Goal: Feedback & Contribution: Contribute content

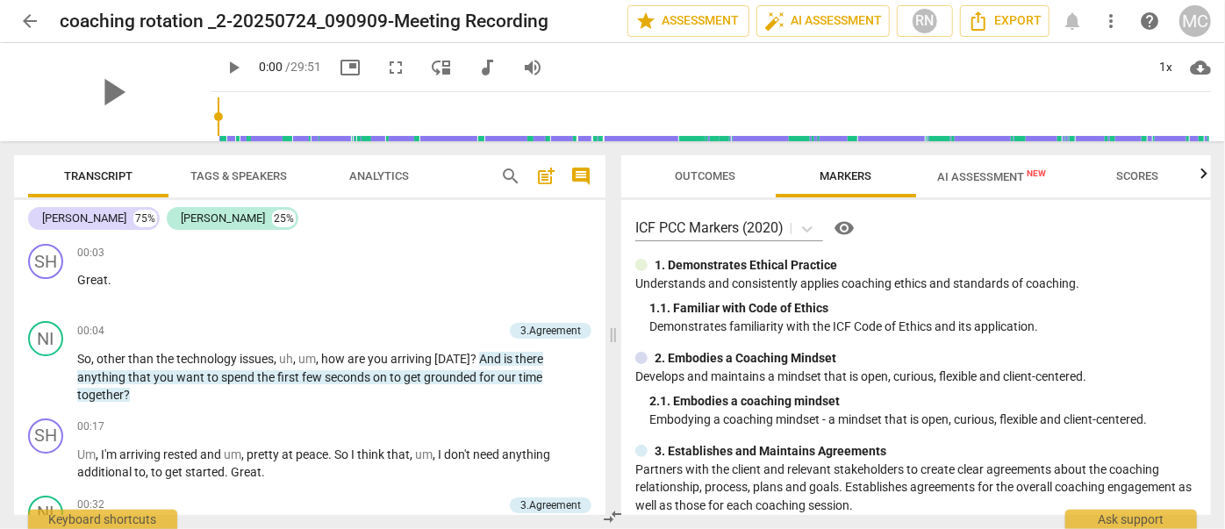
click at [1001, 183] on span "AI Assessment New" at bounding box center [991, 176] width 109 height 13
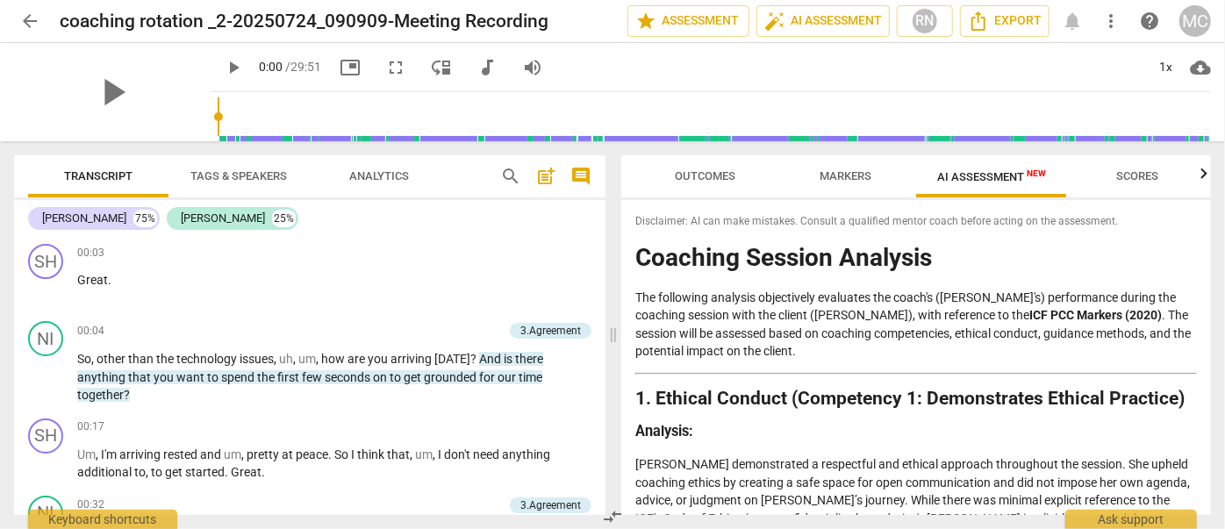
click at [843, 174] on span "Markers" at bounding box center [846, 175] width 52 height 13
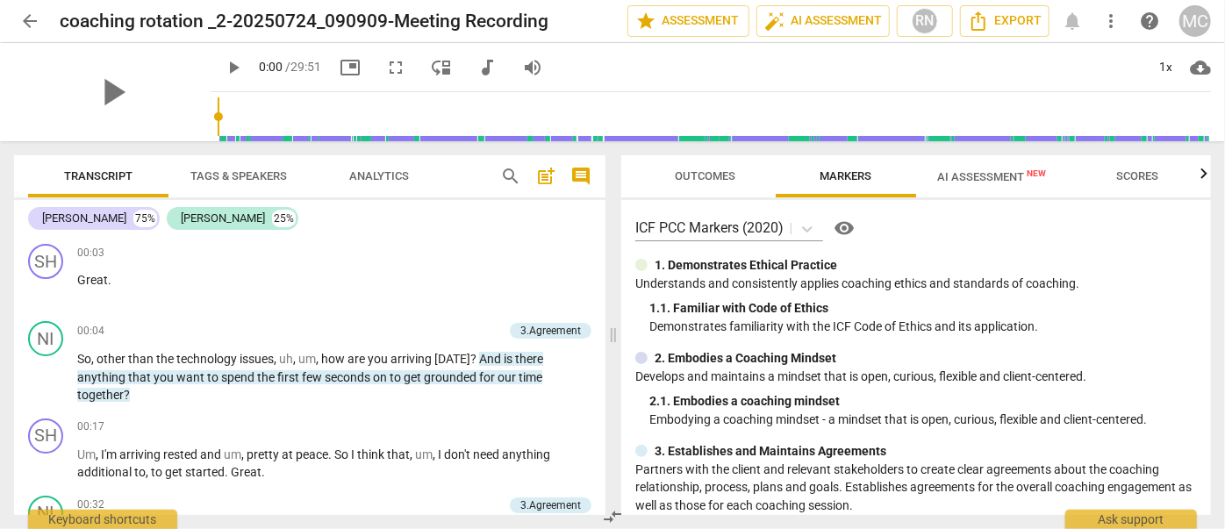
click at [477, 64] on span "audiotrack" at bounding box center [487, 67] width 21 height 21
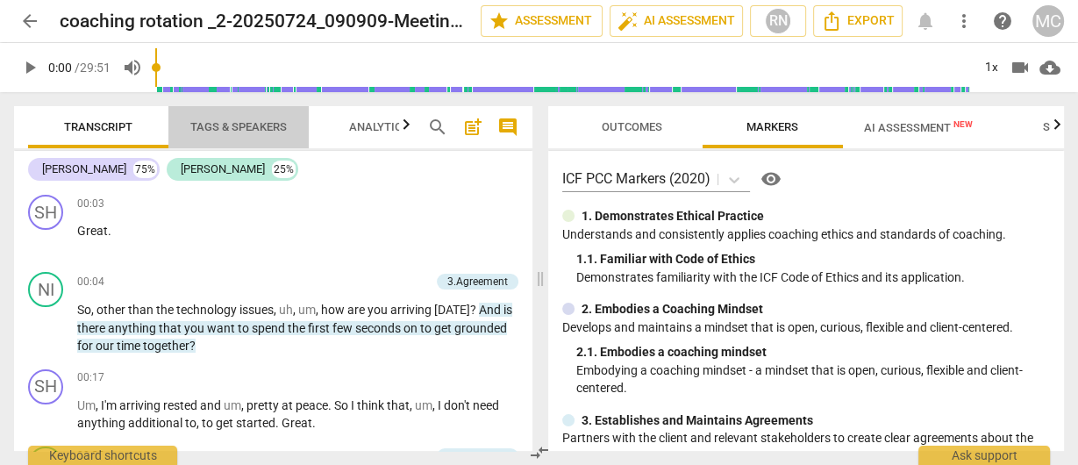
click at [225, 116] on span "Tags & Speakers" at bounding box center [238, 128] width 139 height 24
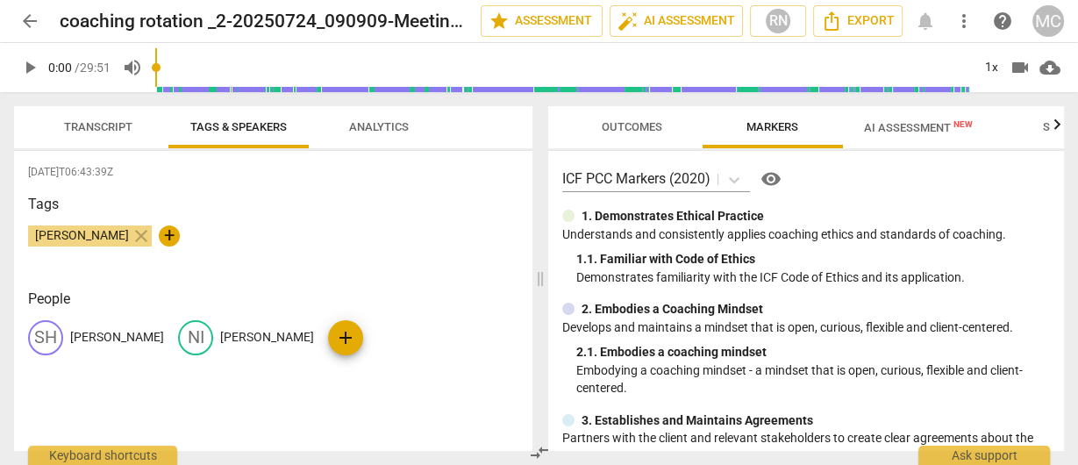
click at [220, 338] on p "[PERSON_NAME]" at bounding box center [267, 337] width 94 height 18
type input "☘️"
drag, startPoint x: 224, startPoint y: 277, endPoint x: 196, endPoint y: 220, distance: 63.6
click at [224, 276] on div "[DATE]T06:43:39Z Tags [PERSON_NAME] close + People SH [PERSON_NAME] edit ☘️ del…" at bounding box center [273, 301] width 519 height 300
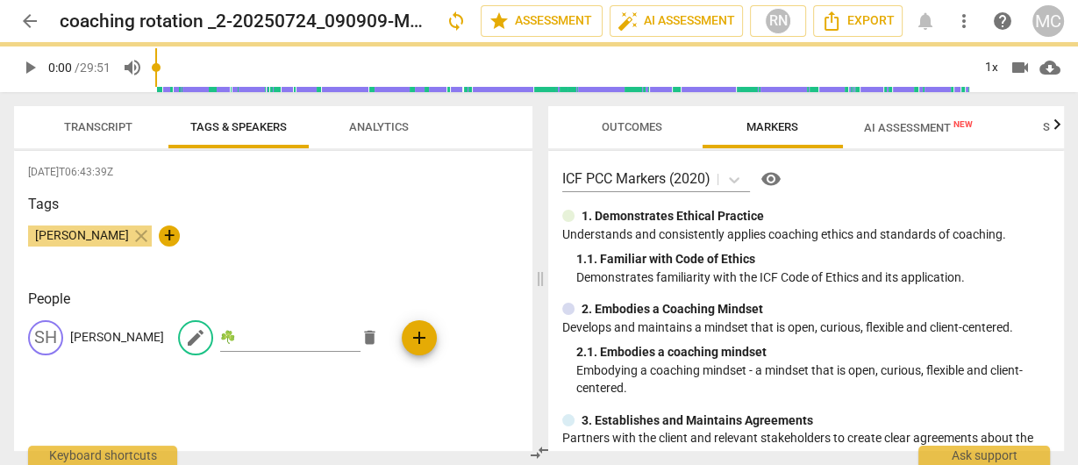
click at [92, 121] on span "Transcript" at bounding box center [98, 126] width 68 height 13
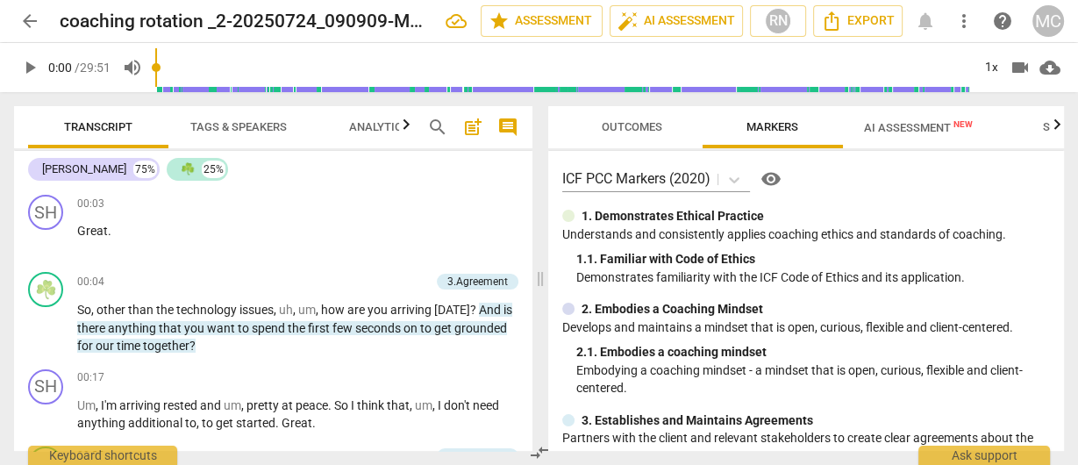
click at [594, 104] on div "Outcomes Markers AI Assessment New Scores ICF PCC Markers (2020) visibility 1. …" at bounding box center [810, 278] width 538 height 373
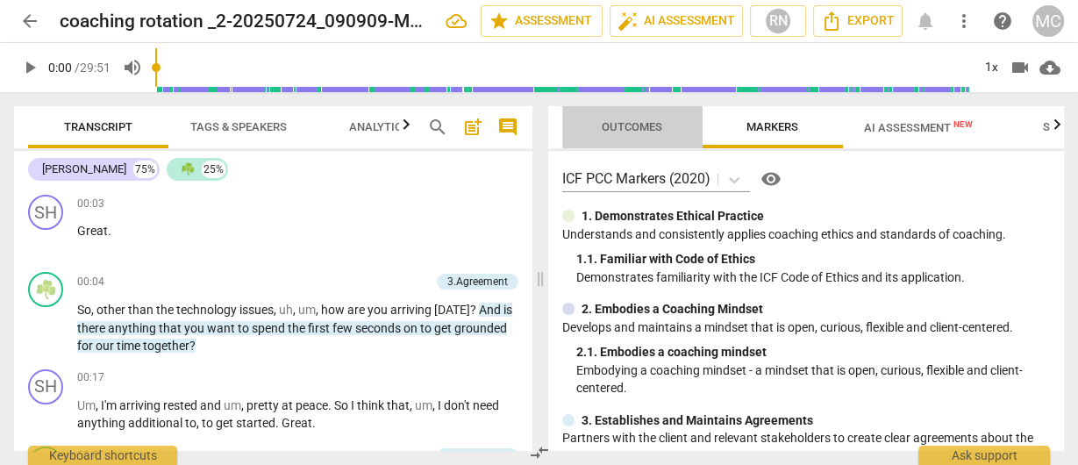
click at [611, 127] on span "Outcomes" at bounding box center [632, 126] width 61 height 13
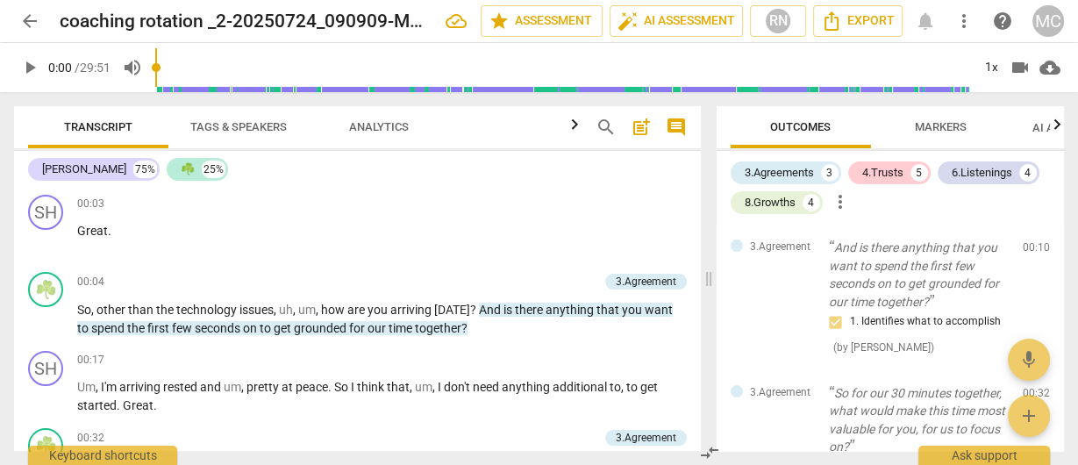
drag, startPoint x: 541, startPoint y: 272, endPoint x: 802, endPoint y: 59, distance: 337.4
click at [710, 296] on span at bounding box center [709, 278] width 11 height 373
click at [781, 15] on div "RN" at bounding box center [778, 21] width 26 height 26
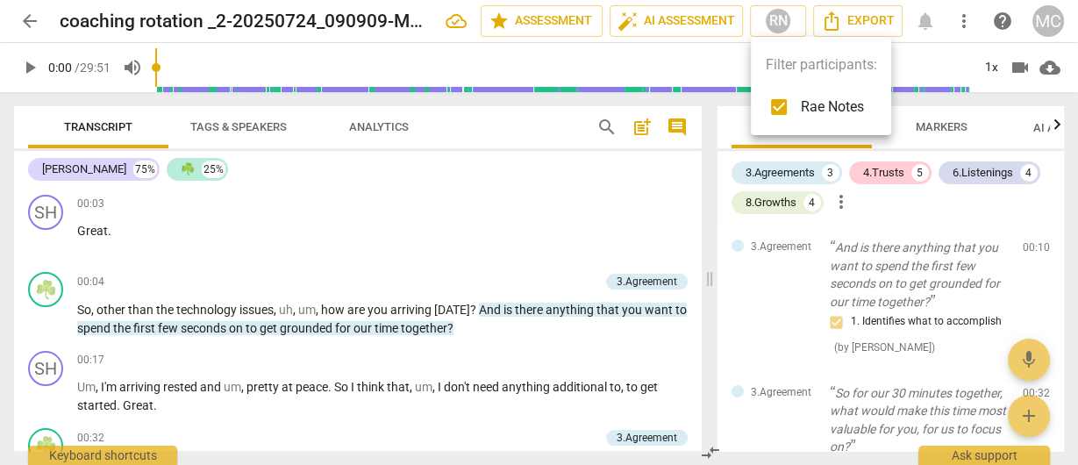
click at [775, 104] on input "checkbox" at bounding box center [779, 107] width 42 height 42
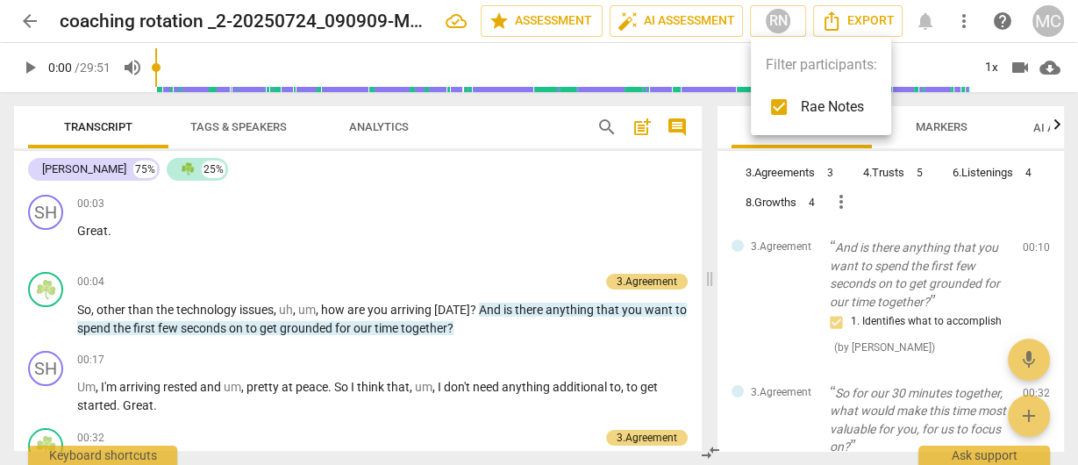
checkbox input "false"
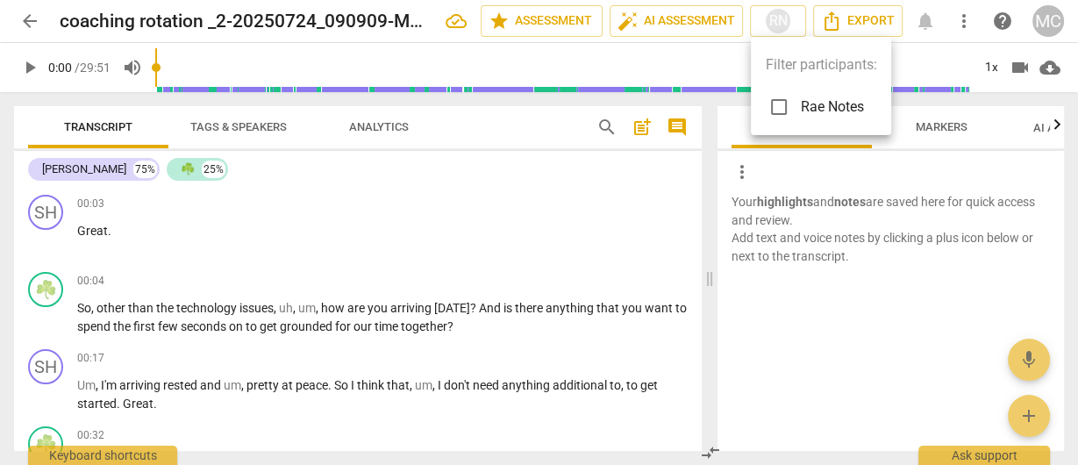
click at [722, 285] on div at bounding box center [539, 232] width 1078 height 465
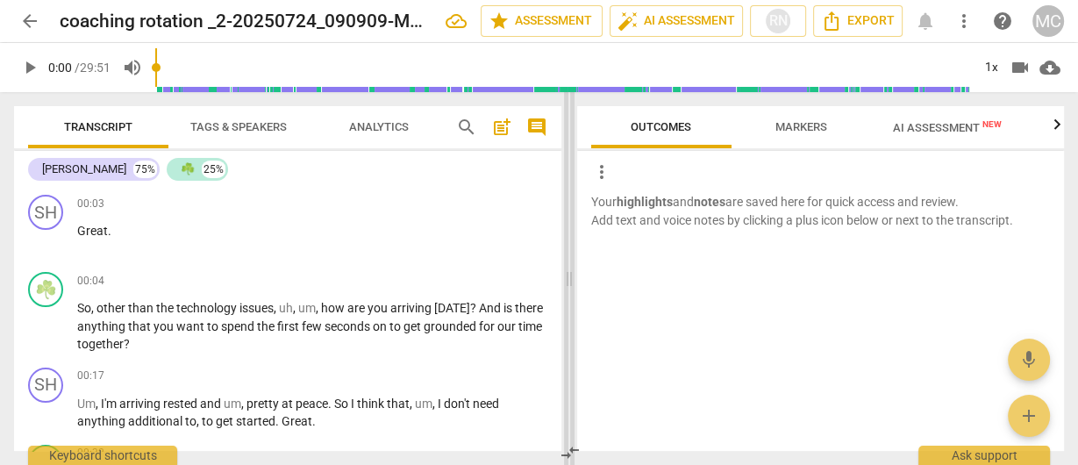
drag, startPoint x: 708, startPoint y: 277, endPoint x: 540, endPoint y: 275, distance: 168.5
click at [564, 283] on span at bounding box center [569, 278] width 11 height 373
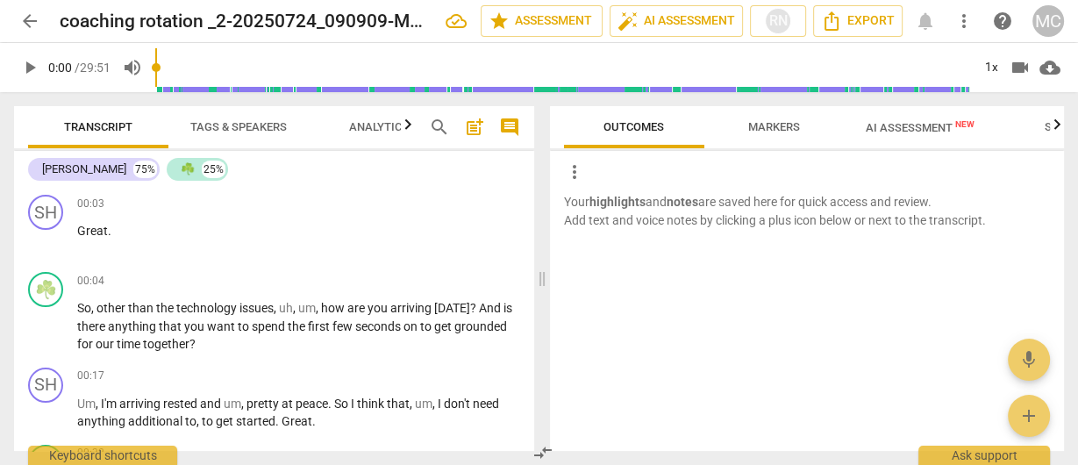
click at [510, 125] on span "comment" at bounding box center [509, 127] width 21 height 21
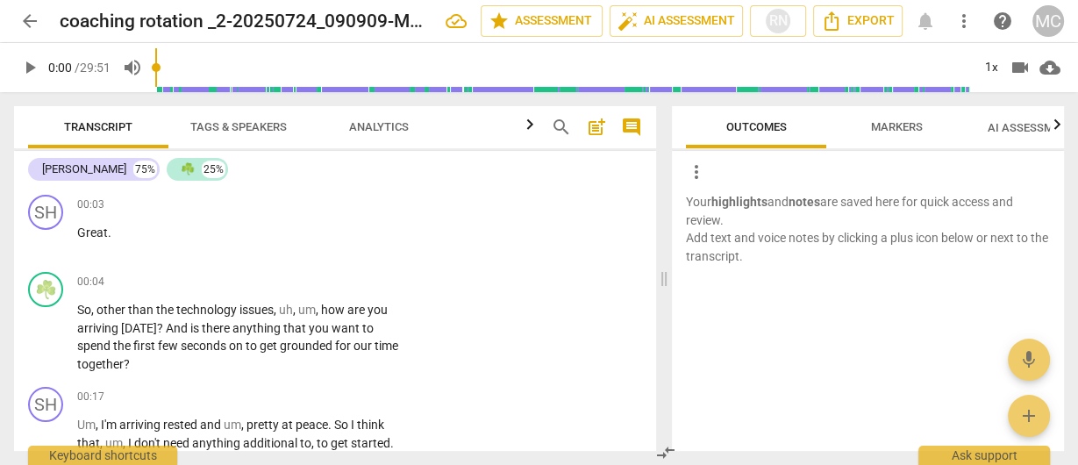
click at [663, 276] on span at bounding box center [664, 278] width 11 height 373
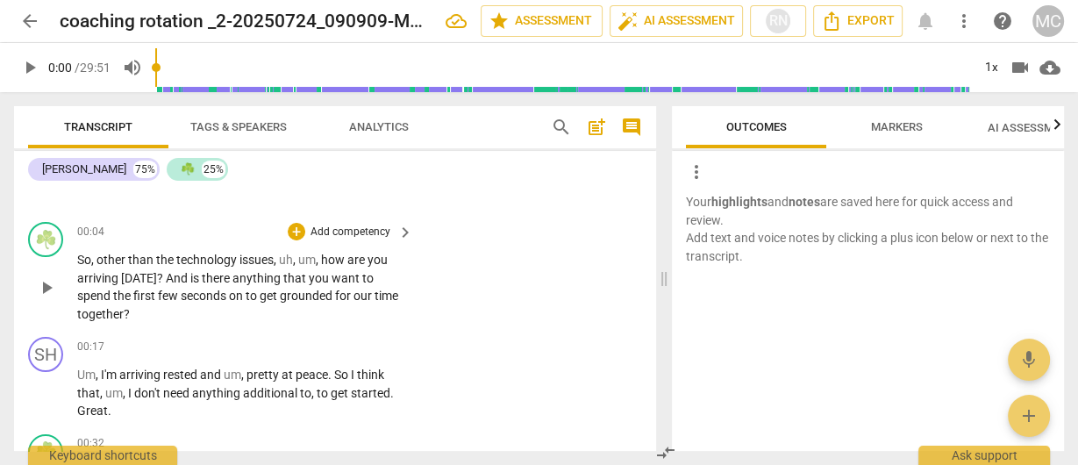
scroll to position [70, 0]
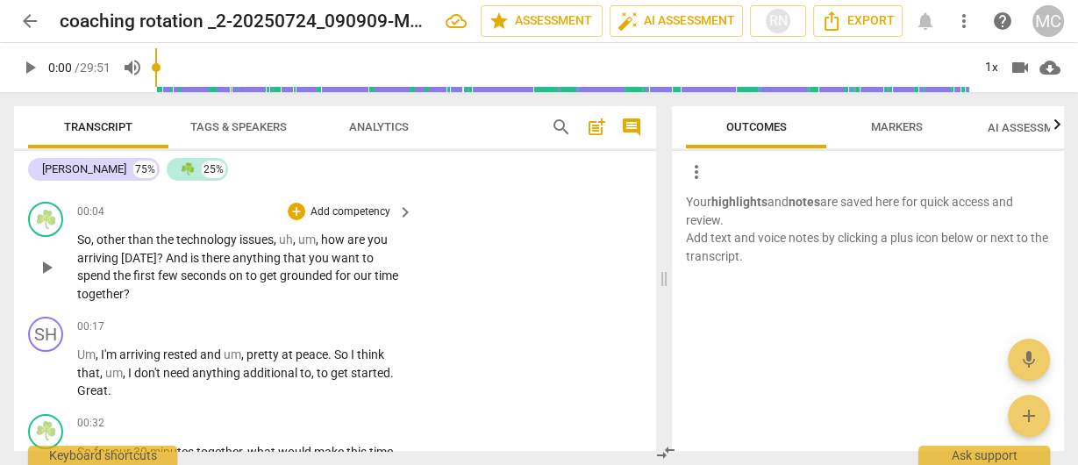
click at [337, 210] on p "Add competency" at bounding box center [350, 212] width 83 height 16
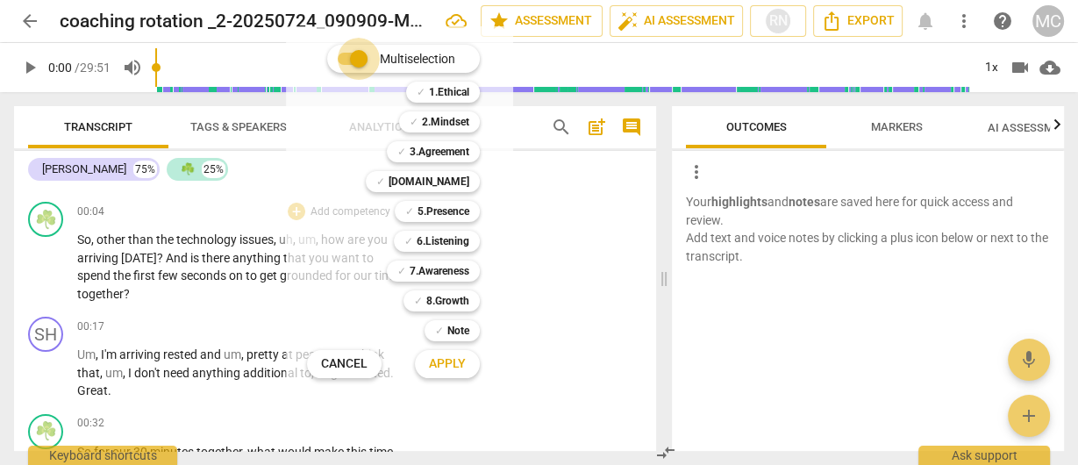
click at [344, 54] on input "Multiselection" at bounding box center [359, 59] width 42 height 42
checkbox input "false"
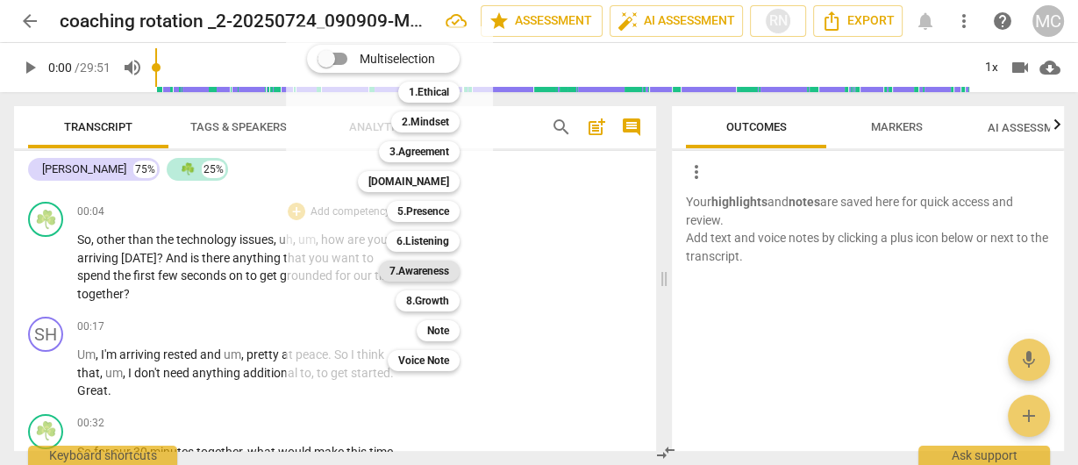
click at [424, 267] on b "7.Awareness" at bounding box center [420, 271] width 60 height 21
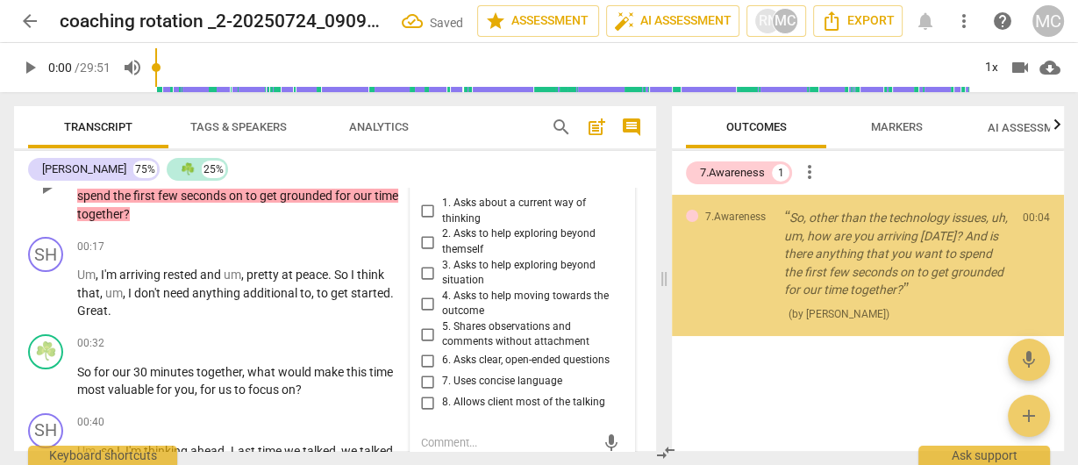
scroll to position [133, 0]
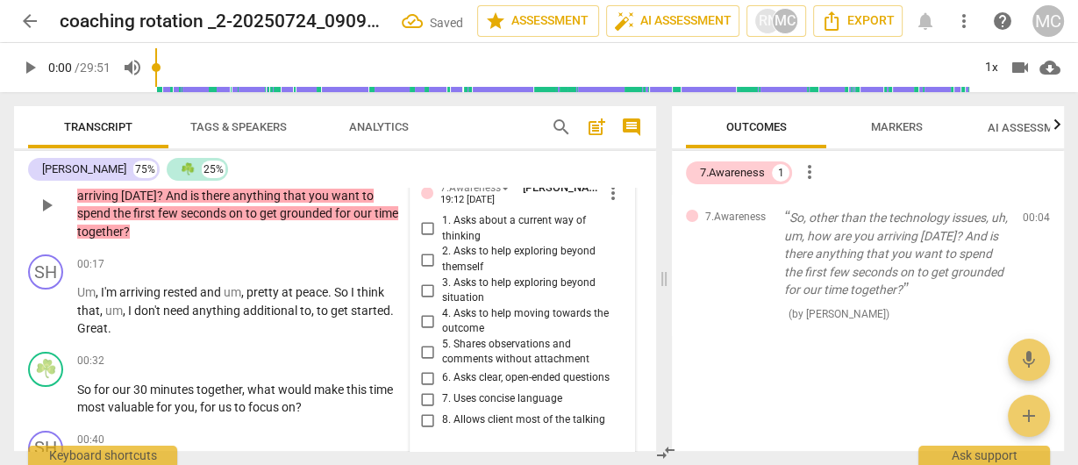
click at [467, 376] on span "6. Asks clear, open-ended questions" at bounding box center [526, 378] width 168 height 16
click at [442, 376] on input "6. Asks clear, open-ended questions" at bounding box center [428, 378] width 28 height 21
click at [467, 376] on span "6. Asks clear, open-ended questions" at bounding box center [526, 378] width 168 height 16
click at [442, 376] on input "6. Asks clear, open-ended questions" at bounding box center [428, 378] width 28 height 21
checkbox input "true"
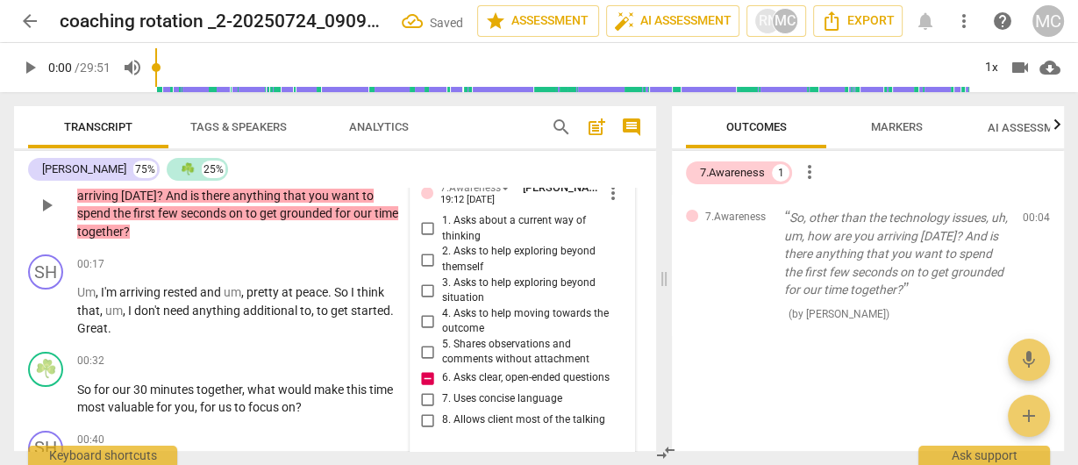
click at [464, 398] on span "7. Uses concise language" at bounding box center [502, 399] width 120 height 16
click at [442, 398] on input "7. Uses concise language" at bounding box center [428, 399] width 28 height 21
checkbox input "true"
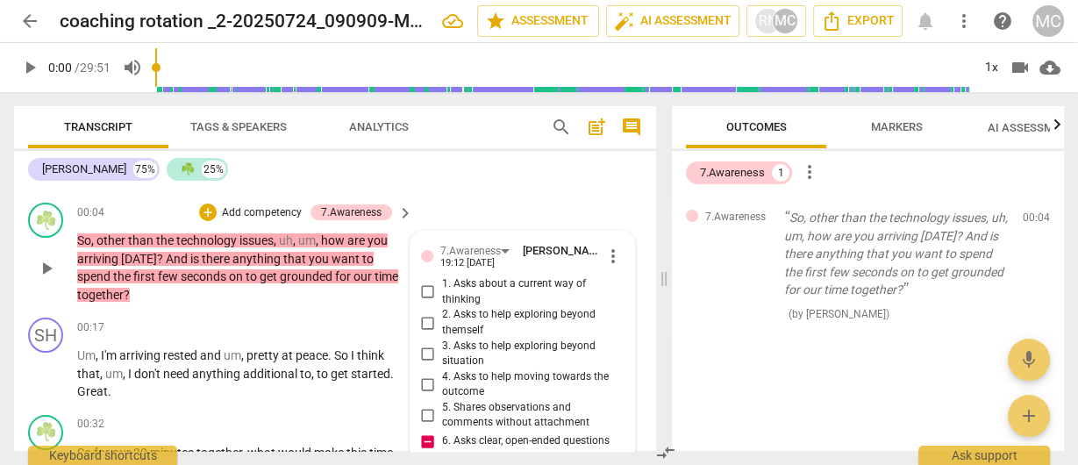
scroll to position [70, 0]
click at [462, 289] on span "1. Asks about a current way of thinking" at bounding box center [529, 291] width 175 height 31
click at [442, 289] on input "1. Asks about a current way of thinking" at bounding box center [428, 291] width 28 height 21
checkbox input "true"
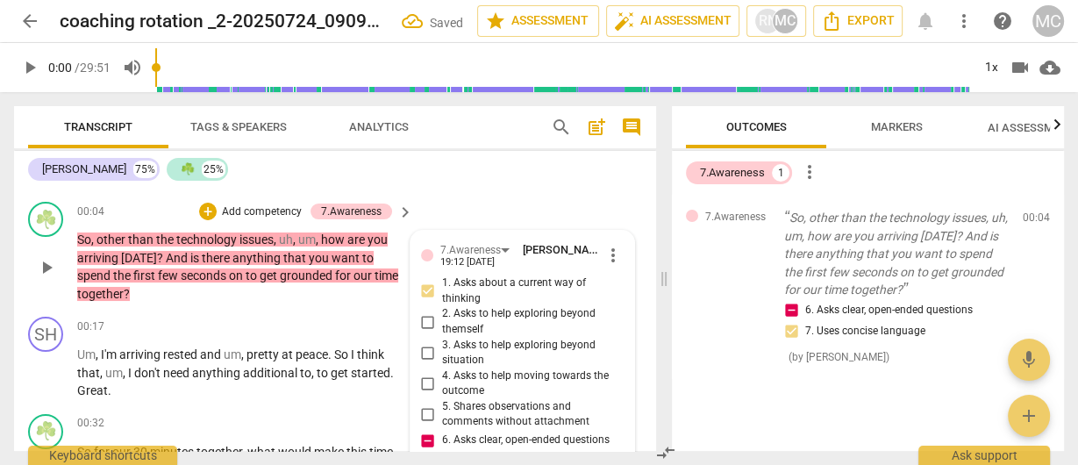
click at [239, 211] on p "Add competency" at bounding box center [261, 212] width 83 height 16
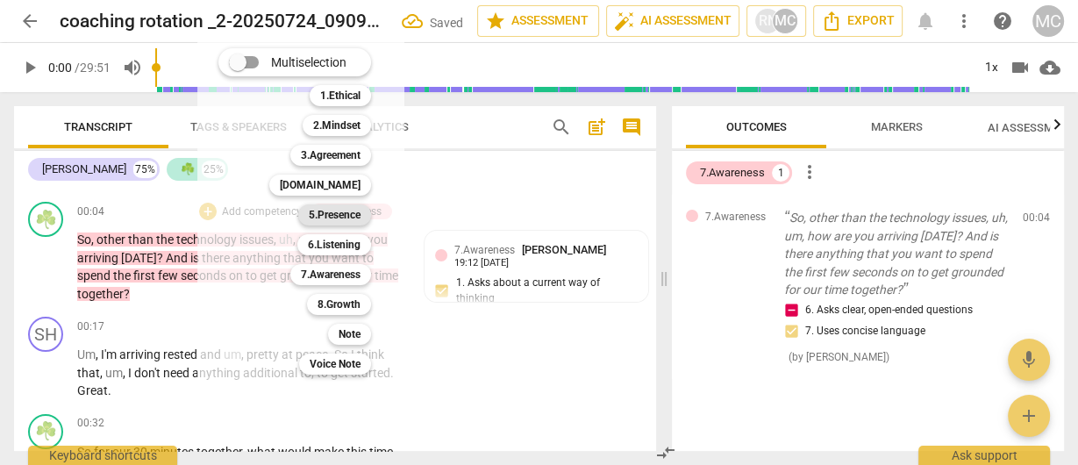
click at [330, 211] on b "5.Presence" at bounding box center [335, 214] width 52 height 21
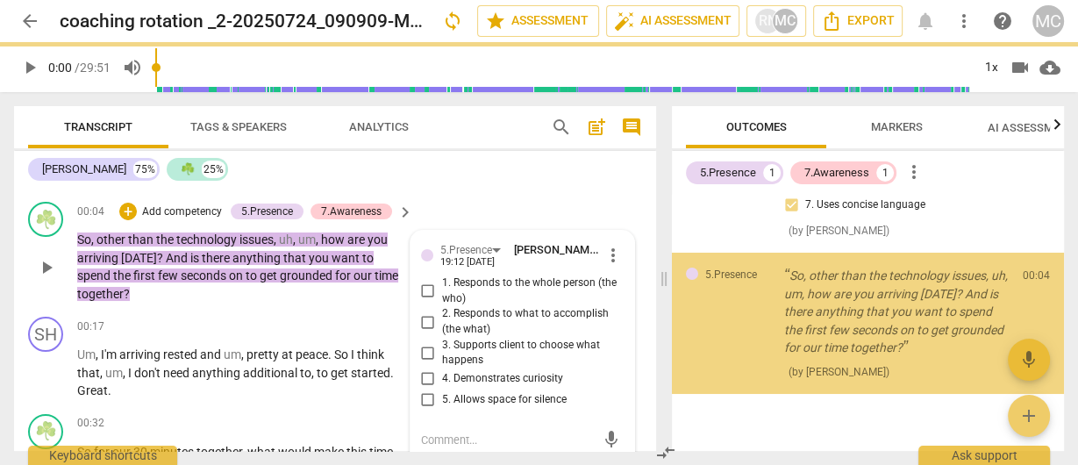
click at [468, 348] on span "3. Supports client to choose what happens" at bounding box center [529, 353] width 175 height 31
click at [442, 348] on input "3. Supports client to choose what happens" at bounding box center [428, 352] width 28 height 21
checkbox input "true"
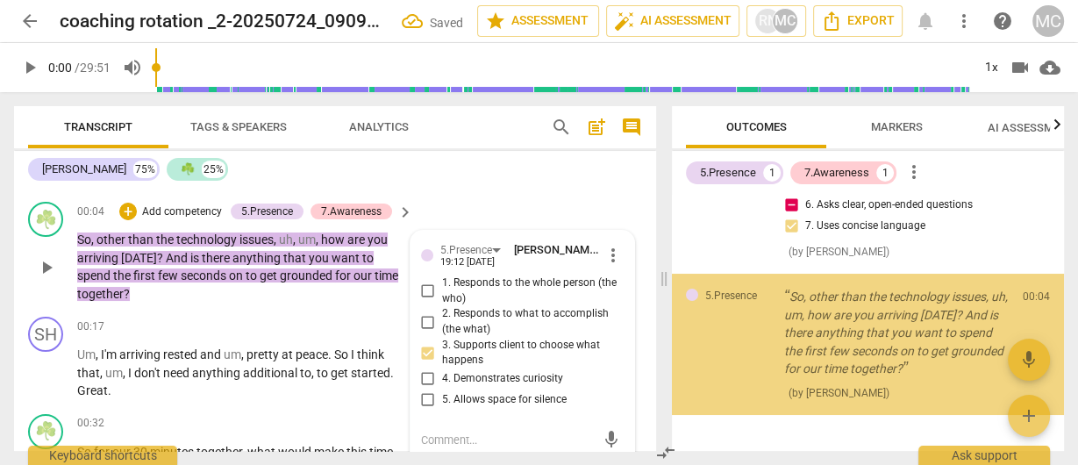
scroll to position [147, 0]
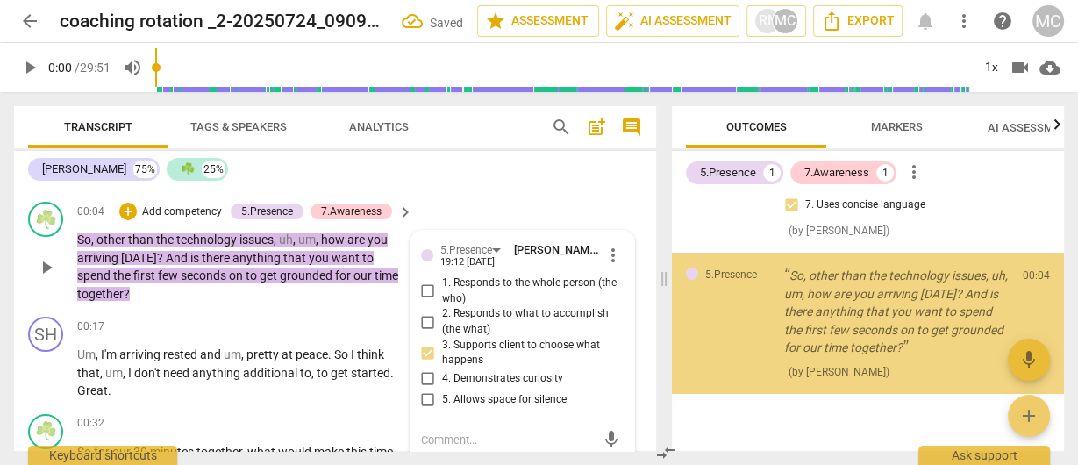
click at [469, 377] on span "4. Demonstrates curiosity" at bounding box center [502, 379] width 121 height 16
click at [442, 377] on input "4. Demonstrates curiosity" at bounding box center [428, 379] width 28 height 21
checkbox input "true"
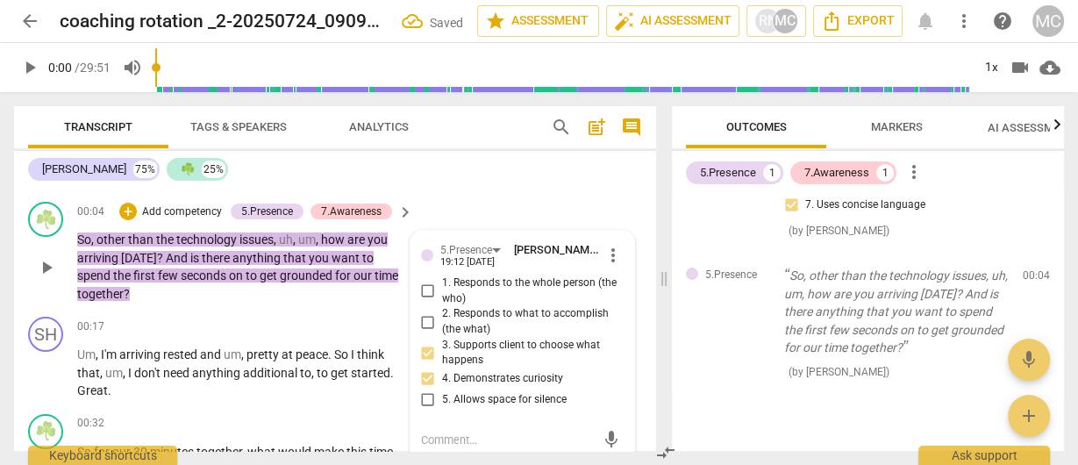
click at [173, 211] on p "Add competency" at bounding box center [181, 212] width 83 height 16
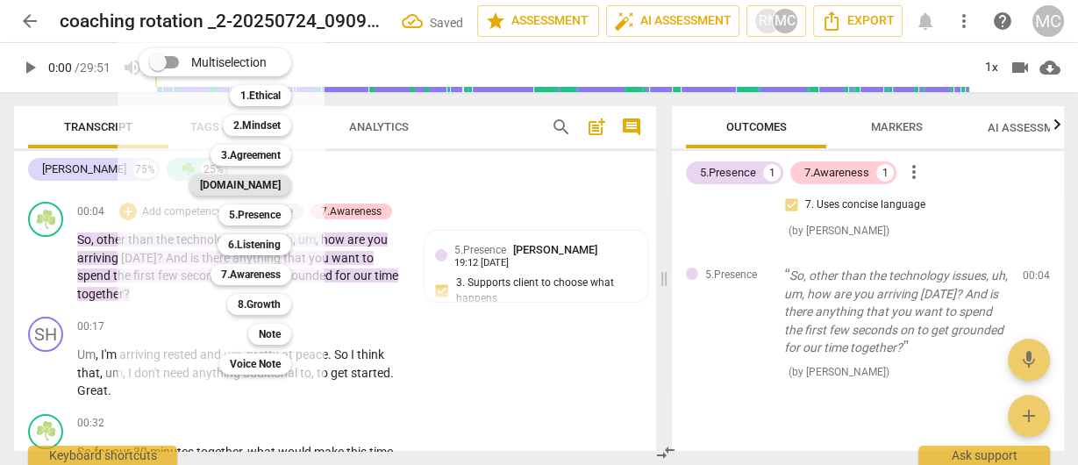
click at [252, 182] on b "[DOMAIN_NAME]" at bounding box center [240, 185] width 81 height 21
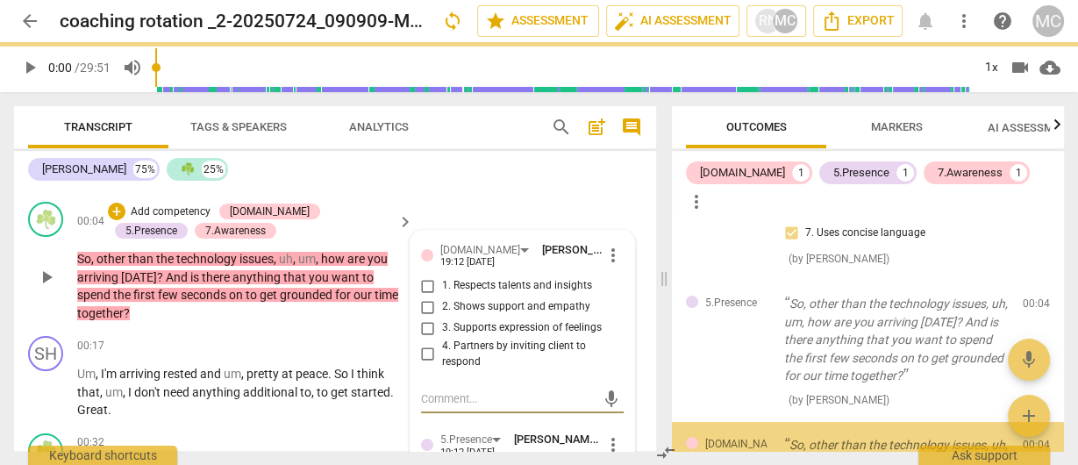
scroll to position [289, 0]
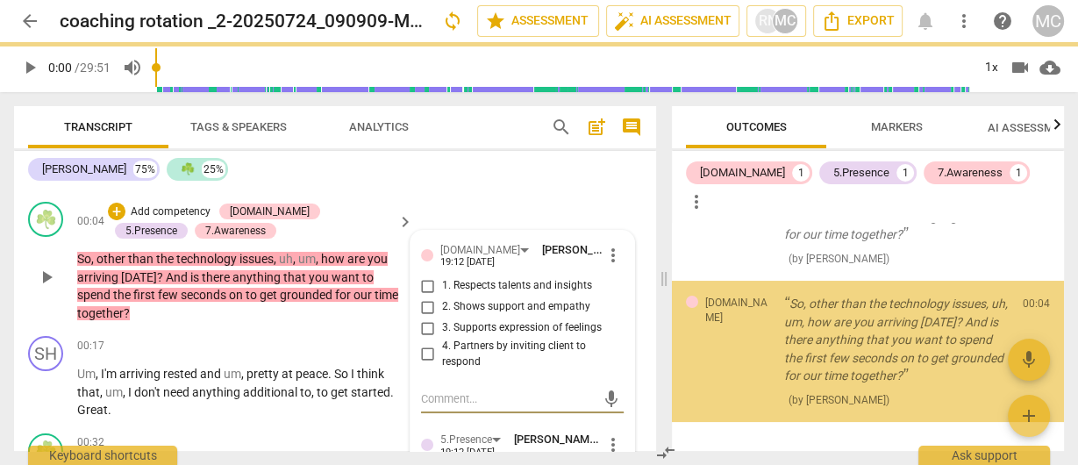
click at [455, 301] on span "2. Shows support and empathy" at bounding box center [516, 307] width 148 height 16
click at [442, 301] on input "2. Shows support and empathy" at bounding box center [428, 307] width 28 height 21
checkbox input "true"
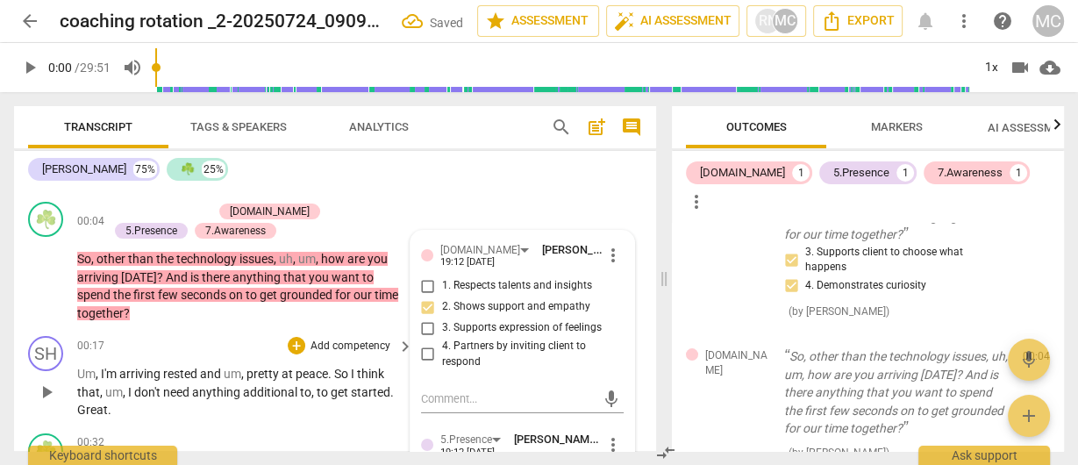
click at [211, 372] on span "and" at bounding box center [212, 374] width 24 height 14
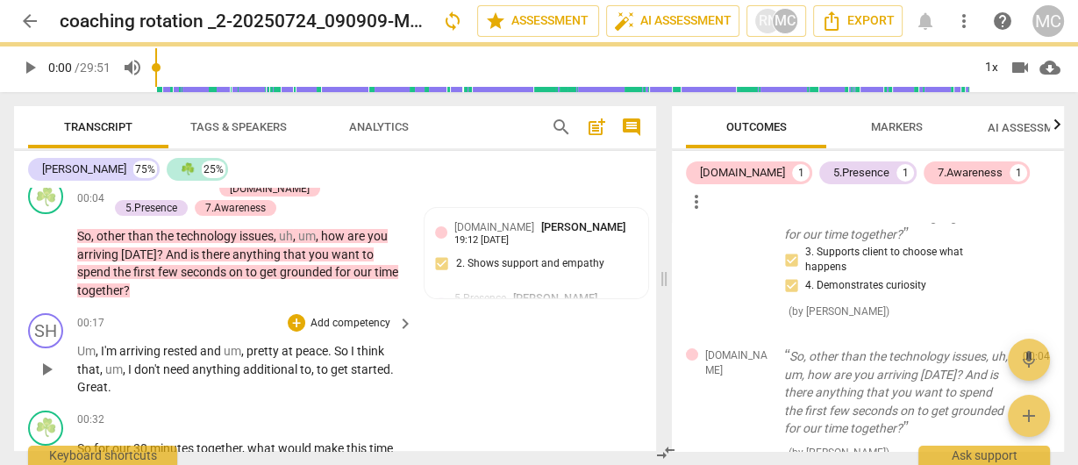
scroll to position [140, 0]
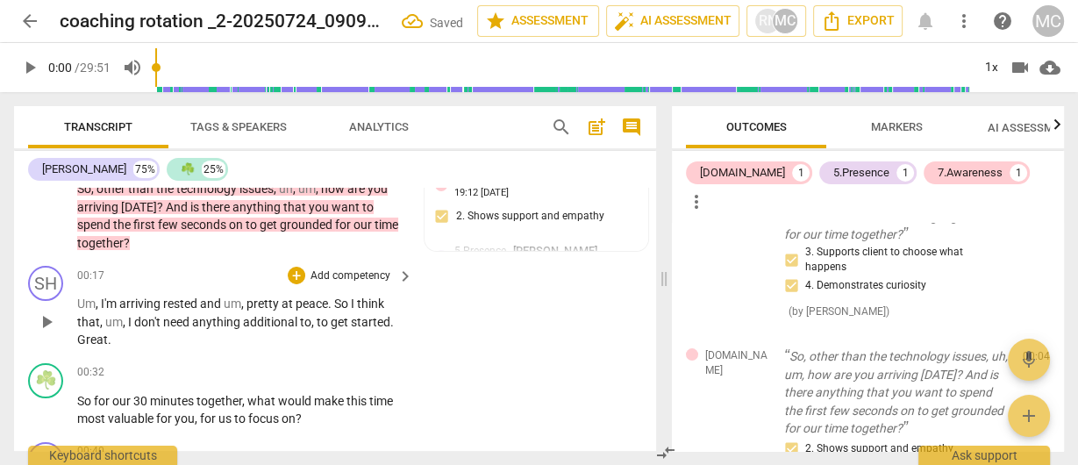
click at [77, 344] on span "Great" at bounding box center [92, 340] width 31 height 14
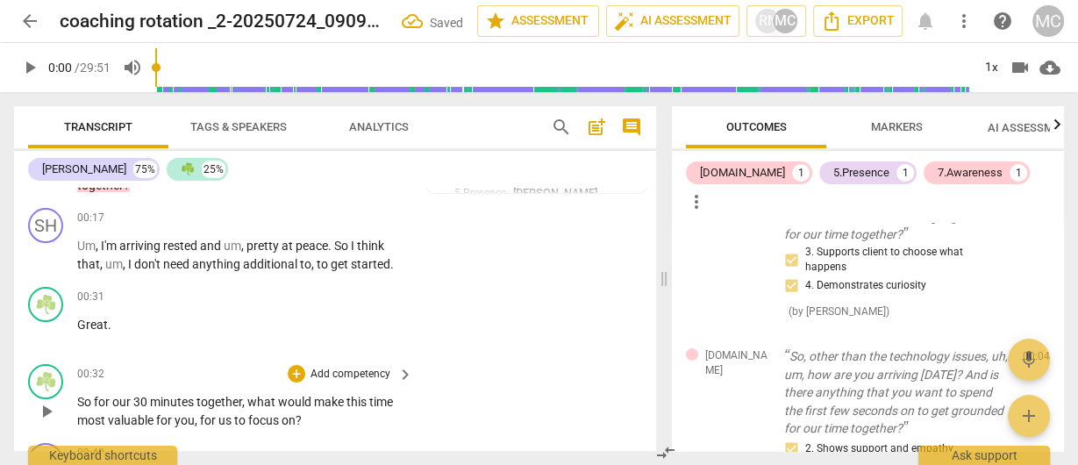
scroll to position [211, 0]
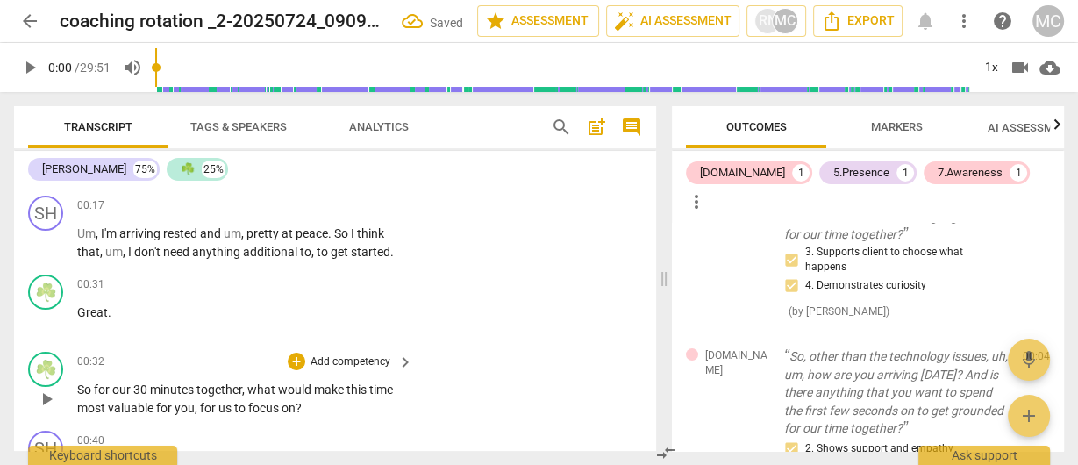
click at [80, 384] on span "So" at bounding box center [85, 390] width 17 height 14
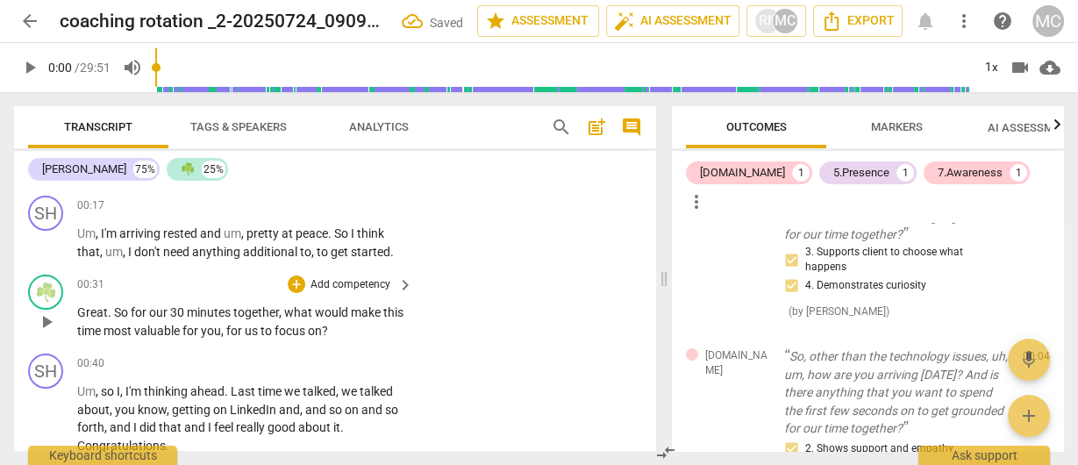
click at [117, 311] on span "So" at bounding box center [122, 312] width 17 height 14
click at [204, 321] on p "Great , so for our 30 minutes together , what would make this time most valuabl…" at bounding box center [240, 322] width 327 height 36
click at [351, 278] on p "Add competency" at bounding box center [350, 285] width 83 height 16
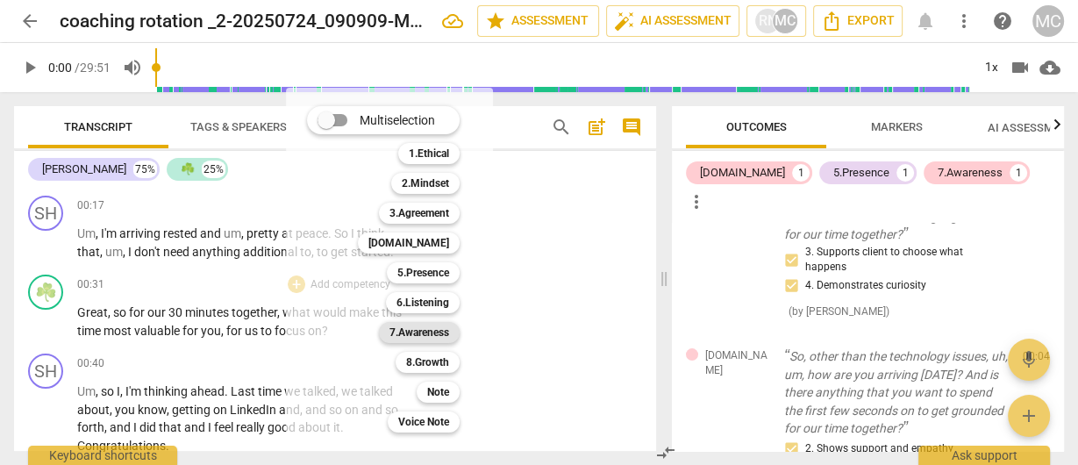
click at [417, 333] on b "7.Awareness" at bounding box center [420, 332] width 60 height 21
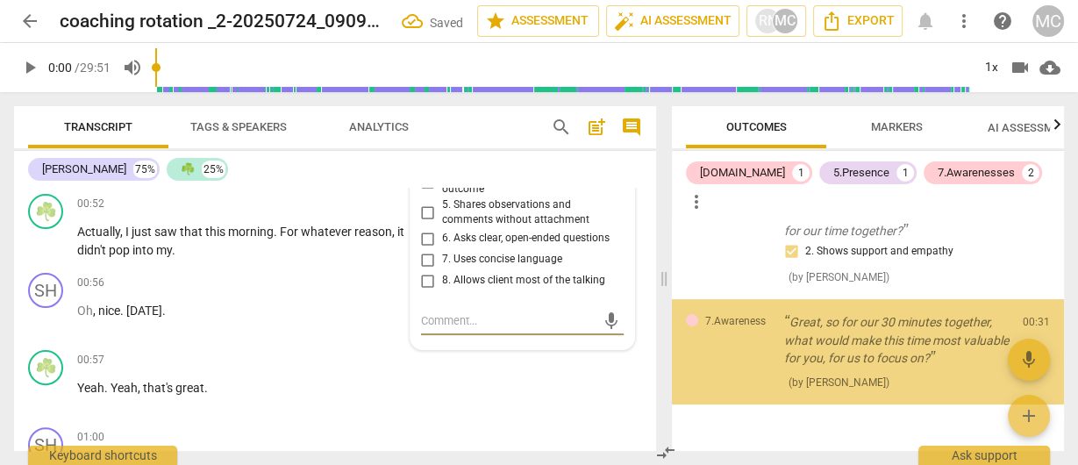
scroll to position [486, 0]
click at [466, 259] on span "7. Uses concise language" at bounding box center [502, 260] width 120 height 16
click at [442, 259] on input "7. Uses concise language" at bounding box center [428, 259] width 28 height 21
checkbox input "true"
click at [455, 240] on span "6. Asks clear, open-ended questions" at bounding box center [526, 239] width 168 height 16
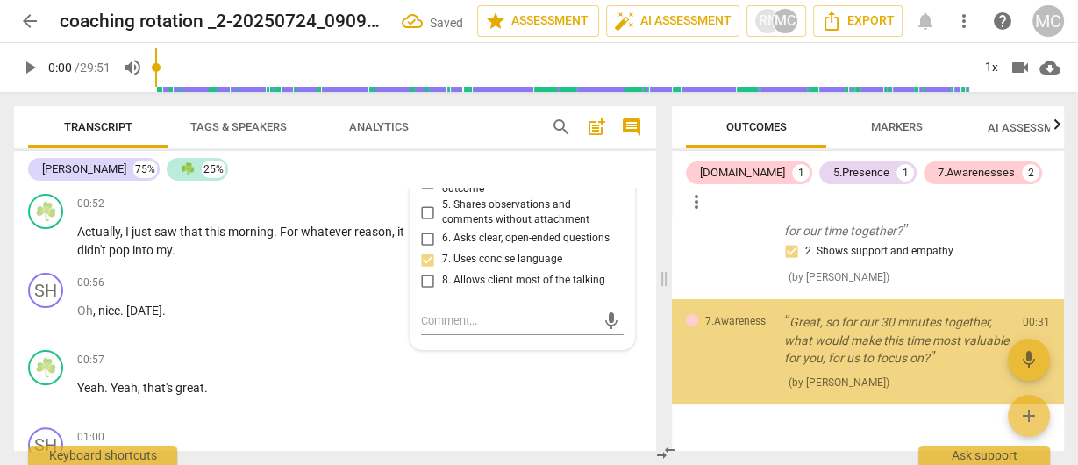
click at [442, 240] on input "6. Asks clear, open-ended questions" at bounding box center [428, 238] width 28 height 21
checkbox input "true"
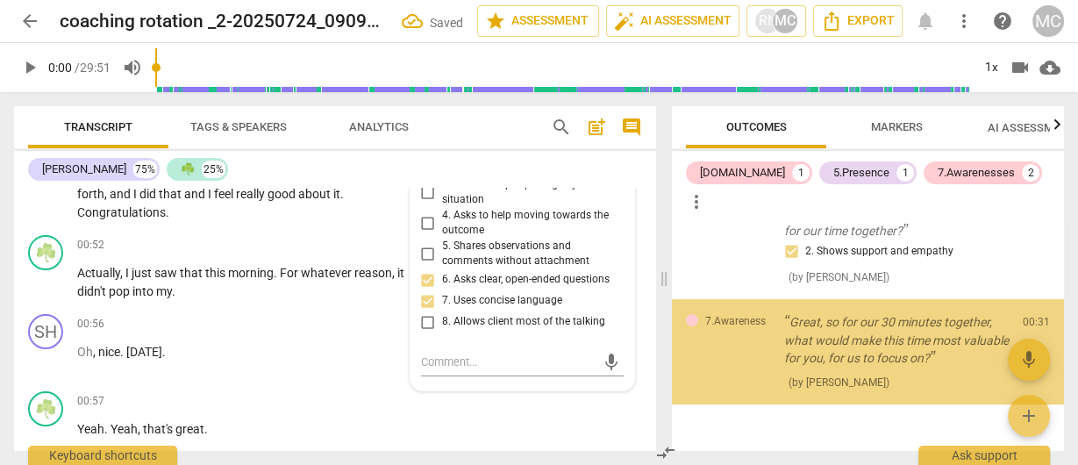
scroll to position [204, 0]
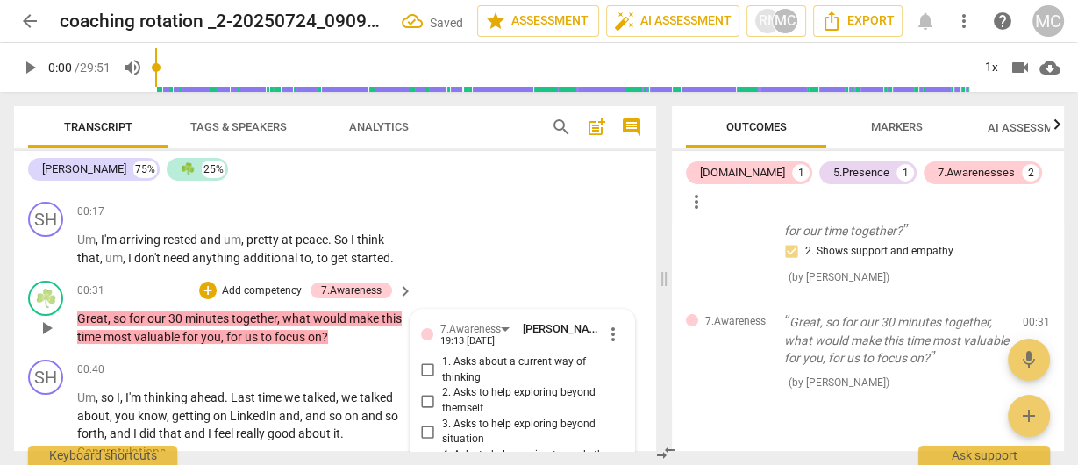
click at [462, 360] on span "1. Asks about a current way of thinking" at bounding box center [529, 370] width 175 height 31
click at [442, 360] on input "1. Asks about a current way of thinking" at bounding box center [428, 370] width 28 height 21
checkbox input "true"
click at [243, 290] on p "Add competency" at bounding box center [261, 291] width 83 height 16
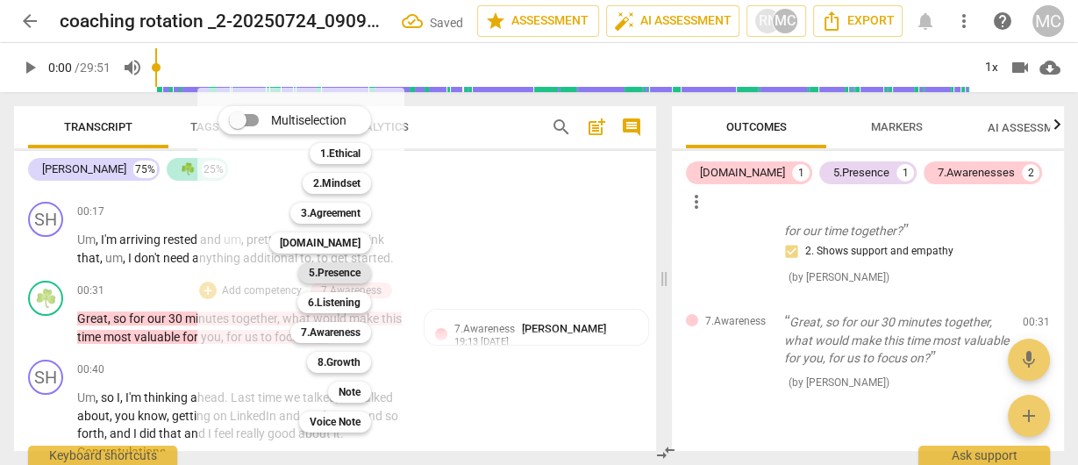
click at [329, 272] on b "5.Presence" at bounding box center [335, 272] width 52 height 21
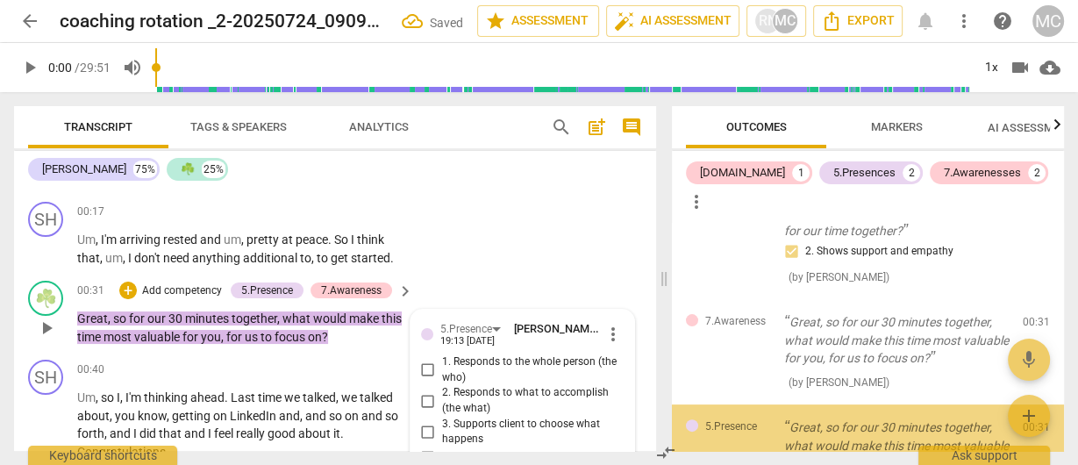
click at [459, 450] on span "4. Demonstrates curiosity" at bounding box center [502, 458] width 121 height 16
click at [442, 448] on input "4. Demonstrates curiosity" at bounding box center [428, 458] width 28 height 21
checkbox input "true"
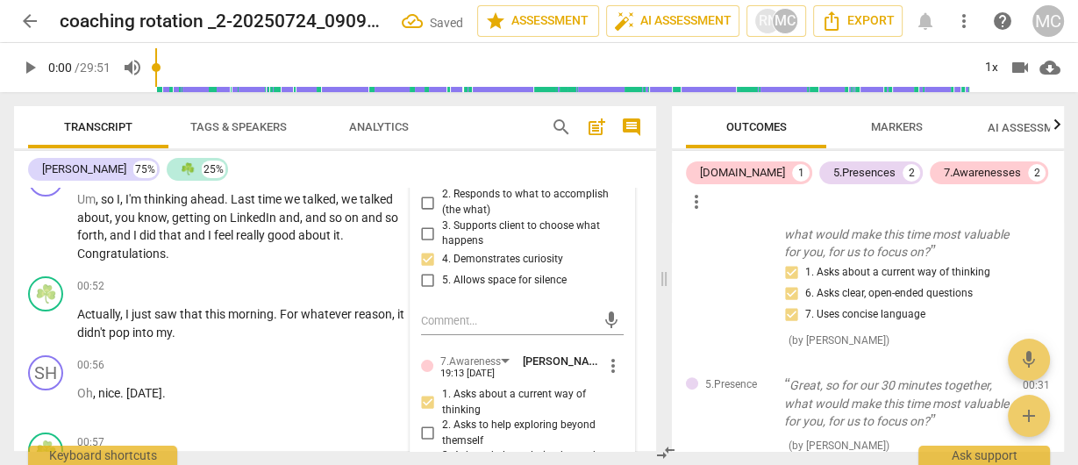
scroll to position [262, 0]
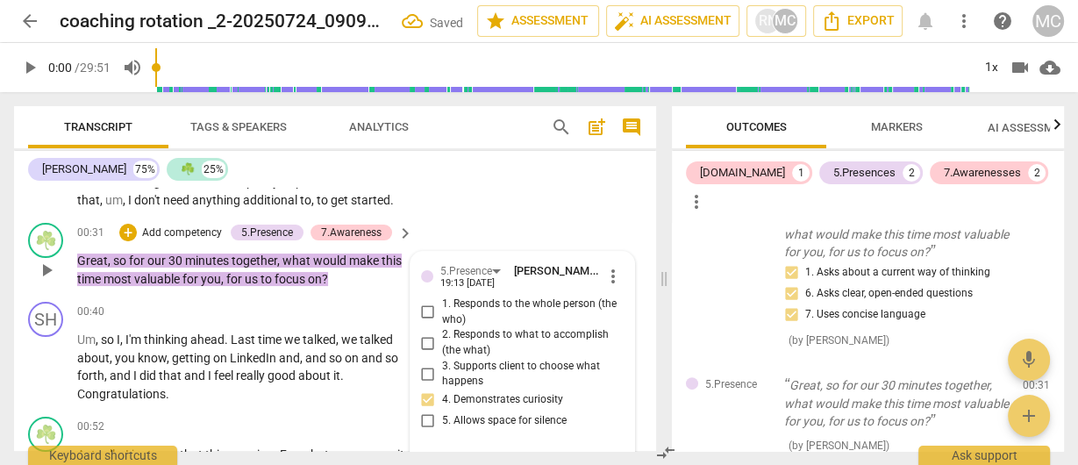
click at [203, 230] on p "Add competency" at bounding box center [181, 234] width 83 height 16
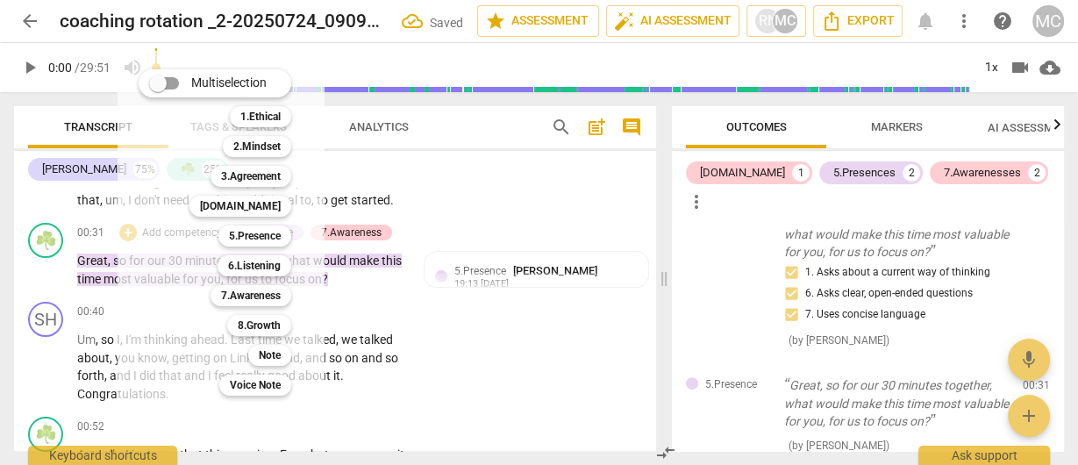
click at [265, 176] on b "3.Agreement" at bounding box center [251, 176] width 60 height 21
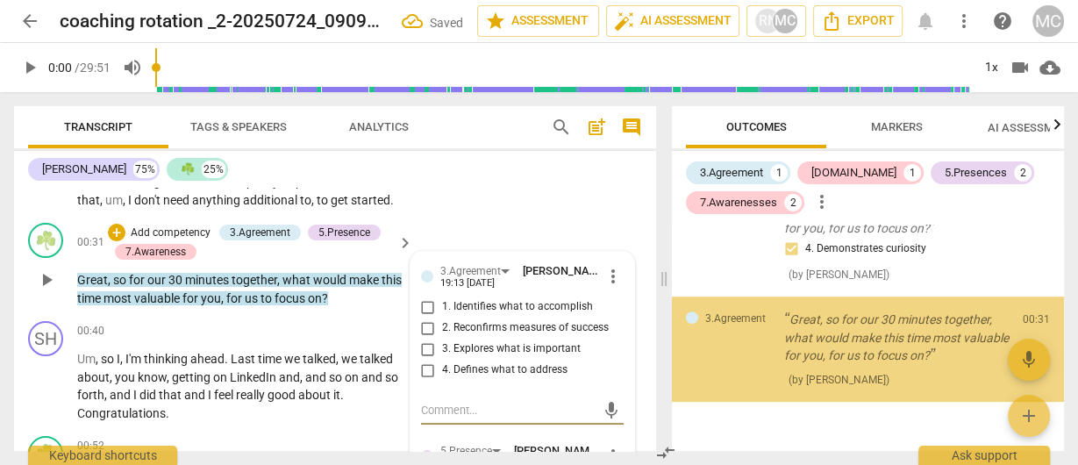
scroll to position [799, 0]
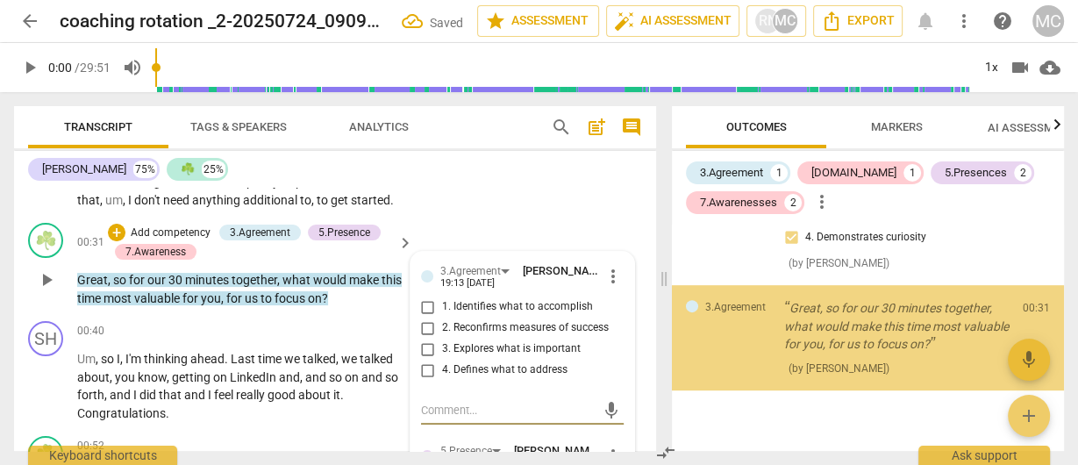
click at [486, 309] on span "1. Identifies what to accomplish" at bounding box center [517, 307] width 151 height 16
click at [442, 309] on input "1. Identifies what to accomplish" at bounding box center [428, 307] width 28 height 21
checkbox input "true"
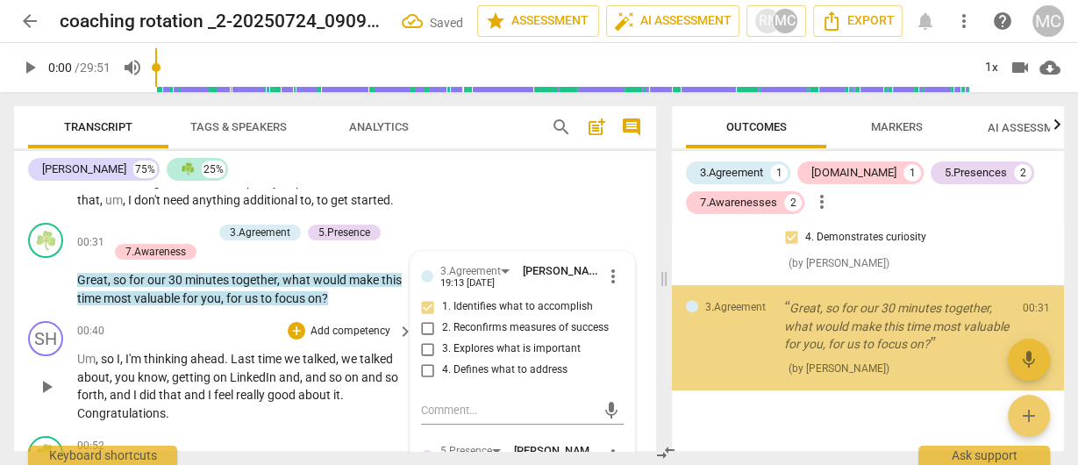
click at [340, 355] on span "," at bounding box center [338, 359] width 5 height 14
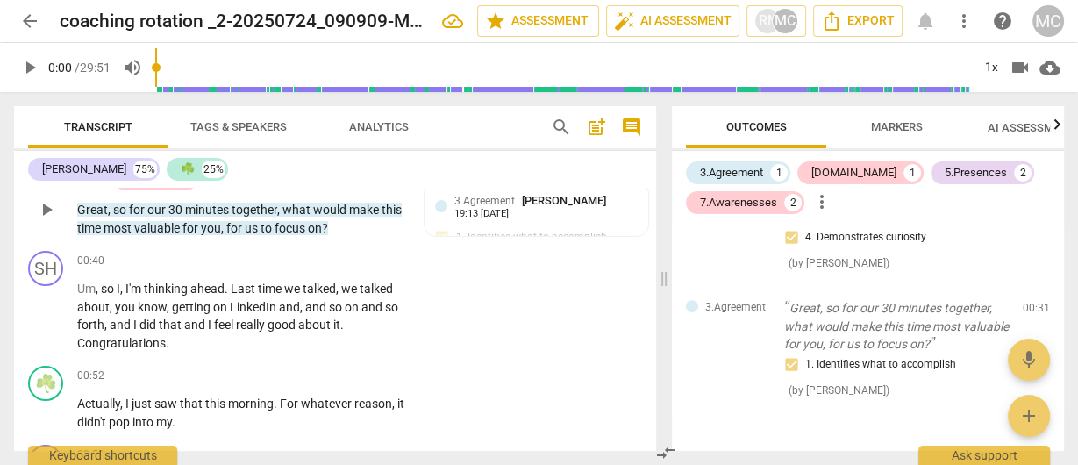
scroll to position [262, 0]
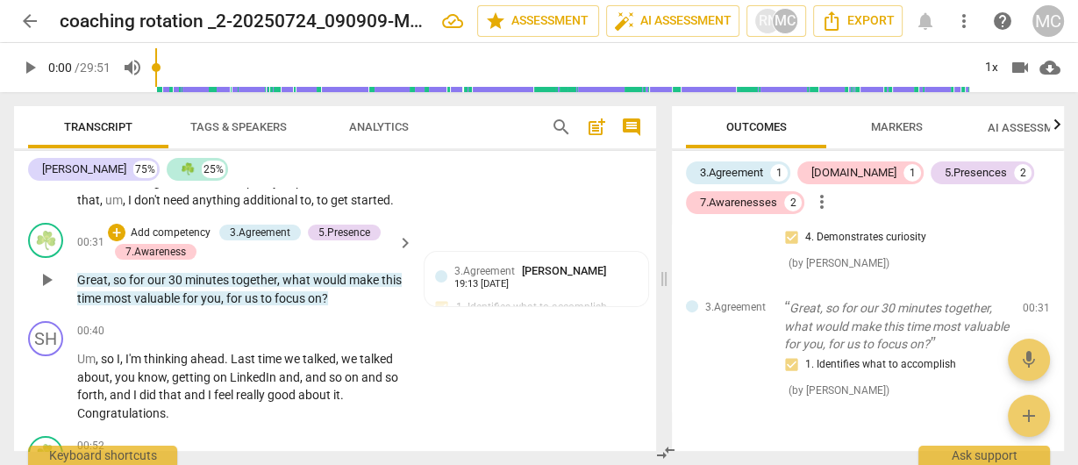
click at [179, 228] on p "Add competency" at bounding box center [170, 234] width 83 height 16
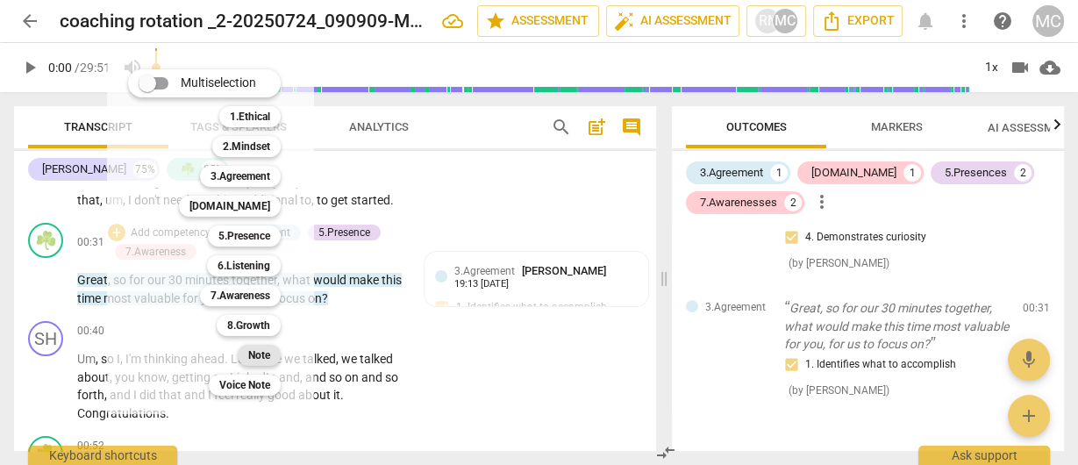
click at [261, 354] on b "Note" at bounding box center [259, 355] width 22 height 21
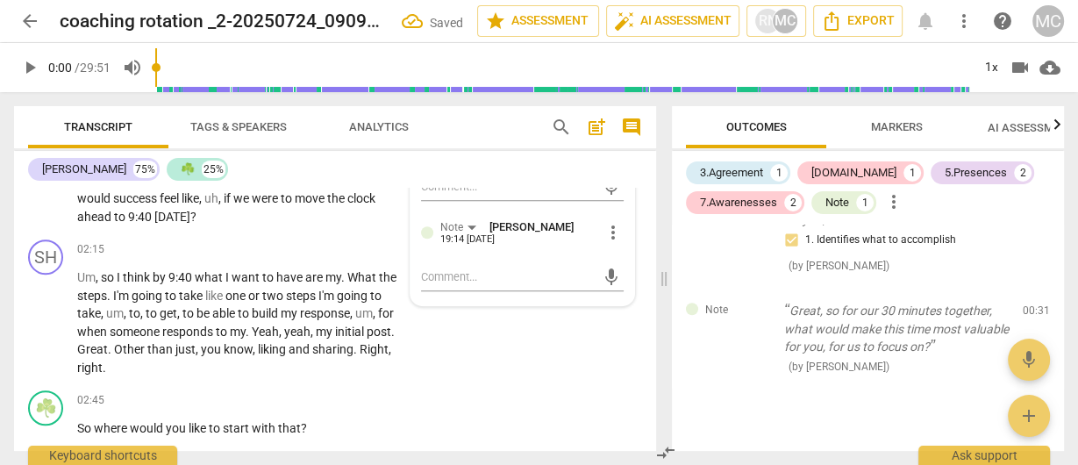
scroll to position [1035, 0]
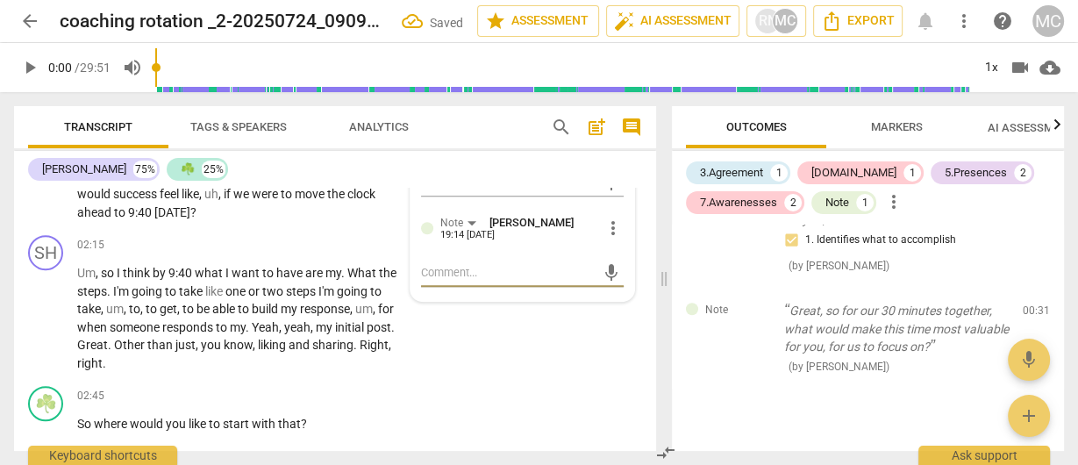
click at [459, 278] on textarea at bounding box center [508, 272] width 175 height 17
type textarea "A"
type textarea "Al"
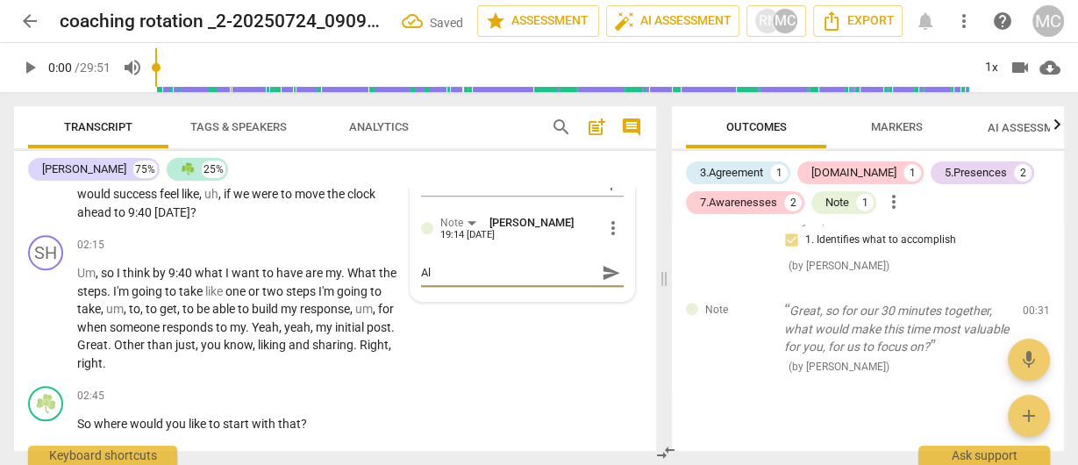
type textarea "Alt"
type textarea "Alte"
type textarea "Alter"
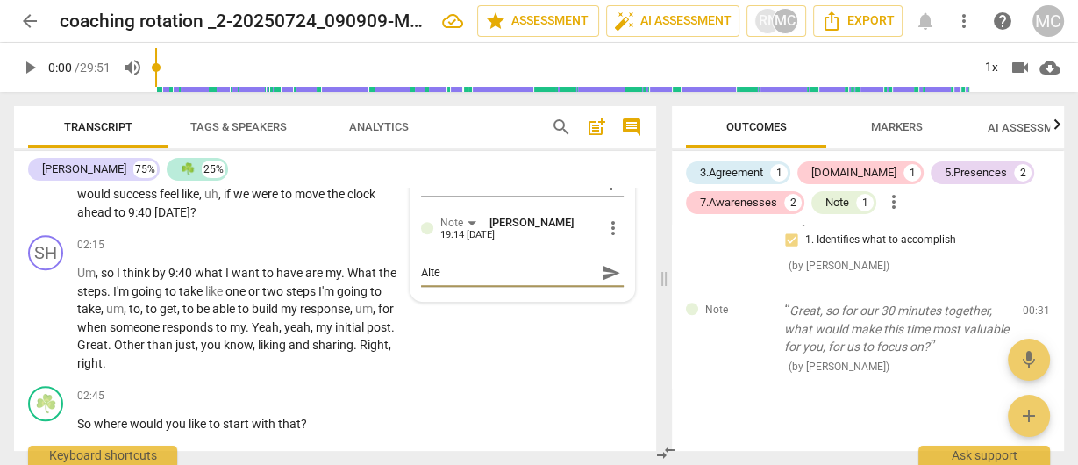
type textarea "Alter"
type textarea "Altern"
type textarea "Alterna"
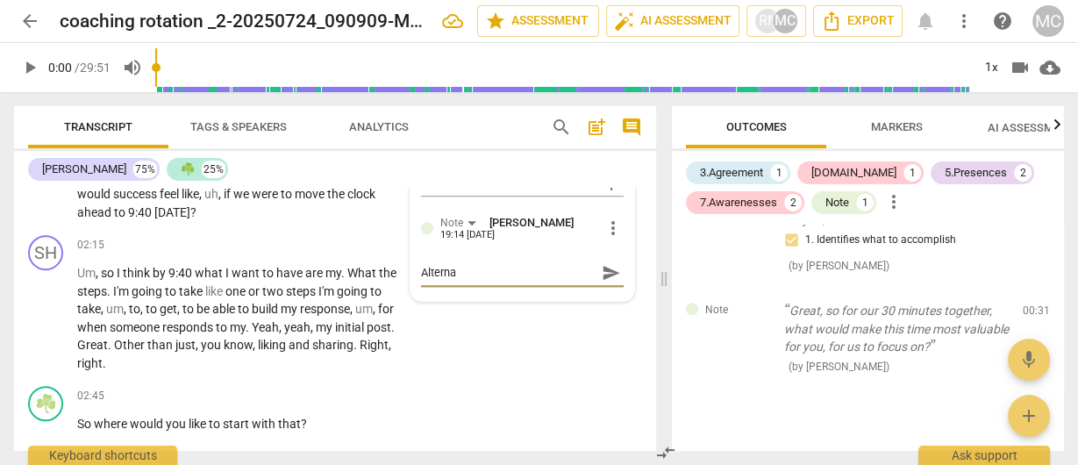
type textarea "Alternat"
type textarea "Alternati"
type textarea "Alternativ"
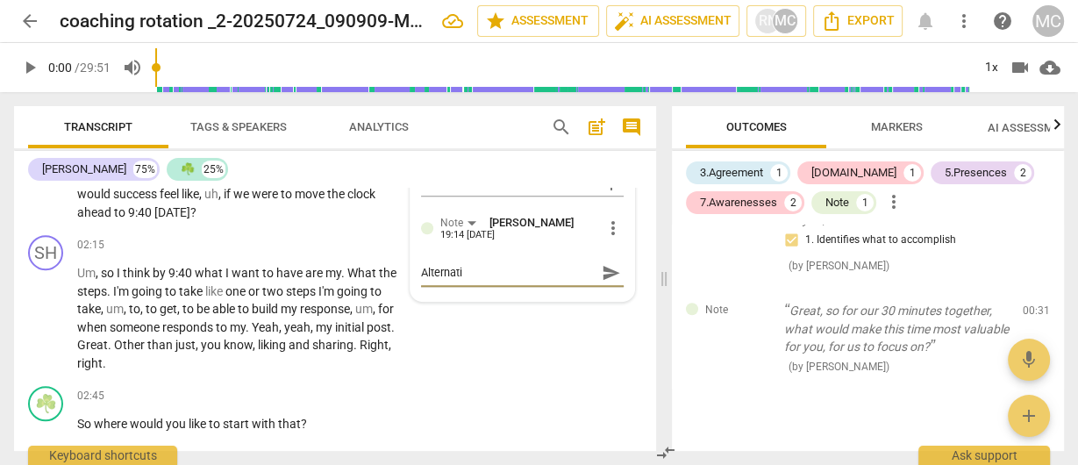
type textarea "Alternativ"
type textarea "Alternative"
type textarea "Alternative,"
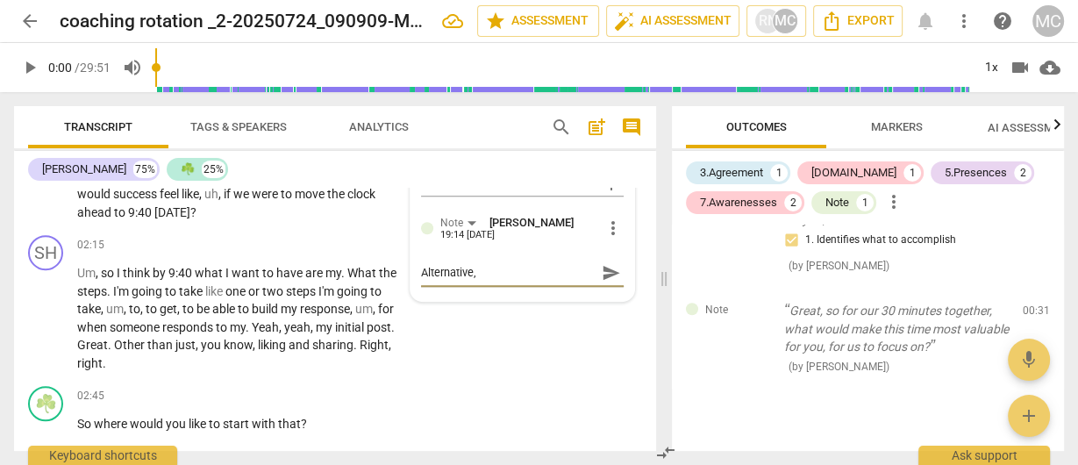
type textarea "Alternative,"
type textarea "Alternative, y"
type textarea "Alternative, ye"
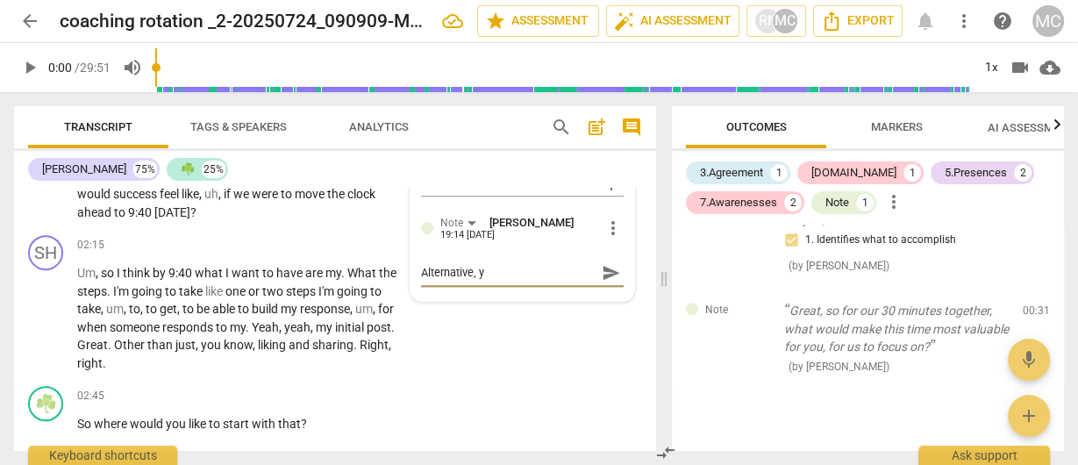
type textarea "Alternative, ye"
type textarea "Alternative, yet"
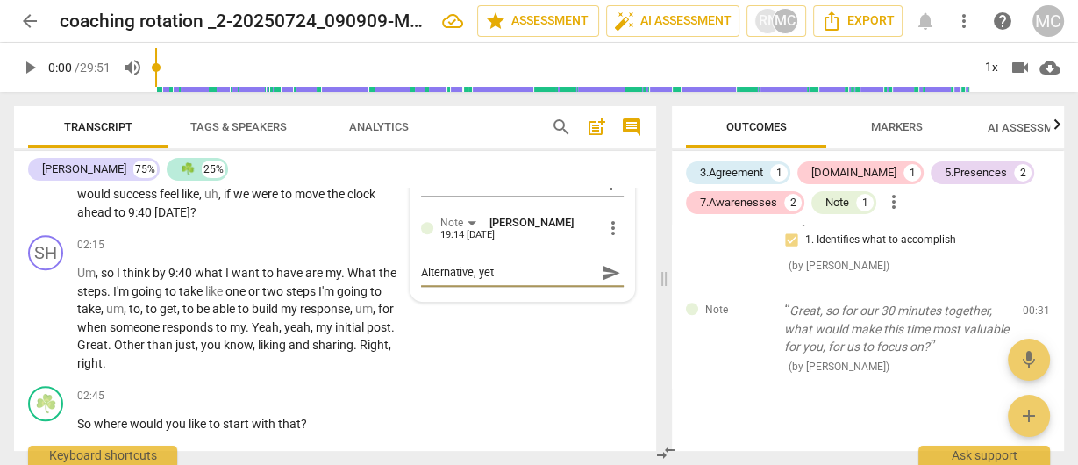
type textarea "Alternative, yet o"
type textarea "Alternative, yet of"
type textarea "Alternative, yet oft"
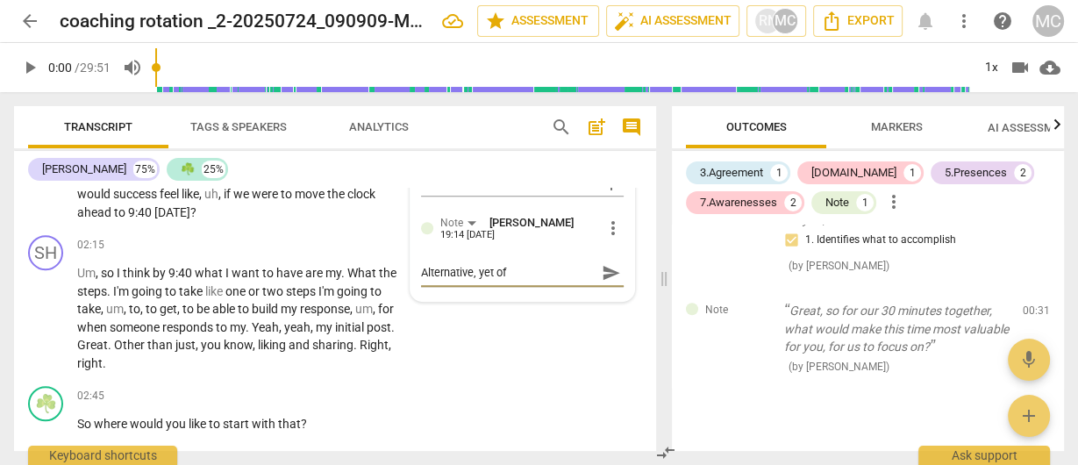
type textarea "Alternative, yet oft"
type textarea "Alternative, yet ofte"
type textarea "Alternative, yet often"
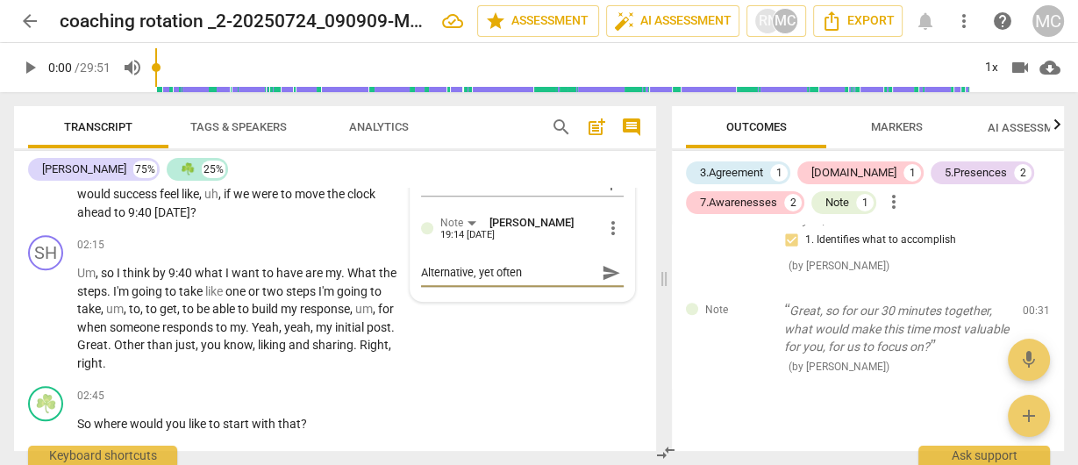
type textarea "Alternative, yet often-"
type textarea "Alternative, yet often-e"
type textarea "Alternative, yet often-ef"
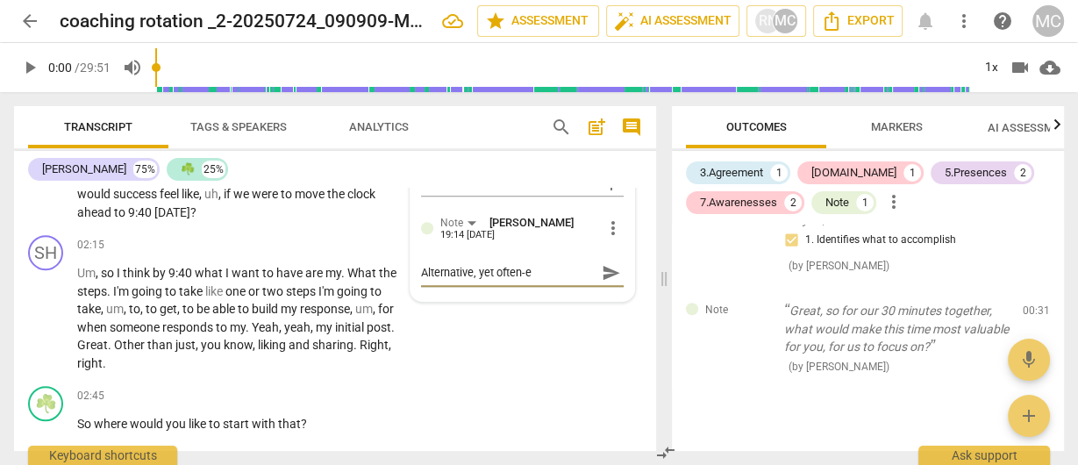
type textarea "Alternative, yet often-ef"
type textarea "Alternative, yet often-eff"
type textarea "Alternative, yet often-effe"
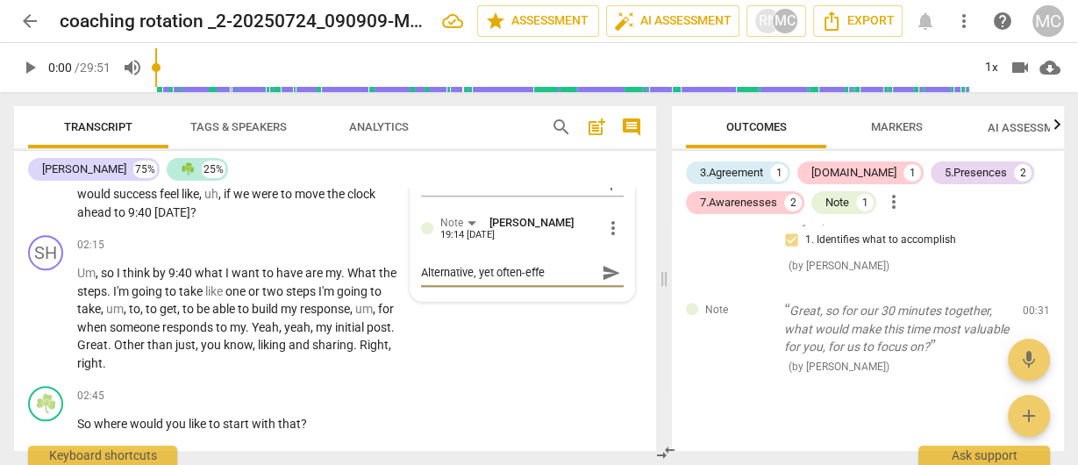
type textarea "Alternative, yet often-effec"
type textarea "Alternative, yet often-effect"
type textarea "Alternative, yet often-effecti"
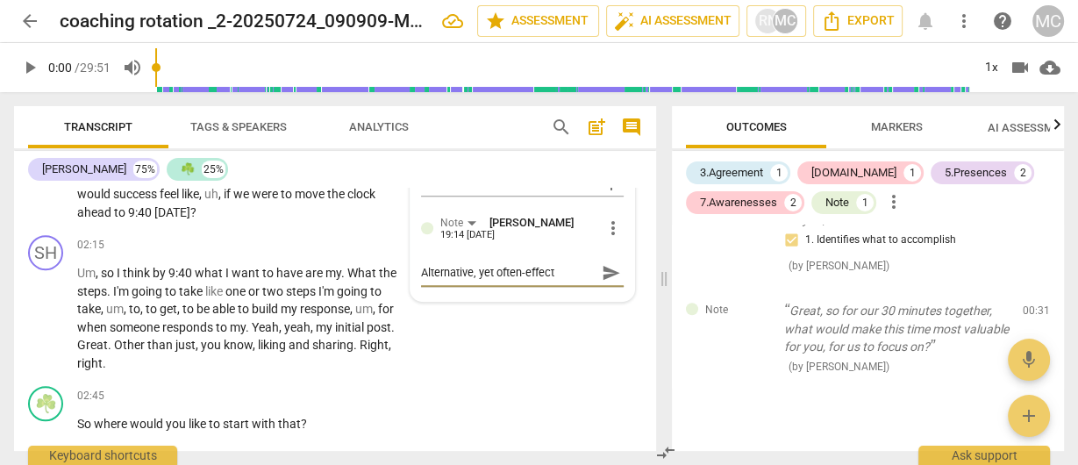
type textarea "Alternative, yet often-effecti"
type textarea "Alternative, yet often-effectiv"
type textarea "Alternative, yet often-effective"
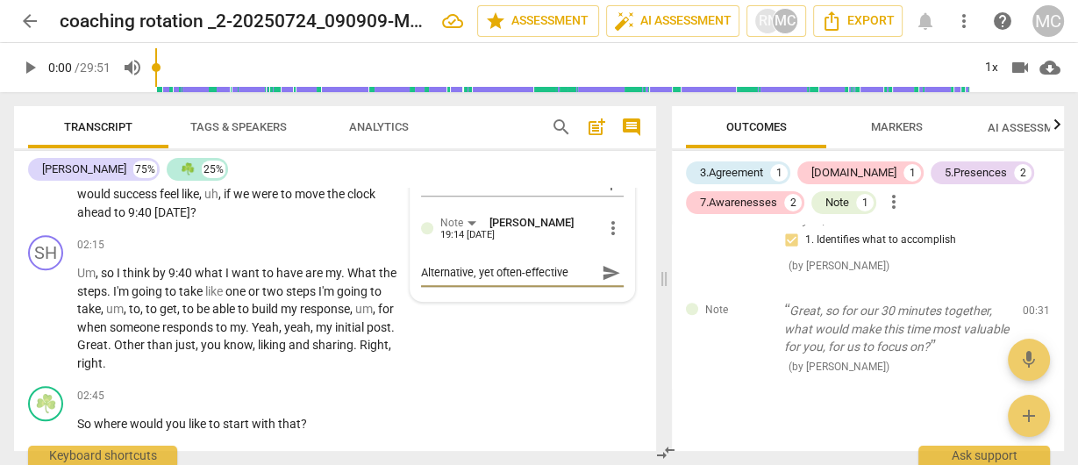
type textarea "Alternative, yet often-effective"
type textarea "Alternative, yet often-effective a"
type textarea "Alternative, yet often-effective al"
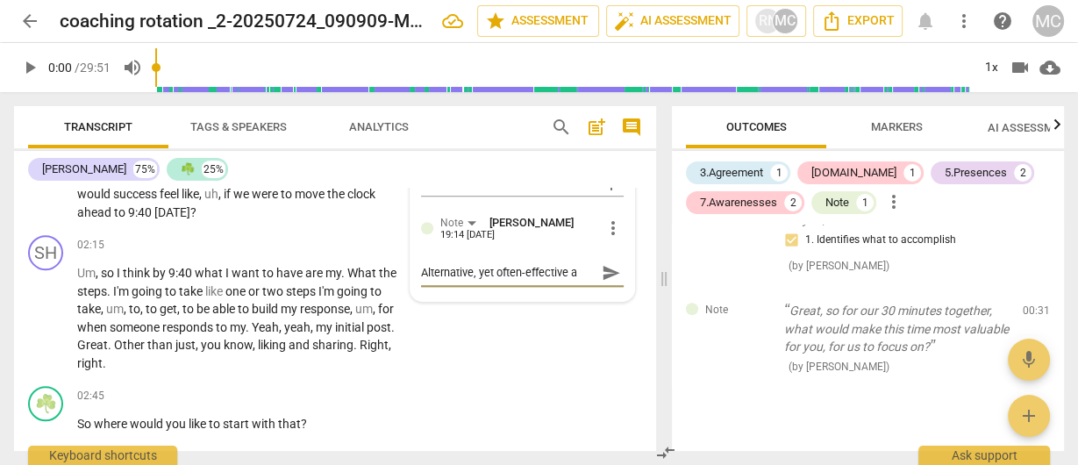
type textarea "Alternative, yet often-effective al"
type textarea "Alternative, yet often-effective alt"
type textarea "Alternative, yet often-effective alte"
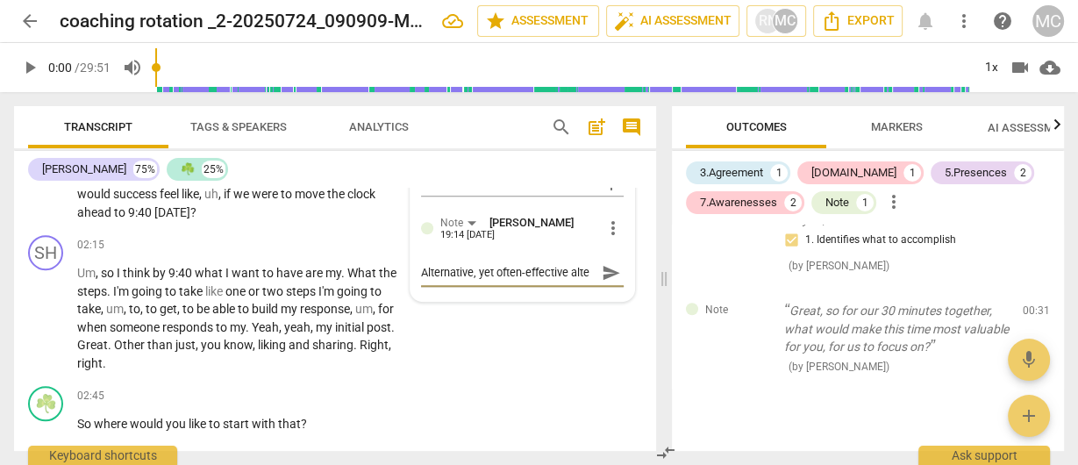
type textarea "Alternative, yet often-effective alter"
type textarea "Alternative, yet often-effective altern"
type textarea "Alternative, yet often-effective alterna"
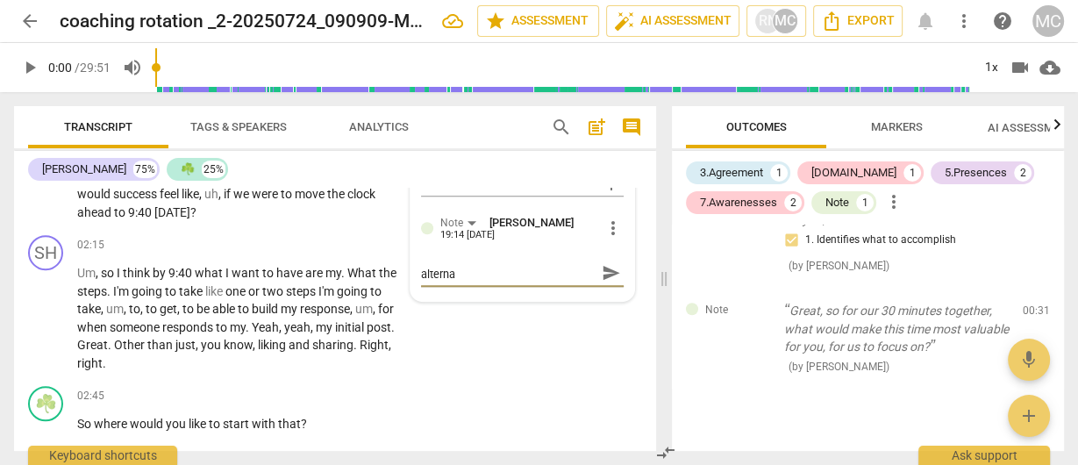
type textarea "Alternative, yet often-effective alternat"
type textarea "Alternative, yet often-effective alternati"
type textarea "Alternative, yet often-effective alternativ"
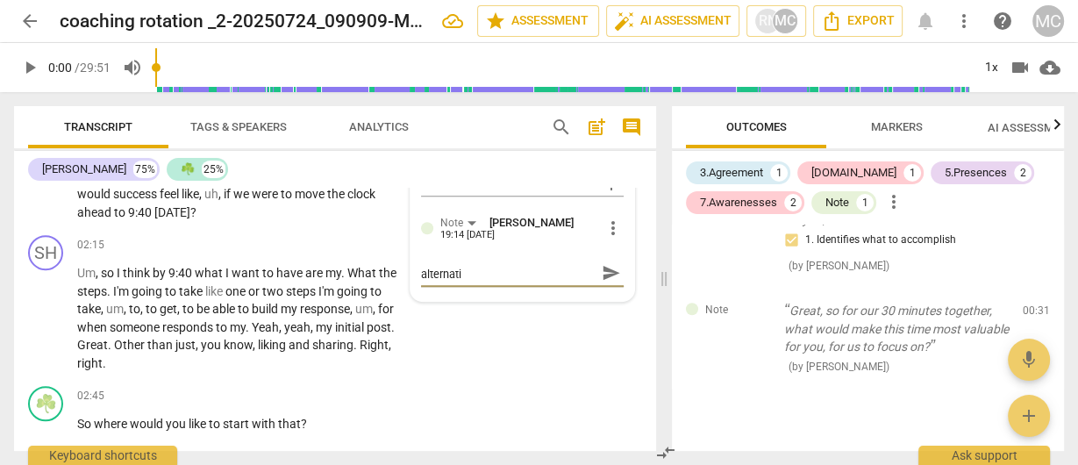
type textarea "Alternative, yet often-effective alternativ"
type textarea "Alternative, yet often-effective alternative"
type textarea "Alternative, yet often-effective alternatives"
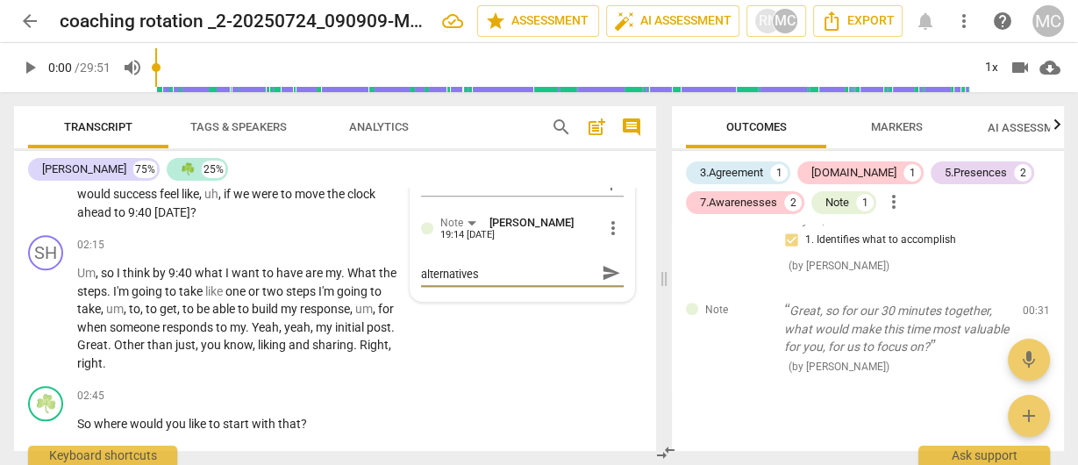
scroll to position [0, 0]
type textarea "Alternative, yet often-effective alternatives:"
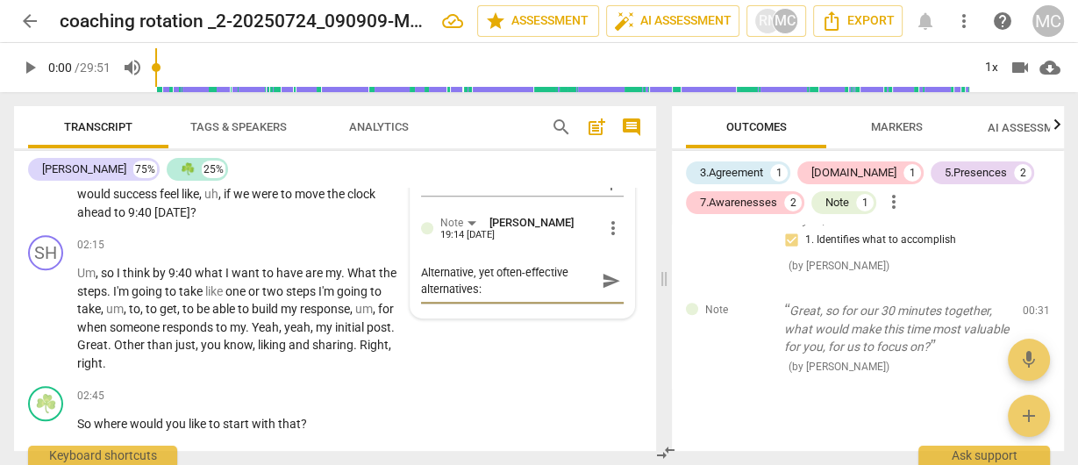
paste textarea "(a) What would you like to focus on? (b) What would be meaningful to work on? (…"
type textarea "Alternative, yet often-effective alternatives: (a) What would you like to focus…"
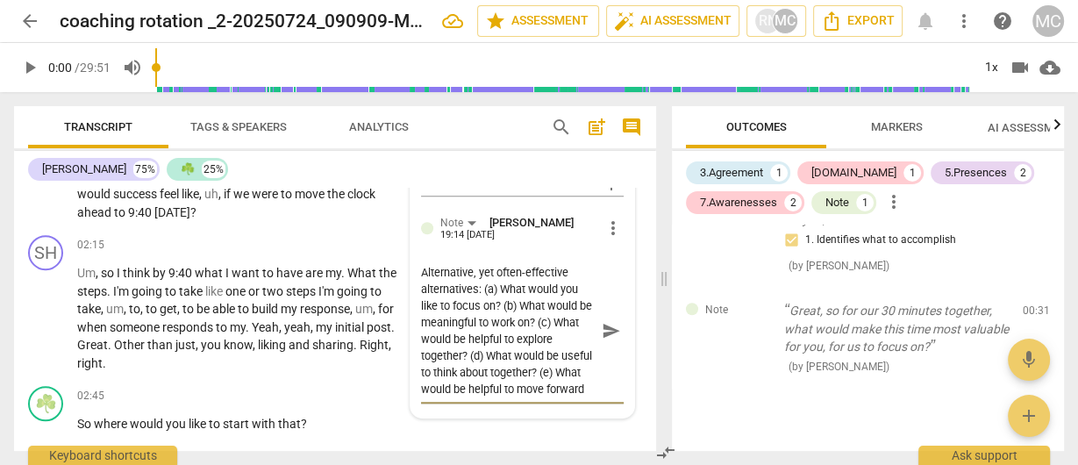
click at [458, 280] on textarea "Alternative, yet often-effective alternatives: (a) What would you like to focus…" at bounding box center [508, 330] width 175 height 133
click at [448, 283] on textarea "Alternative, yet often-effective alternatives: (a) What would you like to focus…" at bounding box center [508, 330] width 175 height 133
type textarea "Alternative, yet often-effective o: (a) What would you like to focus on? (b) Wh…"
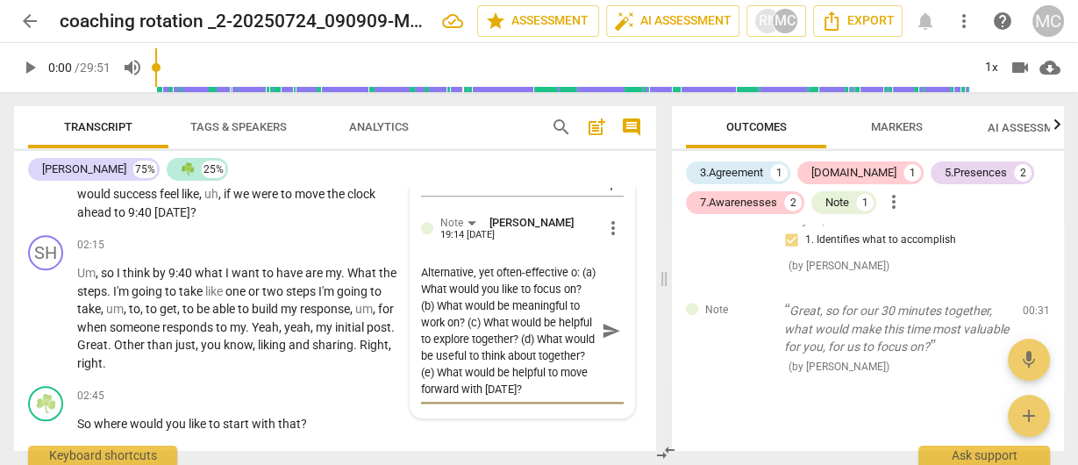
type textarea "Alternative, yet often-effective op: (a) What would you like to focus on? (b) W…"
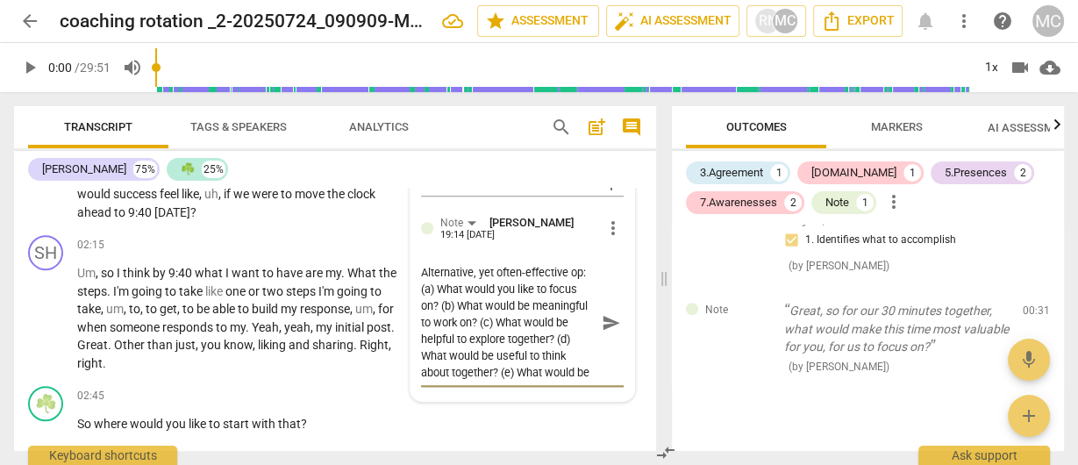
type textarea "Alternative, yet often-effective opt: (a) What would you like to focus on? (b) …"
type textarea "Alternative, yet often-effective opti: (a) What would you like to focus on? (b)…"
type textarea "Alternative, yet often-effective optio: (a) What would you like to focus on? (b…"
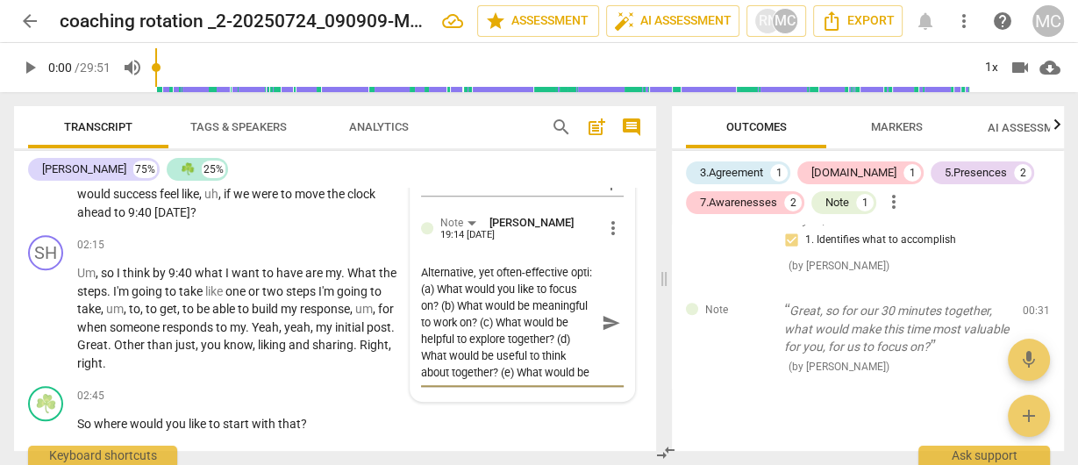
type textarea "Alternative, yet often-effective optio: (a) What would you like to focus on? (b…"
type textarea "Alternative, yet often-effective option: (a) What would you like to focus on? (…"
type textarea "Alternative, yet often-effective options: (a) What would you like to focus on? …"
type textarea "Alternative, yet often-effective option: (a) What would you like to focus on? (…"
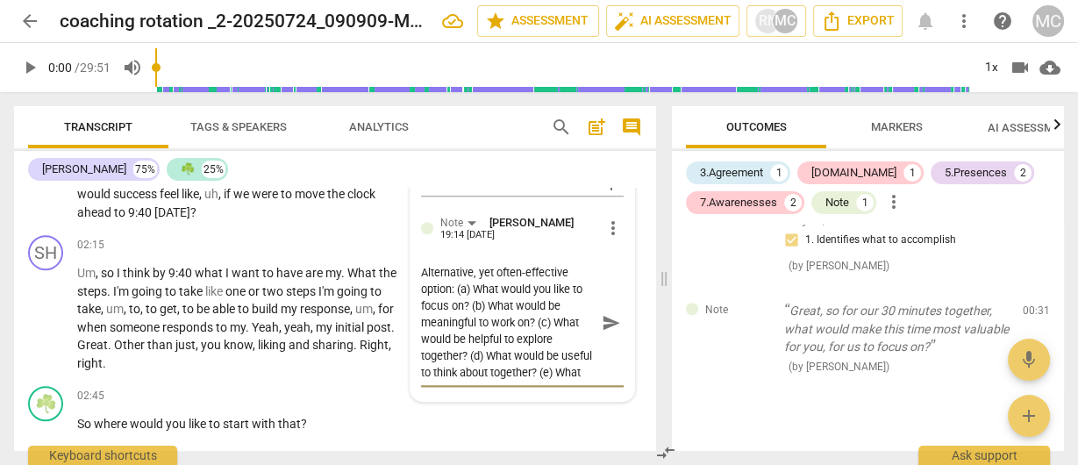
type textarea "Alternative, yet often-effective optio: (a) What would you like to focus on? (b…"
type textarea "Alternative, yet often-effective opti: (a) What would you like to focus on? (b)…"
type textarea "Alternative, yet often-effective opt: (a) What would you like to focus on? (b) …"
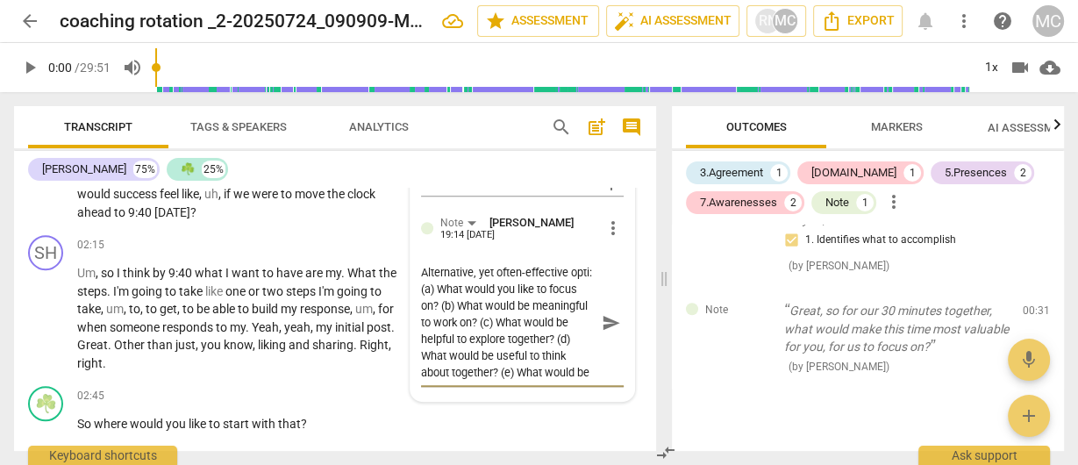
type textarea "Alternative, yet often-effective opt: (a) What would you like to focus on? (b) …"
type textarea "Alternative, yet often-effective op: (a) What would you like to focus on? (b) W…"
type textarea "Alternative, yet often-effective o: (a) What would you like to focus on? (b) Wh…"
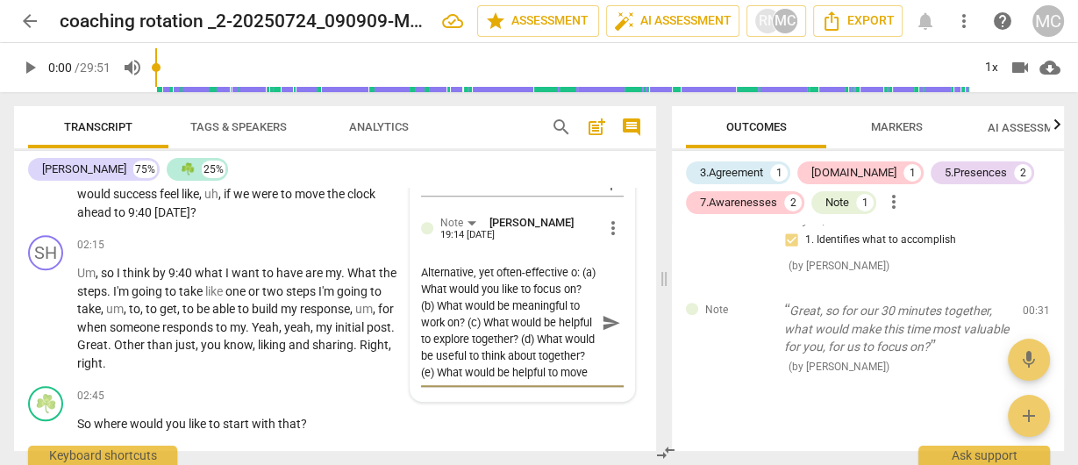
type textarea "Alternative, yet often-effective : (a) What would you like to focus on? (b) Wha…"
type textarea "Alternative, yet often-effective o: (a) What would you like to focus on? (b) Wh…"
type textarea "Alternative, yet often-effective op: (a) What would you like to focus on? (b) W…"
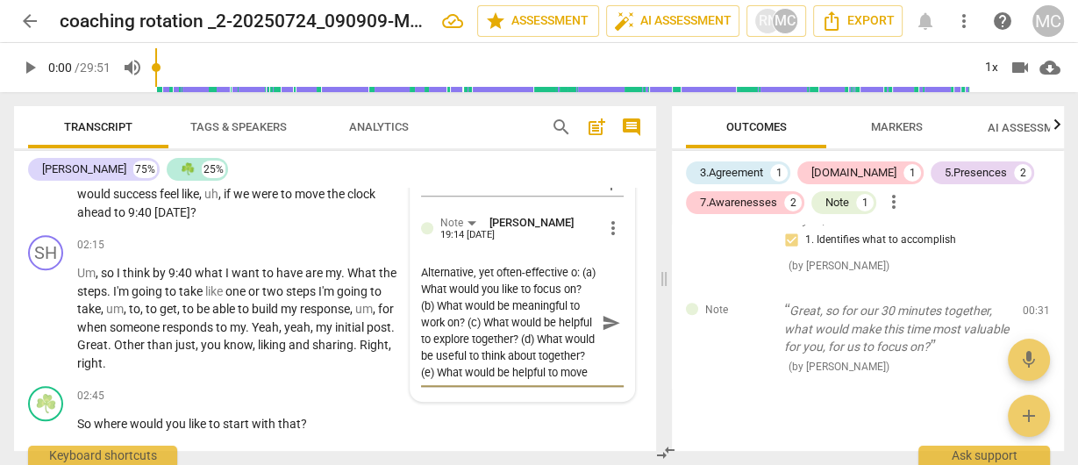
type textarea "Alternative, yet often-effective op: (a) What would you like to focus on? (b) W…"
type textarea "Alternative, yet often-effective ope: (a) What would you like to focus on? (b) …"
type textarea "Alternative, yet often-effective open: (a) What would you like to focus on? (b)…"
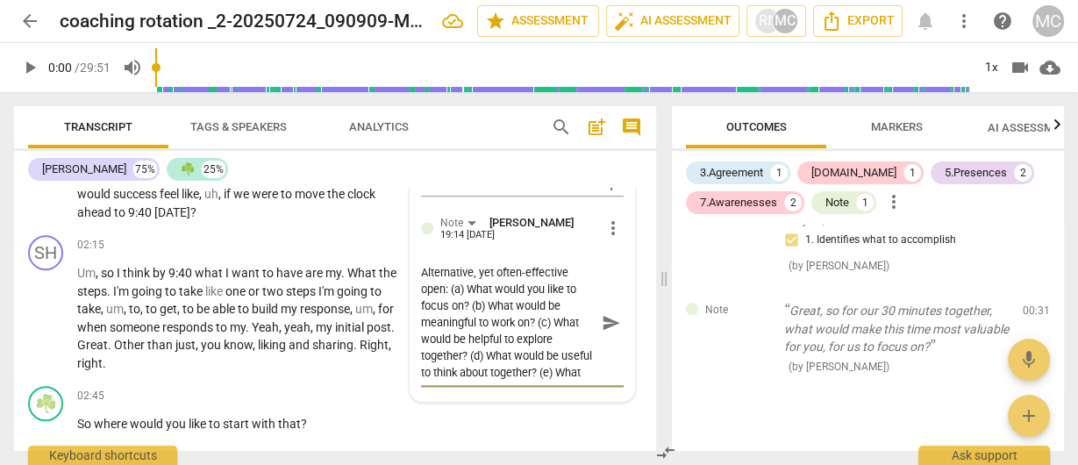
type textarea "Alternative, yet often-effective openi: (a) What would you like to focus on? (b…"
type textarea "Alternative, yet often-effective openin: (a) What would you like to focus on? (…"
type textarea "Alternative, yet often-effective opening: (a) What would you like to focus on? …"
type textarea "Alternative, yet often-effective opening : (a) What would you like to focus on?…"
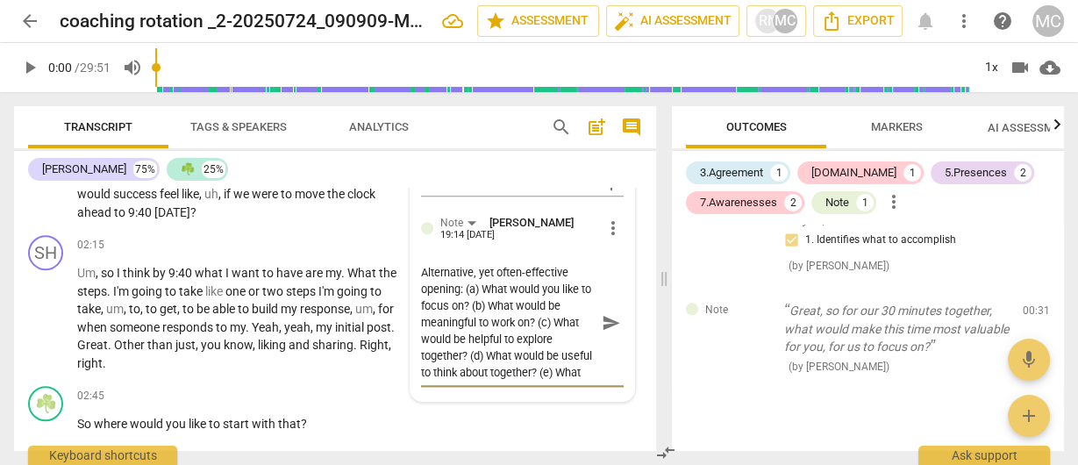
type textarea "Alternative, yet often-effective opening : (a) What would you like to focus on?…"
type textarea "Alternative, yet often-effective opening q: (a) What would you like to focus on…"
type textarea "Alternative, yet often-effective opening qu: (a) What would you like to focus o…"
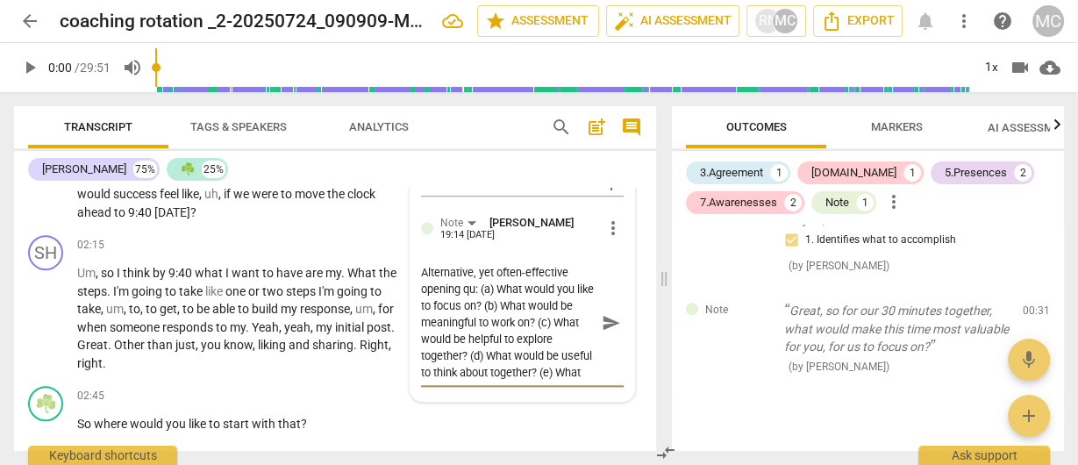
type textarea "Alternative, yet often-effective opening que: (a) What would you like to focus …"
type textarea "Alternative, yet often-effective opening ques: (a) What would you like to focus…"
type textarea "Alternative, yet often-effective opening quest: (a) What would you like to focu…"
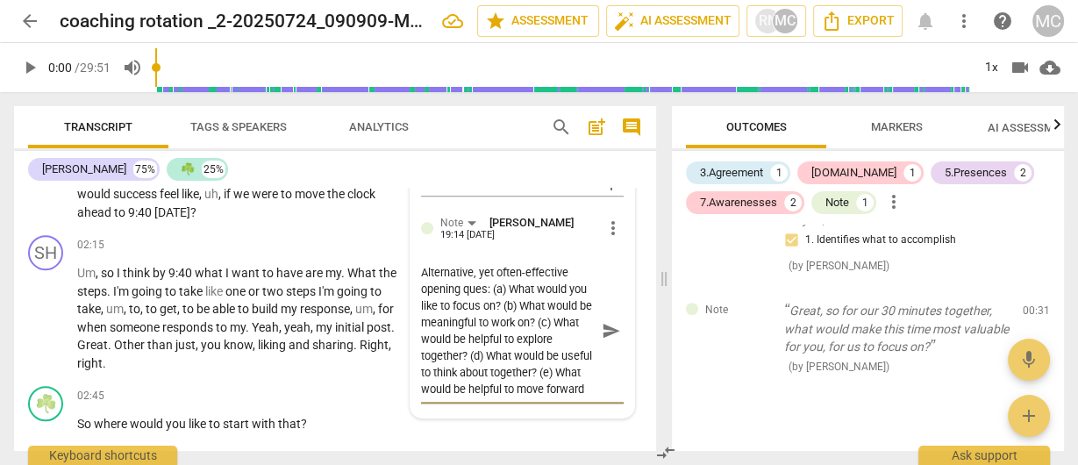
type textarea "Alternative, yet often-effective opening quest: (a) What would you like to focu…"
type textarea "Alternative, yet often-effective opening questi: (a) What would you like to foc…"
type textarea "Alternative, yet often-effective opening questio: (a) What would you like to fo…"
type textarea "Alternative, yet often-effective opening question: (a) What would you like to f…"
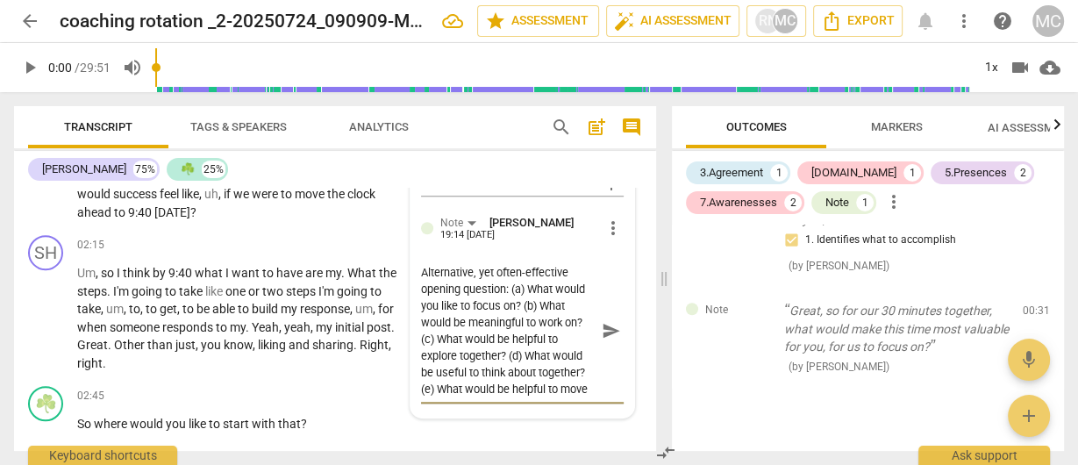
type textarea "Alternative, yet often-effective opening questions: (a) What would you like to …"
click at [478, 382] on textarea "Alternative, yet often-effective opening questions: (a) What would you like to …" at bounding box center [508, 330] width 175 height 133
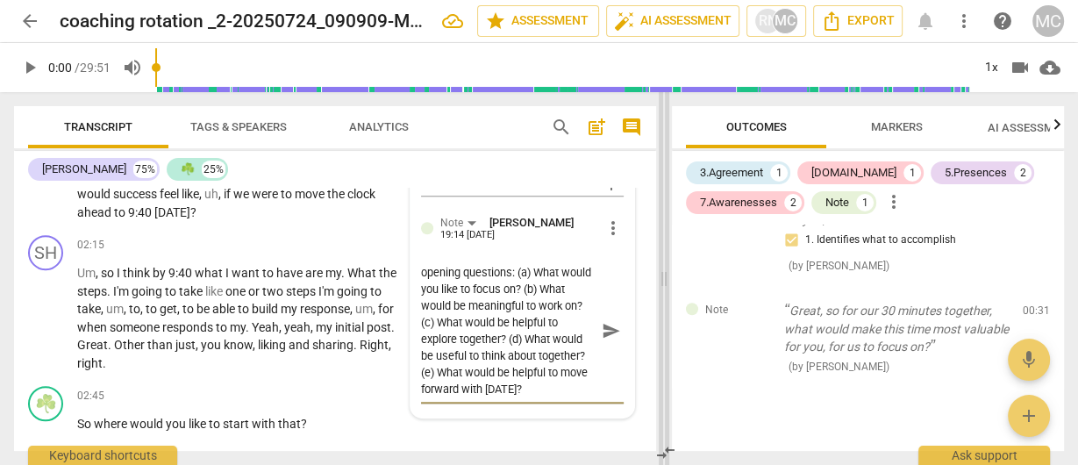
type textarea "Alternative, yet often-effective opening questions: (a) What would you like to …"
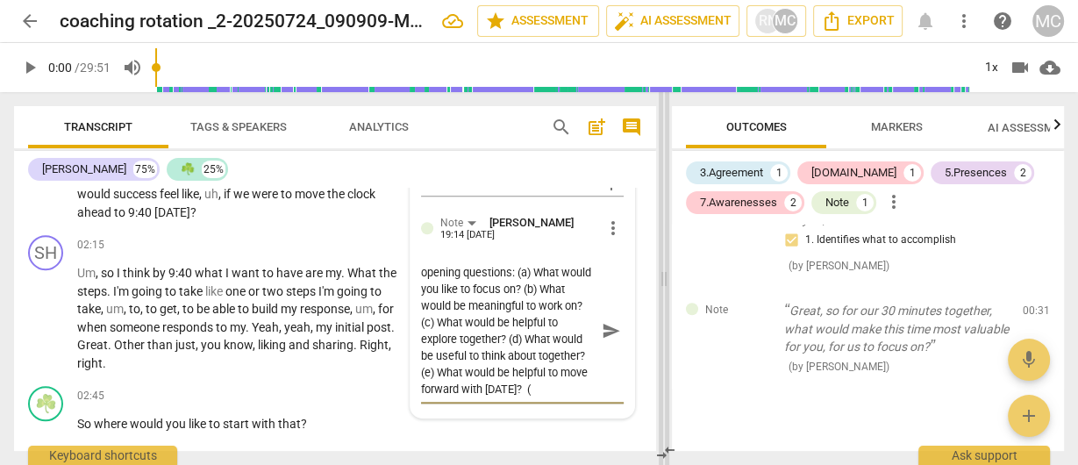
type textarea "Alternative, yet often-effective opening questions: (a) What would you like to …"
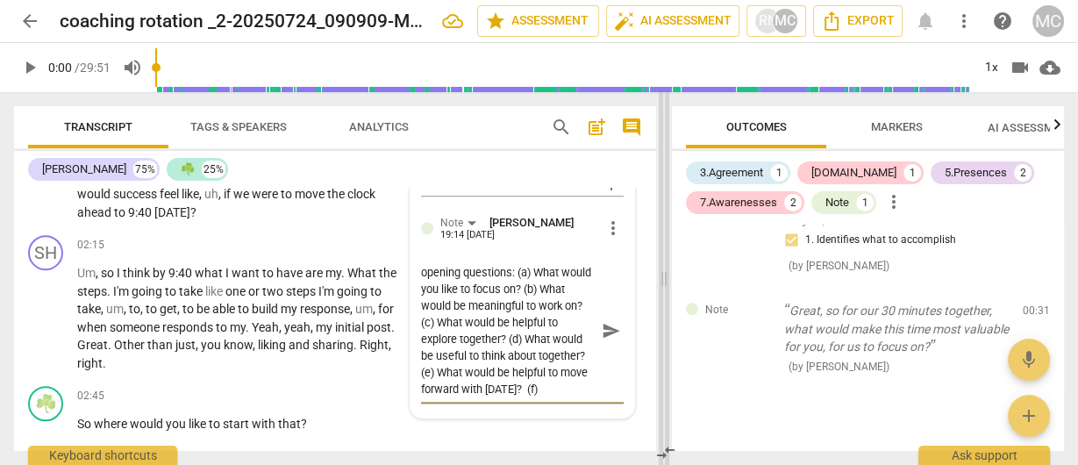
type textarea "Alternative, yet often-effective opening questions: (a) What would you like to …"
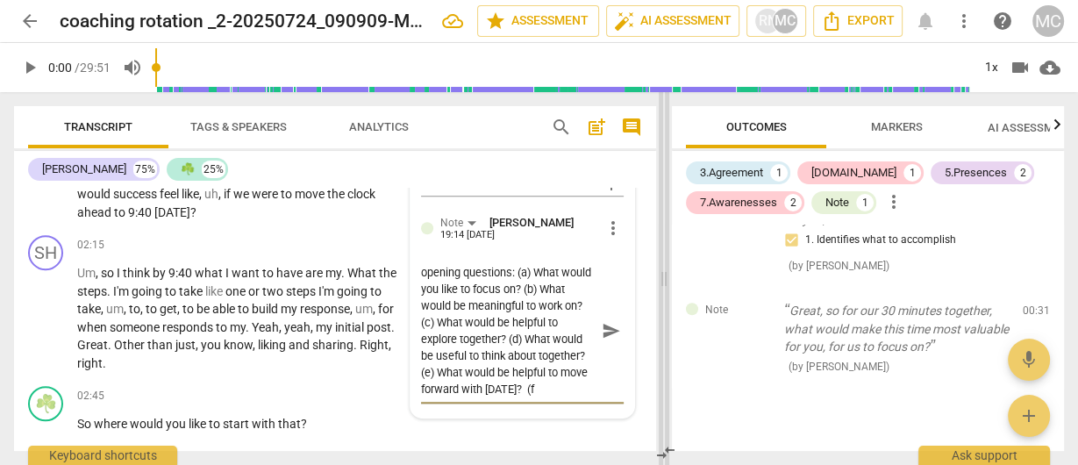
type textarea "Alternative, yet often-effective opening questions: (a) What would you like to …"
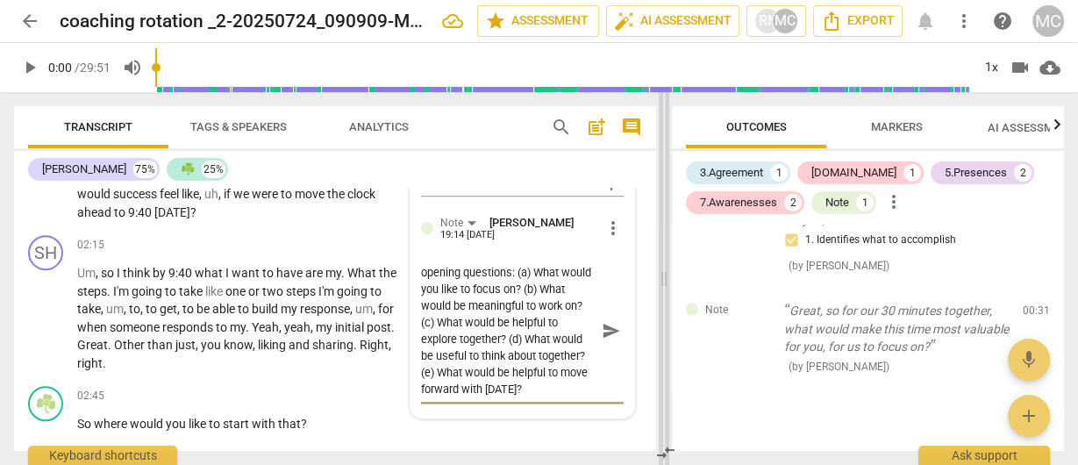
type textarea "Alternative, yet often-effective opening questions: (a) What would you like to …"
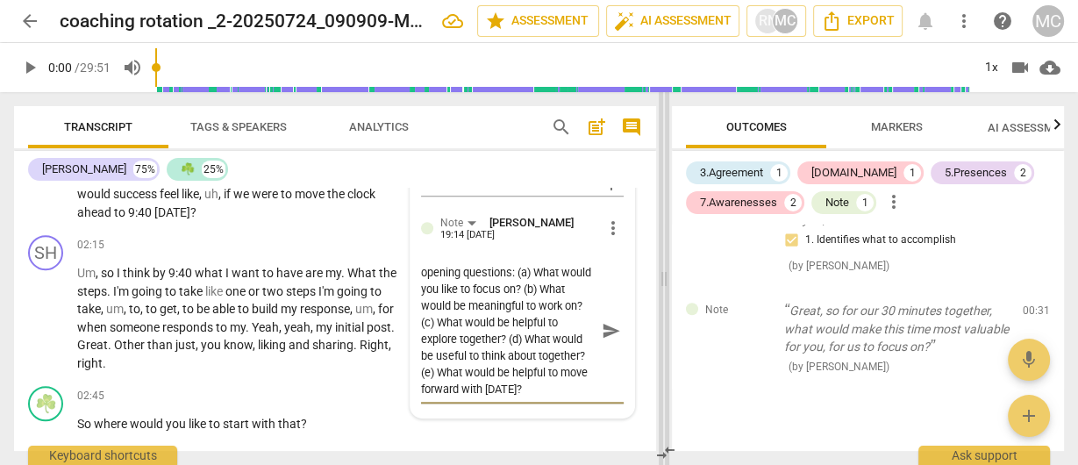
type textarea "Alternative, yet often-effective opening questions: (a) What would you like to …"
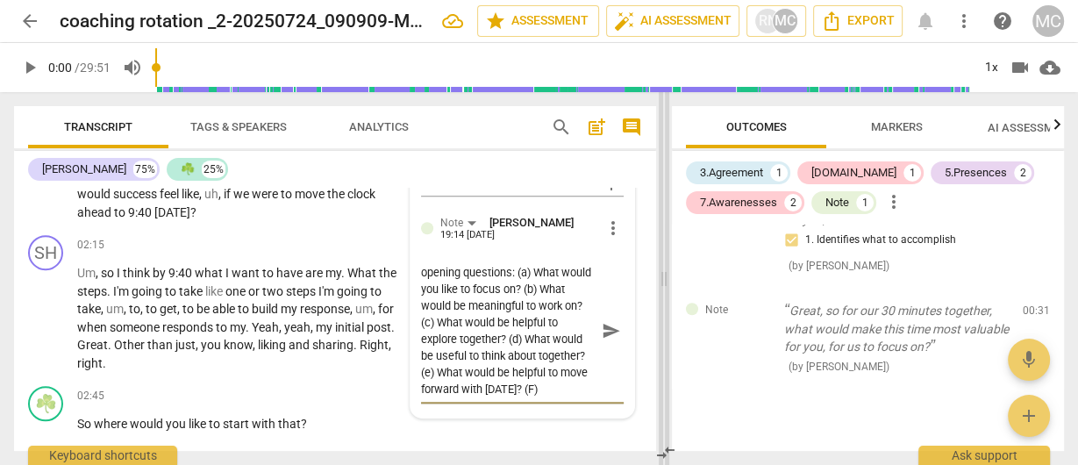
type textarea "Alternative, yet often-effective opening questions: (a) What would you like to …"
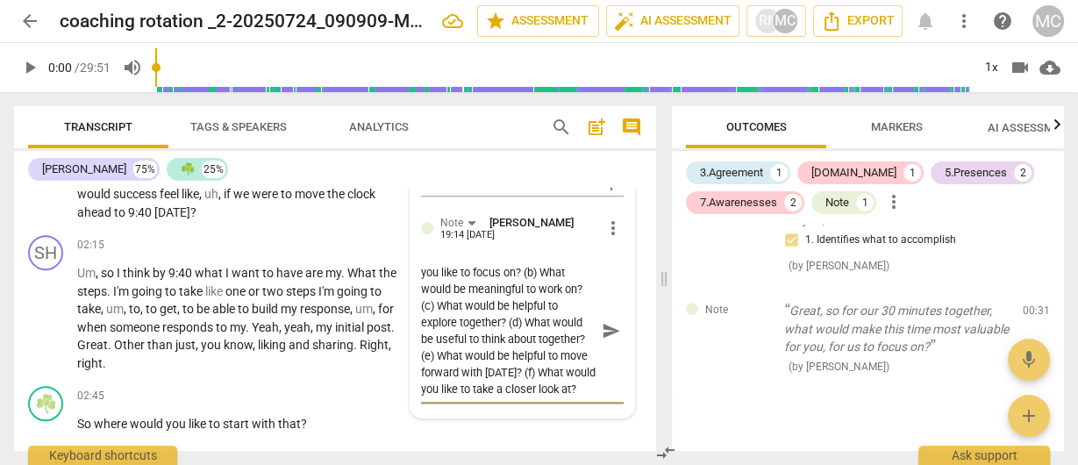
scroll to position [49, 0]
drag, startPoint x: 500, startPoint y: 390, endPoint x: 453, endPoint y: 374, distance: 50.0
click at [453, 374] on textarea "Alternative, yet often-effective opening questions: (a) What would you like to …" at bounding box center [508, 330] width 175 height 133
click at [605, 328] on span "send" at bounding box center [611, 331] width 19 height 19
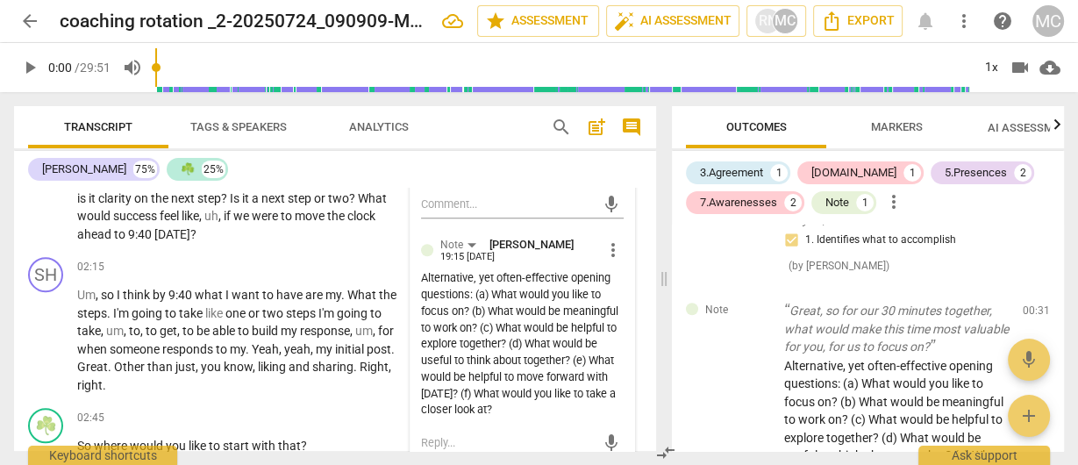
scroll to position [1035, 0]
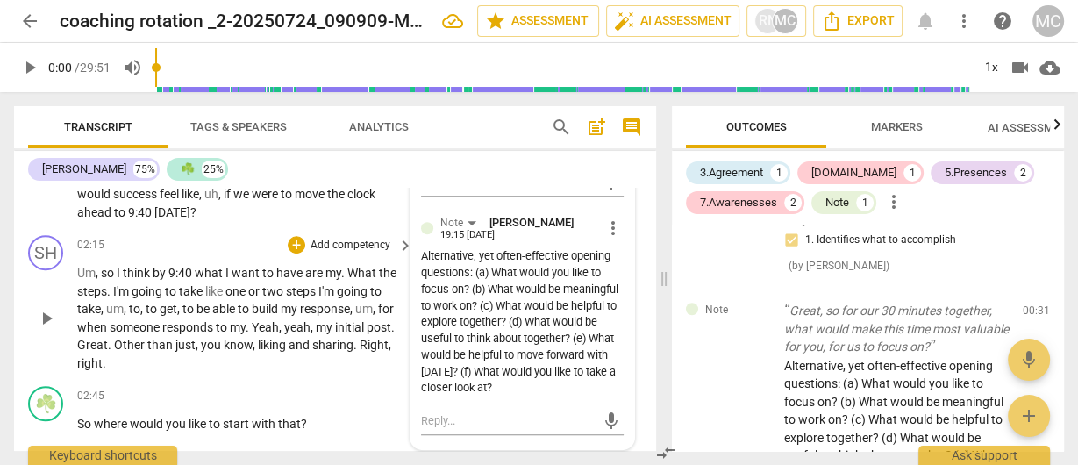
click at [283, 334] on p "Um , so I think by 9:40 what I want to have are my . What the steps . I'm going…" at bounding box center [240, 318] width 327 height 108
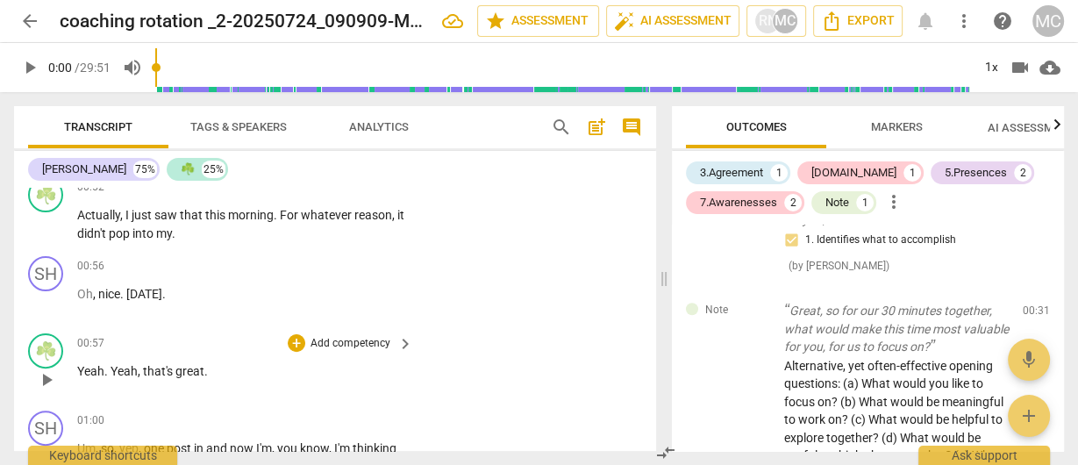
scroll to position [543, 0]
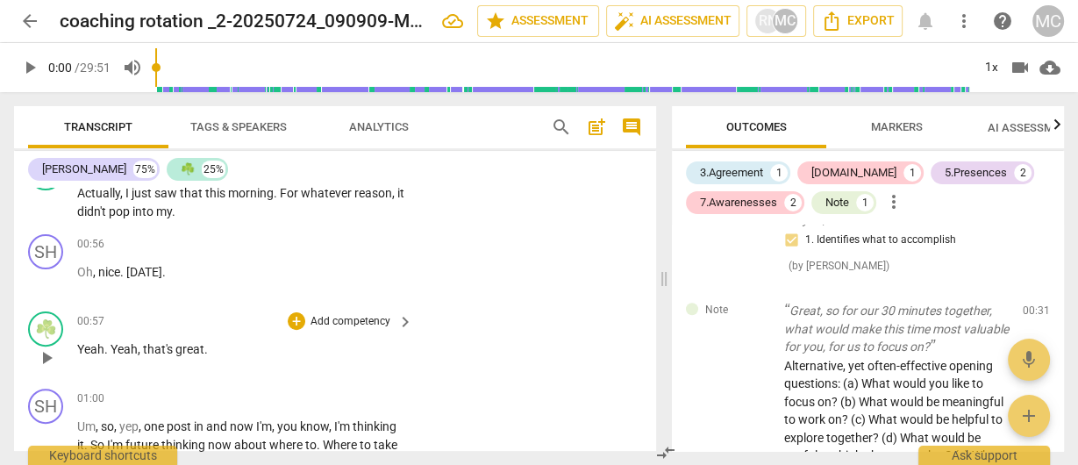
click at [351, 318] on p "Add competency" at bounding box center [350, 322] width 83 height 16
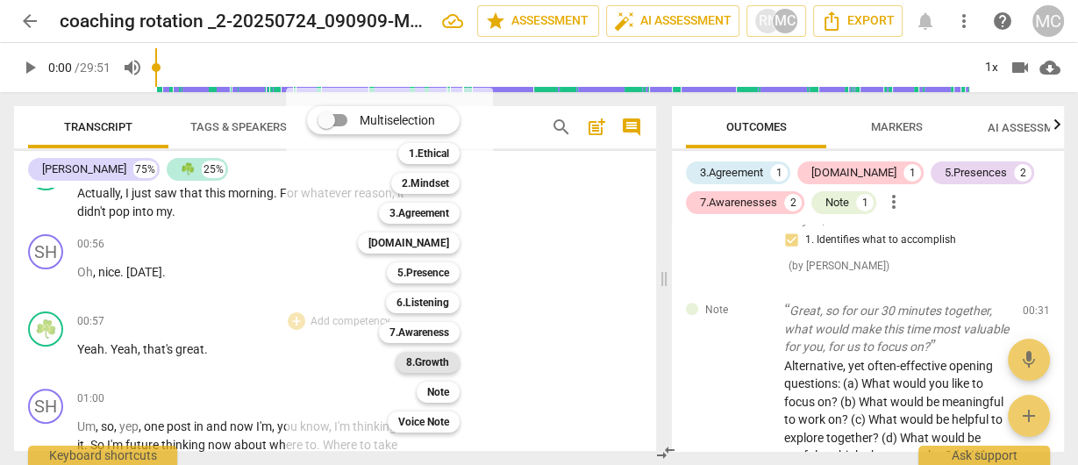
click at [431, 360] on b "8.Growth" at bounding box center [427, 362] width 43 height 21
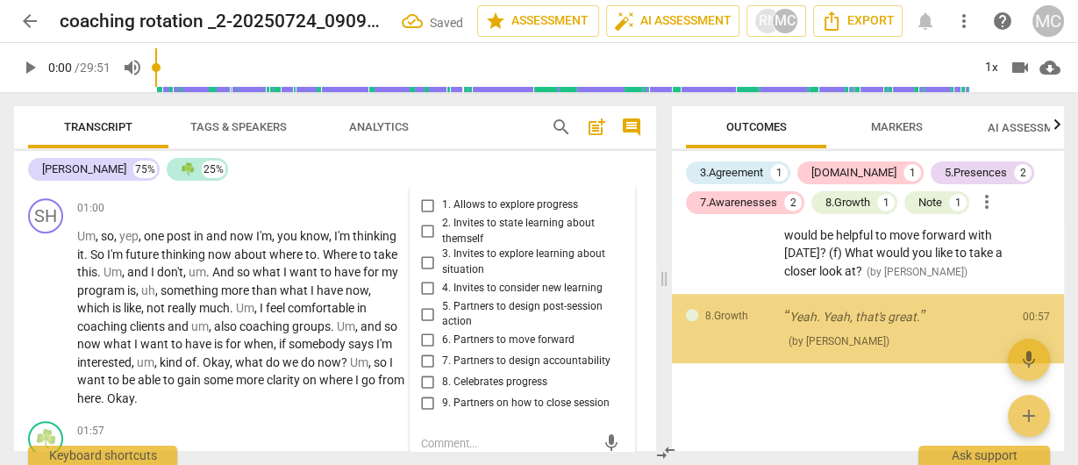
scroll to position [716, 0]
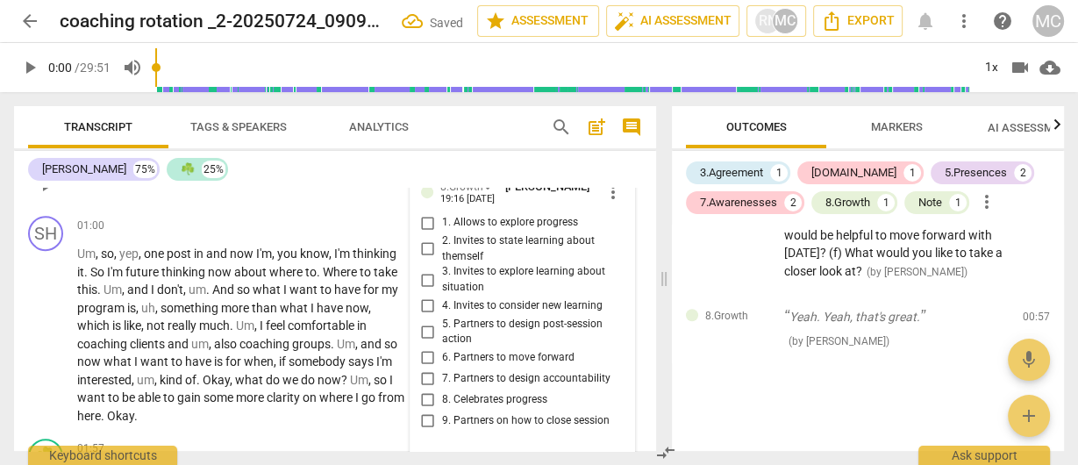
click at [464, 394] on span "8. Celebrates progress" at bounding box center [494, 400] width 105 height 16
click at [442, 394] on input "8. Celebrates progress" at bounding box center [428, 400] width 28 height 21
click at [464, 394] on span "8. Celebrates progress" at bounding box center [494, 400] width 105 height 16
click at [442, 394] on input "8. Celebrates progress" at bounding box center [428, 400] width 28 height 21
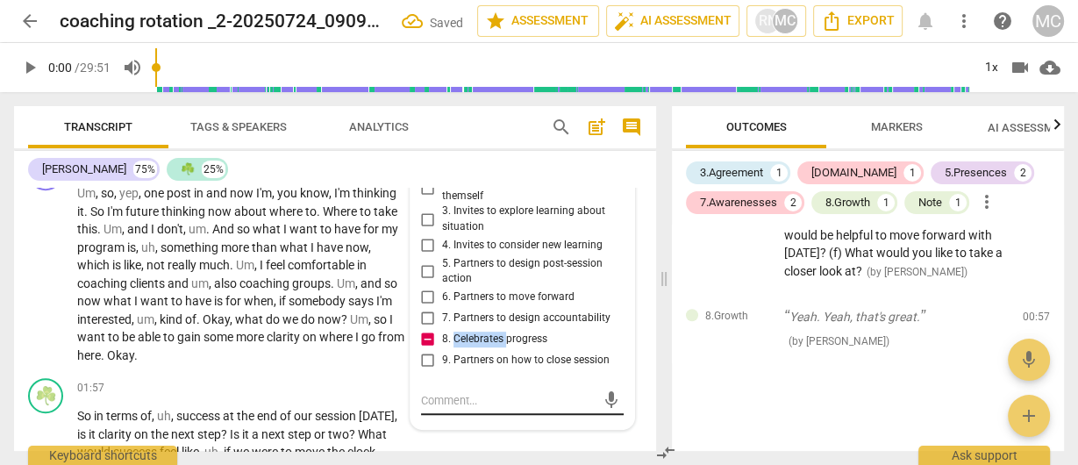
scroll to position [786, 0]
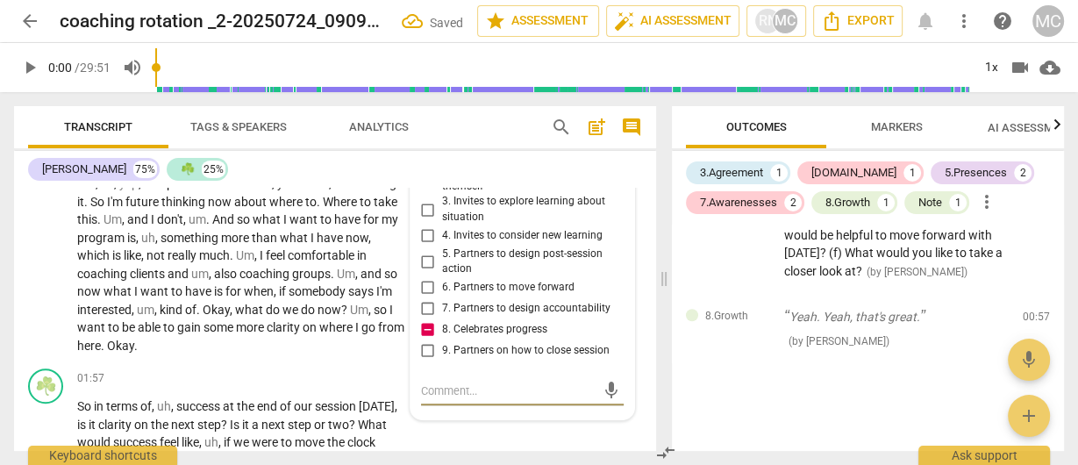
click at [469, 390] on textarea at bounding box center [508, 391] width 175 height 17
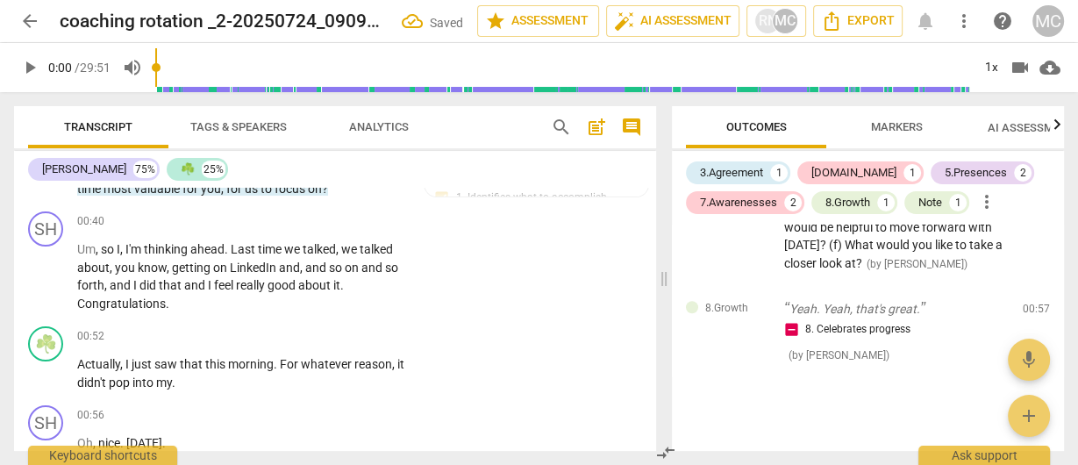
scroll to position [295, 0]
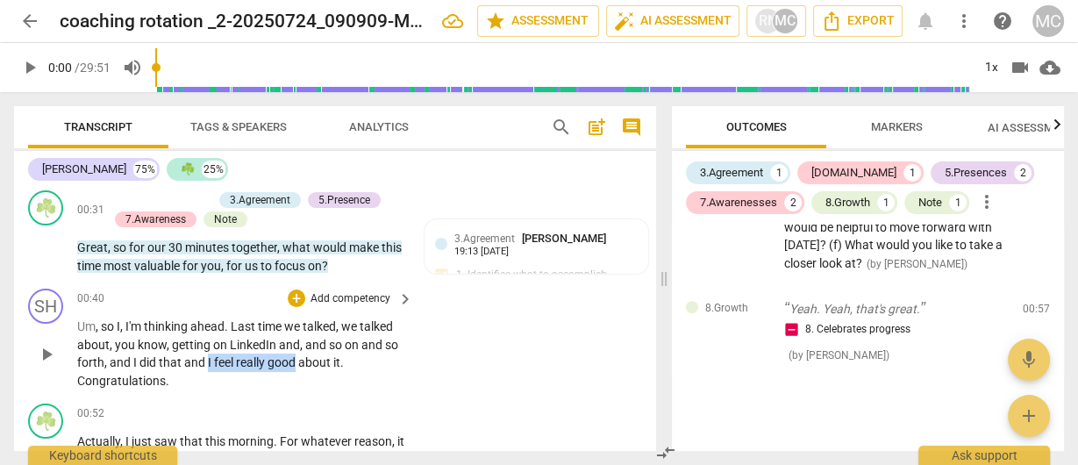
drag, startPoint x: 206, startPoint y: 360, endPoint x: 297, endPoint y: 368, distance: 90.7
click at [297, 368] on p "Um , so I , I'm thinking ahead . Last time we talked , we talked about , you kn…" at bounding box center [240, 354] width 327 height 72
click at [331, 341] on icon "button" at bounding box center [340, 339] width 18 height 21
drag, startPoint x: 171, startPoint y: 345, endPoint x: 273, endPoint y: 340, distance: 101.9
click at [273, 340] on p "Um , so I , I'm thinking ahead . Last time we talked , we talked about , you kn…" at bounding box center [240, 354] width 327 height 72
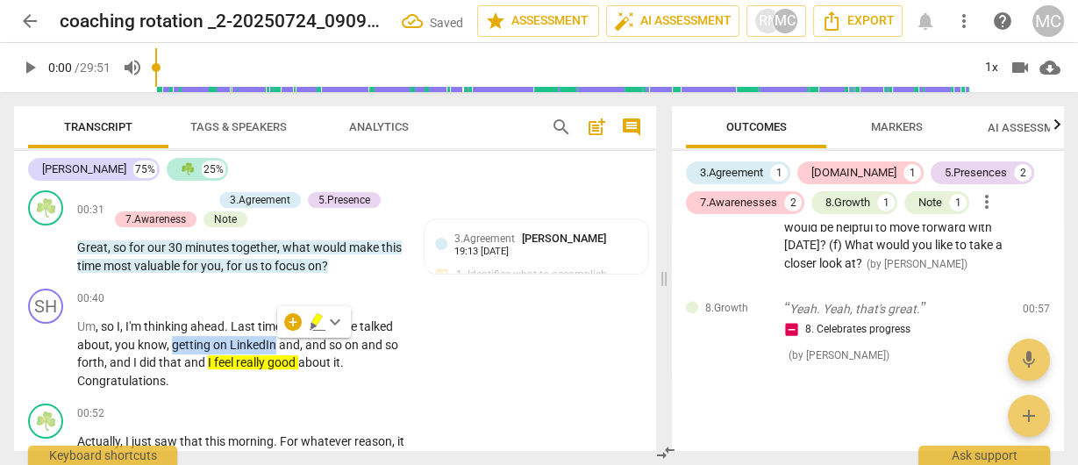
click at [312, 320] on icon "button" at bounding box center [317, 319] width 11 height 12
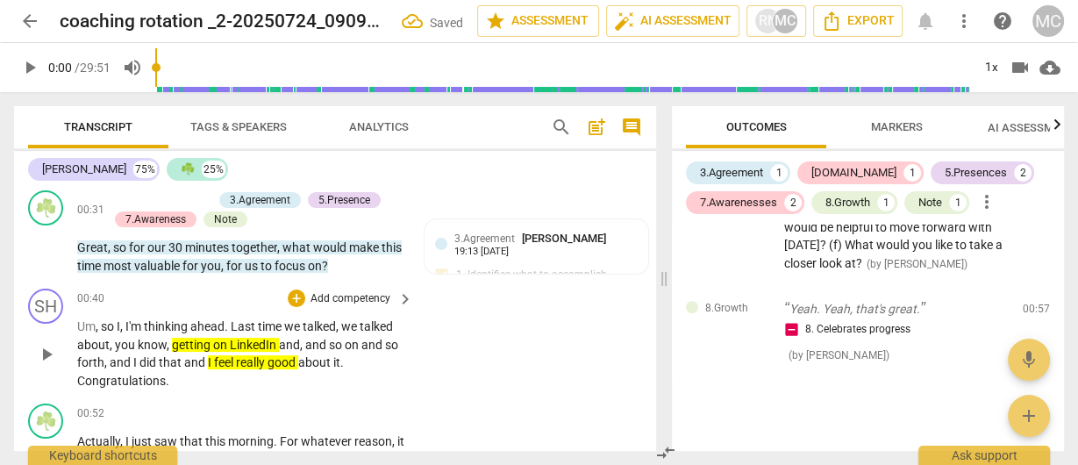
click at [101, 380] on span "Congratulations" at bounding box center [121, 381] width 89 height 14
click at [101, 381] on span "Congratulations" at bounding box center [121, 381] width 89 height 14
click at [46, 353] on span "pause" at bounding box center [46, 354] width 21 height 21
click at [73, 383] on div "play_arrow pause" at bounding box center [54, 354] width 45 height 61
click at [78, 384] on span "Congratulations" at bounding box center [121, 381] width 89 height 14
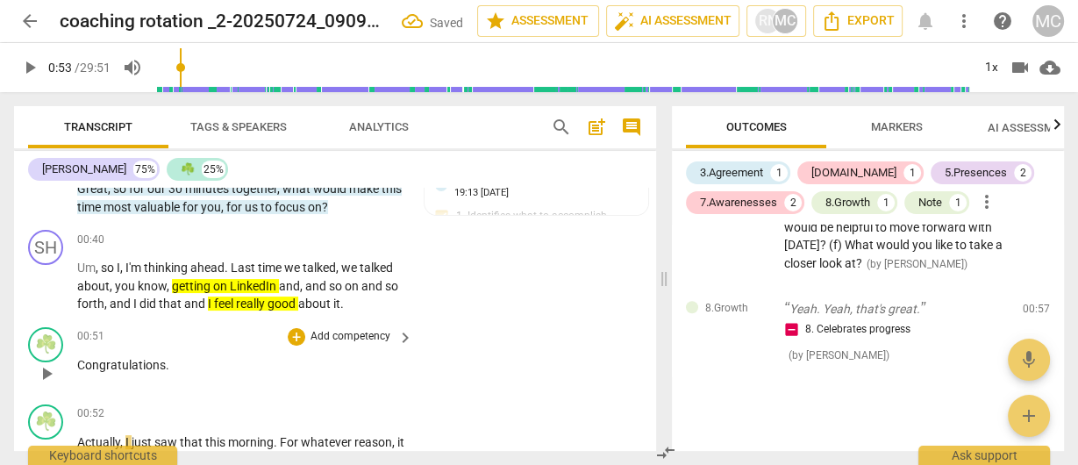
scroll to position [365, 0]
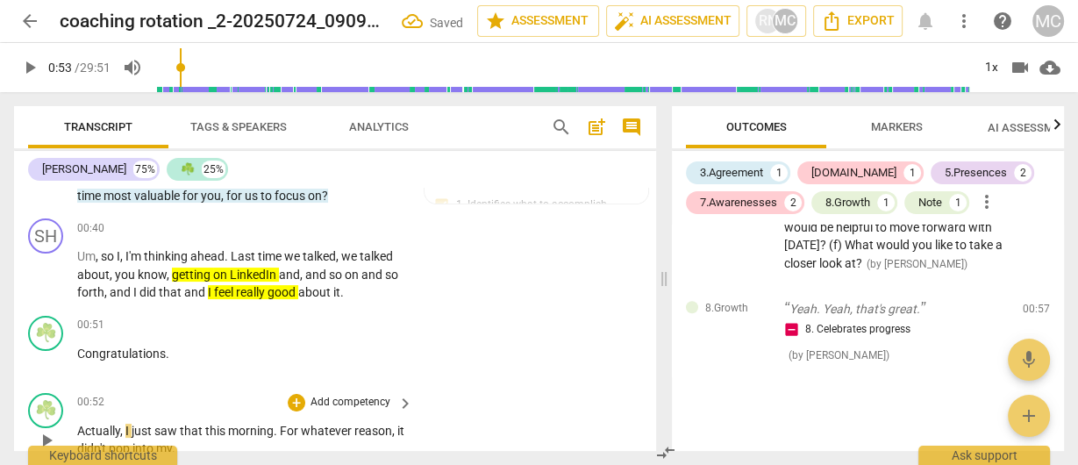
click at [79, 436] on span "Actually" at bounding box center [98, 431] width 43 height 14
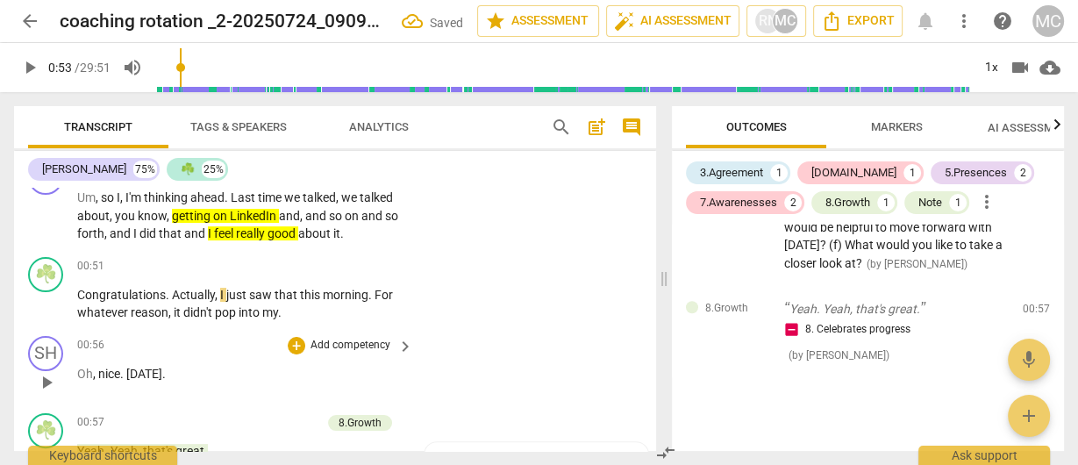
scroll to position [435, 0]
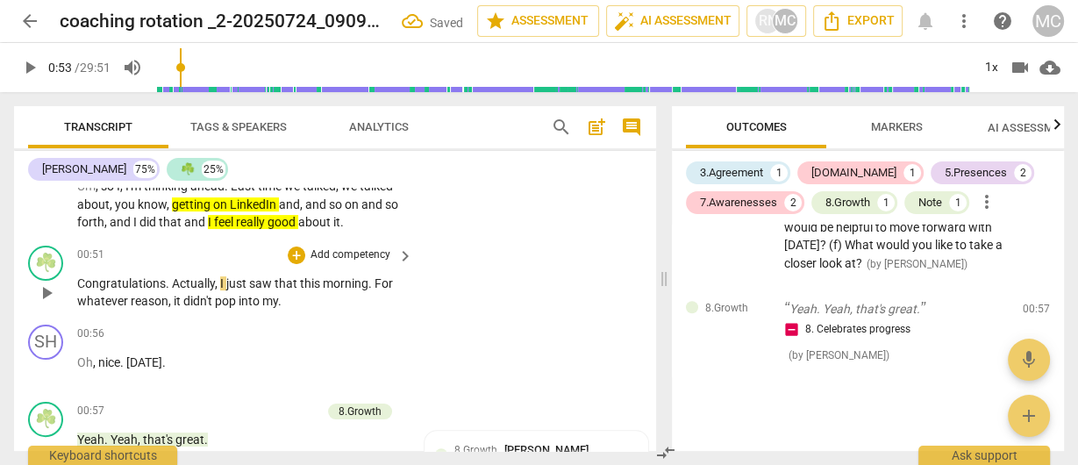
click at [183, 299] on span "didn't" at bounding box center [199, 301] width 32 height 14
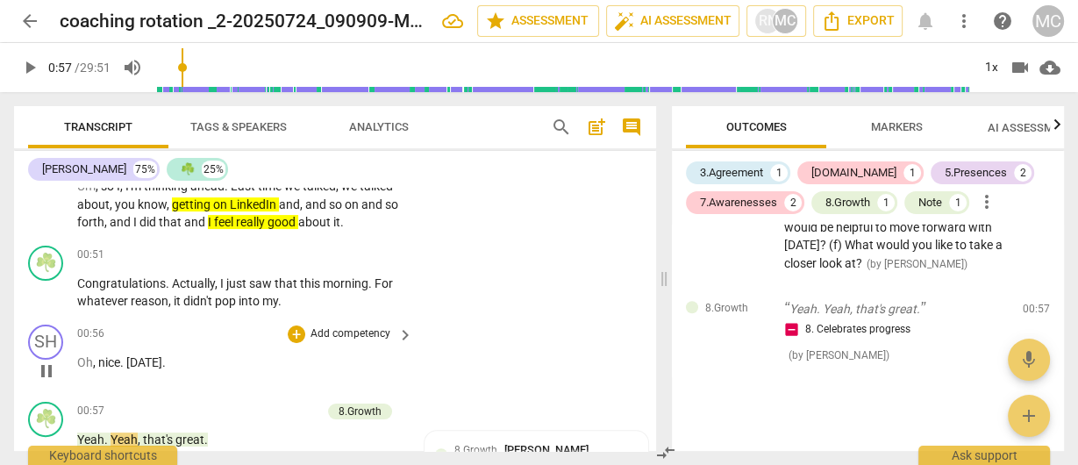
click at [79, 364] on span "Oh" at bounding box center [85, 362] width 16 height 14
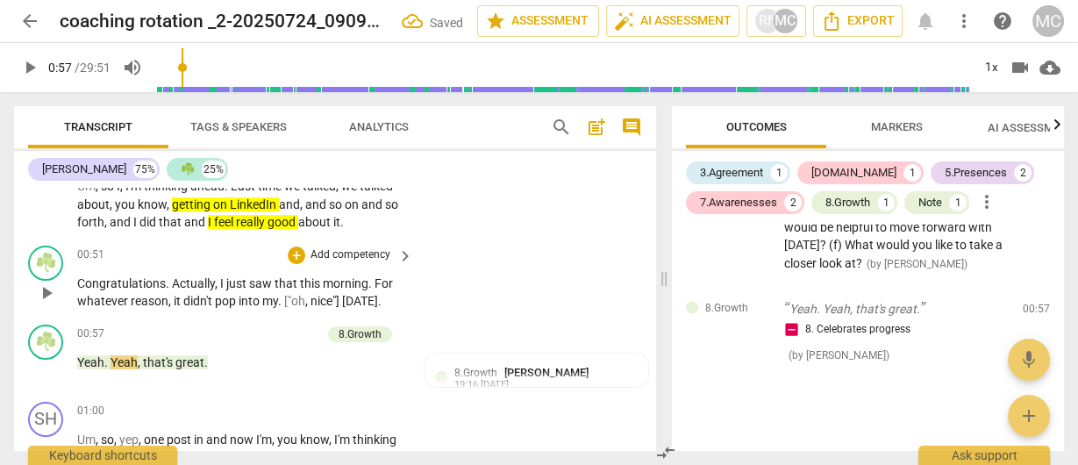
click at [284, 298] on span "["oh" at bounding box center [294, 301] width 21 height 14
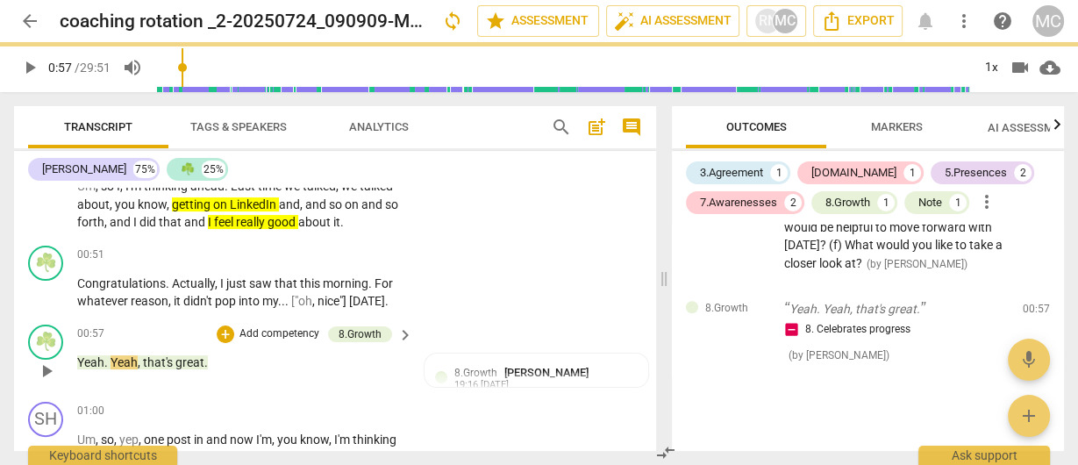
click at [87, 362] on span "Yeah" at bounding box center [90, 362] width 27 height 14
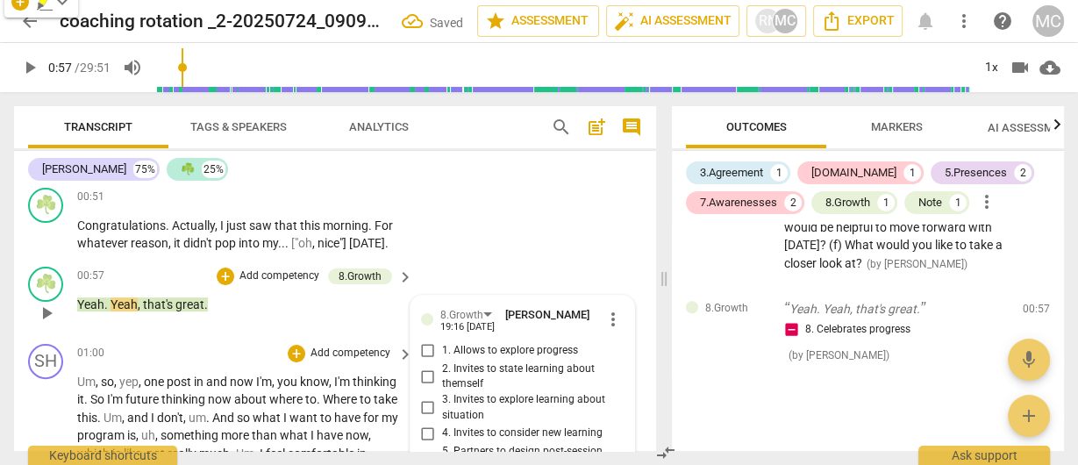
scroll to position [439, 0]
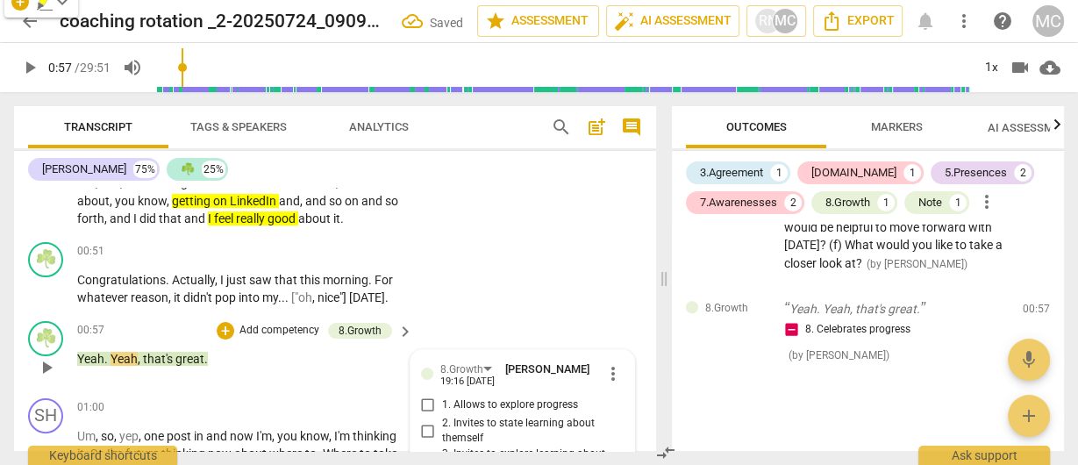
click at [220, 360] on p "Yeah . Yeah , that's great ." at bounding box center [240, 359] width 327 height 18
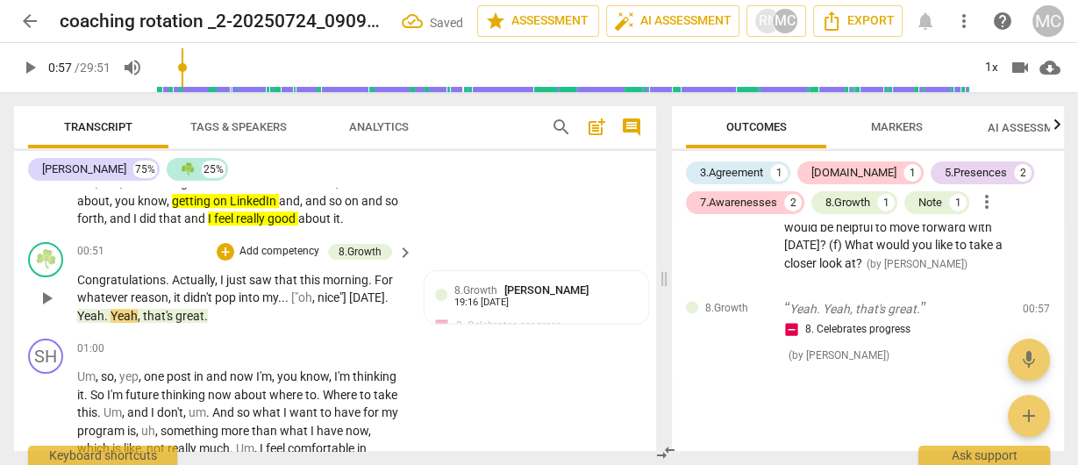
click at [289, 300] on span "." at bounding box center [288, 297] width 6 height 14
click at [349, 300] on span "nice"]" at bounding box center [334, 297] width 32 height 14
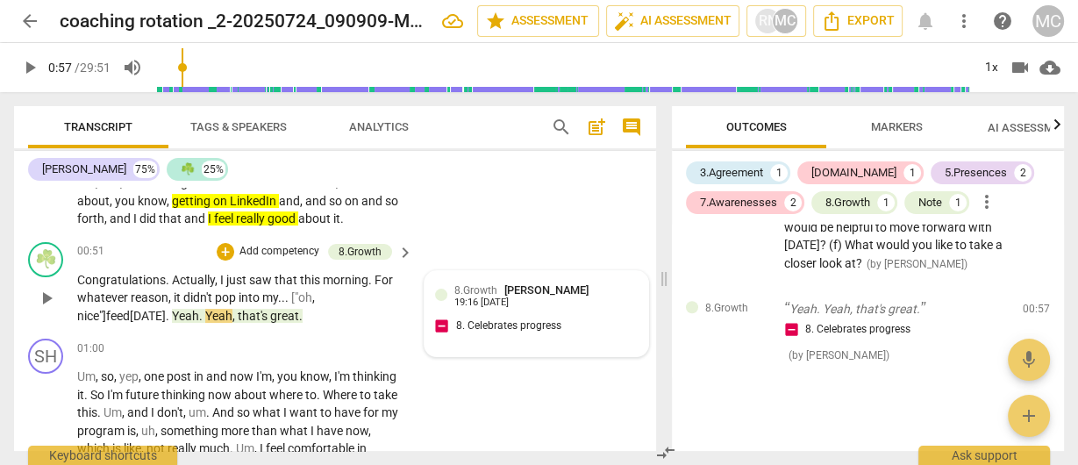
click at [596, 297] on div "8.Growth [PERSON_NAME] 19:16 [DATE]" at bounding box center [546, 295] width 183 height 27
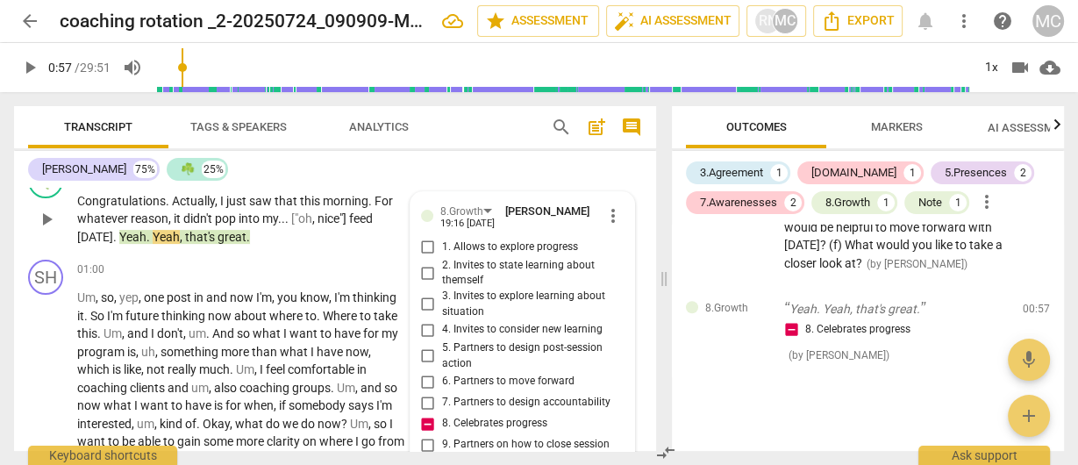
scroll to position [542, 0]
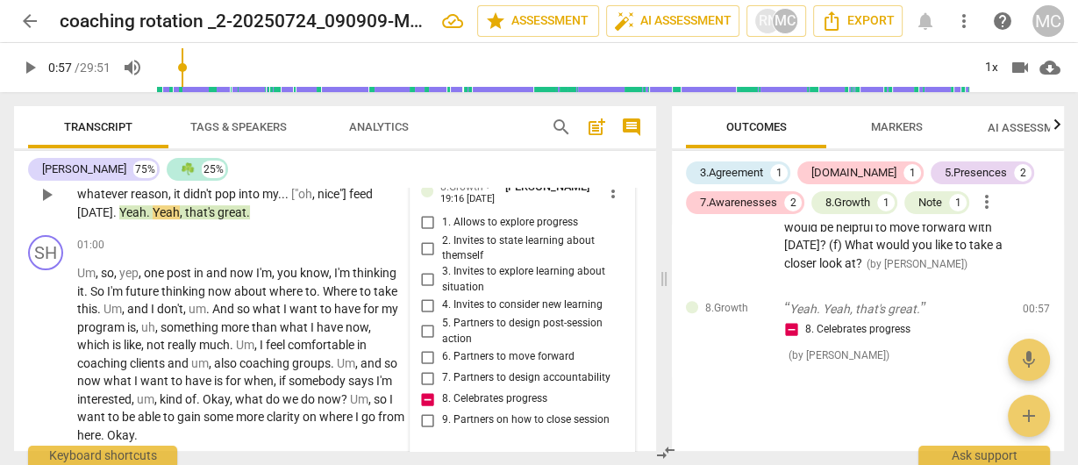
click at [610, 199] on span "more_vert" at bounding box center [613, 191] width 21 height 21
click at [624, 233] on li "Delete" at bounding box center [628, 223] width 61 height 33
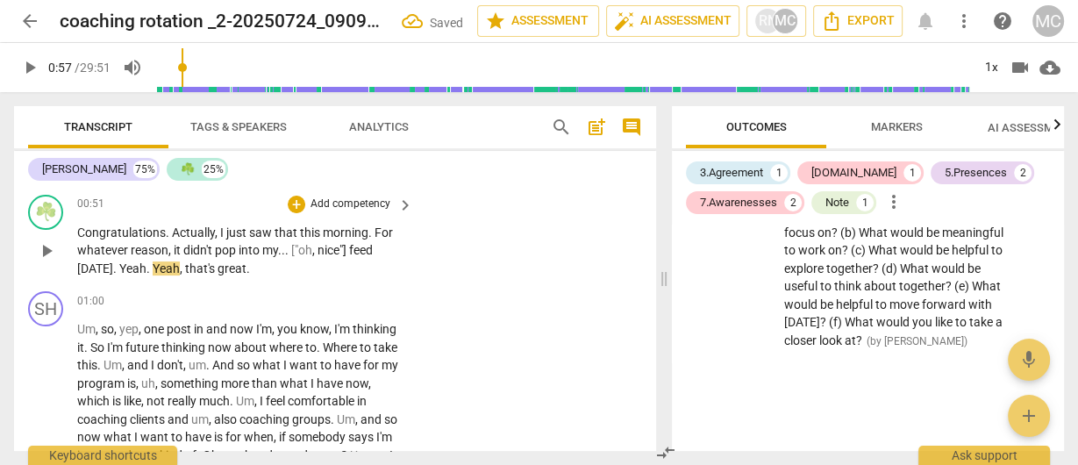
scroll to position [464, 0]
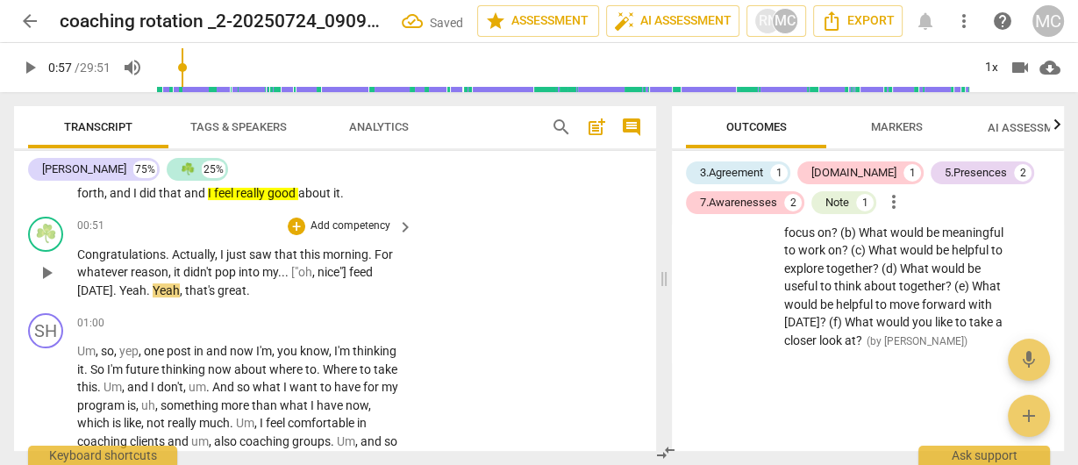
click at [234, 288] on span "great" at bounding box center [232, 290] width 29 height 14
drag, startPoint x: 113, startPoint y: 288, endPoint x: 247, endPoint y: 290, distance: 134.3
click at [247, 290] on p "Congratulations . Actually , I just saw that this morning . For whatever reason…" at bounding box center [240, 273] width 327 height 54
click at [362, 252] on span "morning" at bounding box center [346, 254] width 46 height 14
drag, startPoint x: 183, startPoint y: 292, endPoint x: 116, endPoint y: 295, distance: 66.7
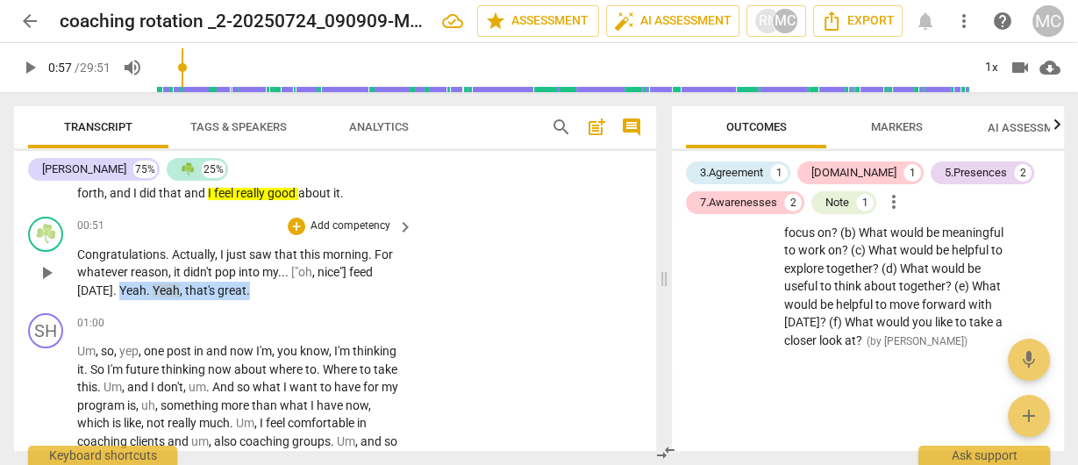
click at [116, 295] on p "Congratulations . Actually , I just saw that this morning . For whatever reason…" at bounding box center [240, 273] width 327 height 54
click at [319, 226] on p "Add competency" at bounding box center [350, 227] width 83 height 16
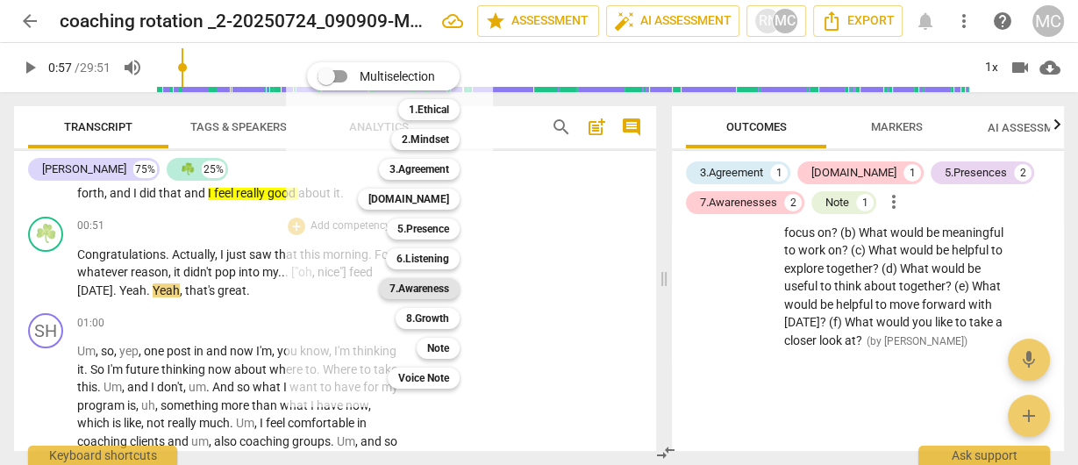
click at [417, 289] on b "7.Awareness" at bounding box center [420, 288] width 60 height 21
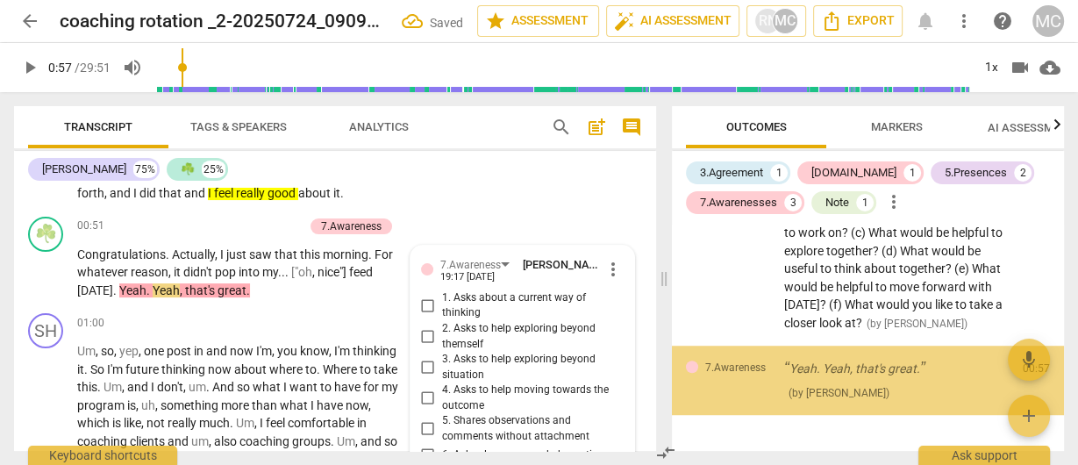
scroll to position [1170, 0]
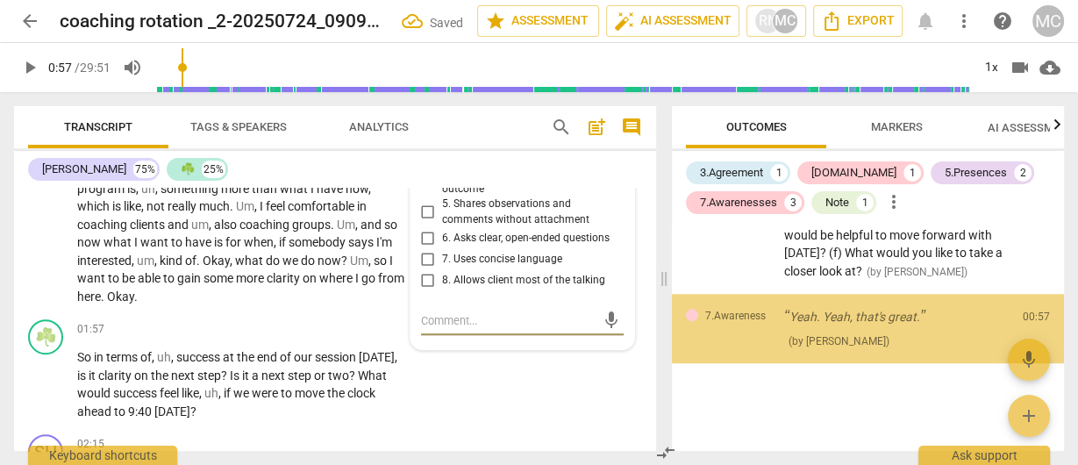
click at [466, 257] on span "7. Uses concise language" at bounding box center [502, 260] width 120 height 16
click at [442, 257] on input "7. Uses concise language" at bounding box center [428, 259] width 28 height 21
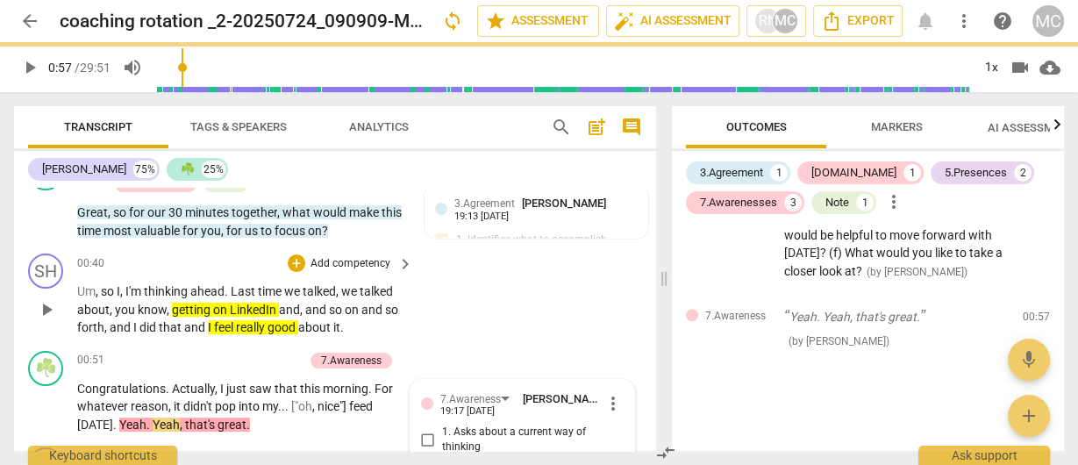
scroll to position [400, 0]
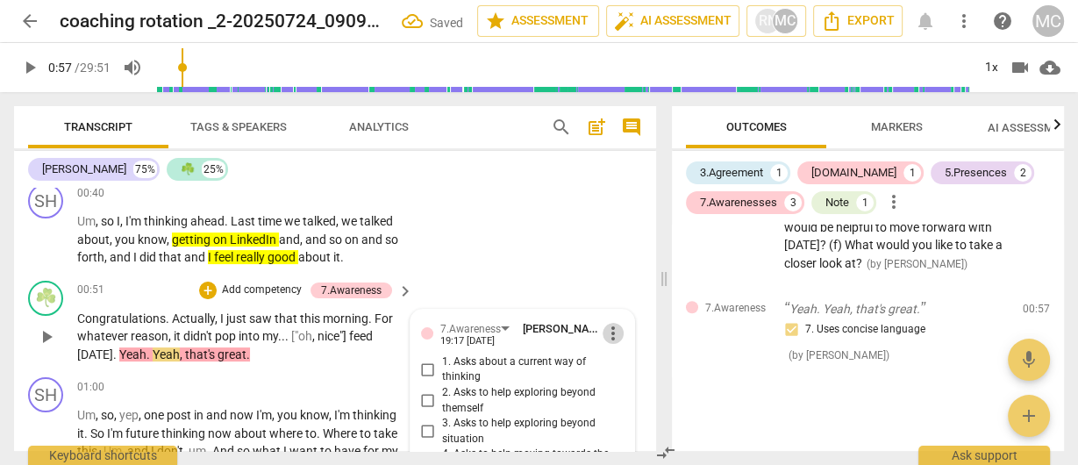
click at [616, 327] on span "more_vert" at bounding box center [613, 333] width 21 height 21
click at [619, 362] on li "Delete" at bounding box center [628, 365] width 61 height 33
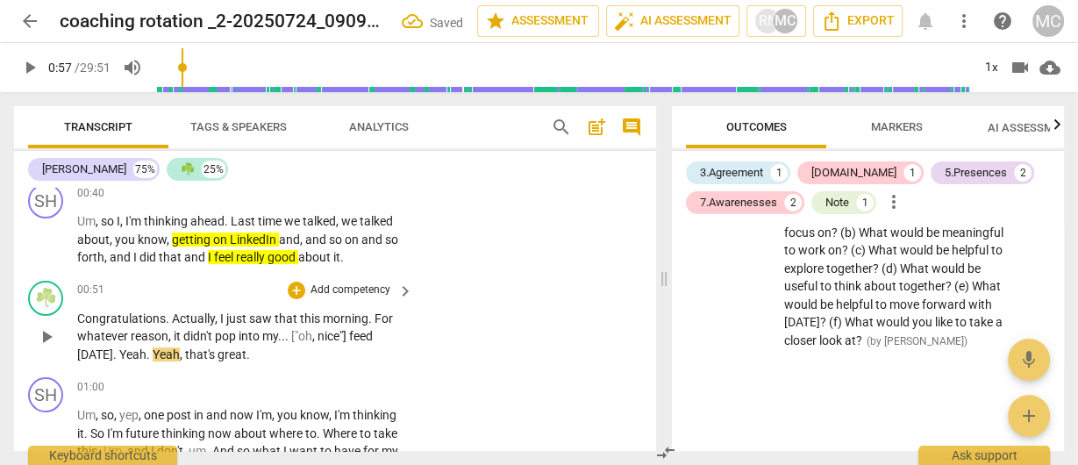
scroll to position [1110, 0]
click at [190, 321] on span "Actually" at bounding box center [193, 319] width 43 height 14
click at [352, 286] on p "Add competency" at bounding box center [350, 291] width 83 height 16
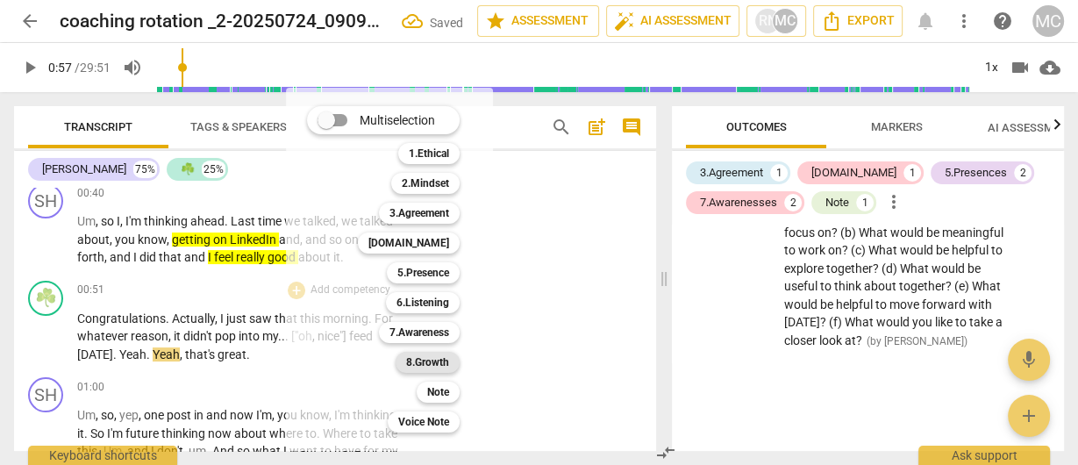
click at [436, 358] on b "8.Growth" at bounding box center [427, 362] width 43 height 21
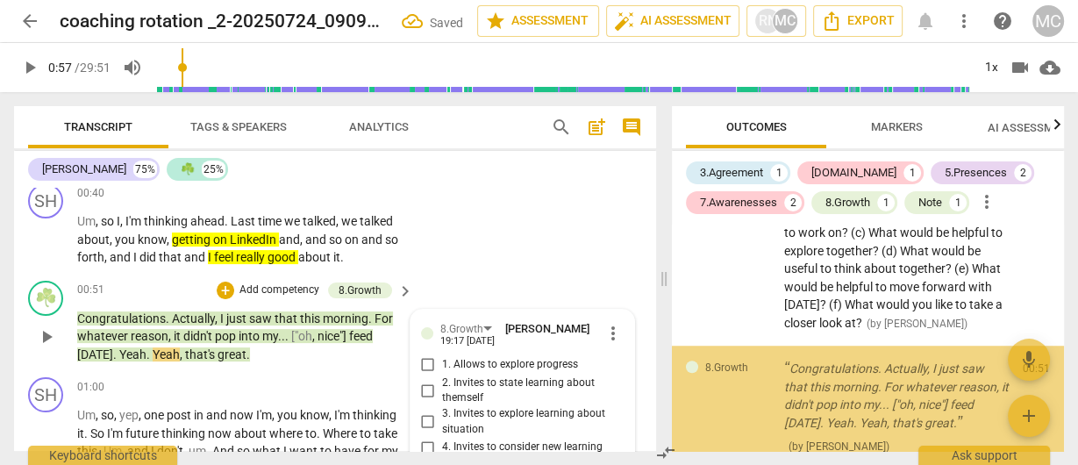
scroll to position [1198, 0]
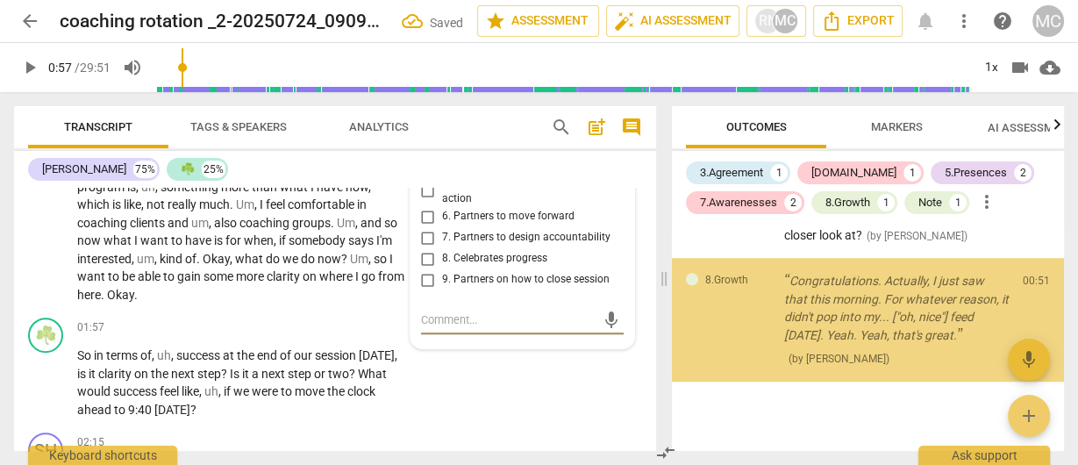
click at [469, 258] on span "8. Celebrates progress" at bounding box center [494, 259] width 105 height 16
click at [442, 258] on input "8. Celebrates progress" at bounding box center [428, 258] width 28 height 21
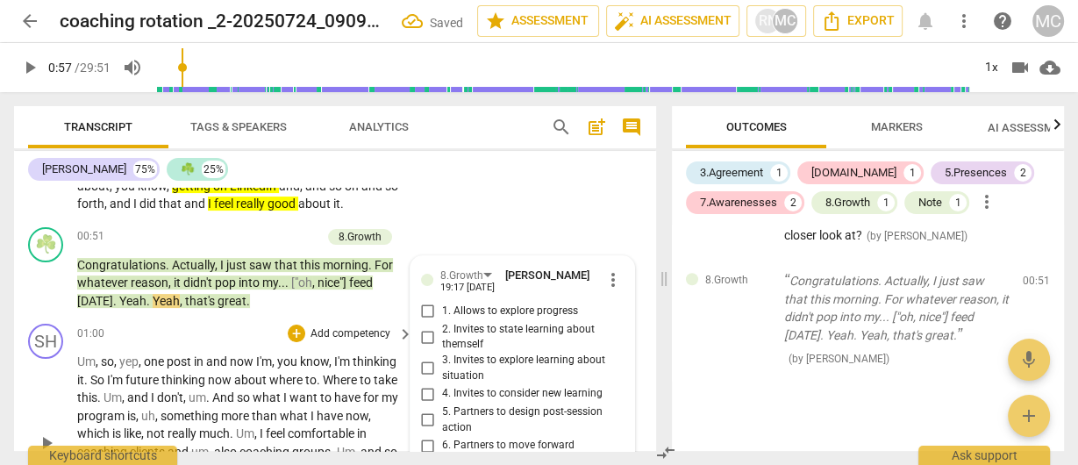
scroll to position [472, 0]
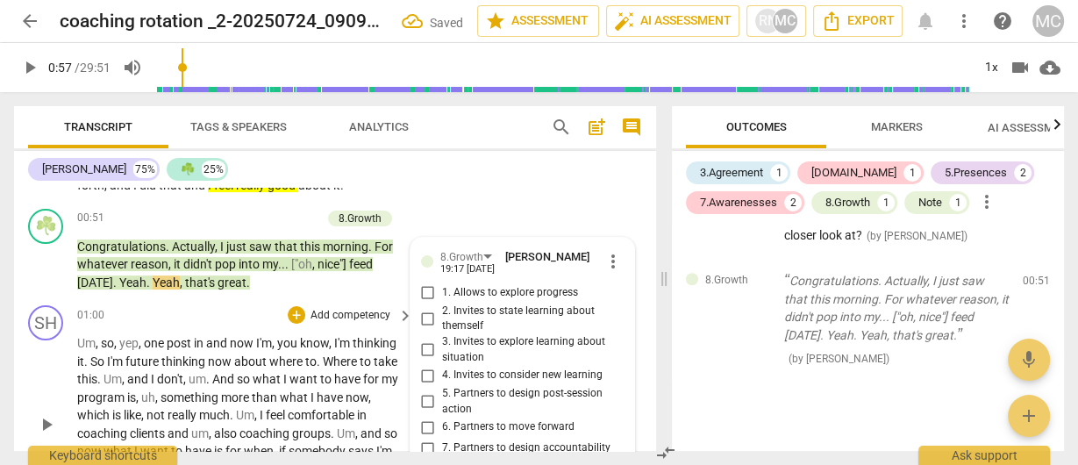
click at [295, 343] on span "you" at bounding box center [288, 343] width 23 height 14
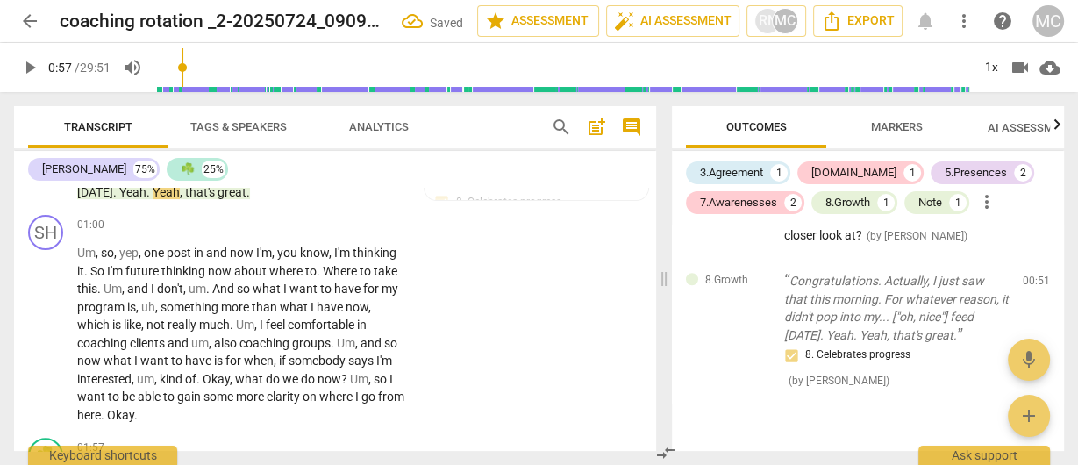
scroll to position [542, 0]
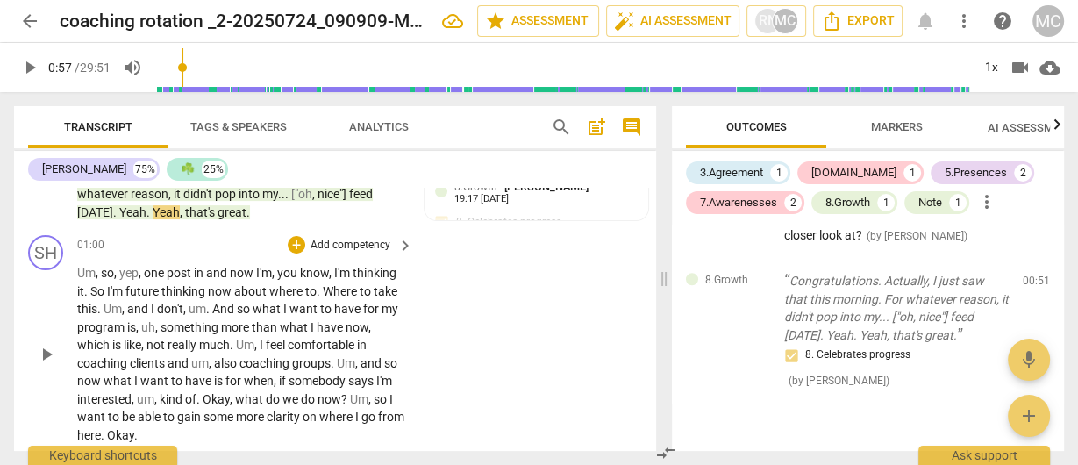
click at [326, 290] on span "Where" at bounding box center [341, 291] width 37 height 14
drag, startPoint x: 323, startPoint y: 291, endPoint x: 96, endPoint y: 307, distance: 227.8
click at [96, 307] on p "Um , so , yep , one post in and now I'm , you know , I'm thinking it . So I'm f…" at bounding box center [240, 354] width 327 height 180
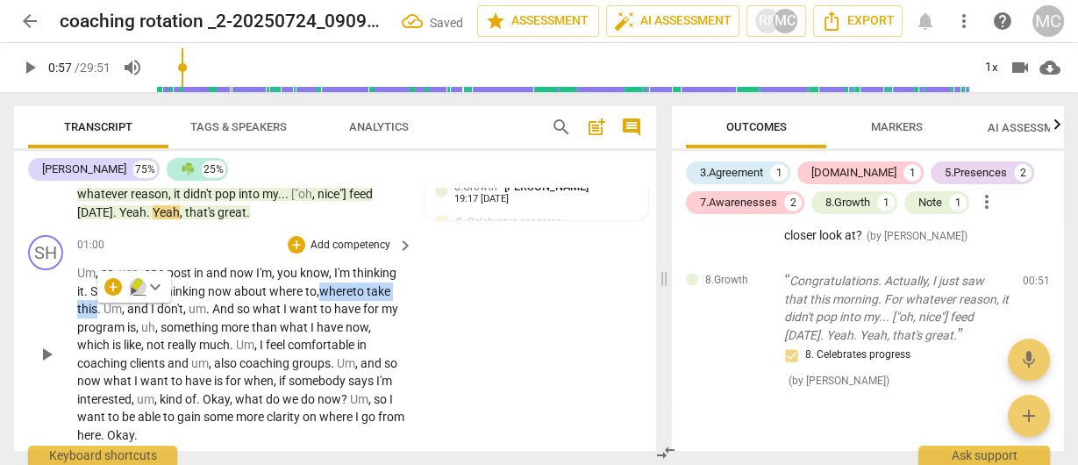
click at [133, 283] on icon "button" at bounding box center [137, 284] width 11 height 12
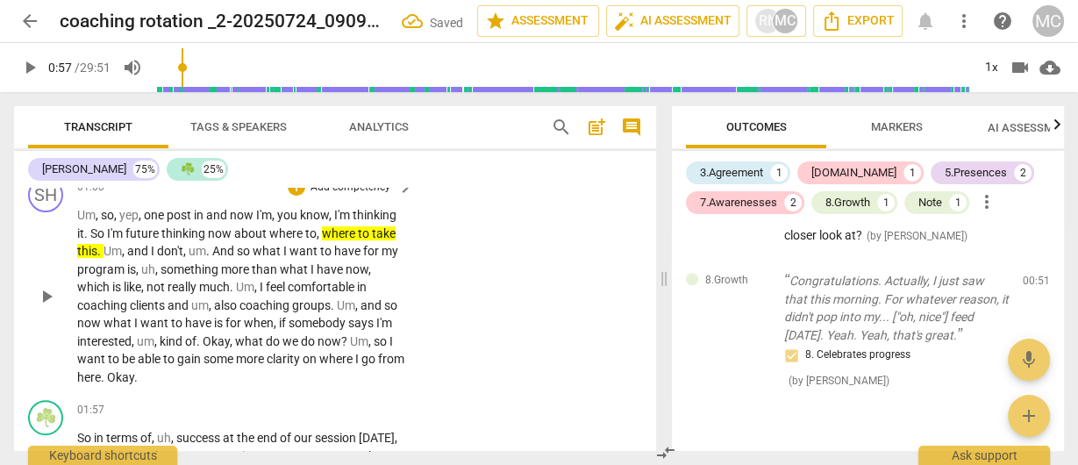
scroll to position [613, 0]
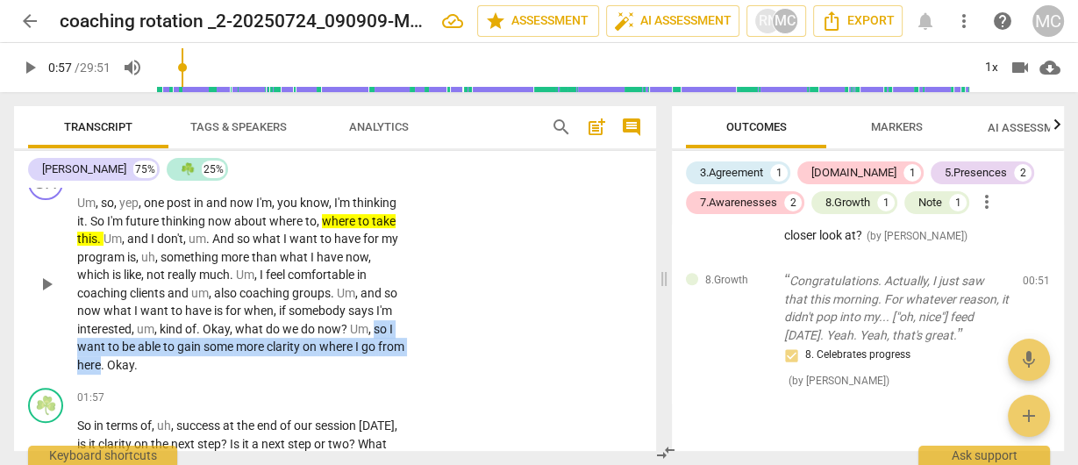
drag, startPoint x: 377, startPoint y: 329, endPoint x: 127, endPoint y: 364, distance: 252.5
click at [127, 364] on p "Um , so , yep , one post in and now I'm , you know , I'm thinking it . So I'm f…" at bounding box center [240, 284] width 327 height 180
click at [167, 342] on icon "button" at bounding box center [169, 339] width 11 height 12
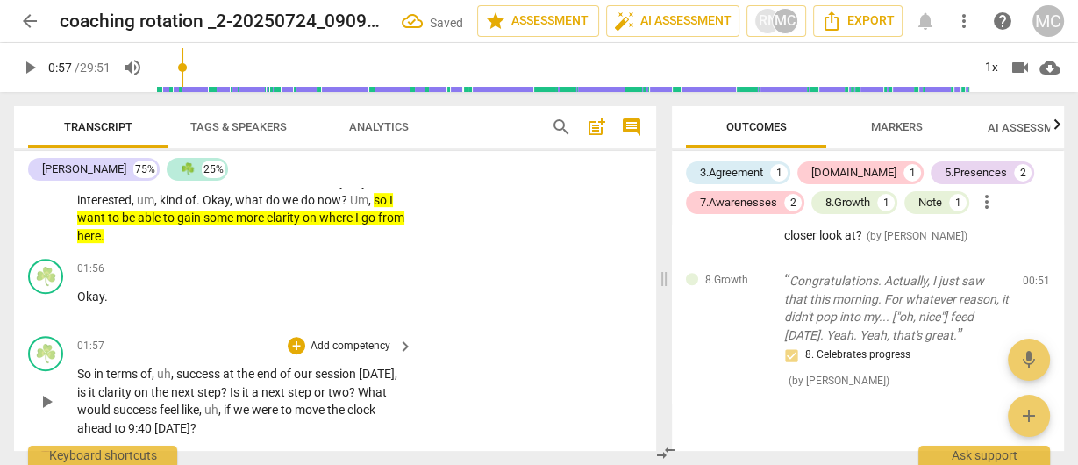
scroll to position [759, 0]
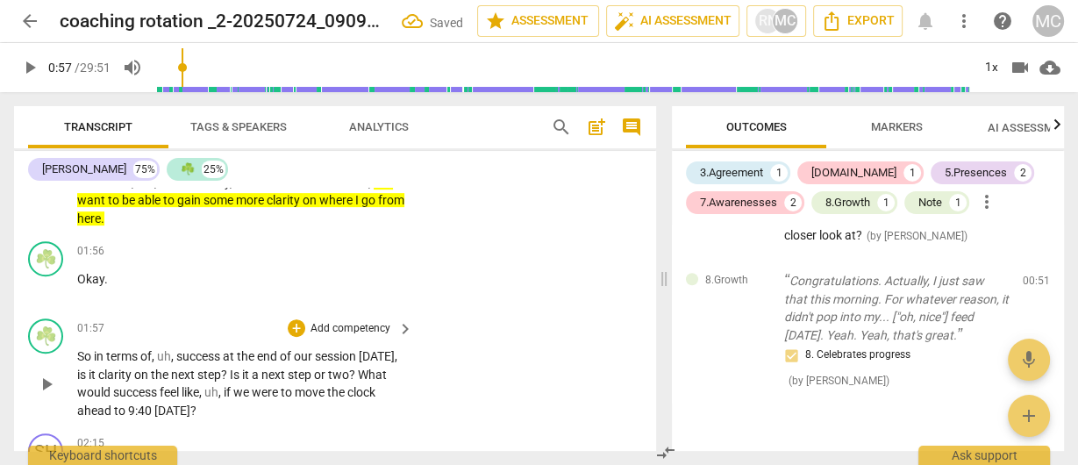
click at [83, 359] on span "So" at bounding box center [85, 356] width 17 height 14
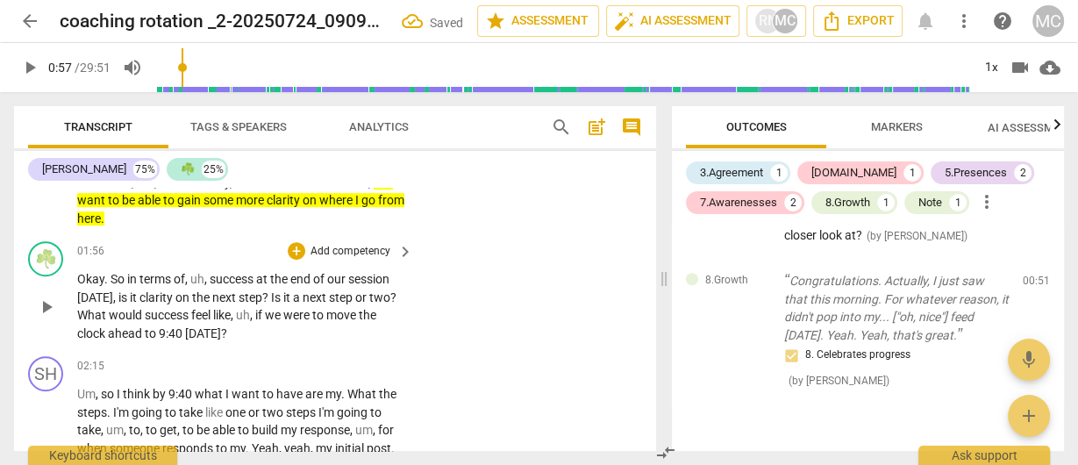
click at [111, 283] on span "So" at bounding box center [119, 279] width 17 height 14
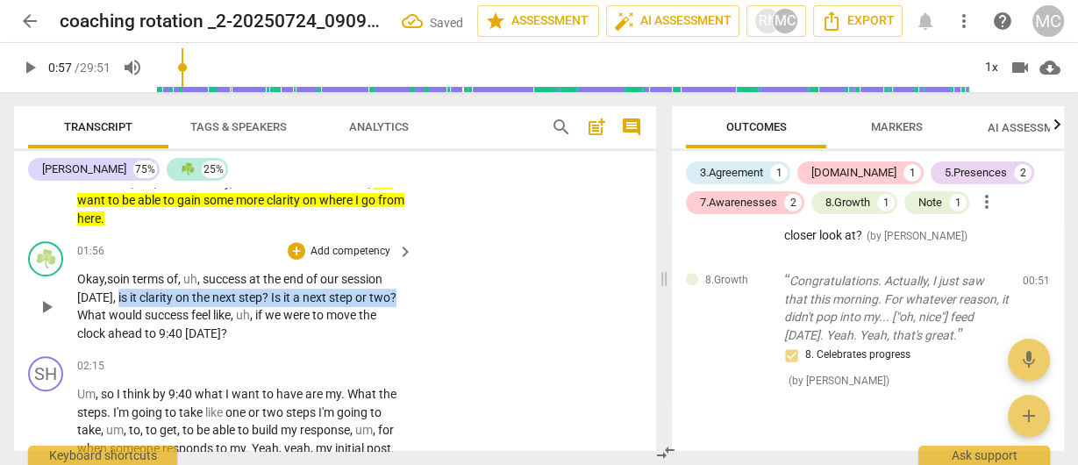
drag, startPoint x: 398, startPoint y: 295, endPoint x: 111, endPoint y: 299, distance: 286.1
click at [111, 299] on p "Okay, so in terms of , uh , success at the end of our session [DATE] , is it cl…" at bounding box center [240, 306] width 327 height 72
click at [455, 274] on span "keyboard_arrow_down" at bounding box center [451, 273] width 21 height 21
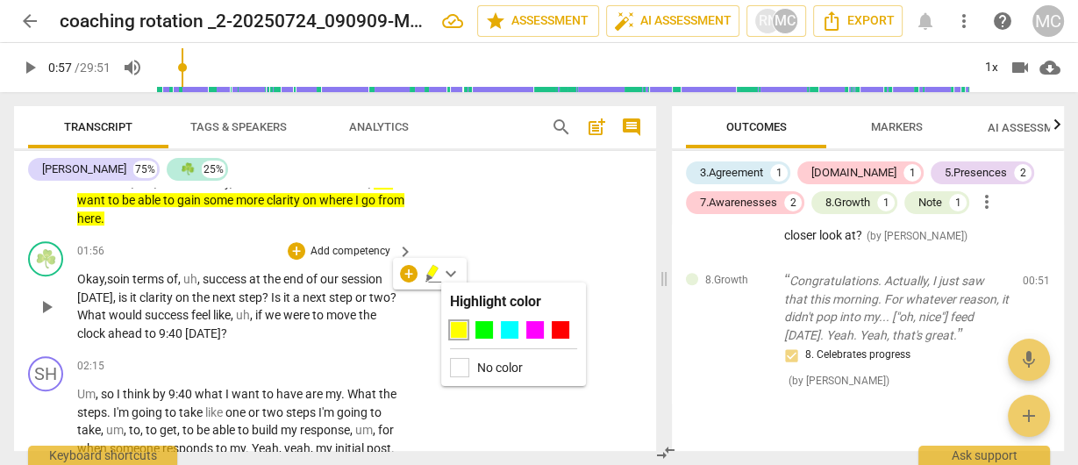
click at [129, 330] on span "ahead" at bounding box center [126, 333] width 37 height 14
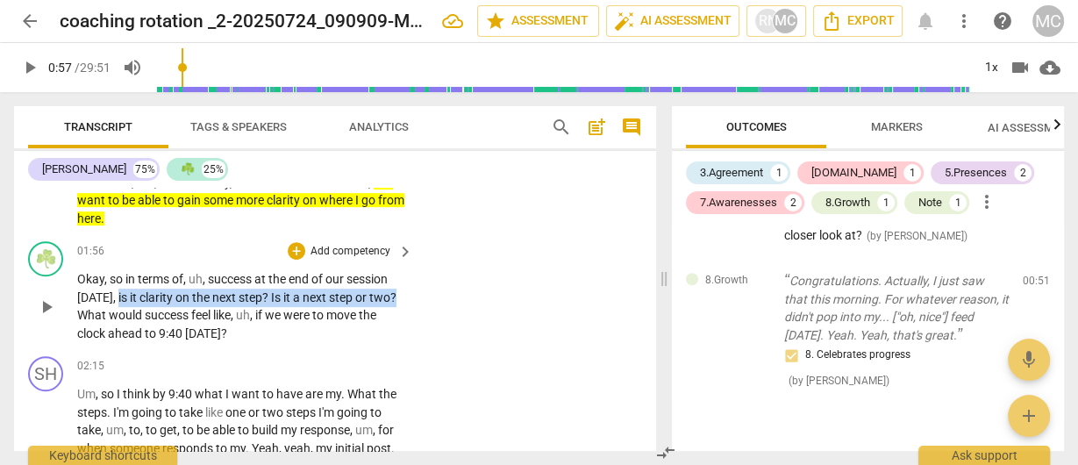
drag, startPoint x: 114, startPoint y: 296, endPoint x: 404, endPoint y: 298, distance: 289.6
click at [404, 298] on div "Okay , so in terms of , uh , success at the end of our session [DATE] , is it c…" at bounding box center [246, 306] width 338 height 72
click at [448, 276] on span "keyboard_arrow_down" at bounding box center [451, 273] width 21 height 21
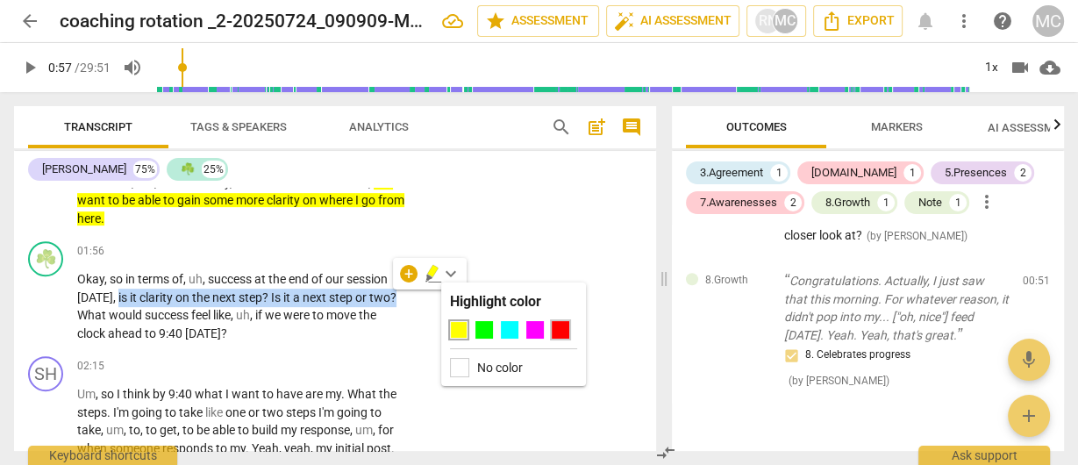
click at [556, 332] on div at bounding box center [561, 330] width 18 height 18
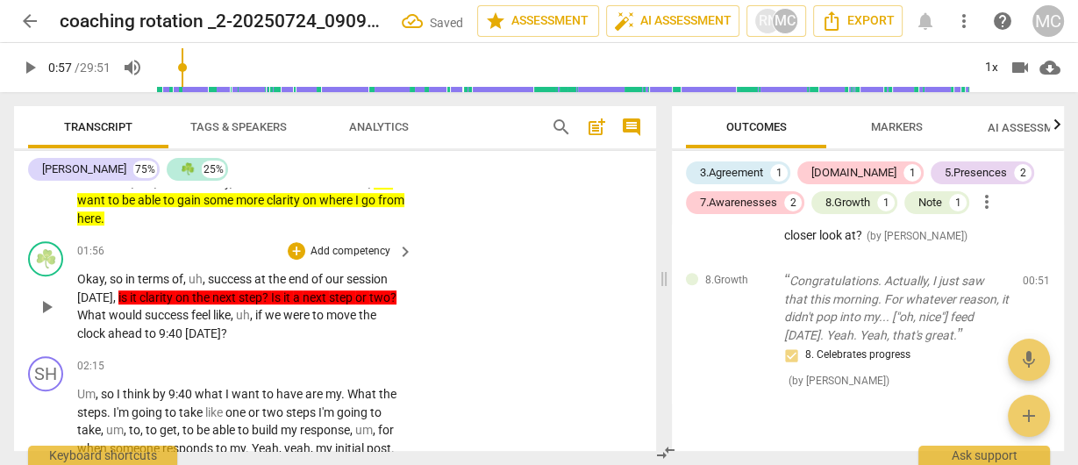
click at [153, 314] on span "success" at bounding box center [168, 315] width 47 height 14
click at [315, 296] on span "next" at bounding box center [316, 297] width 26 height 14
click at [344, 254] on p "Add competency" at bounding box center [350, 252] width 83 height 16
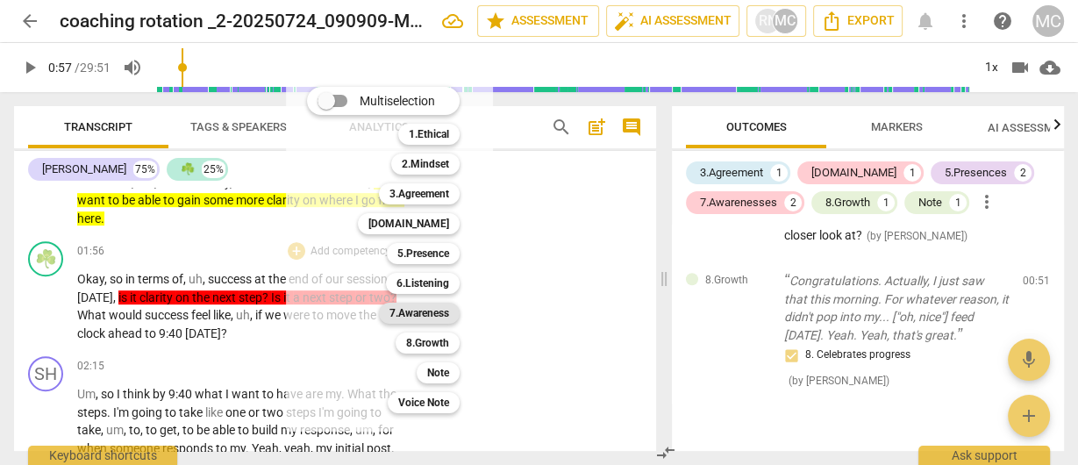
click at [405, 318] on b "7.Awareness" at bounding box center [420, 313] width 60 height 21
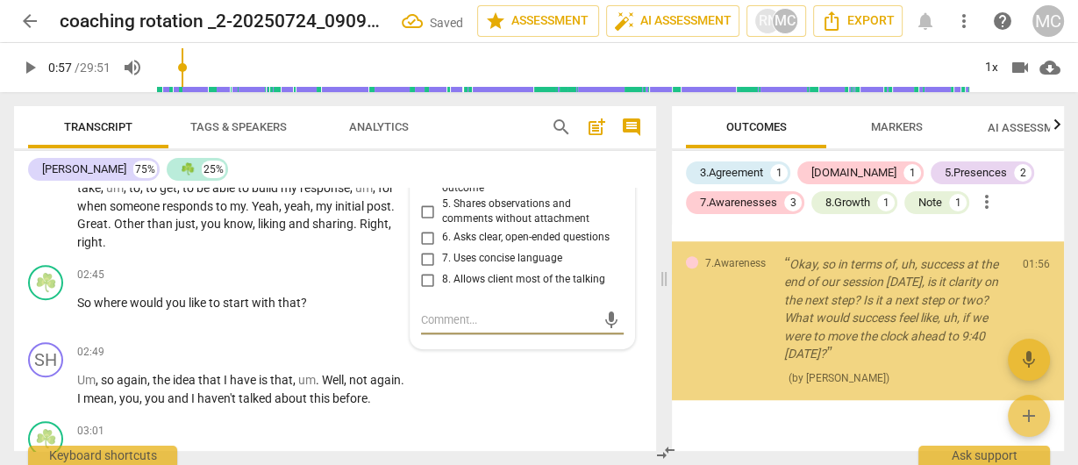
scroll to position [791, 0]
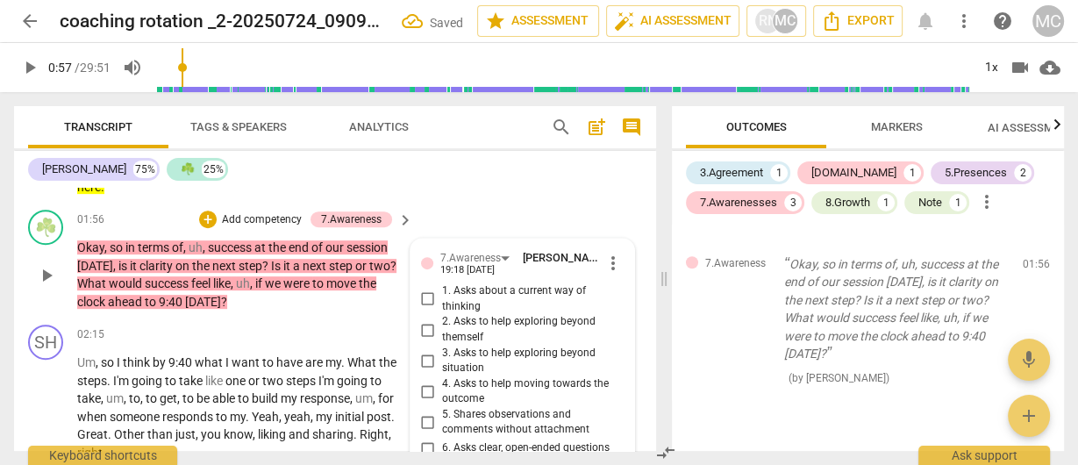
click at [448, 289] on span "1. Asks about a current way of thinking" at bounding box center [529, 298] width 175 height 31
click at [442, 289] on input "1. Asks about a current way of thinking" at bounding box center [428, 299] width 28 height 21
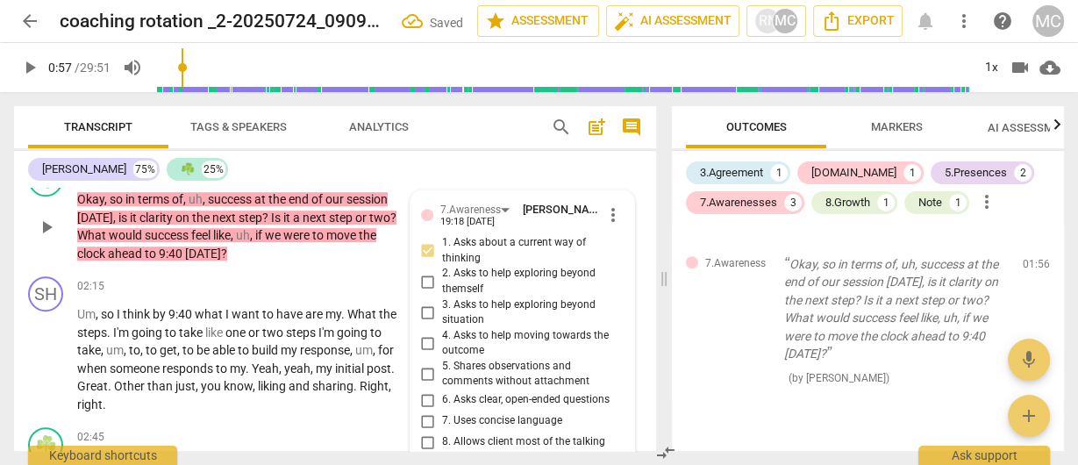
scroll to position [861, 0]
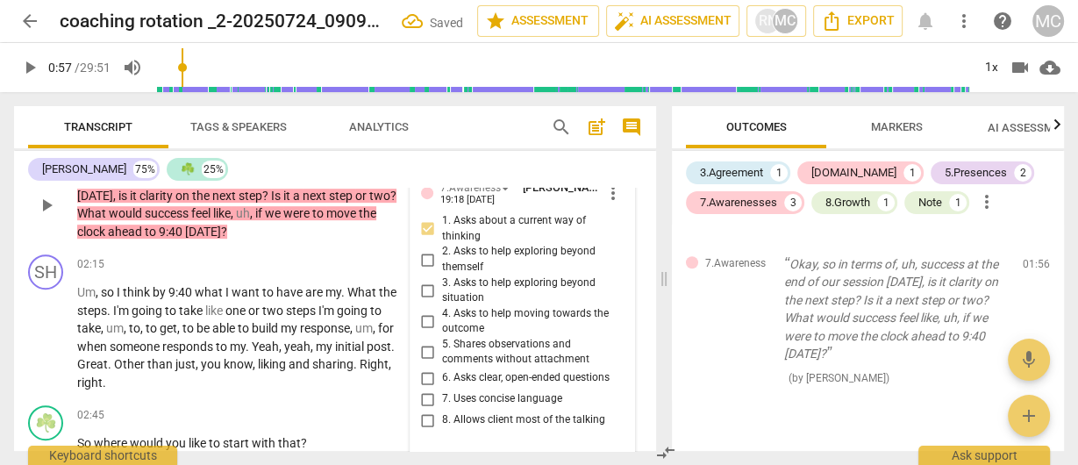
click at [461, 375] on span "6. Asks clear, open-ended questions" at bounding box center [526, 378] width 168 height 16
click at [442, 375] on input "6. Asks clear, open-ended questions" at bounding box center [428, 378] width 28 height 21
click at [461, 375] on span "6. Asks clear, open-ended questions" at bounding box center [526, 378] width 168 height 16
click at [442, 375] on input "6. Asks clear, open-ended questions" at bounding box center [428, 378] width 28 height 21
click at [460, 391] on span "7. Uses concise language" at bounding box center [502, 399] width 120 height 16
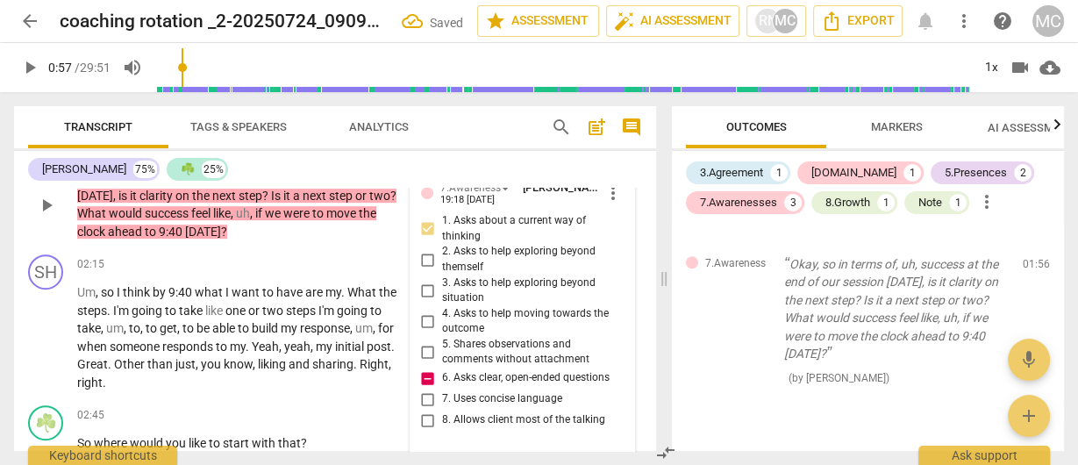
click at [442, 391] on input "7. Uses concise language" at bounding box center [428, 399] width 28 height 21
click at [462, 393] on span "7. Uses concise language" at bounding box center [502, 399] width 120 height 16
click at [442, 393] on input "7. Uses concise language" at bounding box center [428, 399] width 28 height 21
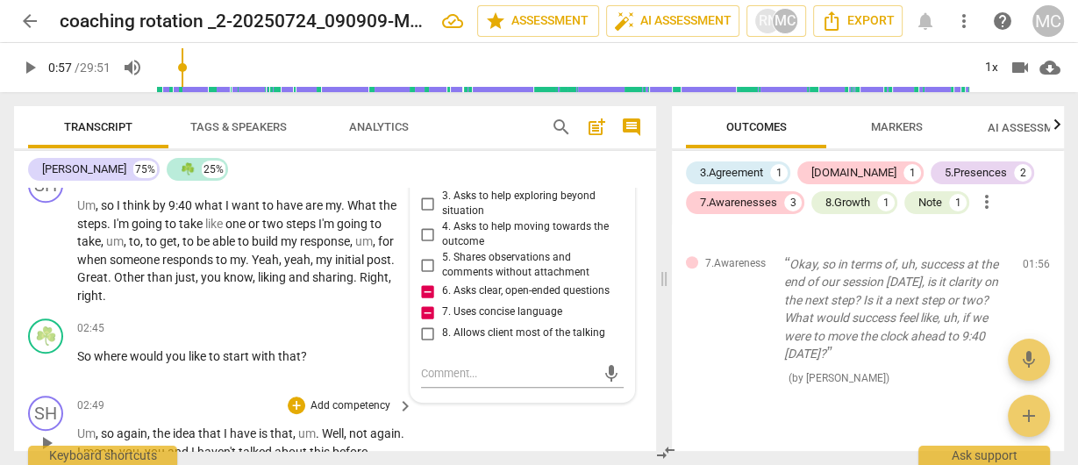
scroll to position [1001, 0]
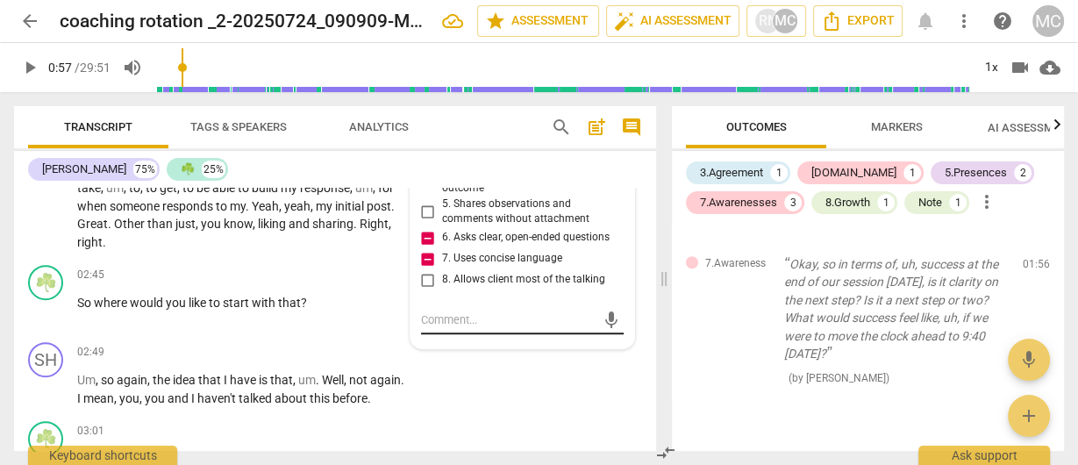
click at [449, 315] on textarea at bounding box center [508, 320] width 175 height 17
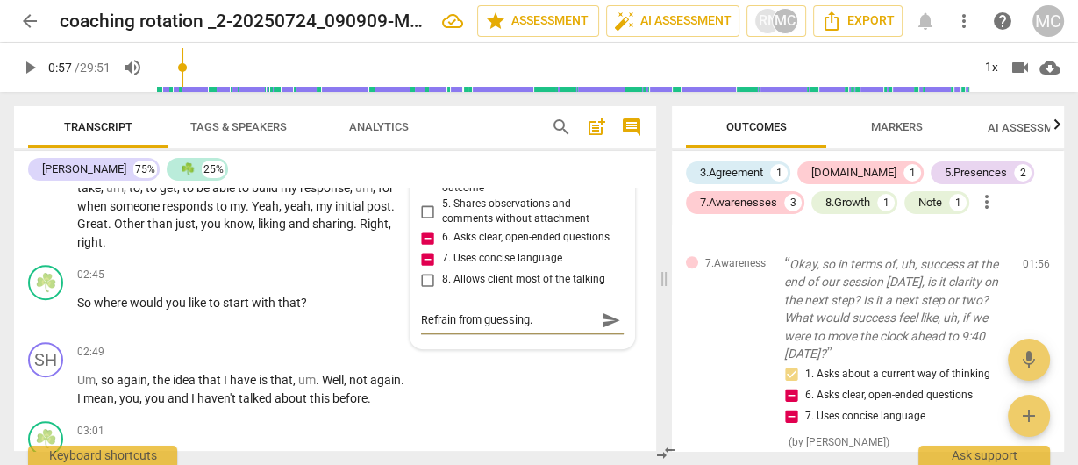
click at [622, 324] on div "7.Awareness [PERSON_NAME] 19:18 [DATE] more_vert 1. Asks about a current way of…" at bounding box center [523, 188] width 224 height 320
click at [608, 320] on span "send" at bounding box center [611, 320] width 19 height 19
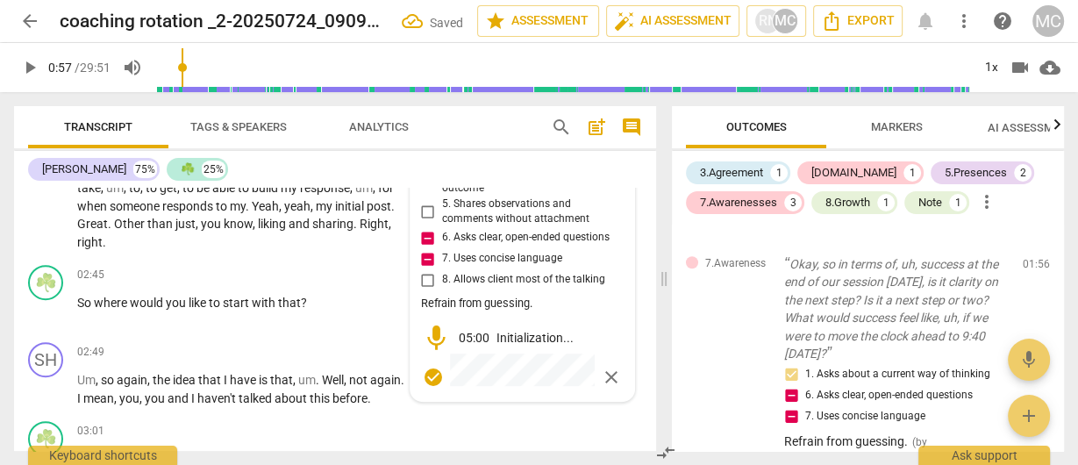
click at [601, 372] on span "close" at bounding box center [611, 377] width 21 height 21
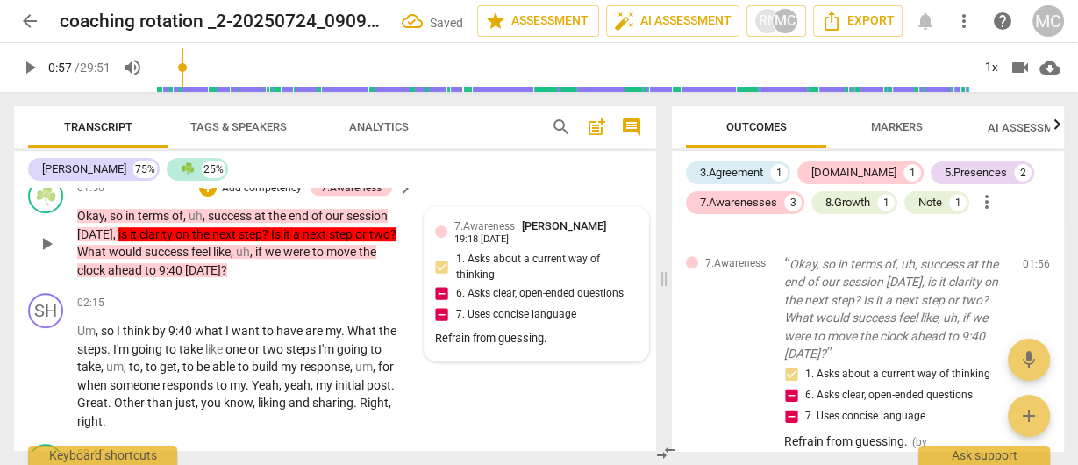
scroll to position [738, 0]
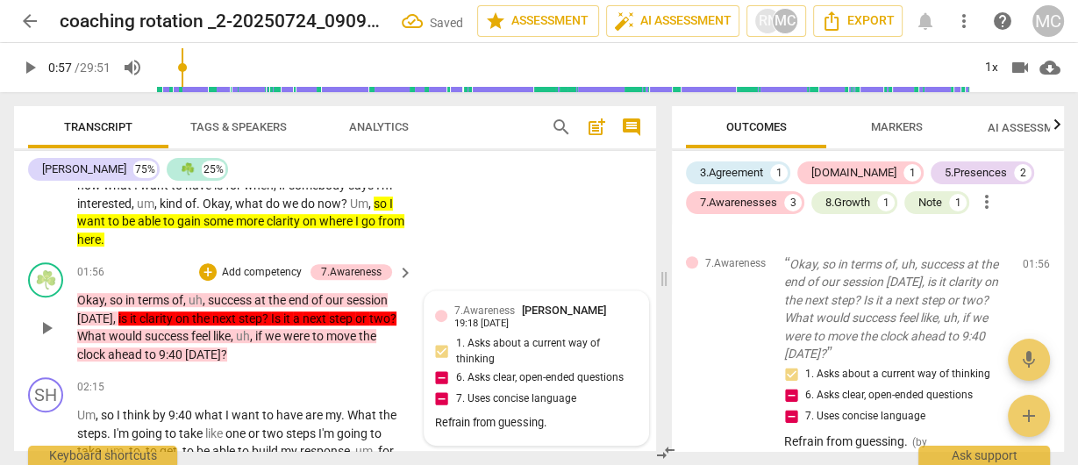
click at [520, 346] on div "7.Awareness [PERSON_NAME] 19:18 [DATE] 1. Asks about a current way of thinking …" at bounding box center [536, 368] width 203 height 133
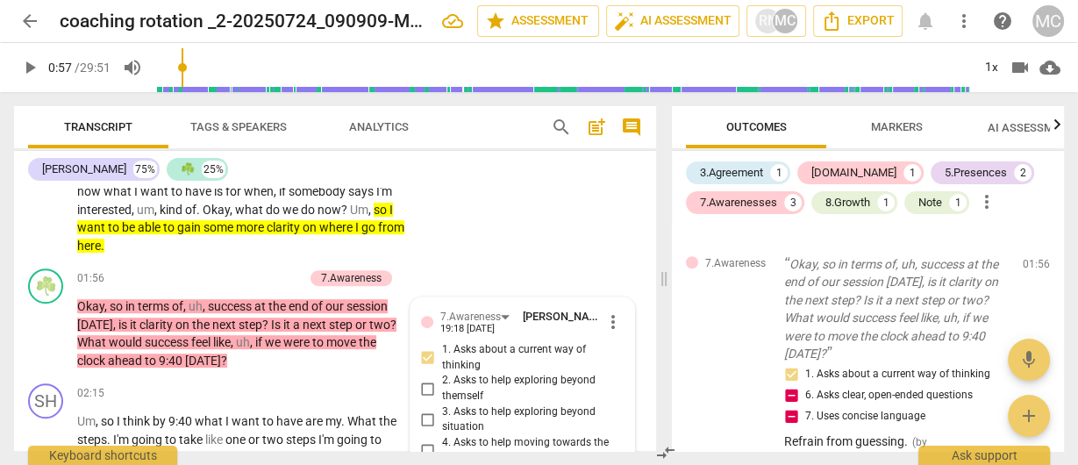
scroll to position [668, 0]
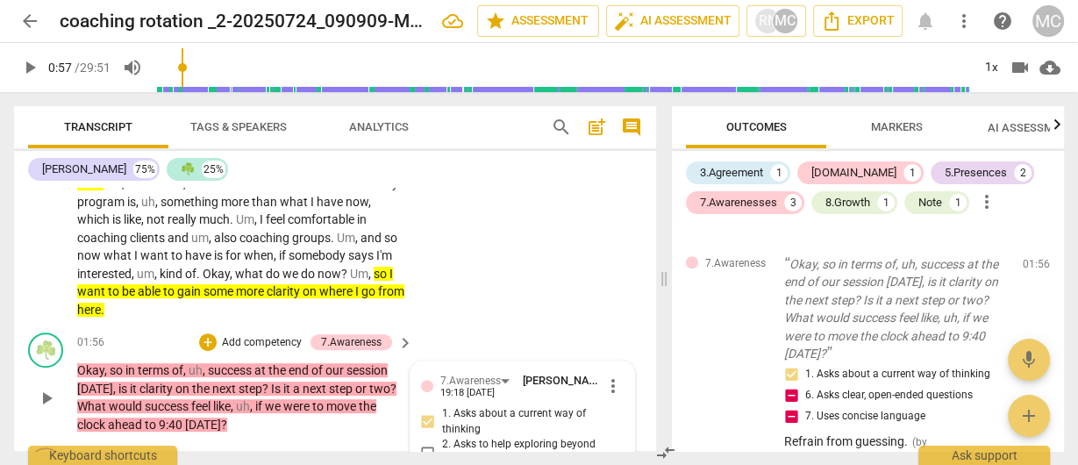
click at [254, 340] on p "Add competency" at bounding box center [261, 343] width 83 height 16
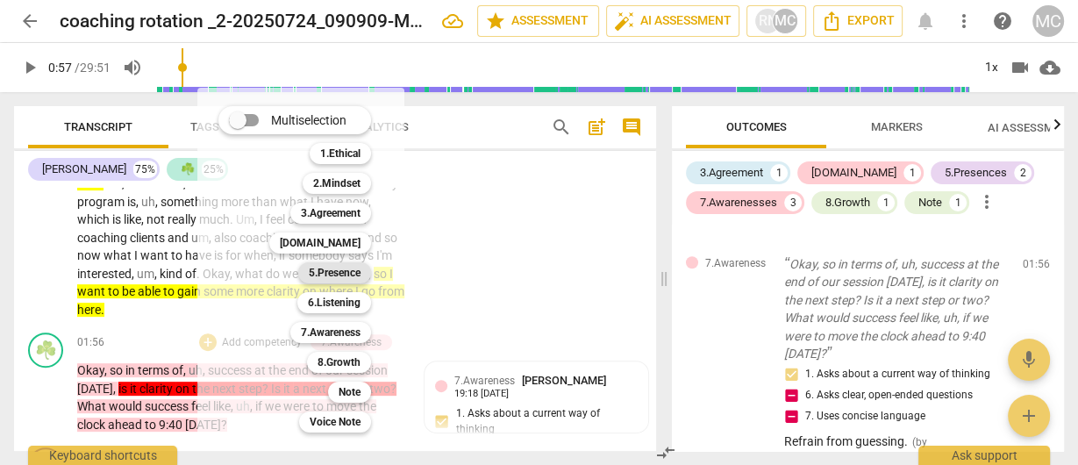
click at [335, 272] on b "5.Presence" at bounding box center [335, 272] width 52 height 21
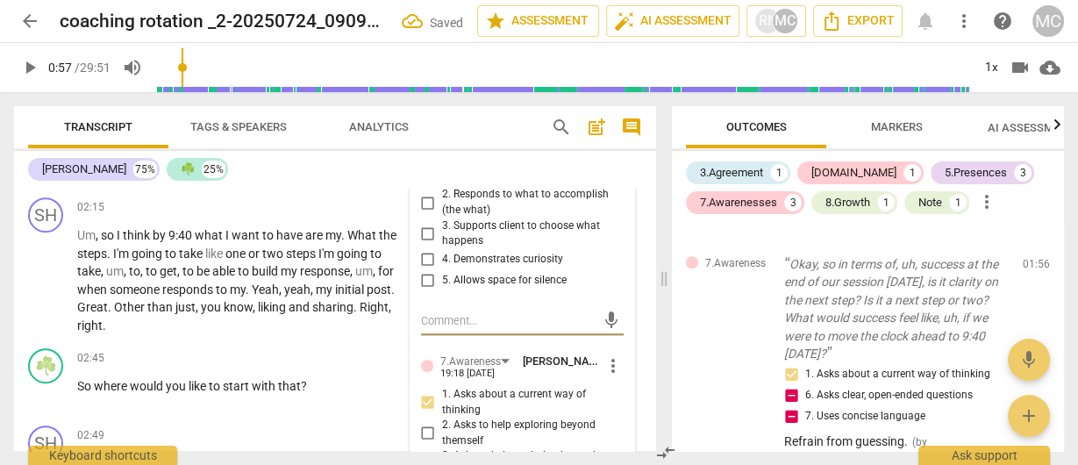
scroll to position [1601, 0]
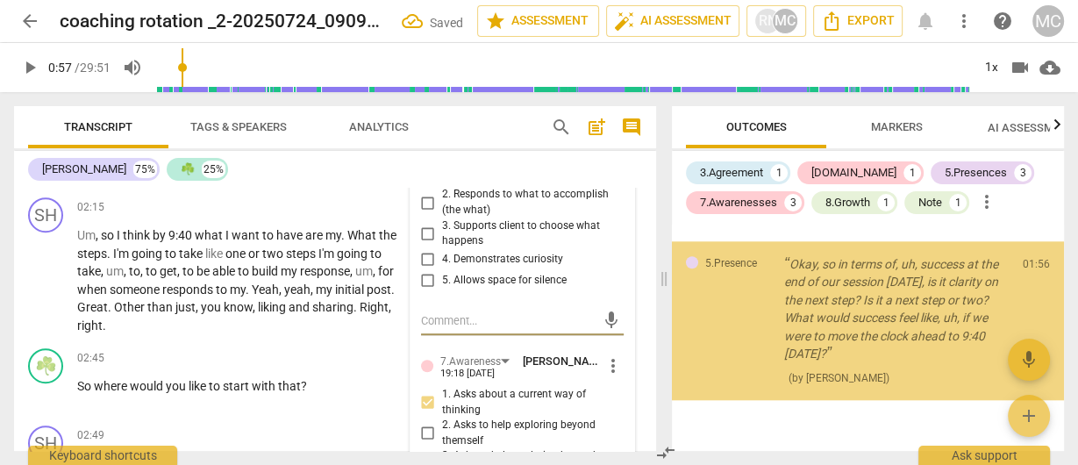
click at [460, 254] on span "4. Demonstrates curiosity" at bounding box center [502, 260] width 121 height 16
click at [442, 254] on input "4. Demonstrates curiosity" at bounding box center [428, 259] width 28 height 21
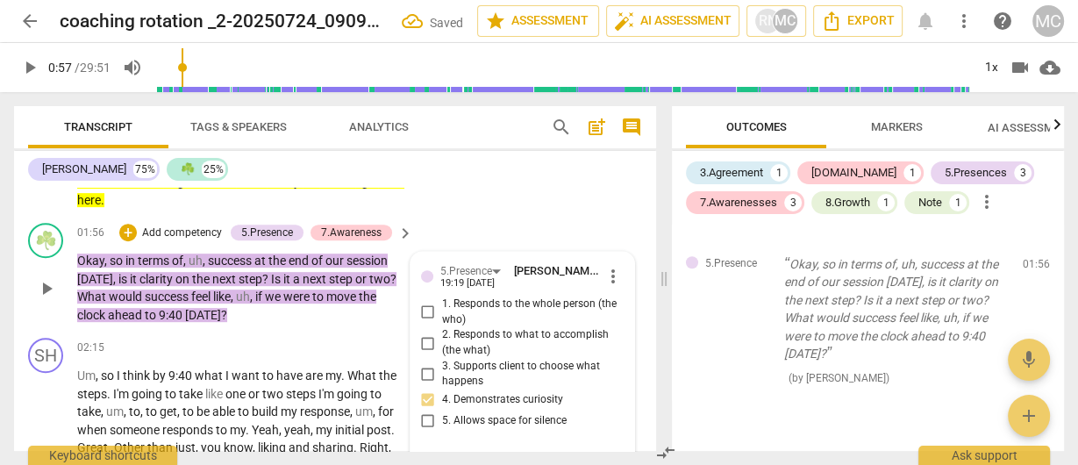
click at [454, 345] on span "2. Responds to what to accomplish (the what)" at bounding box center [529, 342] width 175 height 31
click at [442, 345] on input "2. Responds to what to accomplish (the what)" at bounding box center [428, 343] width 28 height 21
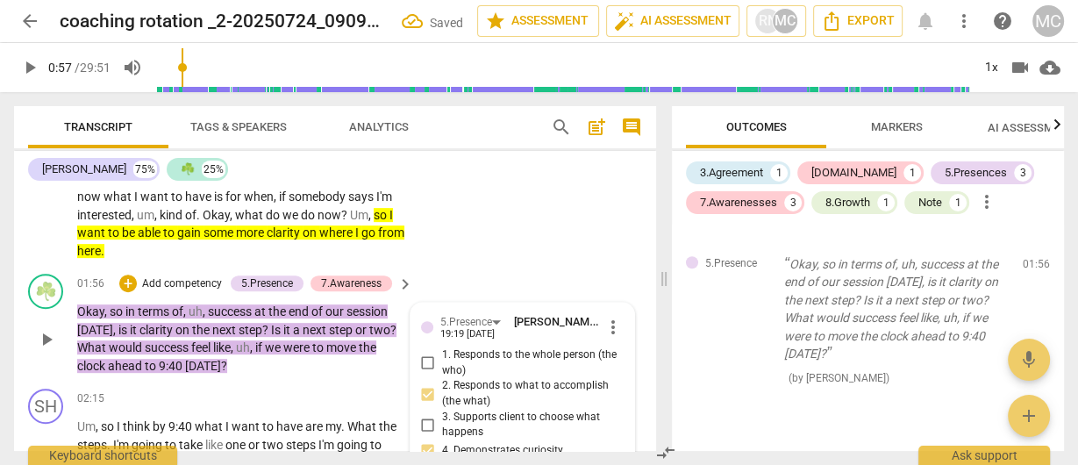
scroll to position [707, 0]
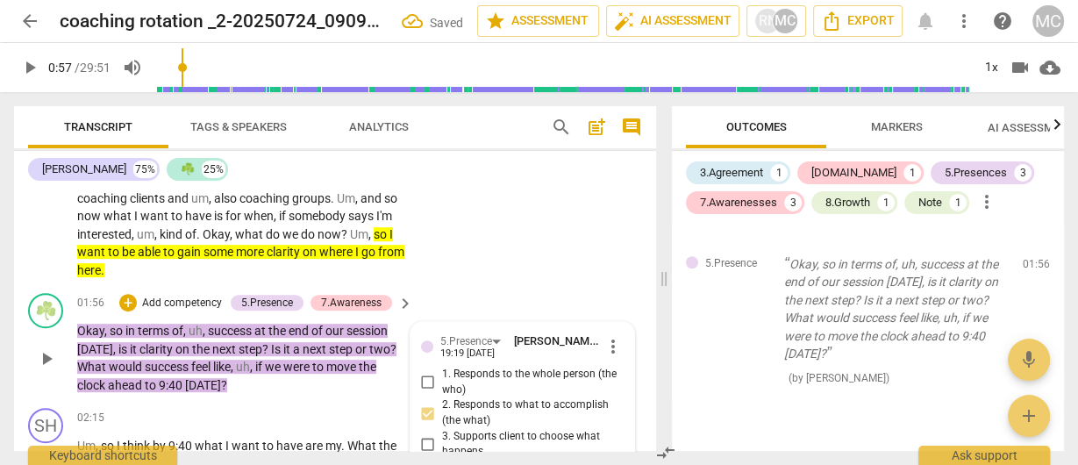
click at [471, 416] on span "2. Responds to what to accomplish (the what)" at bounding box center [529, 413] width 175 height 31
click at [442, 416] on input "2. Responds to what to accomplish (the what)" at bounding box center [428, 413] width 28 height 21
click at [471, 416] on span "2. Responds to what to accomplish (the what)" at bounding box center [529, 413] width 175 height 31
click at [442, 416] on input "2. Responds to what to accomplish (the what)" at bounding box center [428, 413] width 28 height 21
click at [171, 304] on p "Add competency" at bounding box center [181, 304] width 83 height 16
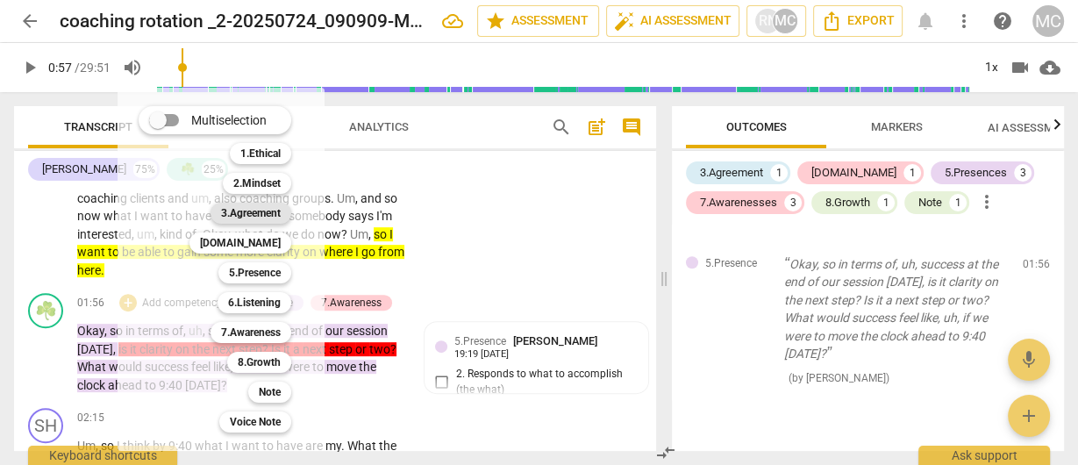
click at [248, 214] on b "3.Agreement" at bounding box center [251, 213] width 60 height 21
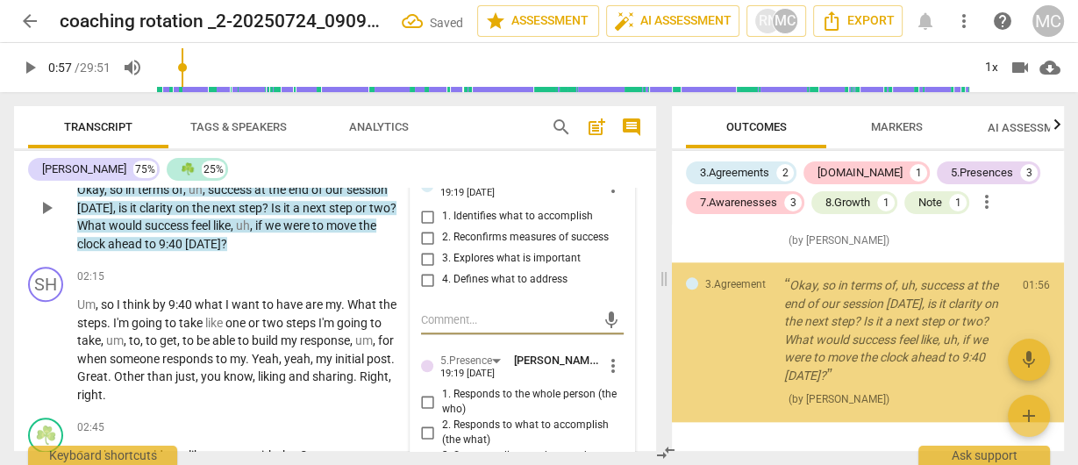
scroll to position [1756, 0]
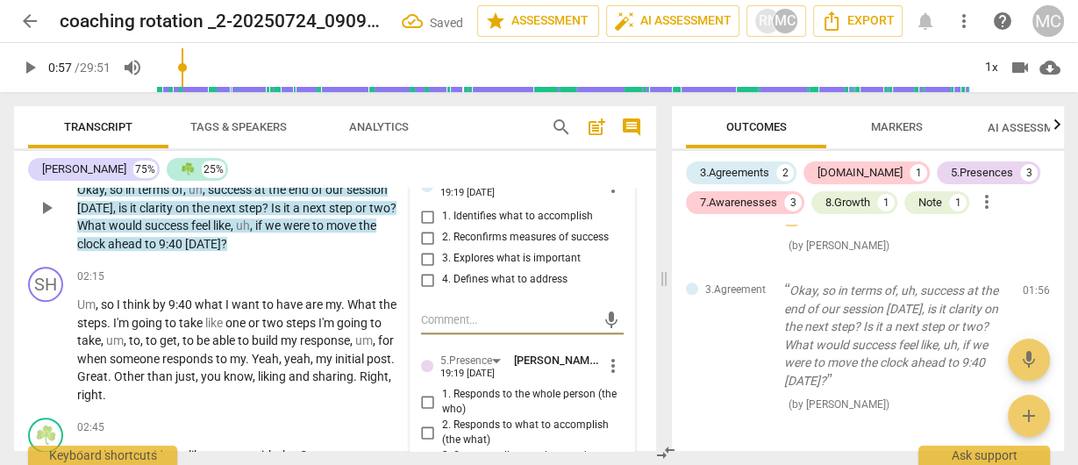
click at [470, 221] on span "1. Identifies what to accomplish" at bounding box center [517, 217] width 151 height 16
click at [442, 221] on input "1. Identifies what to accomplish" at bounding box center [428, 216] width 28 height 21
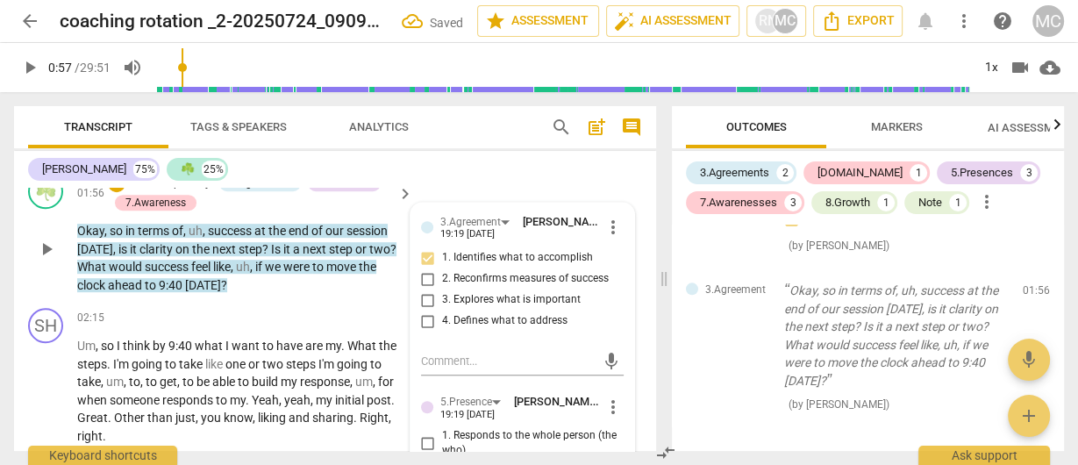
scroll to position [727, 0]
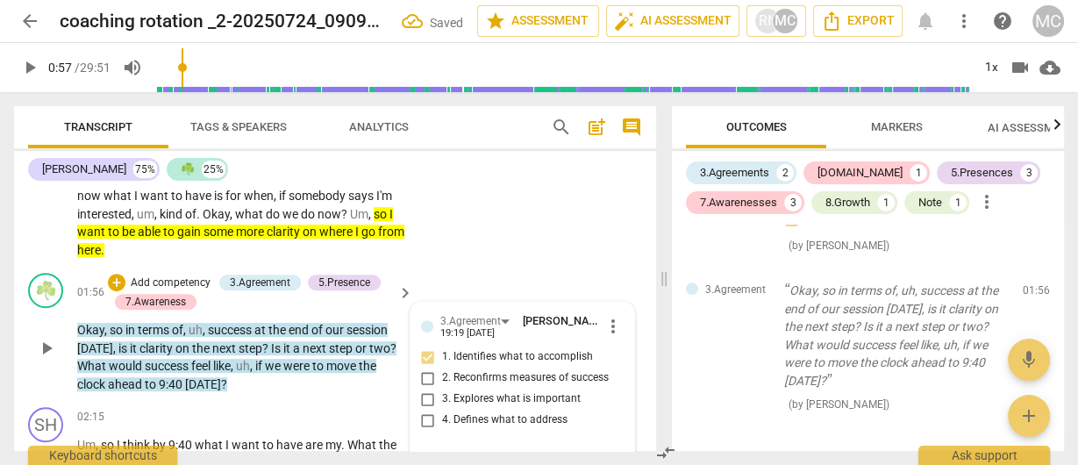
click at [179, 283] on p "Add competency" at bounding box center [170, 284] width 83 height 16
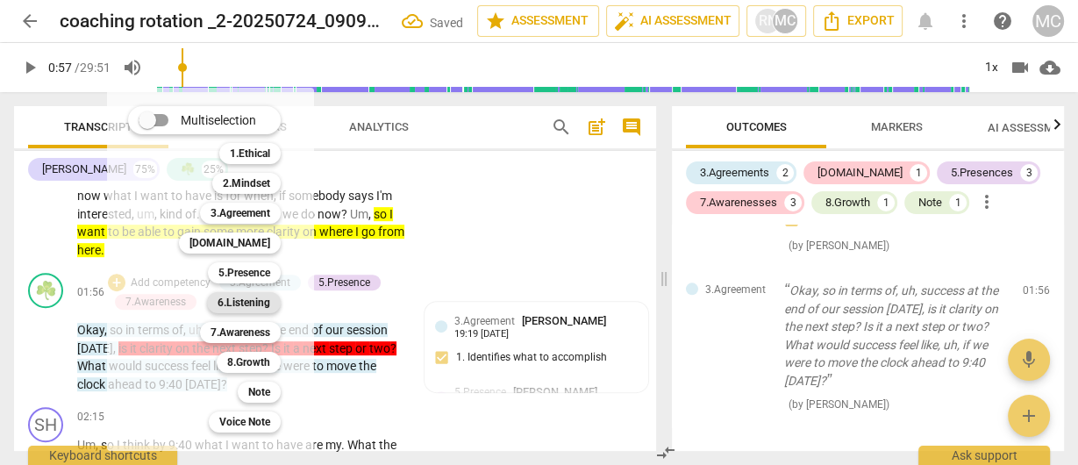
click at [249, 304] on b "6.Listening" at bounding box center [244, 302] width 53 height 21
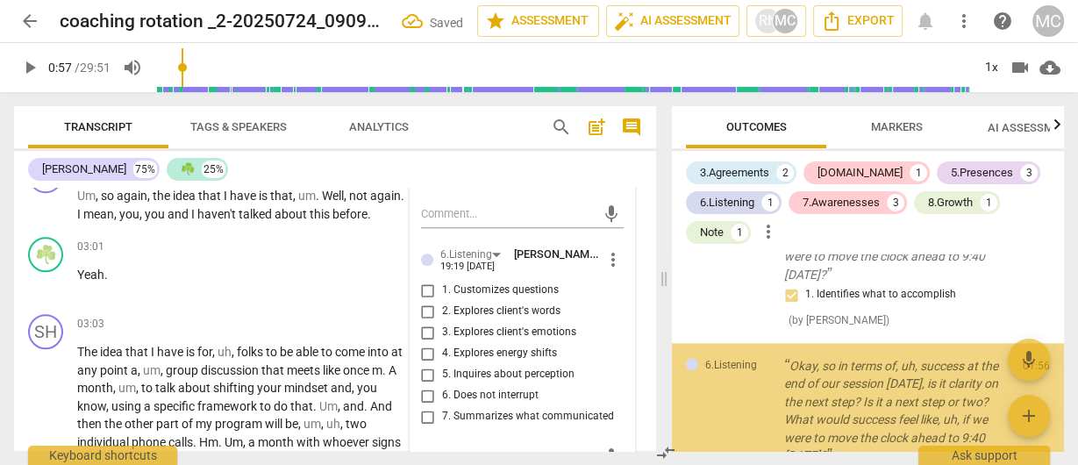
scroll to position [1980, 0]
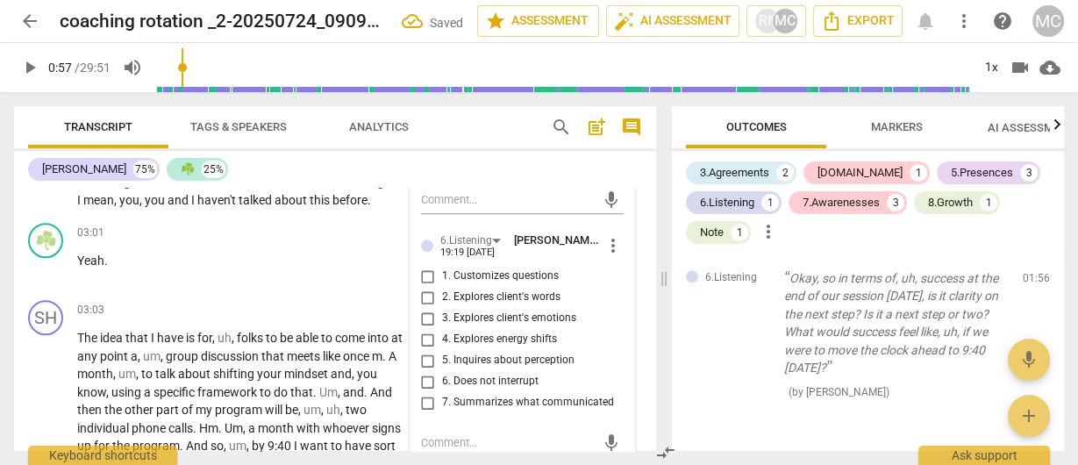
click at [455, 277] on span "1. Customizes questions" at bounding box center [500, 277] width 117 height 16
click at [442, 277] on input "1. Customizes questions" at bounding box center [428, 276] width 28 height 21
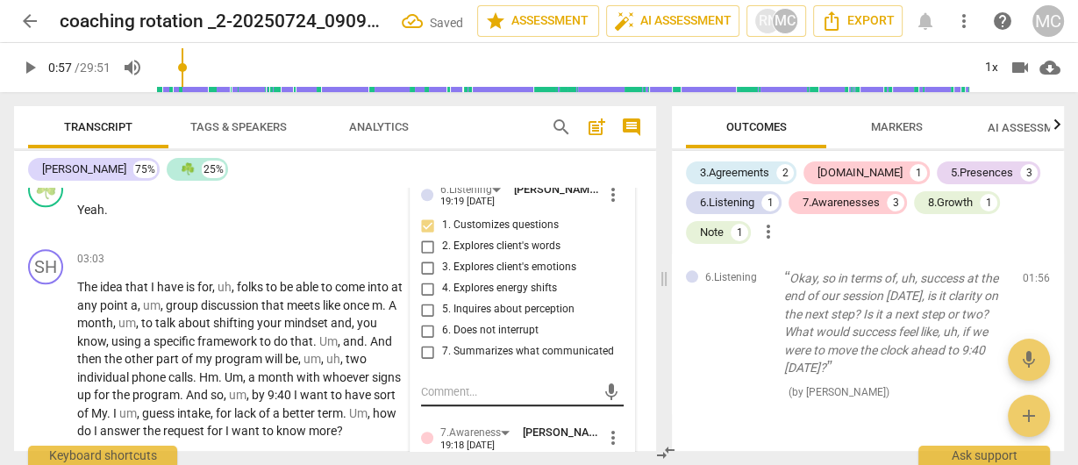
scroll to position [1289, 0]
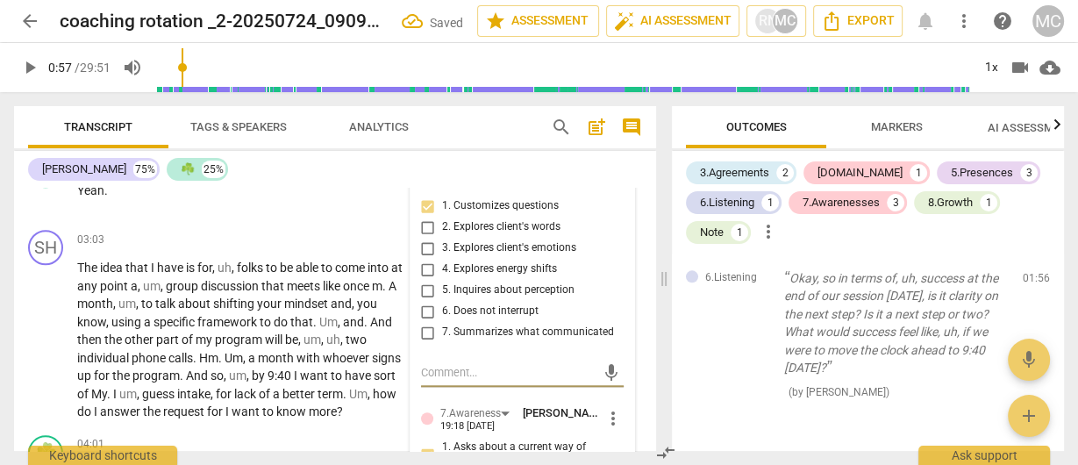
click at [445, 368] on textarea at bounding box center [508, 372] width 175 height 17
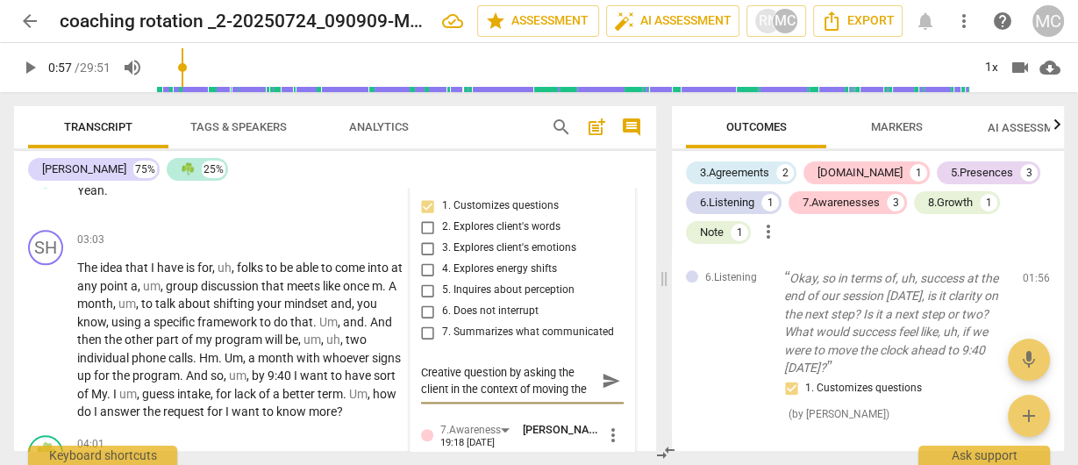
scroll to position [15, 0]
click at [598, 373] on span "send" at bounding box center [610, 380] width 25 height 21
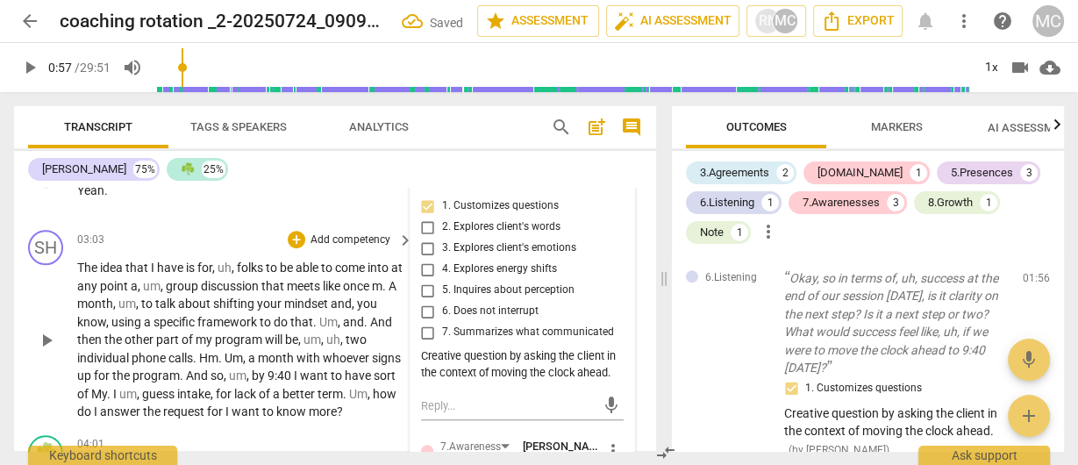
scroll to position [0, 0]
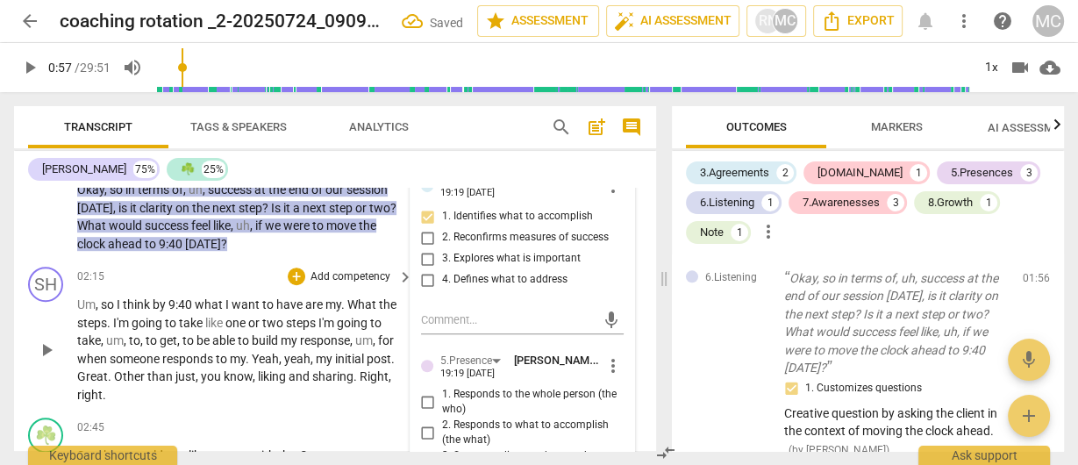
click at [159, 305] on span "by" at bounding box center [161, 304] width 16 height 14
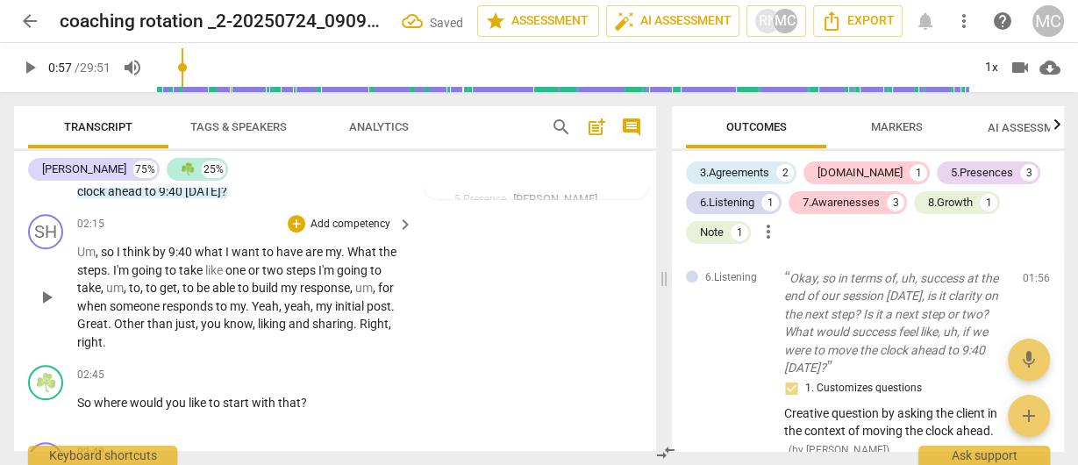
scroll to position [938, 0]
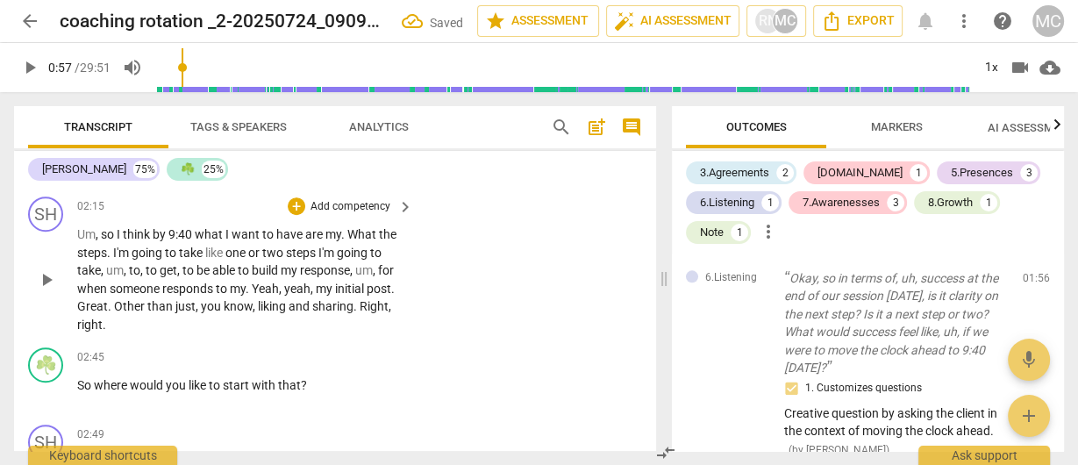
click at [199, 235] on span "what" at bounding box center [210, 234] width 31 height 14
click at [346, 234] on span "." at bounding box center [344, 234] width 6 height 14
drag, startPoint x: 228, startPoint y: 255, endPoint x: 318, endPoint y: 252, distance: 89.6
click at [318, 252] on p "Um , so I think by 9:40 what I want to have are my what the steps . I'm going t…" at bounding box center [240, 280] width 327 height 108
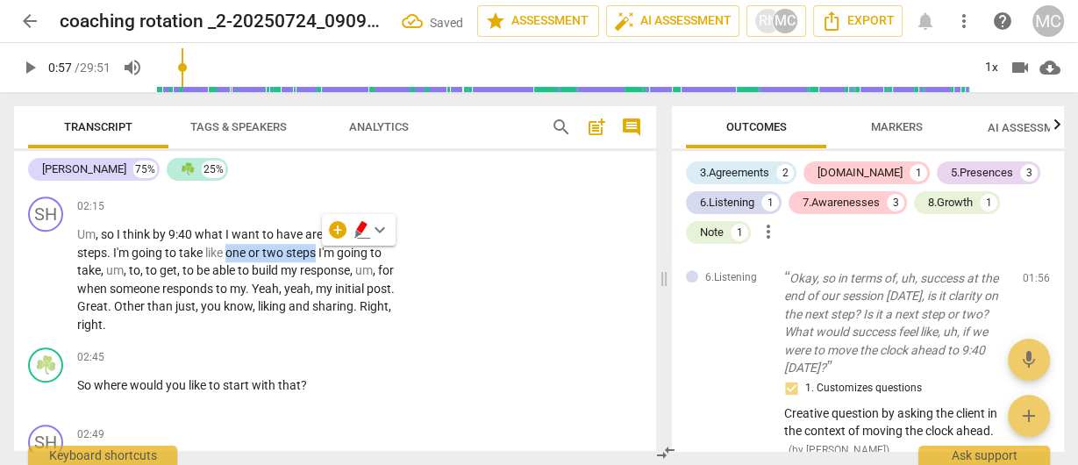
click at [377, 226] on span "keyboard_arrow_down" at bounding box center [379, 229] width 21 height 21
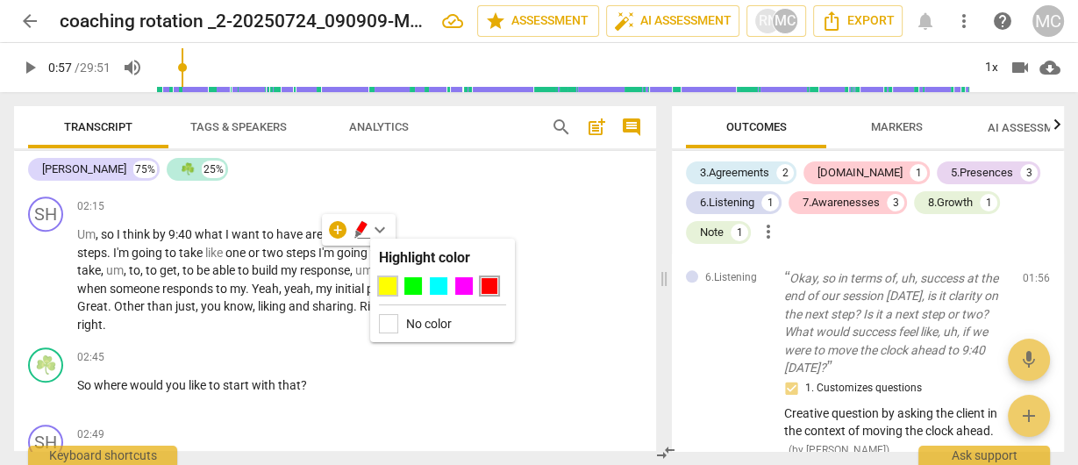
click at [382, 284] on div at bounding box center [388, 286] width 18 height 18
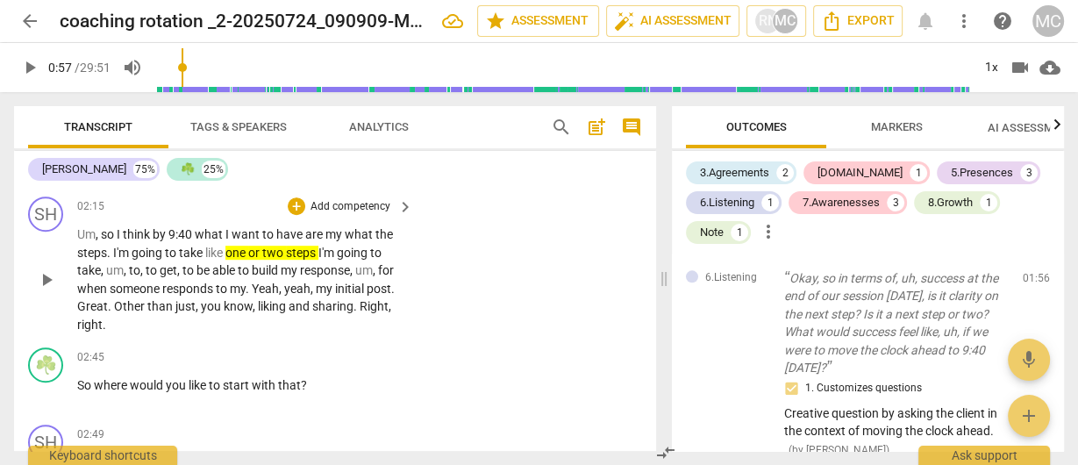
scroll to position [1008, 0]
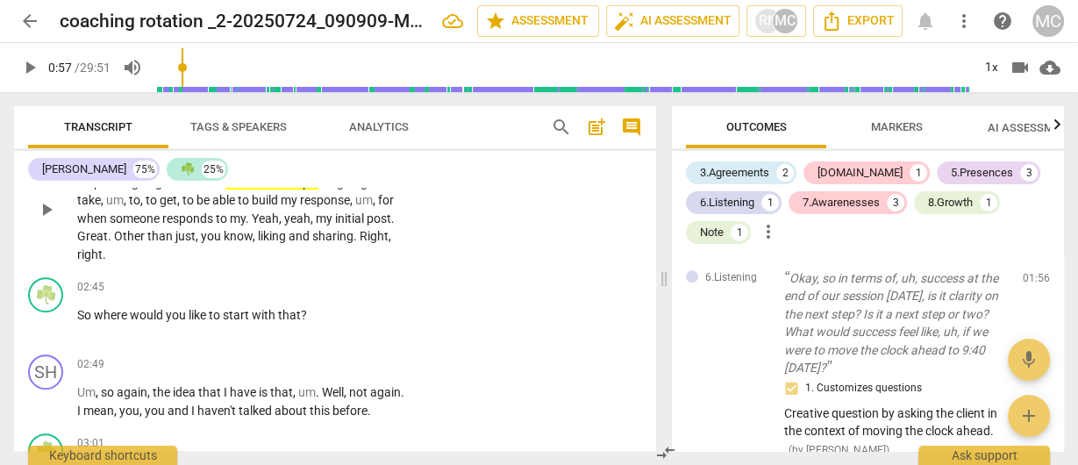
click at [327, 236] on span "sharing" at bounding box center [332, 236] width 41 height 14
click at [360, 237] on span "Right" at bounding box center [374, 236] width 29 height 14
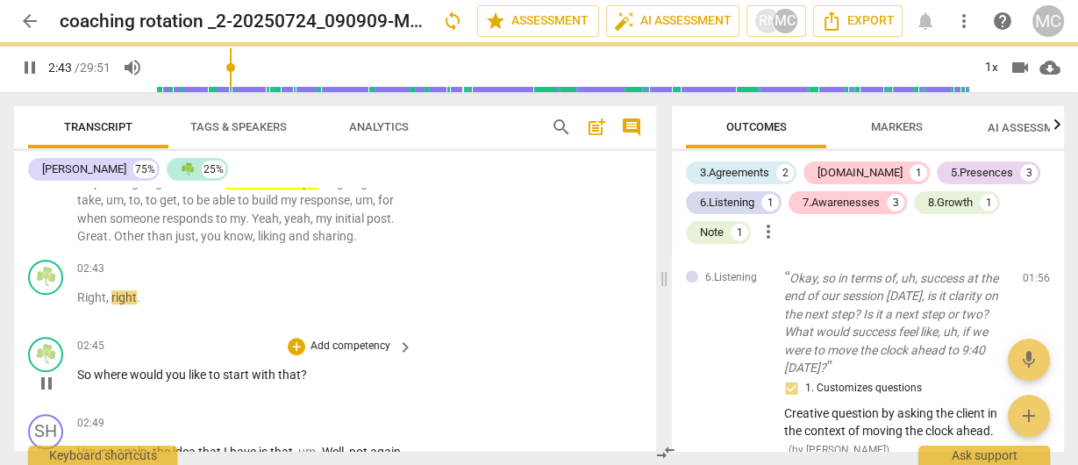
scroll to position [1067, 0]
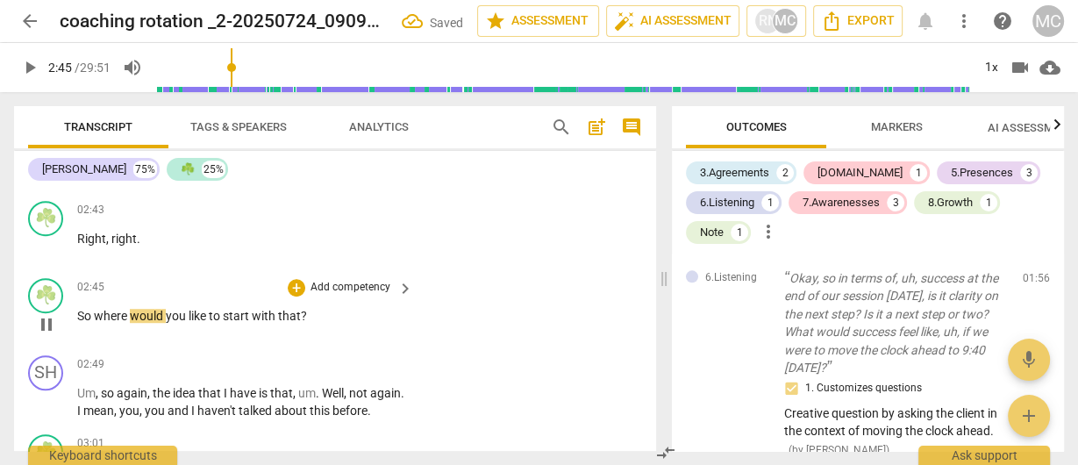
click at [78, 319] on span "So" at bounding box center [85, 316] width 17 height 14
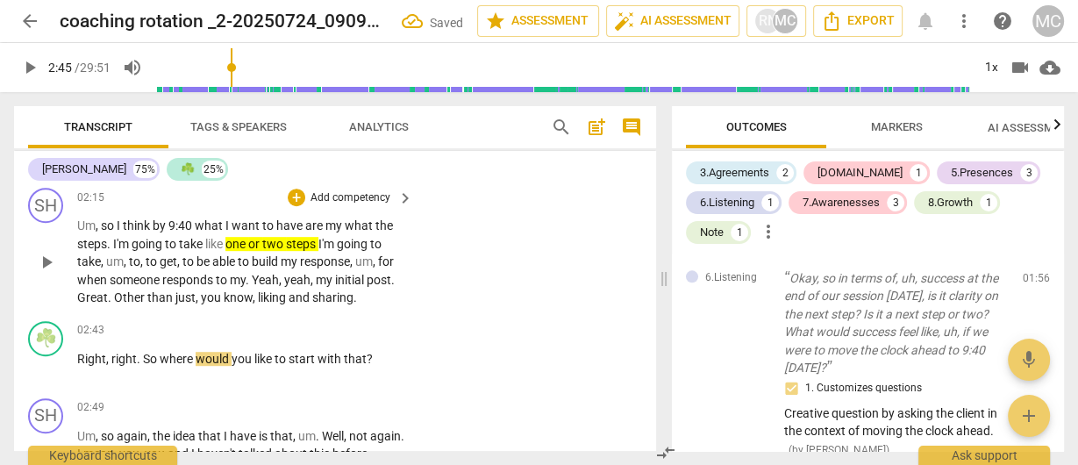
scroll to position [927, 0]
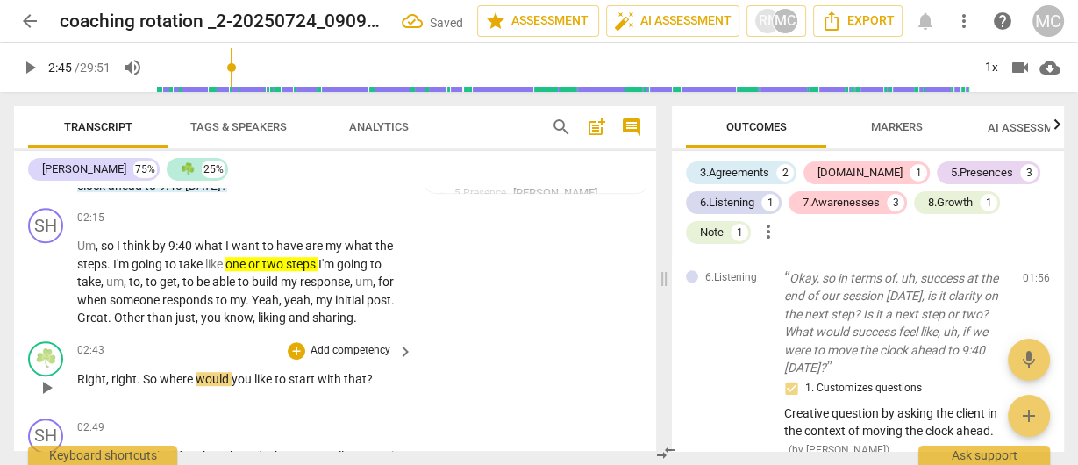
click at [144, 378] on span "So" at bounding box center [151, 379] width 17 height 14
click at [340, 379] on span "like" at bounding box center [337, 379] width 20 height 14
click at [337, 348] on p "Add competency" at bounding box center [350, 351] width 83 height 16
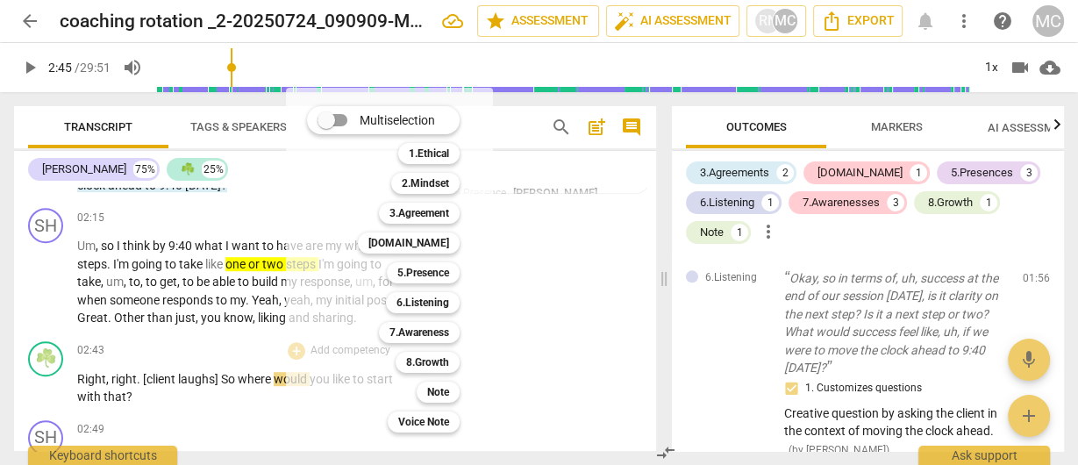
click at [152, 368] on div at bounding box center [539, 232] width 1078 height 465
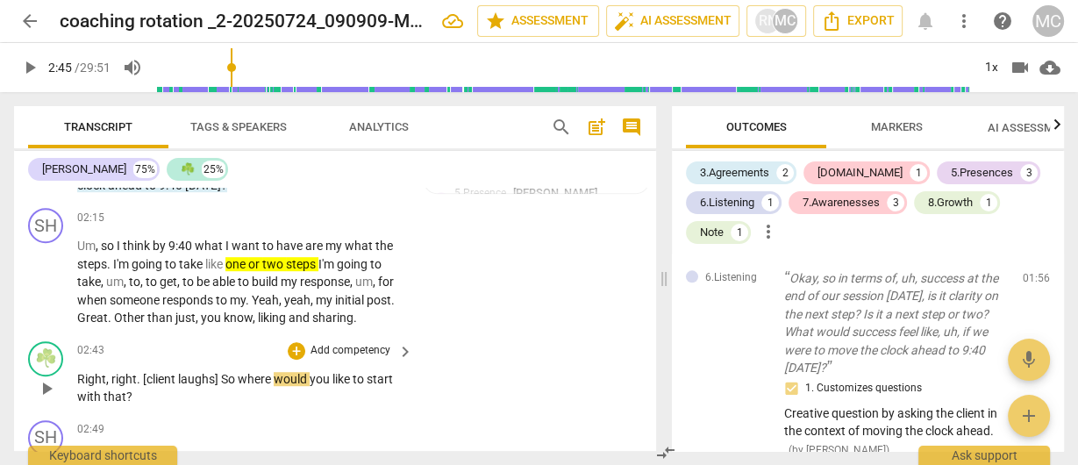
click at [344, 354] on p "Add competency" at bounding box center [350, 351] width 83 height 16
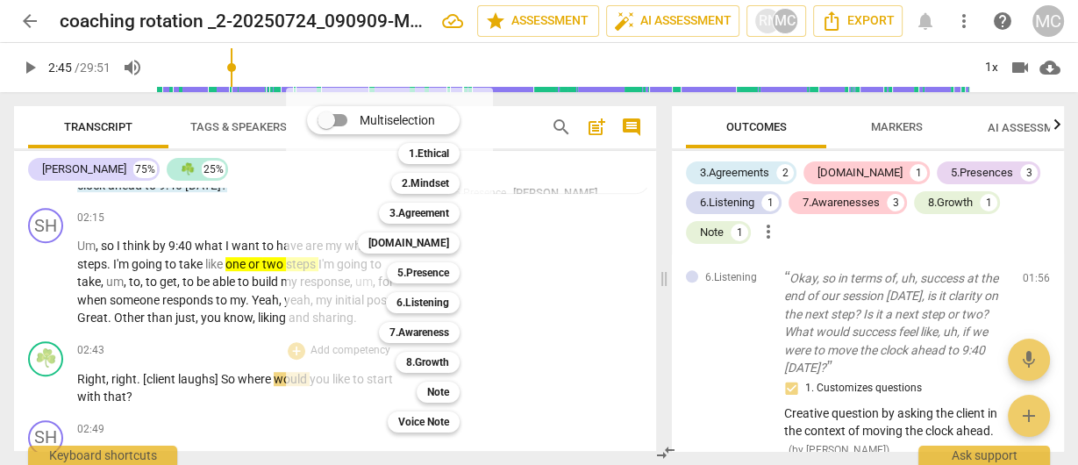
click at [199, 296] on div at bounding box center [539, 232] width 1078 height 465
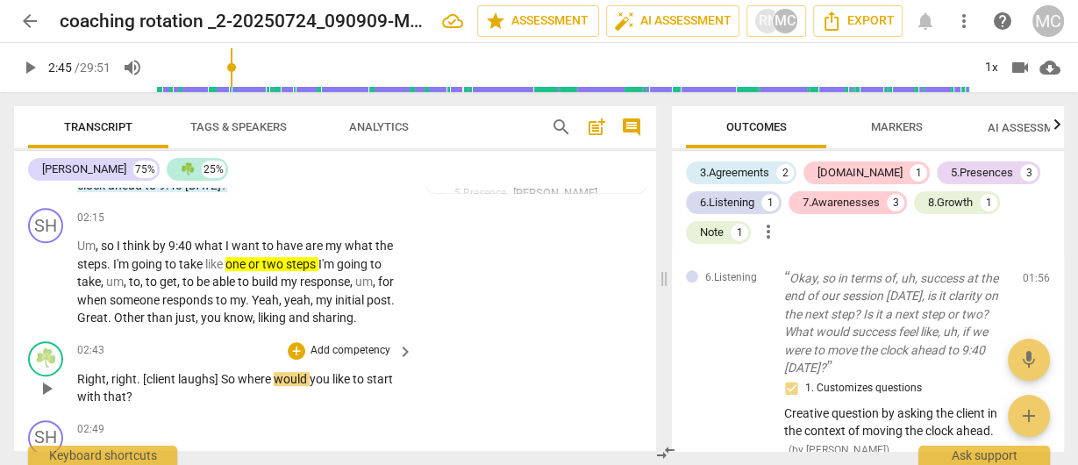
click at [365, 378] on span "to" at bounding box center [360, 379] width 14 height 14
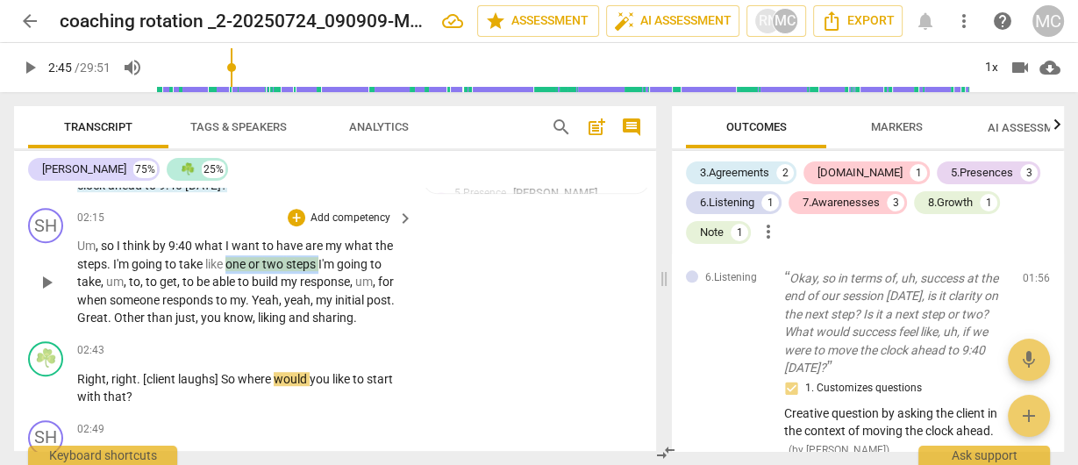
drag, startPoint x: 227, startPoint y: 266, endPoint x: 321, endPoint y: 272, distance: 94.1
click at [321, 272] on p "Um , so I think by 9:40 what I want to have are my what the steps . I'm going t…" at bounding box center [240, 282] width 327 height 90
click at [276, 294] on span "Yeah" at bounding box center [265, 300] width 27 height 14
click at [229, 268] on span "one" at bounding box center [237, 264] width 23 height 14
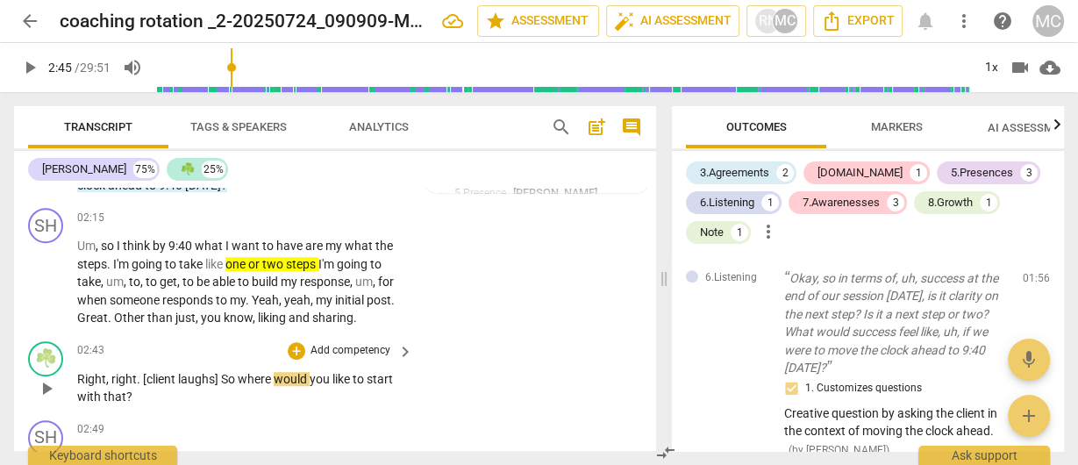
click at [327, 348] on p "Add competency" at bounding box center [350, 351] width 83 height 16
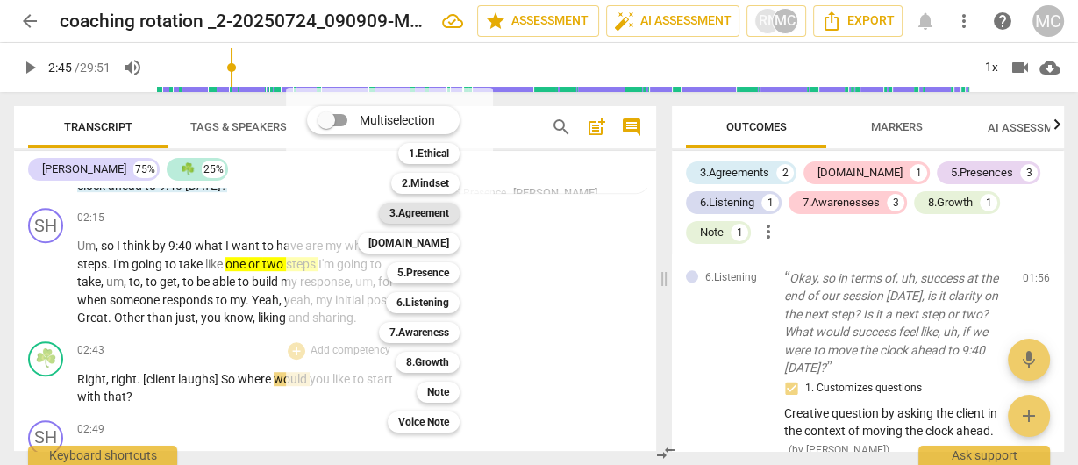
click at [409, 214] on b "3.Agreement" at bounding box center [420, 213] width 60 height 21
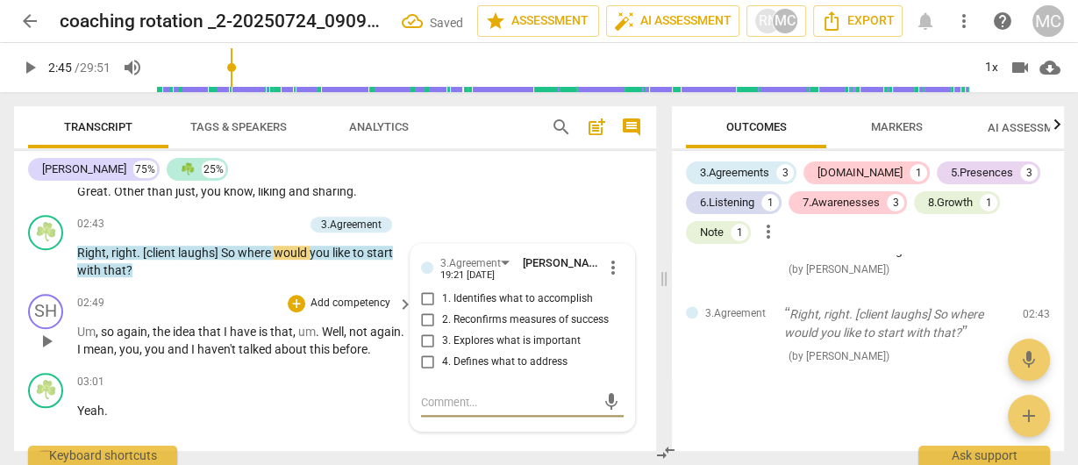
scroll to position [1064, 0]
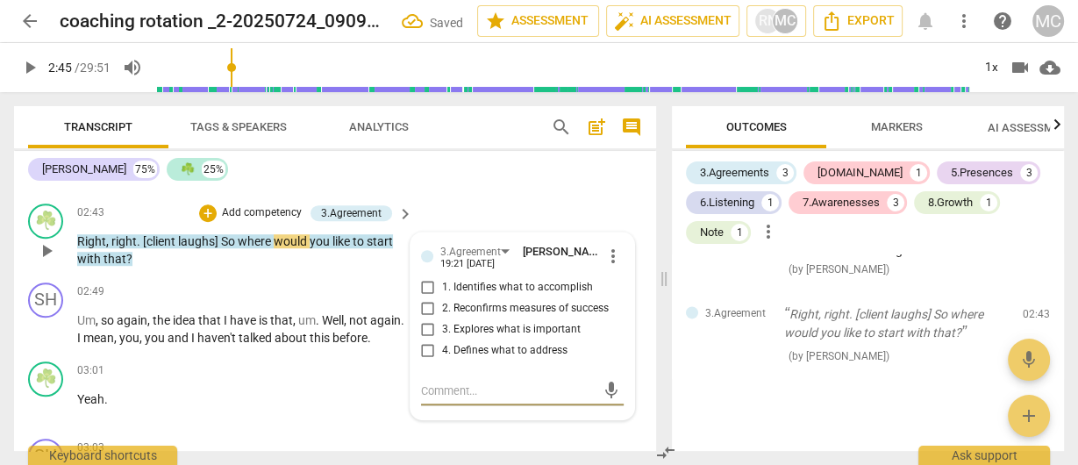
click at [436, 283] on input "1. Identifies what to accomplish" at bounding box center [428, 287] width 28 height 21
click at [446, 393] on div "mic" at bounding box center [522, 391] width 203 height 28
click at [514, 392] on textarea "Opportunity" at bounding box center [508, 391] width 175 height 17
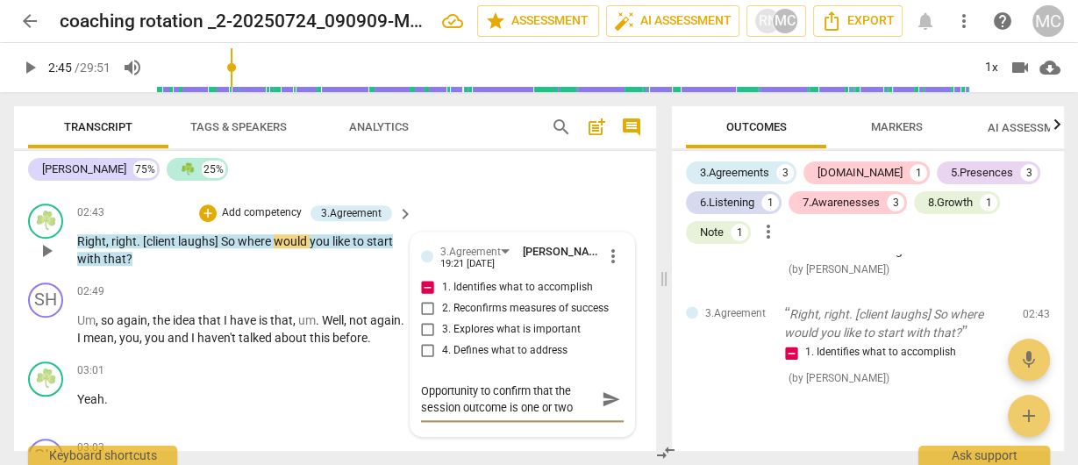
scroll to position [15, 0]
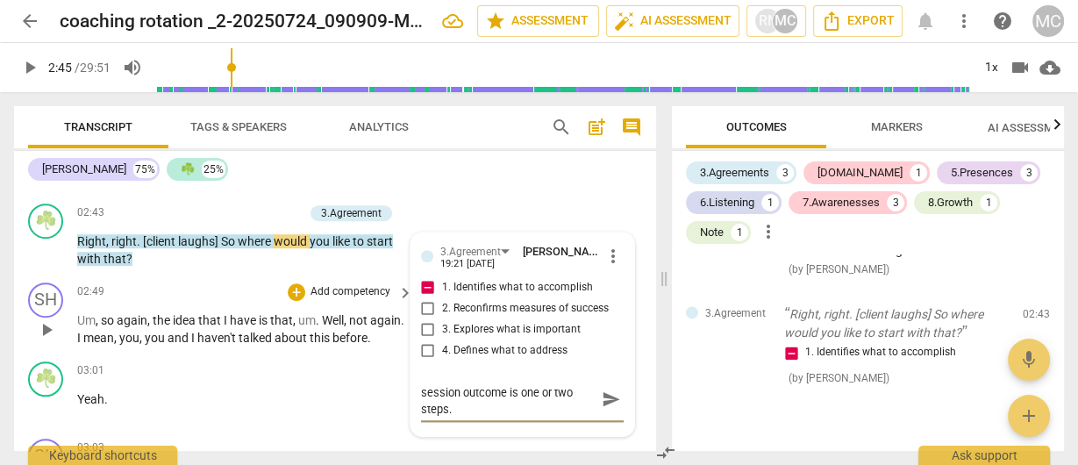
click at [602, 391] on span "send" at bounding box center [611, 399] width 19 height 19
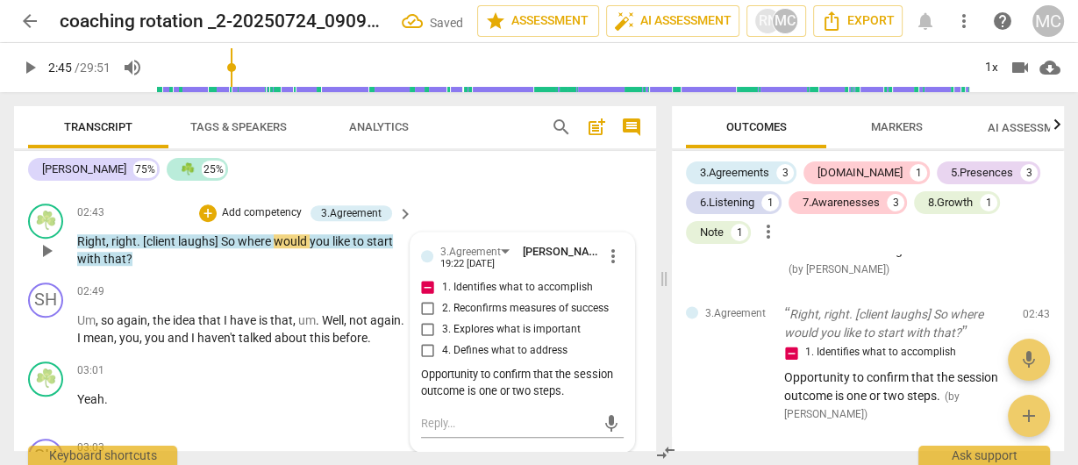
scroll to position [0, 0]
click at [254, 211] on p "Add competency" at bounding box center [261, 213] width 83 height 16
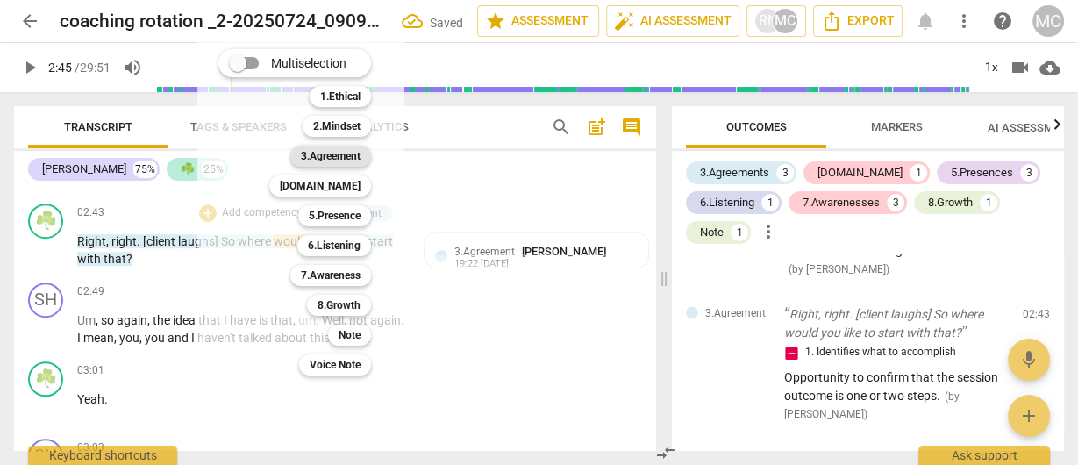
click at [319, 154] on b "3.Agreement" at bounding box center [331, 156] width 60 height 21
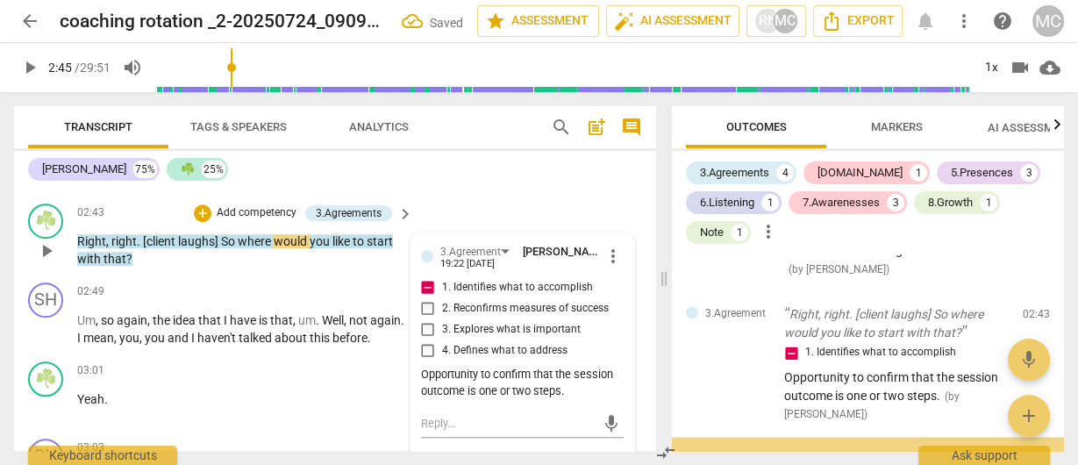
scroll to position [2305, 0]
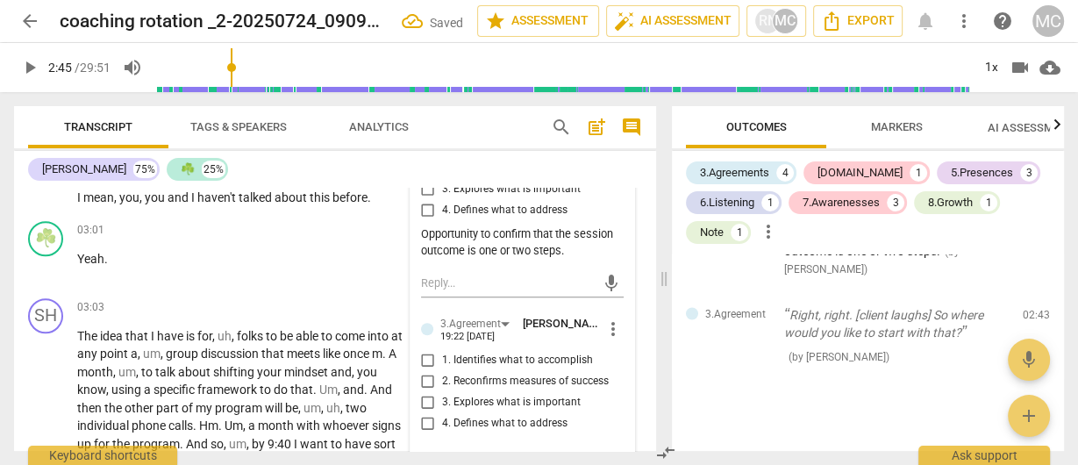
click at [454, 376] on span "2. Reconfirms measures of success" at bounding box center [525, 382] width 167 height 16
click at [442, 376] on input "2. Reconfirms measures of success" at bounding box center [428, 381] width 28 height 21
click at [454, 376] on span "2. Reconfirms measures of success" at bounding box center [525, 382] width 167 height 16
click at [442, 376] on input "2. Reconfirms measures of success" at bounding box center [428, 381] width 28 height 21
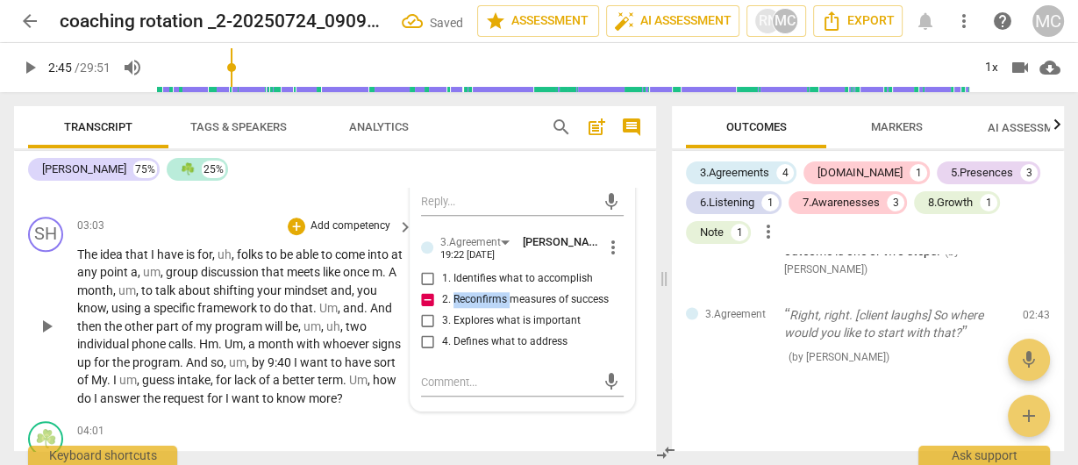
scroll to position [1345, 0]
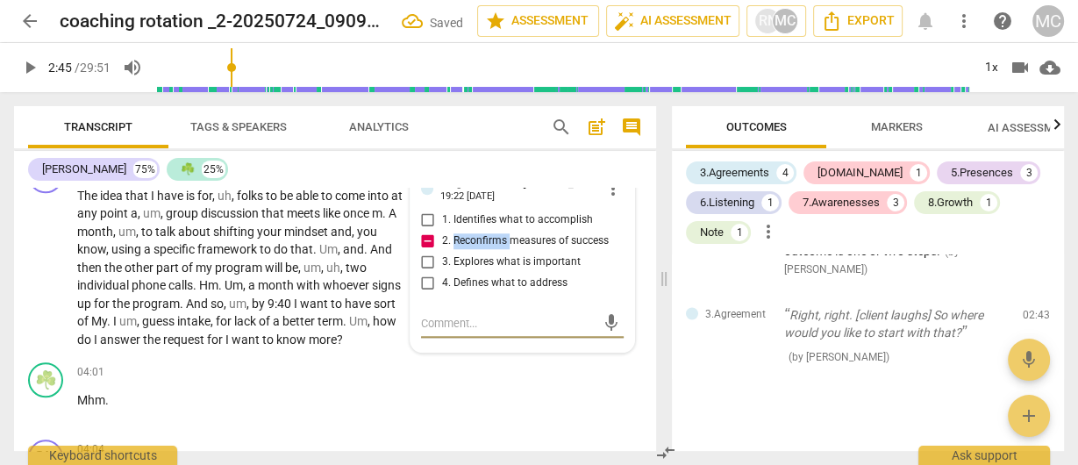
click at [445, 318] on textarea at bounding box center [508, 323] width 175 height 17
paste textarea "Opportunity"
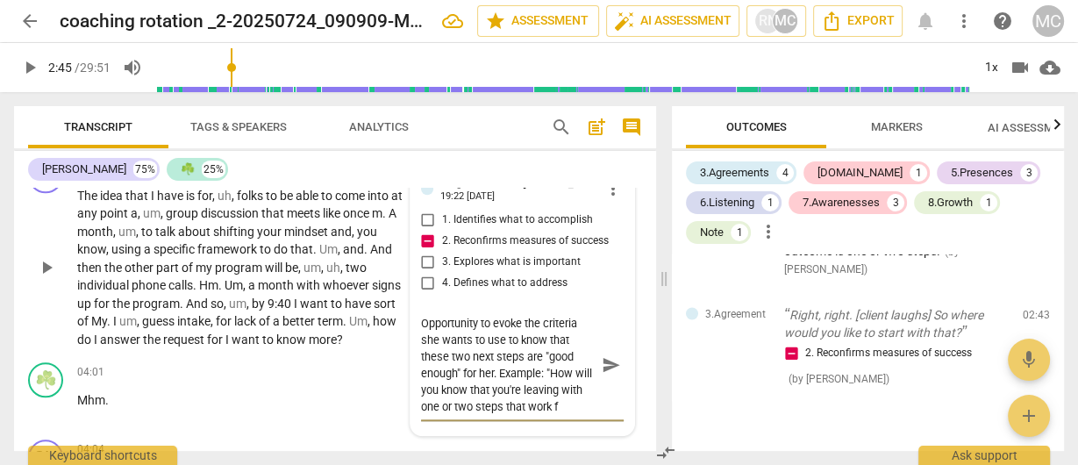
scroll to position [15, 0]
click at [606, 361] on span "send" at bounding box center [611, 364] width 19 height 19
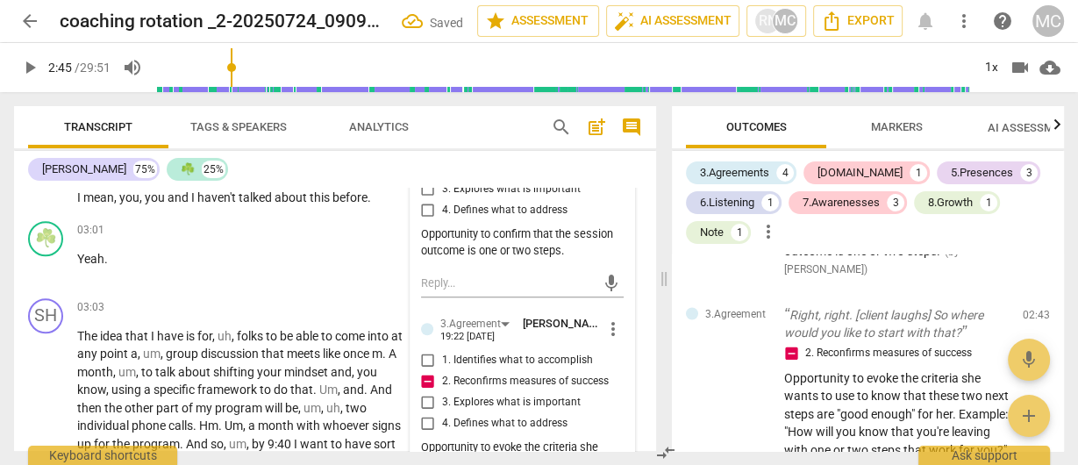
scroll to position [994, 0]
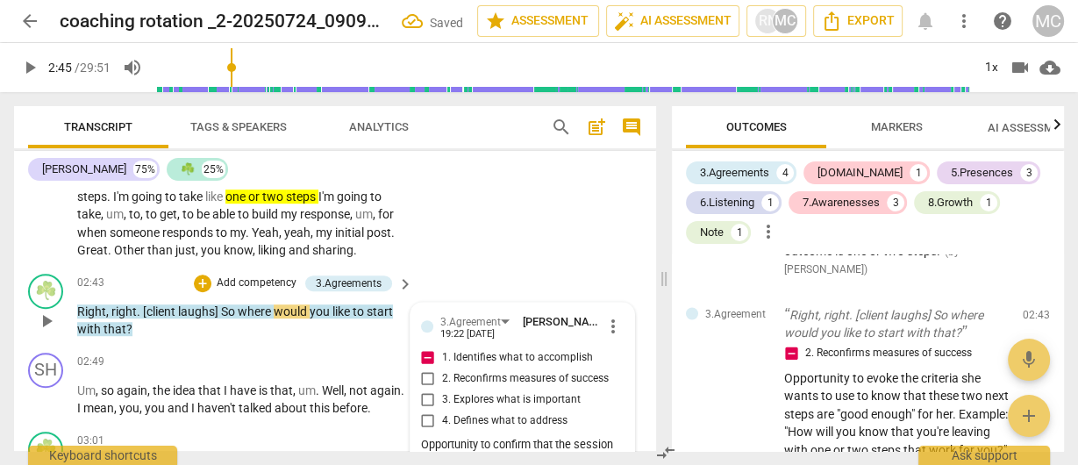
click at [250, 283] on p "Add competency" at bounding box center [256, 284] width 83 height 16
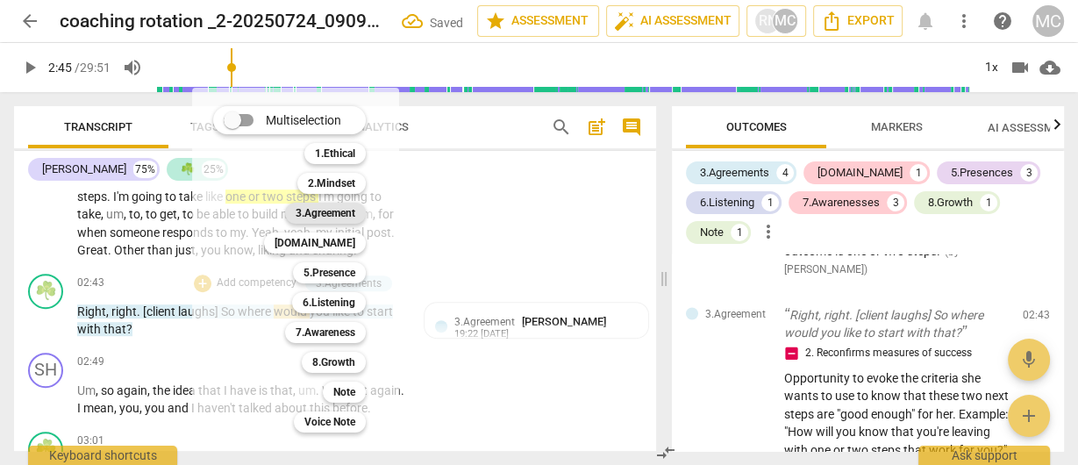
click at [328, 213] on b "3.Agreement" at bounding box center [326, 213] width 60 height 21
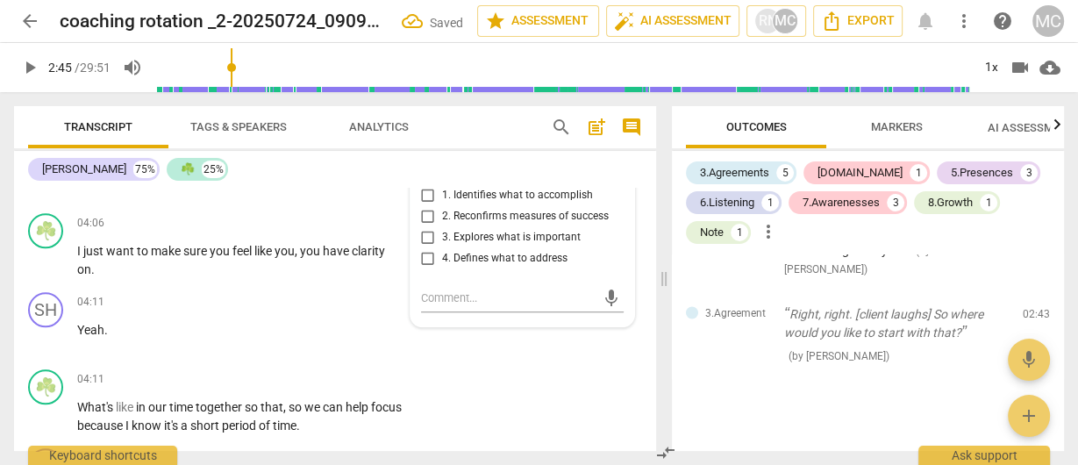
scroll to position [1486, 0]
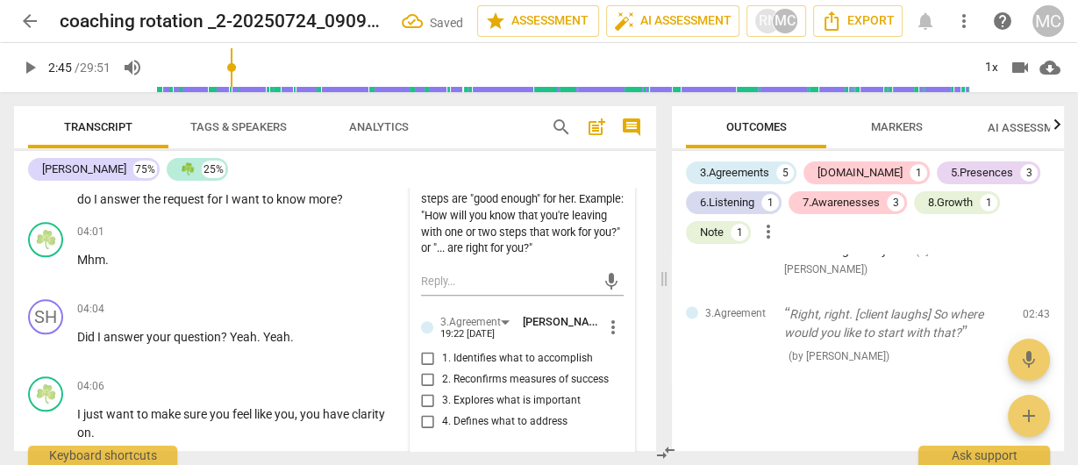
click at [460, 397] on span "3. Explores what is important" at bounding box center [511, 401] width 139 height 16
click at [442, 397] on input "3. Explores what is important" at bounding box center [428, 400] width 28 height 21
click at [460, 397] on span "3. Explores what is important" at bounding box center [511, 401] width 139 height 16
click at [442, 397] on input "3. Explores what is important" at bounding box center [428, 400] width 28 height 21
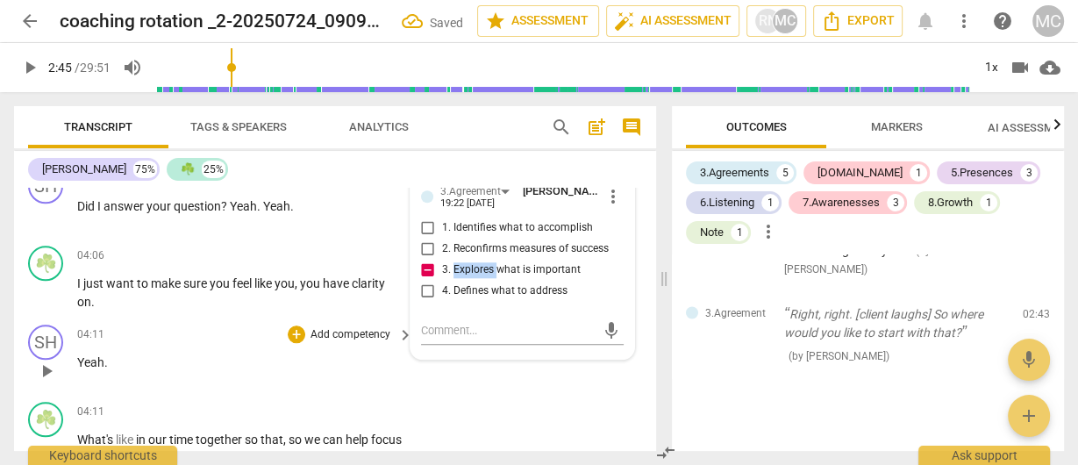
scroll to position [1626, 0]
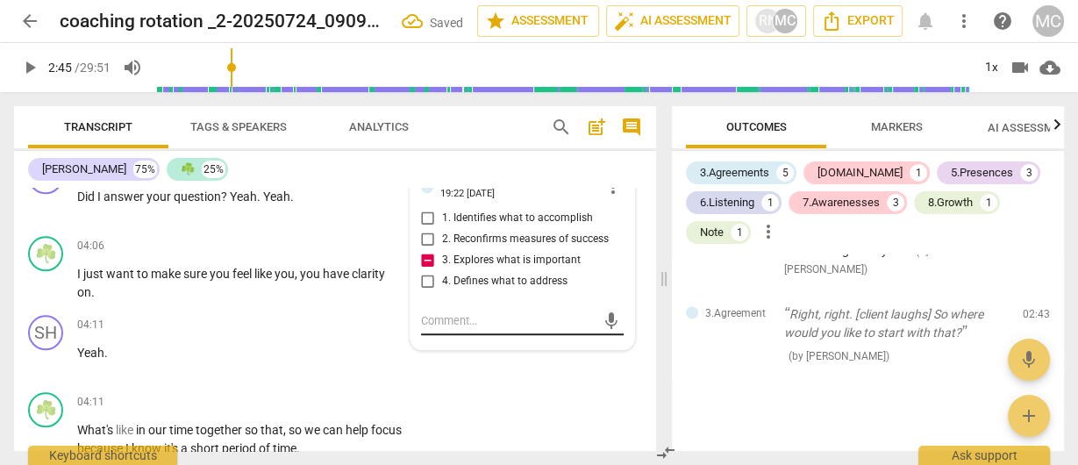
click at [458, 320] on textarea at bounding box center [508, 320] width 175 height 17
paste textarea "Opportunity"
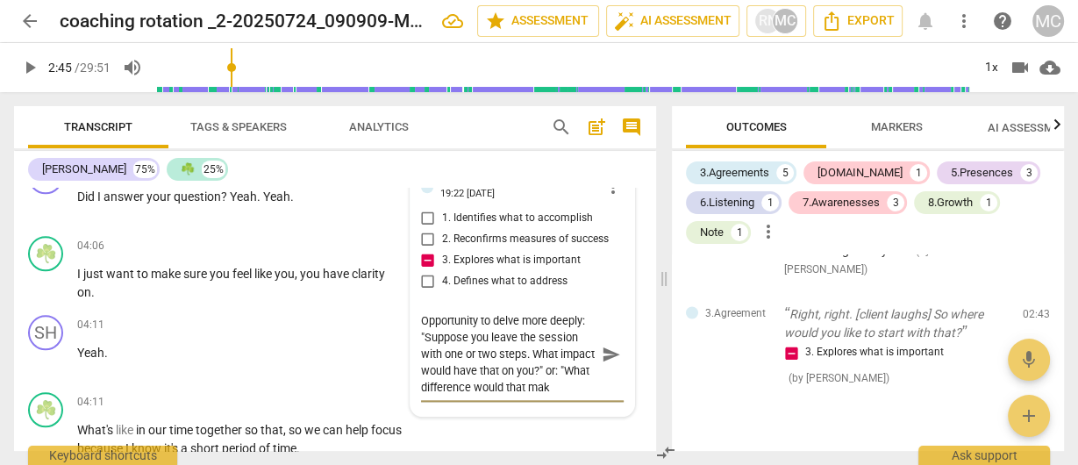
scroll to position [15, 0]
click at [608, 352] on span "send" at bounding box center [611, 354] width 19 height 19
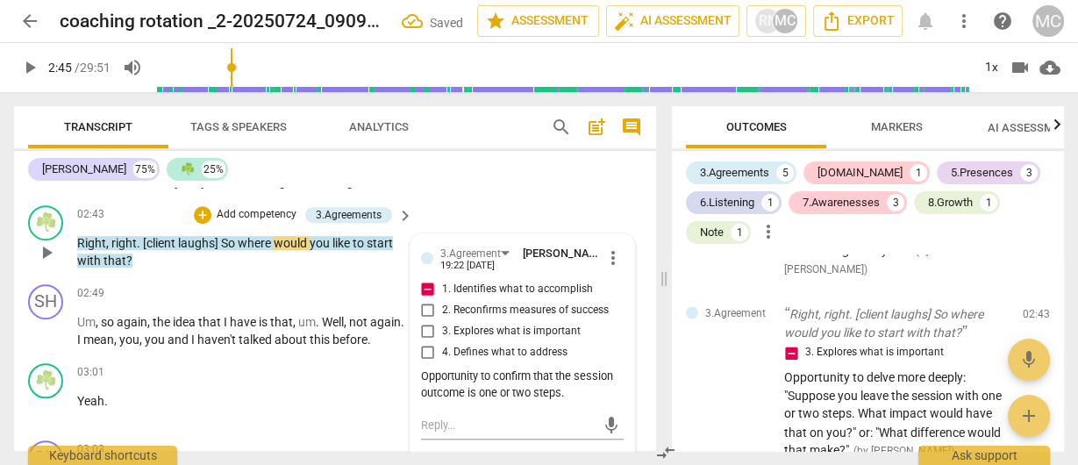
scroll to position [994, 0]
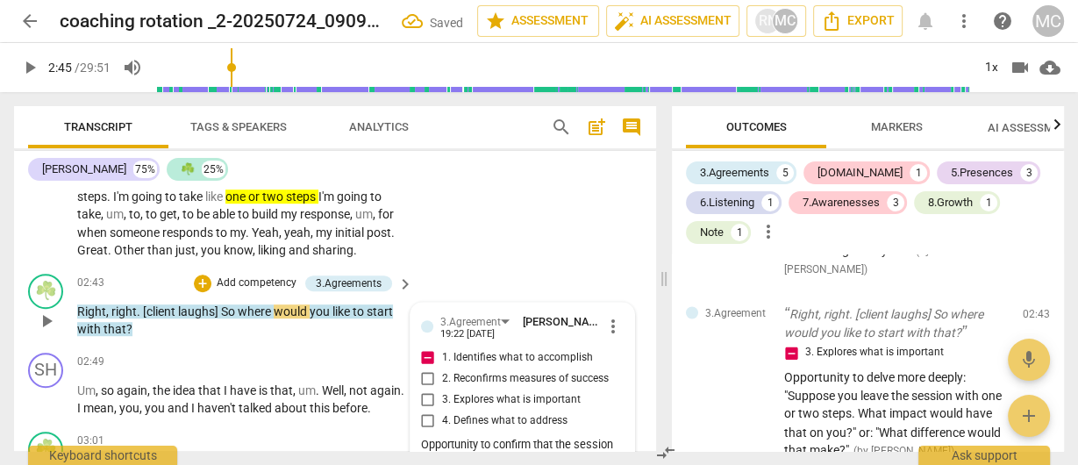
click at [253, 286] on p "Add competency" at bounding box center [256, 284] width 83 height 16
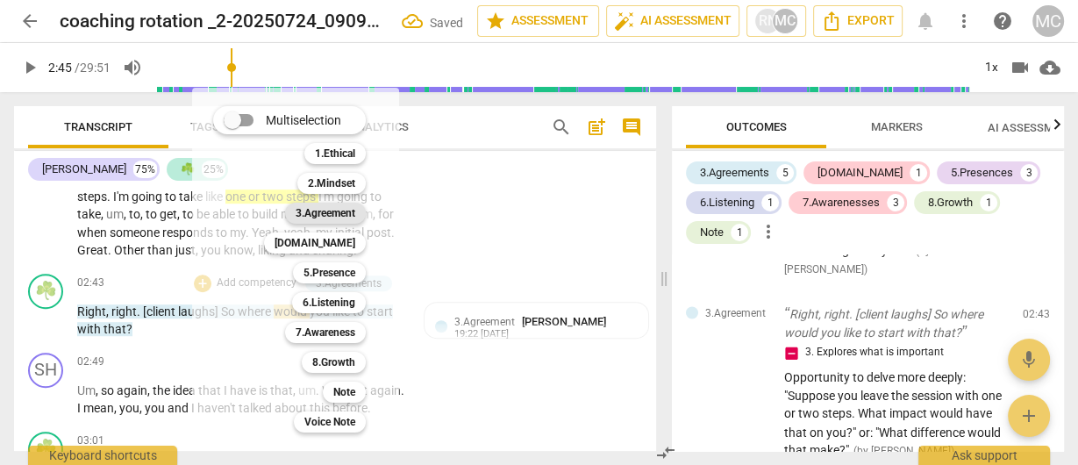
click at [330, 212] on b "3.Agreement" at bounding box center [326, 213] width 60 height 21
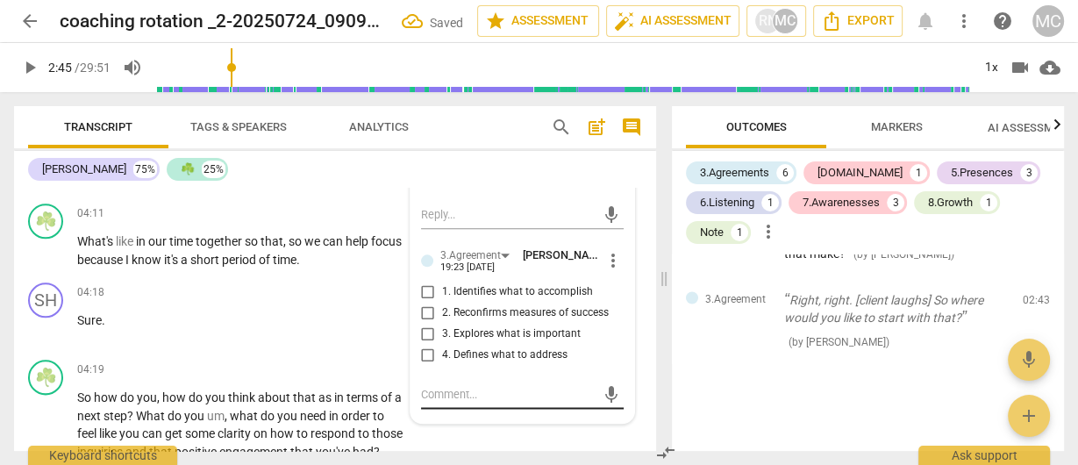
scroll to position [1837, 0]
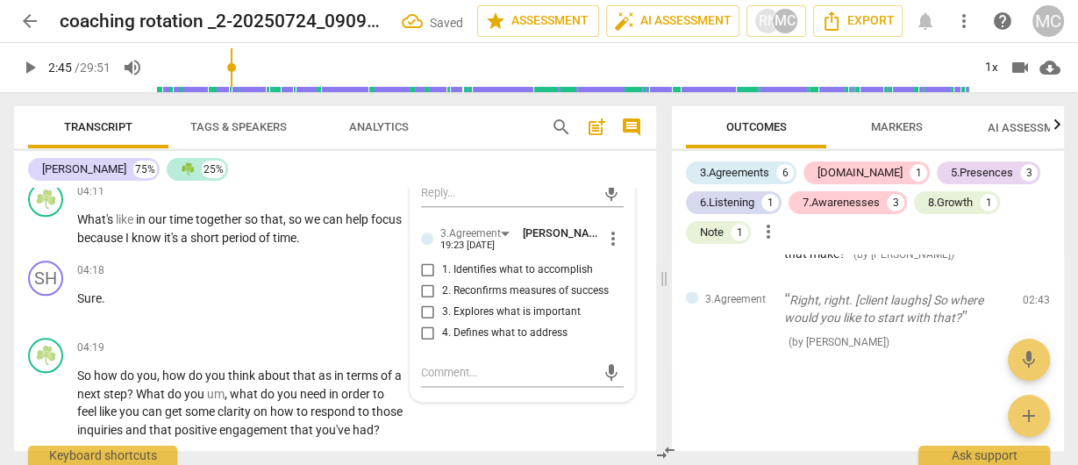
click at [468, 334] on span "4. Defines what to address" at bounding box center [504, 334] width 125 height 16
click at [442, 334] on input "4. Defines what to address" at bounding box center [428, 332] width 28 height 21
click at [468, 334] on span "4. Defines what to address" at bounding box center [504, 334] width 125 height 16
click at [442, 334] on input "4. Defines what to address" at bounding box center [428, 332] width 28 height 21
click at [472, 376] on textarea at bounding box center [508, 372] width 175 height 17
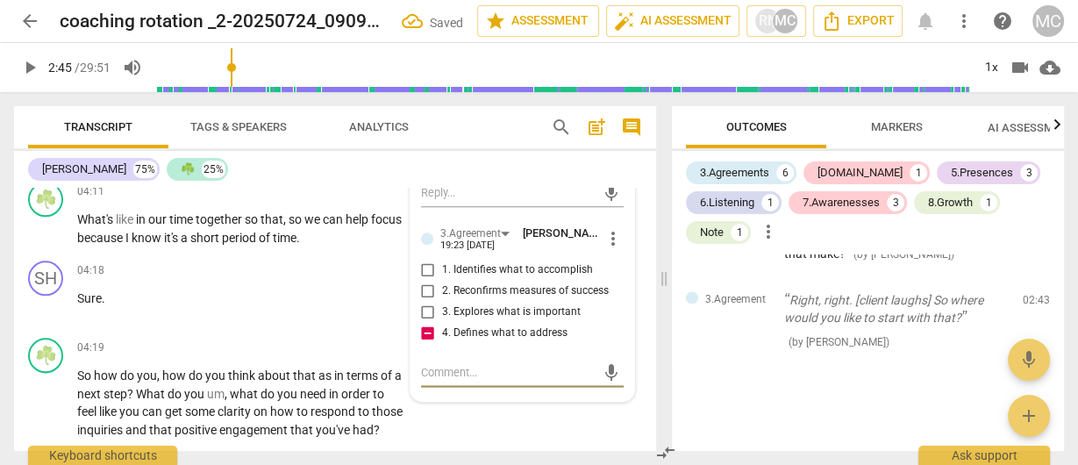
paste textarea "Opportunity"
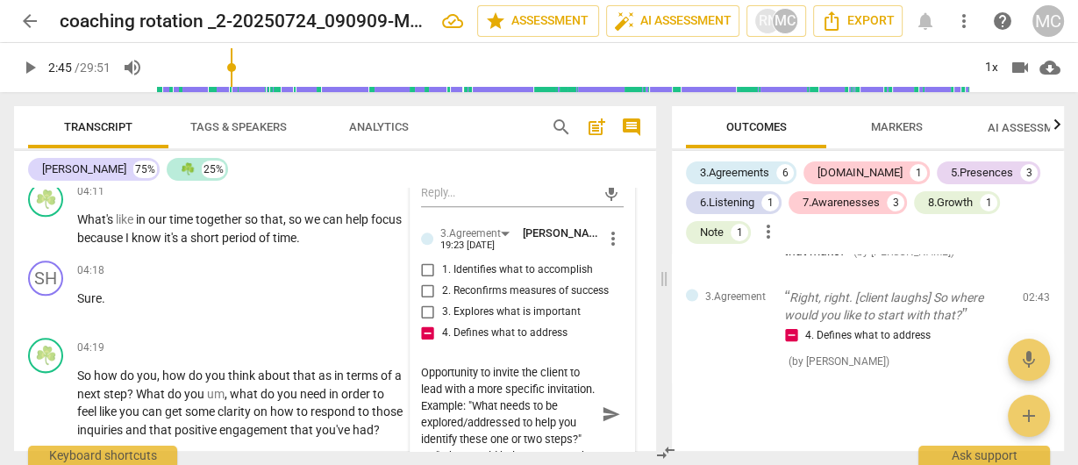
scroll to position [17, 0]
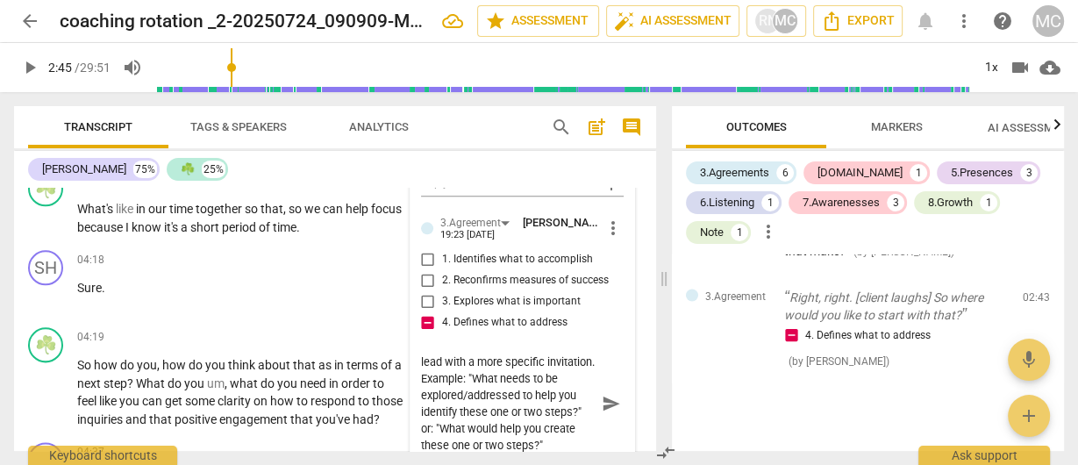
click at [604, 401] on span "send" at bounding box center [611, 404] width 19 height 19
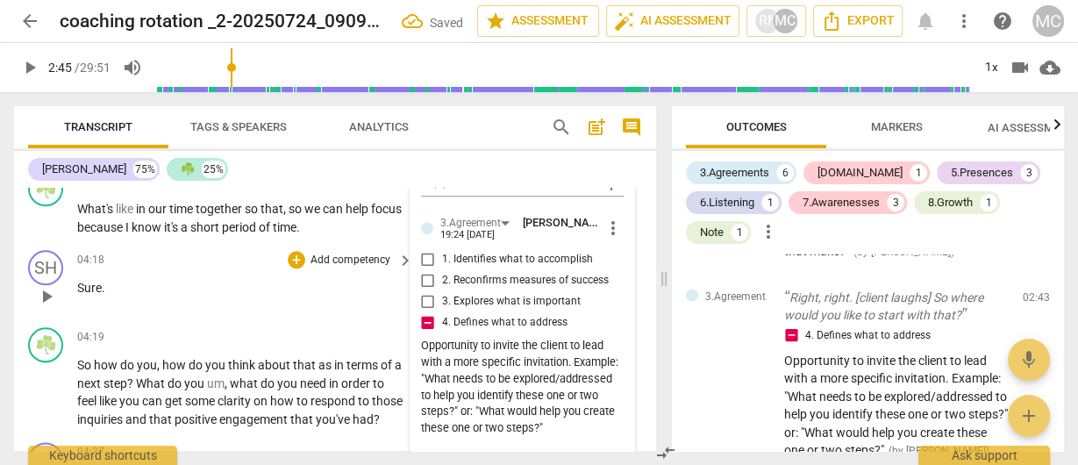
scroll to position [0, 0]
click at [190, 234] on span "a" at bounding box center [186, 227] width 10 height 14
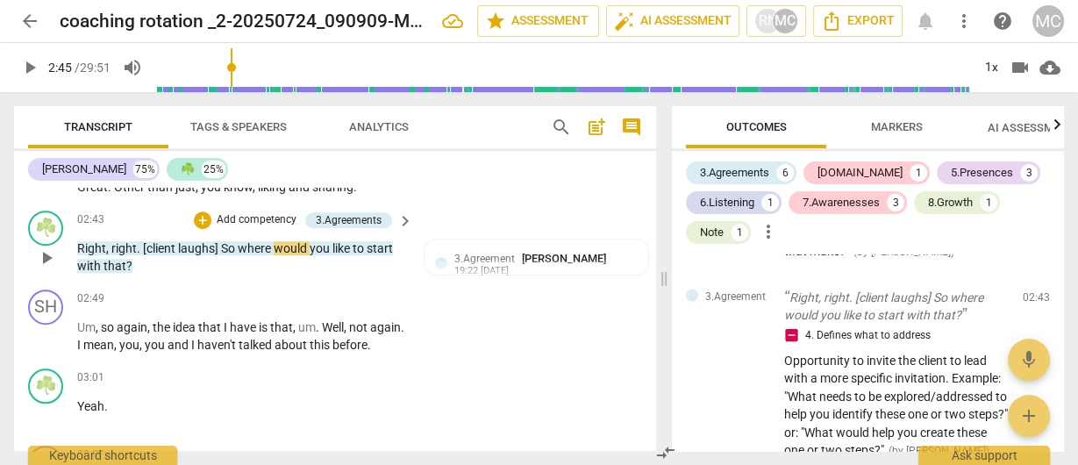
scroll to position [1075, 0]
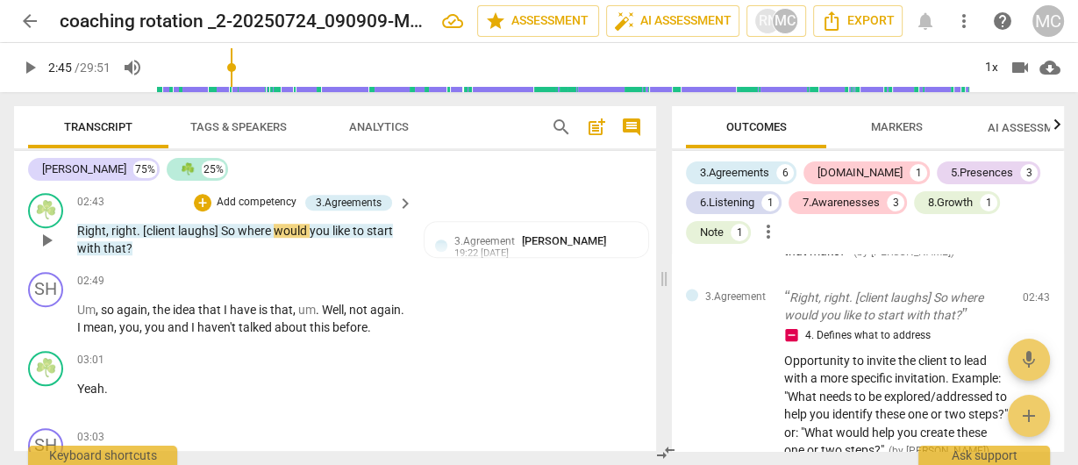
click at [234, 203] on p "Add competency" at bounding box center [256, 203] width 83 height 16
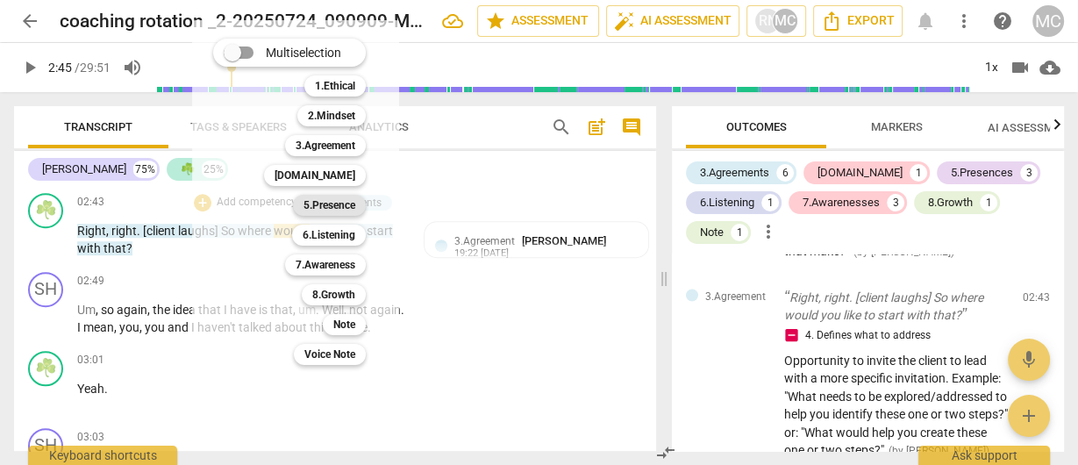
click at [328, 203] on b "5.Presence" at bounding box center [330, 205] width 52 height 21
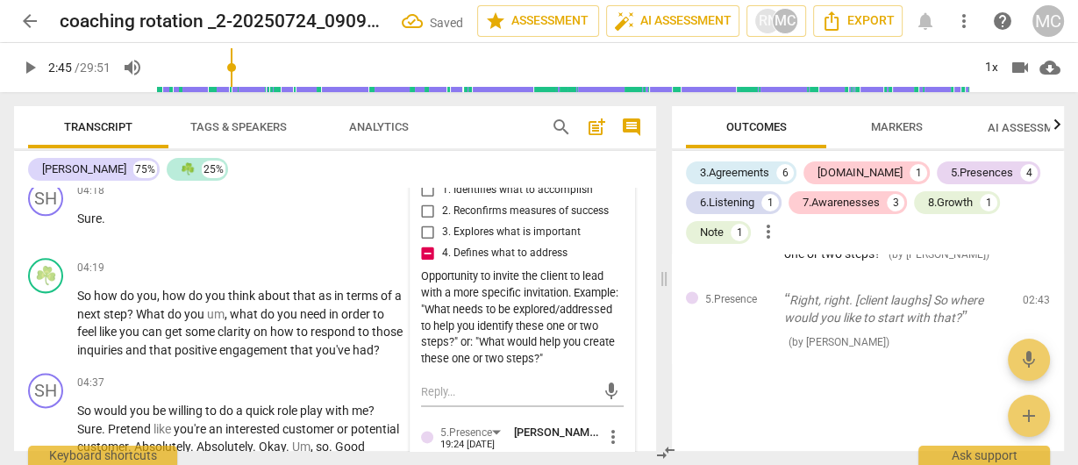
scroll to position [2058, 0]
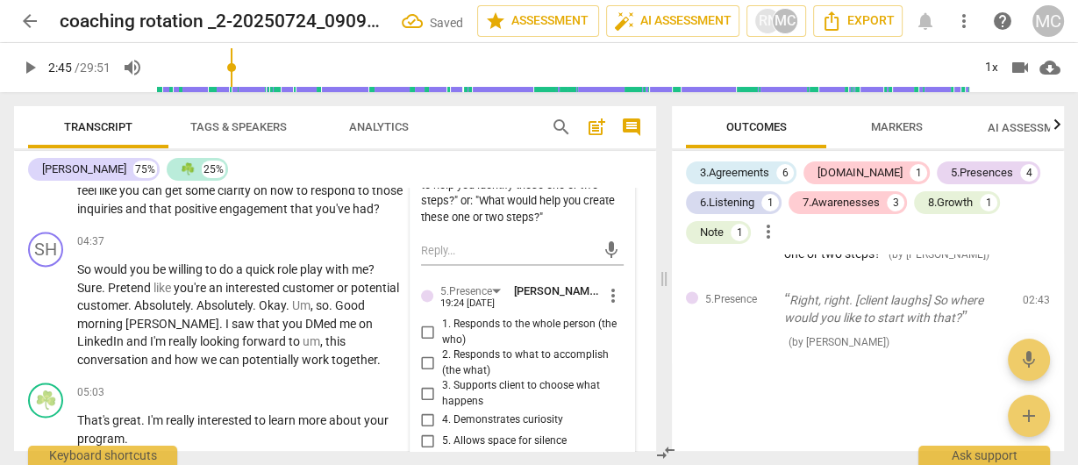
click at [455, 383] on span "3. Supports client to choose what happens" at bounding box center [529, 393] width 175 height 31
click at [442, 383] on input "3. Supports client to choose what happens" at bounding box center [428, 393] width 28 height 21
click at [478, 419] on span "4. Demonstrates curiosity" at bounding box center [502, 420] width 121 height 16
click at [442, 419] on input "4. Demonstrates curiosity" at bounding box center [428, 420] width 28 height 21
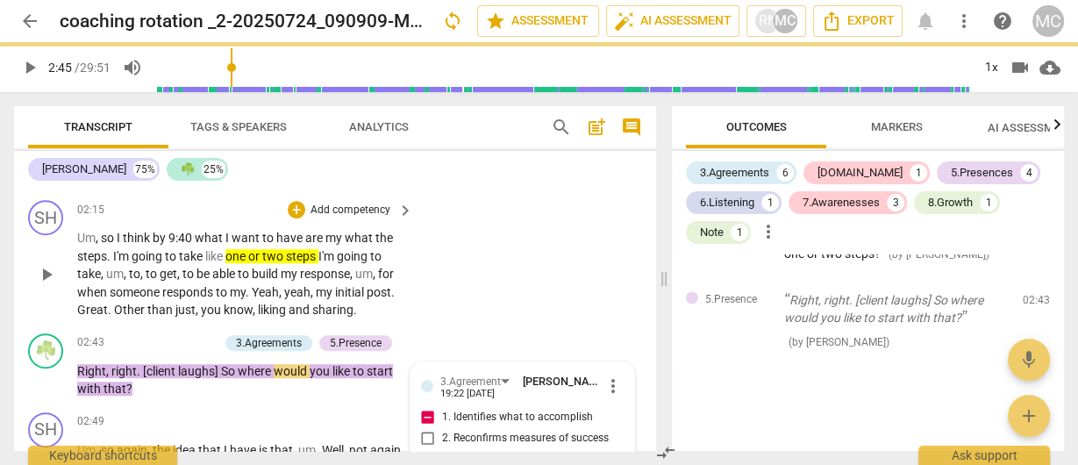
scroll to position [1005, 0]
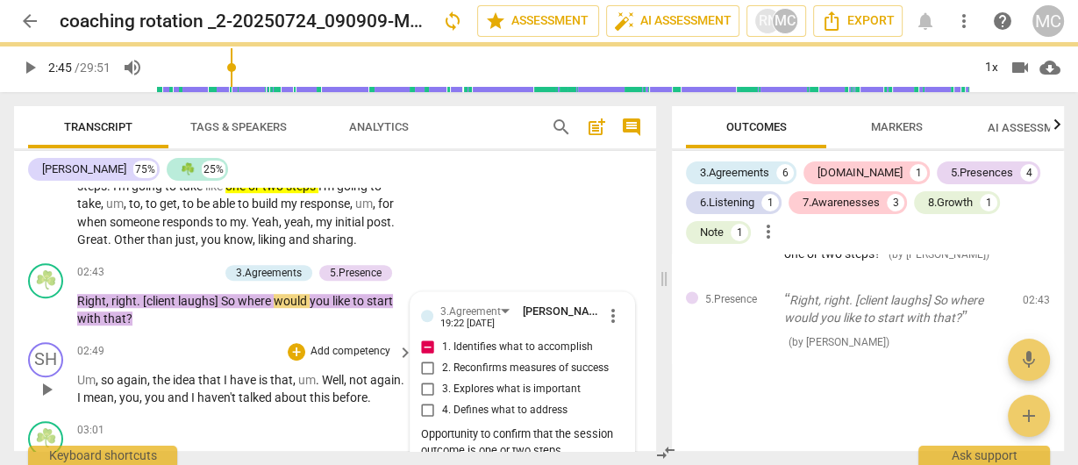
click at [173, 371] on p "Um , so again , the idea that I have is that , um . Well , not again . I mean ,…" at bounding box center [240, 389] width 327 height 36
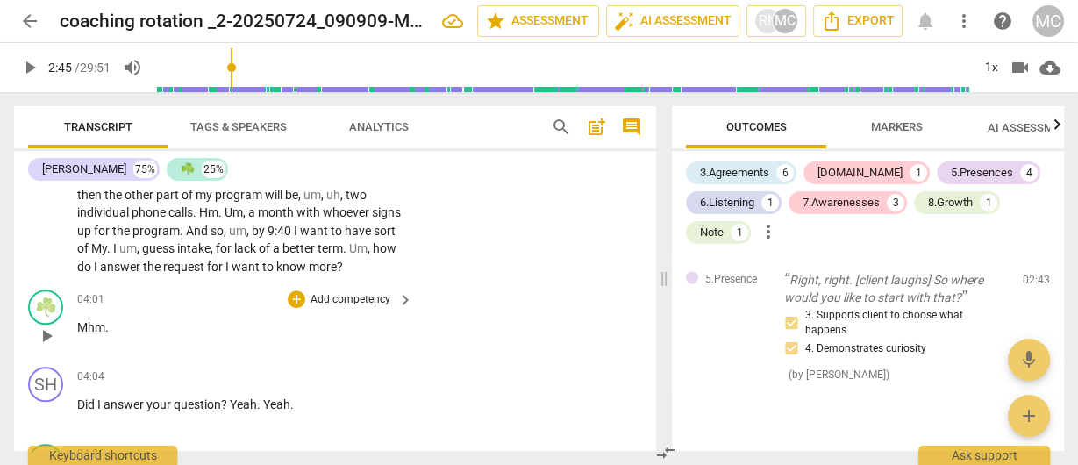
scroll to position [1426, 0]
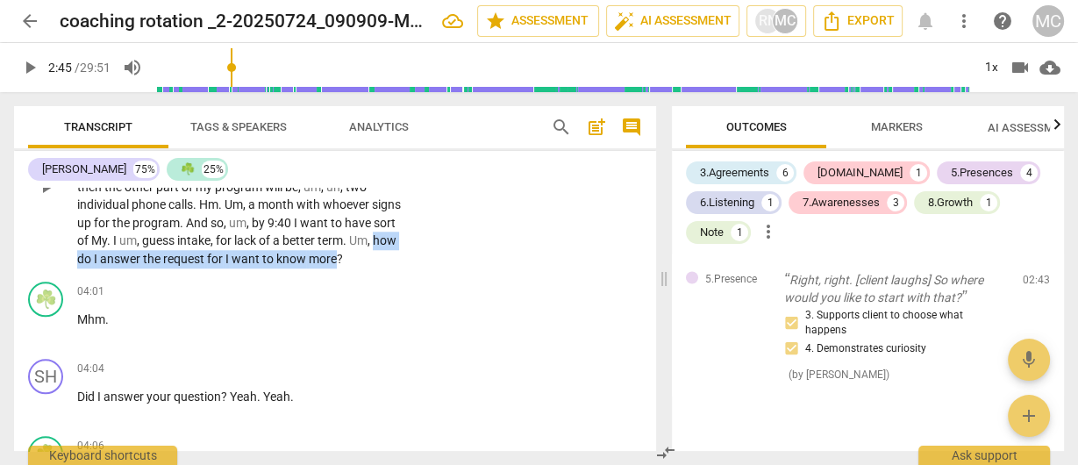
drag, startPoint x: 134, startPoint y: 273, endPoint x: 104, endPoint y: 294, distance: 36.5
click at [104, 269] on p "The idea that I have is for , uh , folks to be able to come into at any point a…" at bounding box center [240, 187] width 327 height 162
click at [143, 271] on icon "button" at bounding box center [145, 269] width 11 height 12
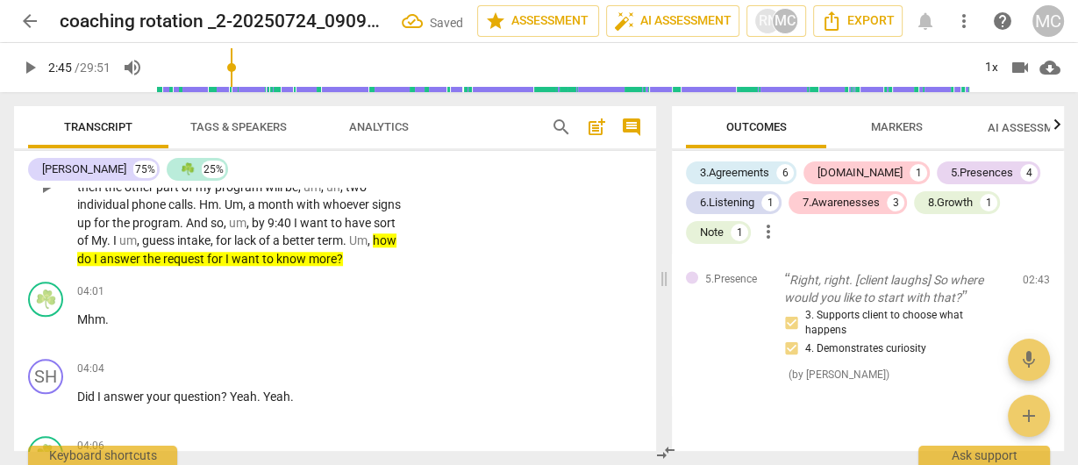
click at [232, 266] on span "I" at bounding box center [229, 259] width 6 height 14
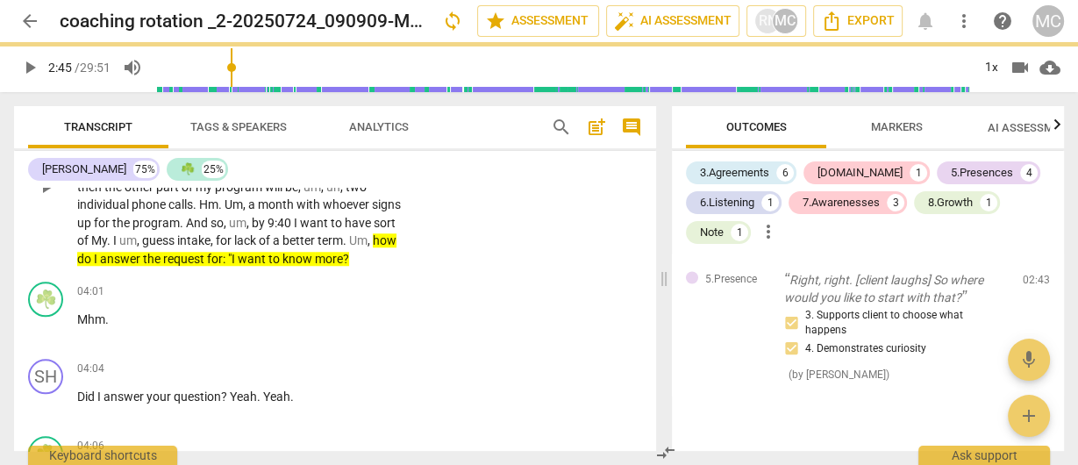
click at [315, 266] on span "more" at bounding box center [329, 259] width 28 height 14
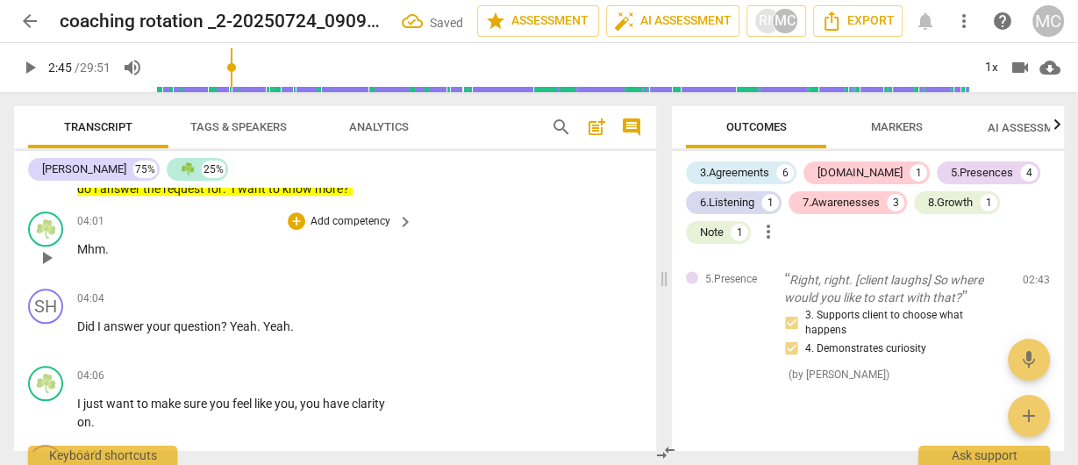
scroll to position [1566, 0]
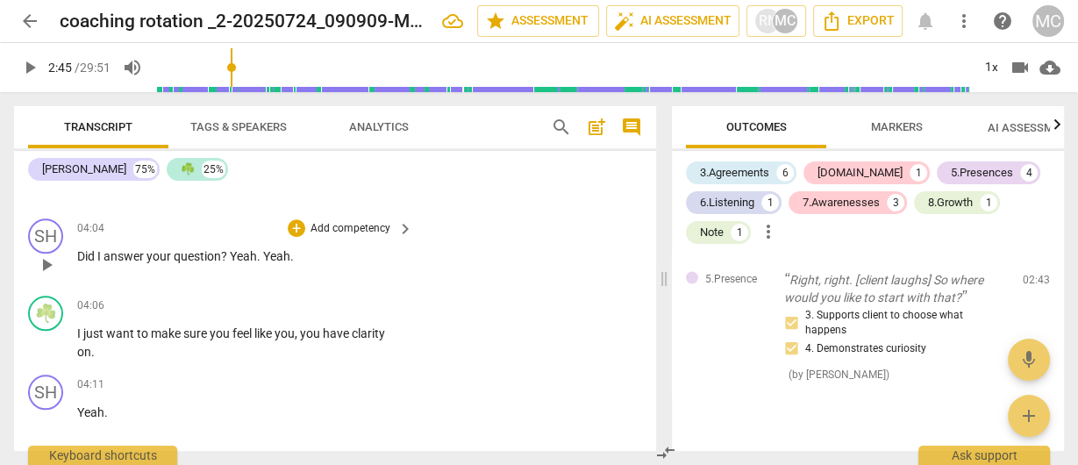
click at [229, 263] on span "?" at bounding box center [225, 256] width 9 height 14
click at [223, 263] on span "?" at bounding box center [225, 256] width 9 height 14
click at [231, 263] on span "Yeah" at bounding box center [243, 256] width 27 height 14
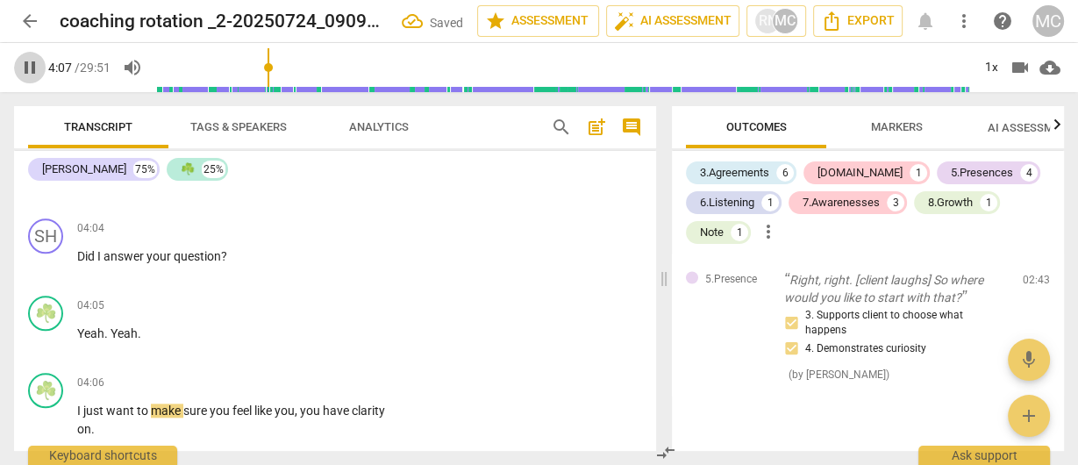
click at [25, 71] on span "pause" at bounding box center [29, 67] width 21 height 21
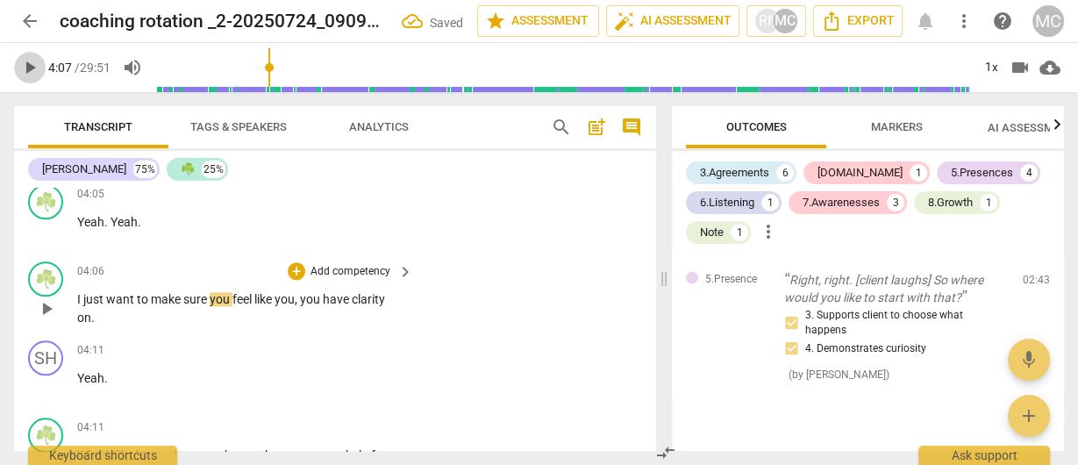
scroll to position [1707, 0]
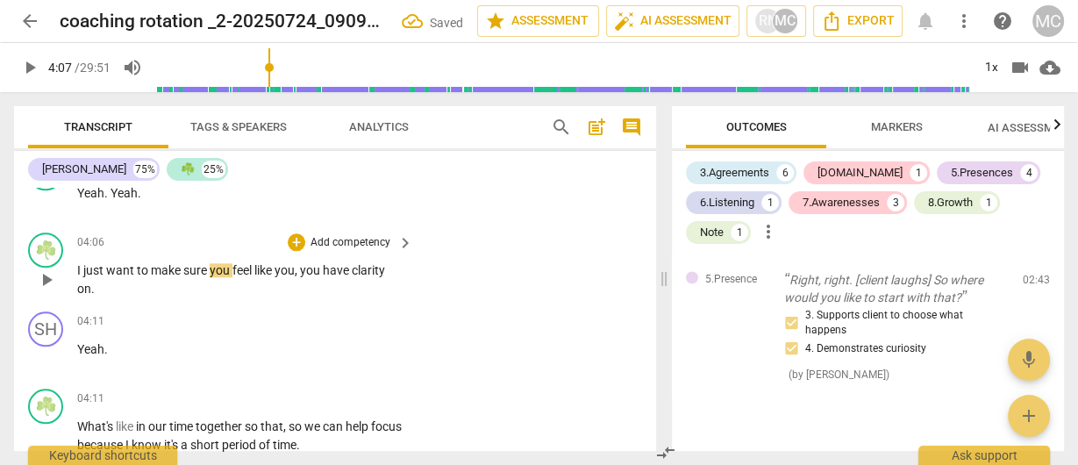
click at [84, 277] on span "just" at bounding box center [94, 270] width 23 height 14
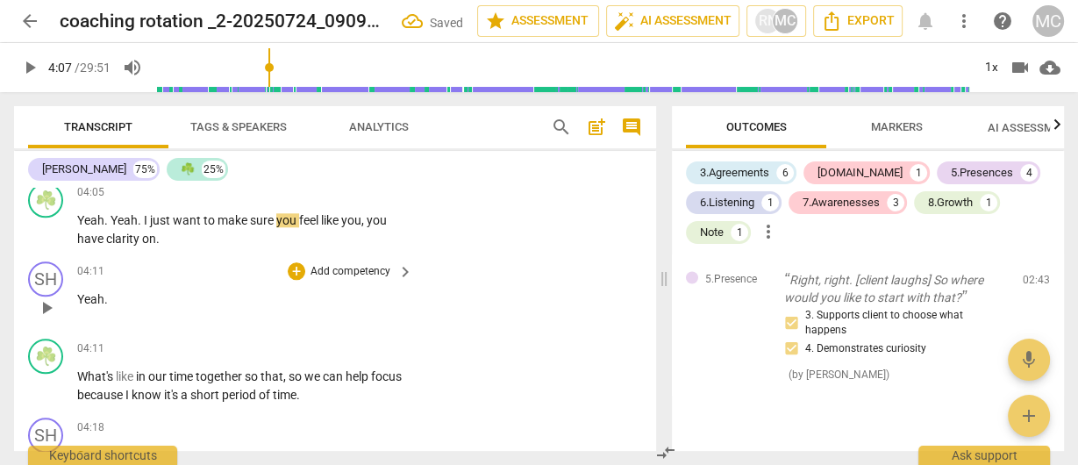
scroll to position [1700, 0]
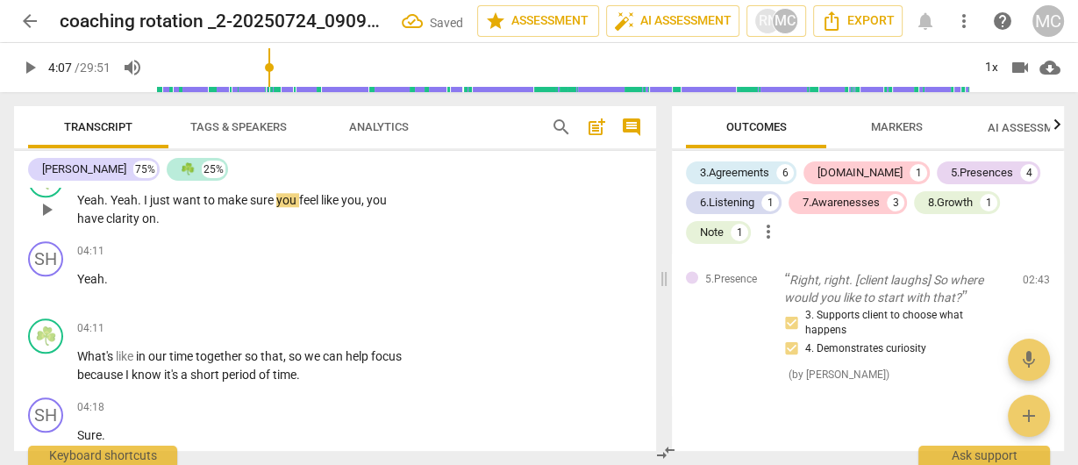
click at [121, 226] on span "clarity" at bounding box center [124, 218] width 36 height 14
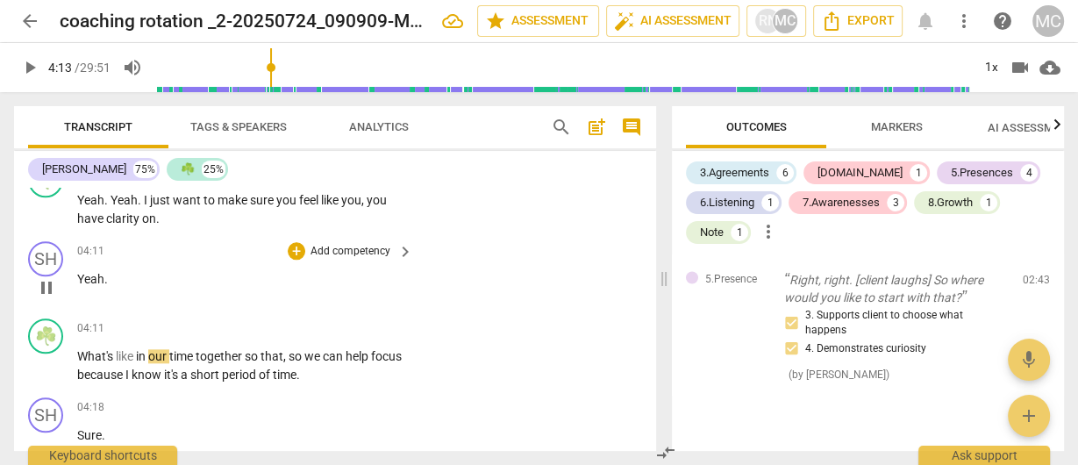
click at [78, 286] on span "Yeah" at bounding box center [90, 279] width 27 height 14
click at [112, 363] on span "What's" at bounding box center [96, 356] width 39 height 14
click at [81, 286] on span "Yeah" at bounding box center [90, 279] width 27 height 14
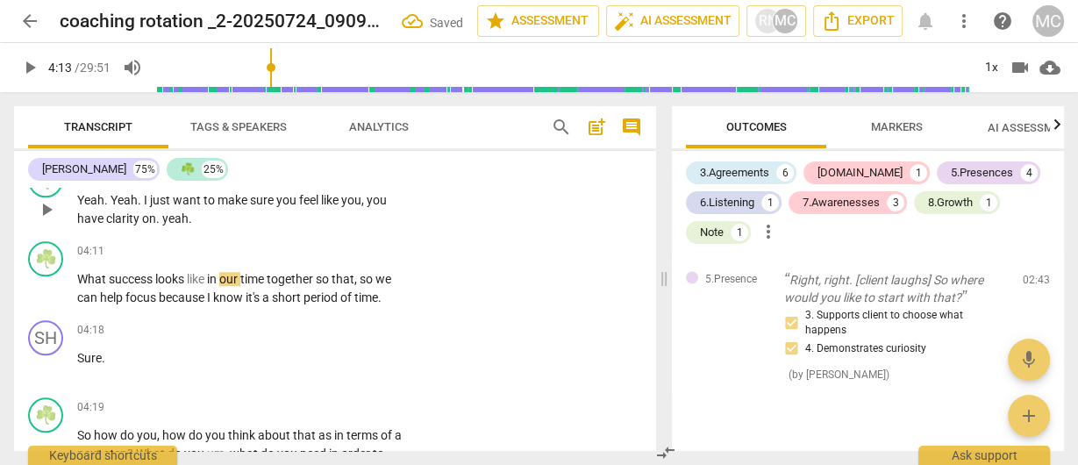
click at [163, 226] on span "yeah" at bounding box center [175, 218] width 26 height 14
click at [79, 286] on span "What" at bounding box center [93, 279] width 32 height 14
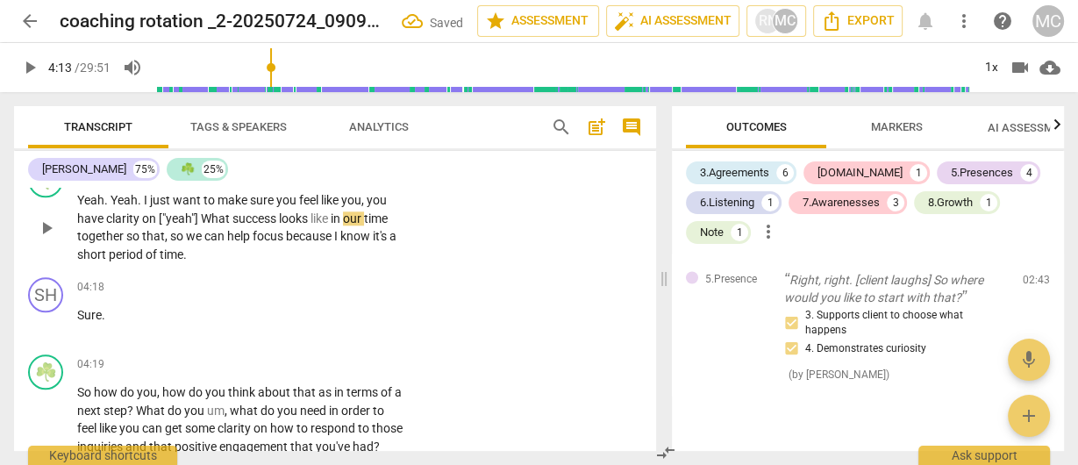
click at [205, 226] on span "What" at bounding box center [217, 218] width 32 height 14
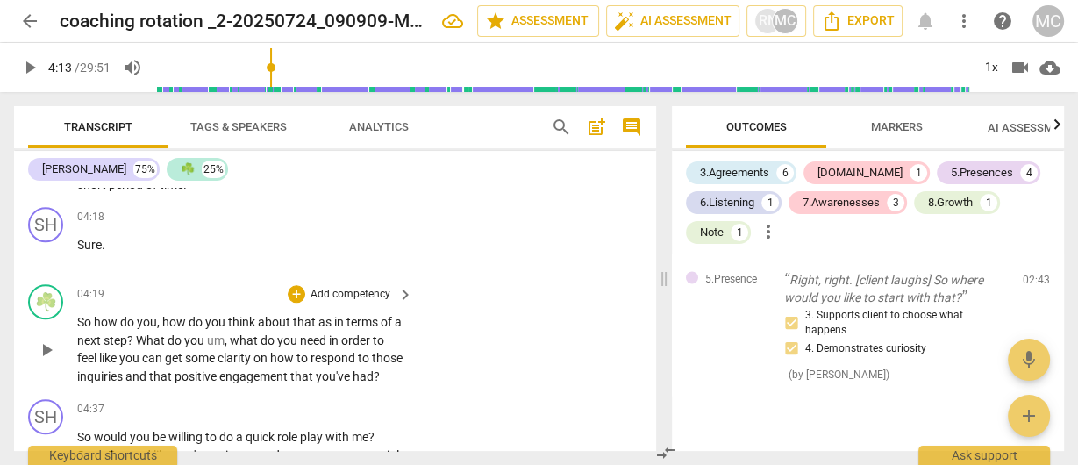
scroll to position [1840, 0]
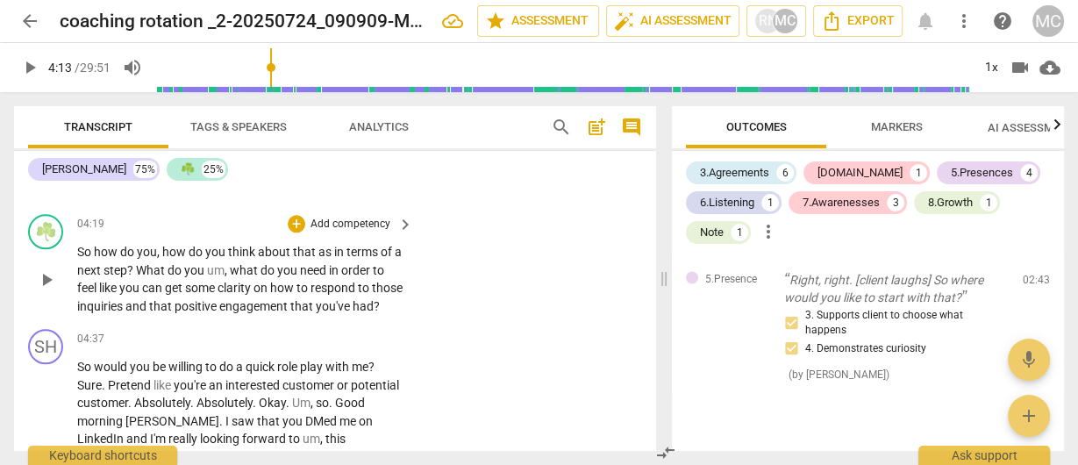
click at [326, 233] on p "Add competency" at bounding box center [350, 225] width 83 height 16
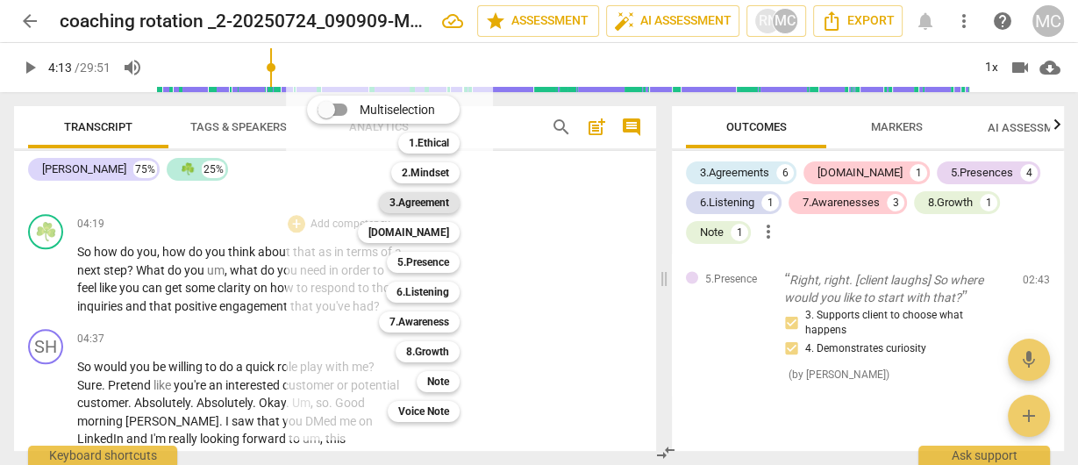
click at [419, 206] on b "3.Agreement" at bounding box center [420, 202] width 60 height 21
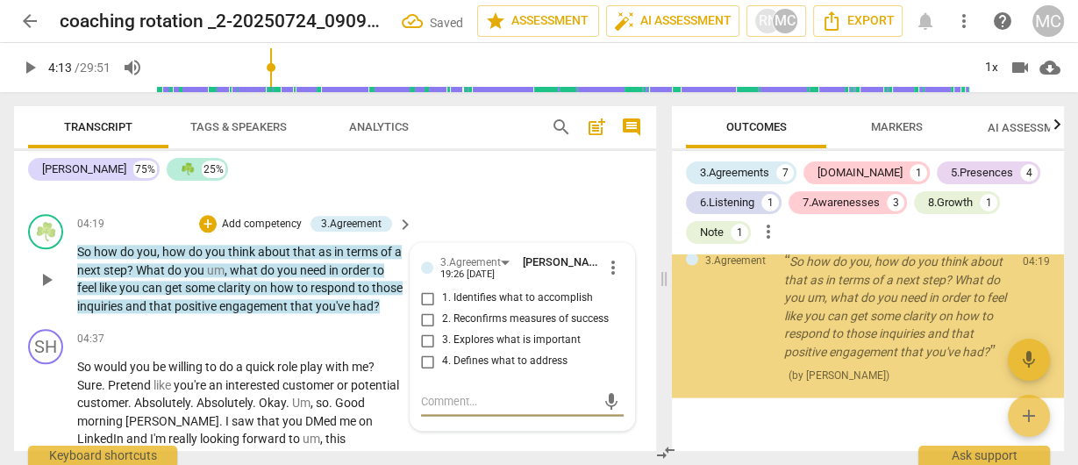
scroll to position [3124, 0]
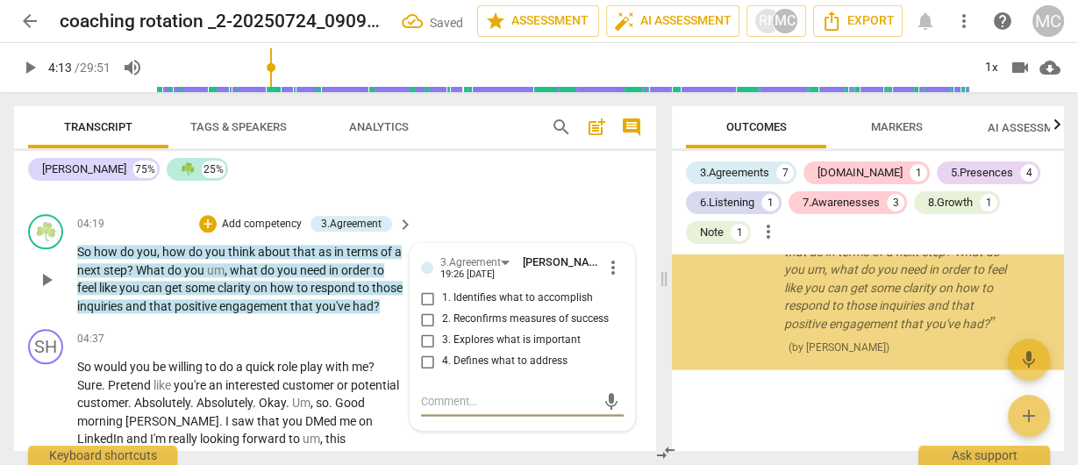
click at [463, 369] on span "4. Defines what to address" at bounding box center [504, 362] width 125 height 16
click at [442, 372] on input "4. Defines what to address" at bounding box center [428, 361] width 28 height 21
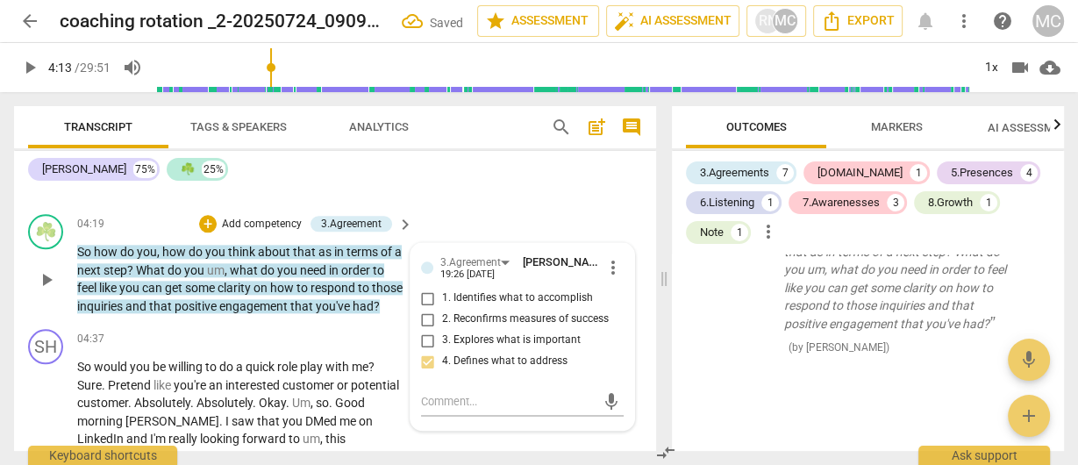
click at [237, 233] on p "Add competency" at bounding box center [261, 225] width 83 height 16
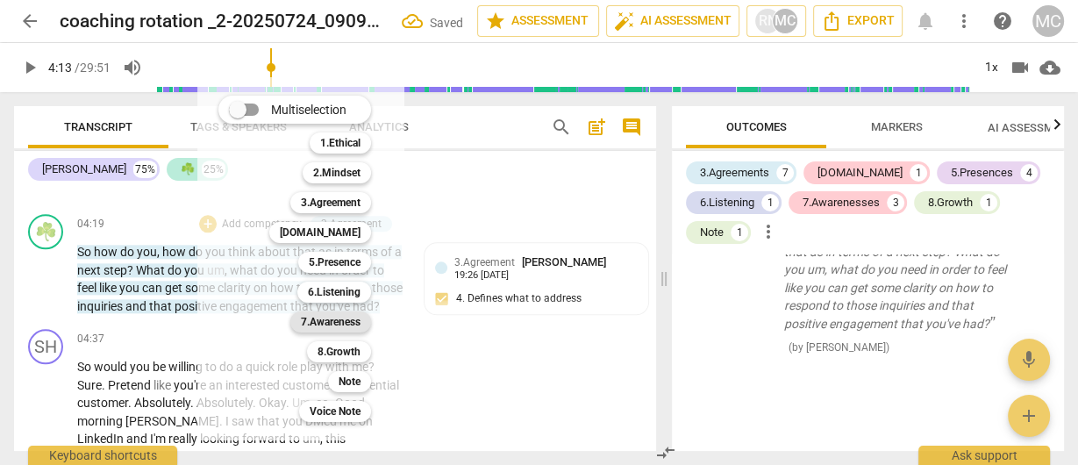
click at [330, 320] on b "7.Awareness" at bounding box center [331, 322] width 60 height 21
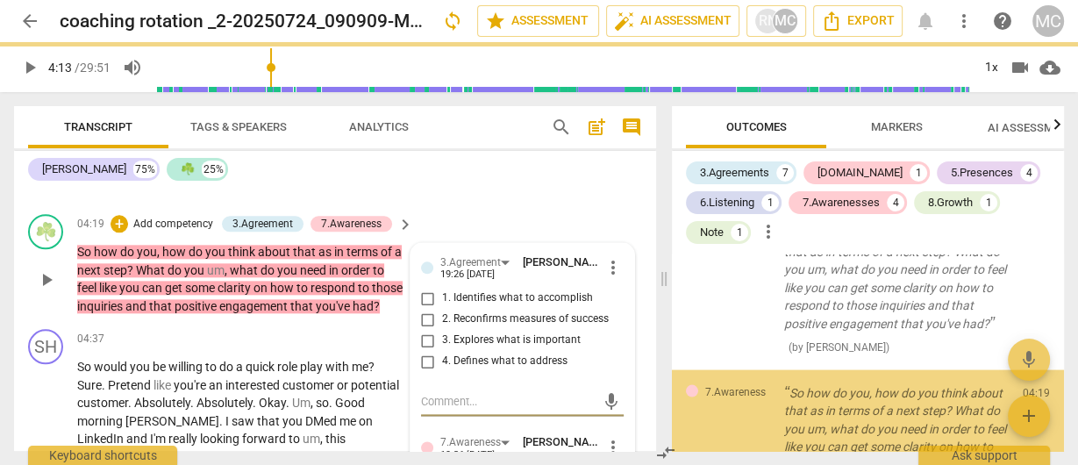
scroll to position [3301, 0]
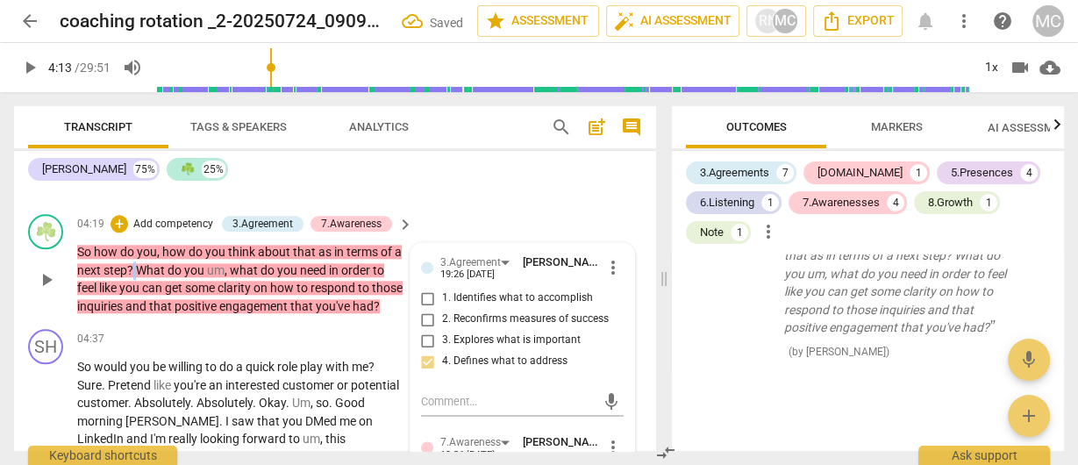
click at [141, 308] on p "So how do you , how do you think about that as in terms of a next step ? What d…" at bounding box center [240, 279] width 327 height 72
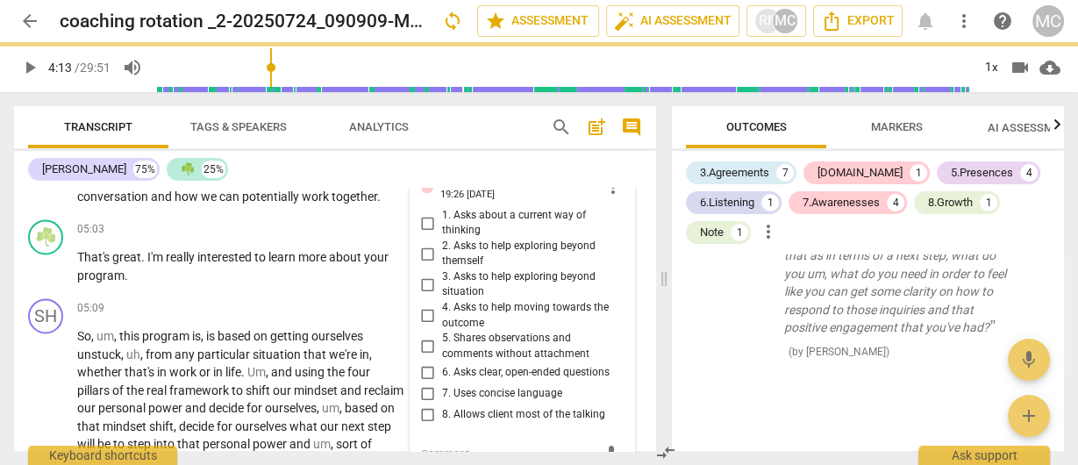
scroll to position [2121, 0]
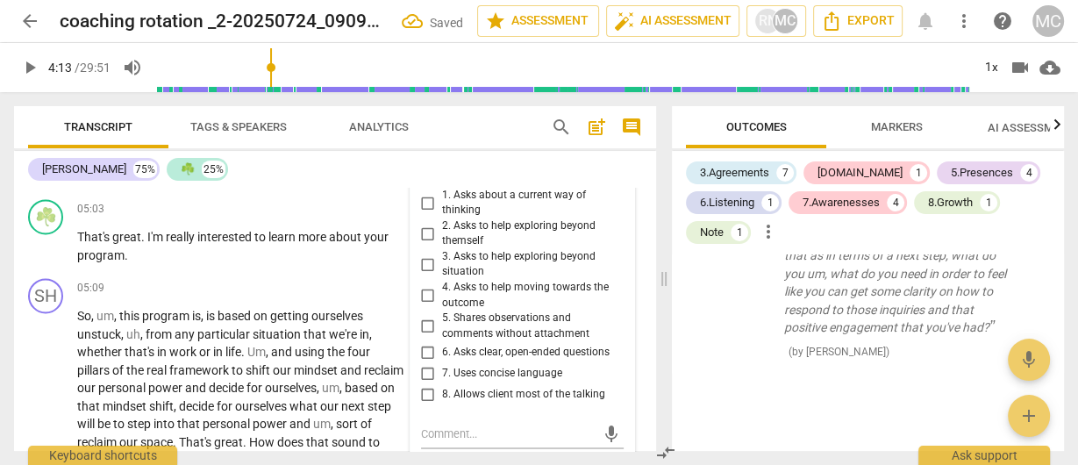
click at [455, 361] on span "6. Asks clear, open-ended questions" at bounding box center [526, 353] width 168 height 16
click at [442, 362] on input "6. Asks clear, open-ended questions" at bounding box center [428, 351] width 28 height 21
click at [458, 382] on span "7. Uses concise language" at bounding box center [502, 374] width 120 height 16
click at [442, 383] on input "7. Uses concise language" at bounding box center [428, 372] width 28 height 21
click at [460, 382] on span "7. Uses concise language" at bounding box center [502, 374] width 120 height 16
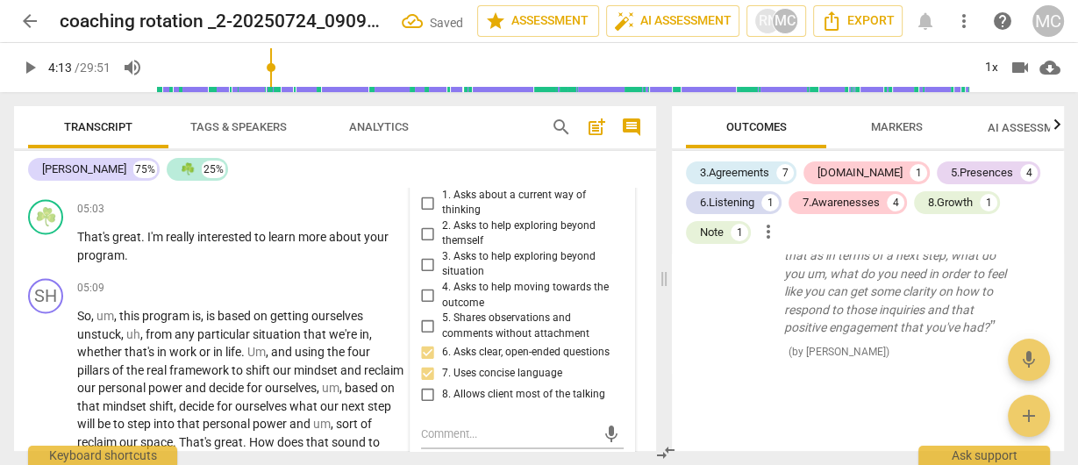
click at [442, 383] on input "7. Uses concise language" at bounding box center [428, 372] width 28 height 21
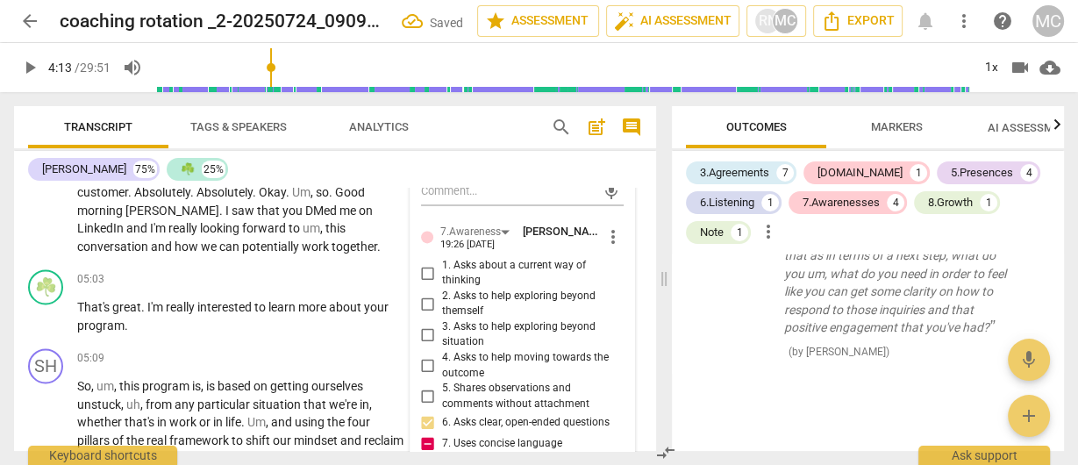
click at [460, 289] on span "1. Asks about a current way of thinking" at bounding box center [529, 273] width 175 height 31
click at [442, 283] on input "1. Asks about a current way of thinking" at bounding box center [428, 272] width 28 height 21
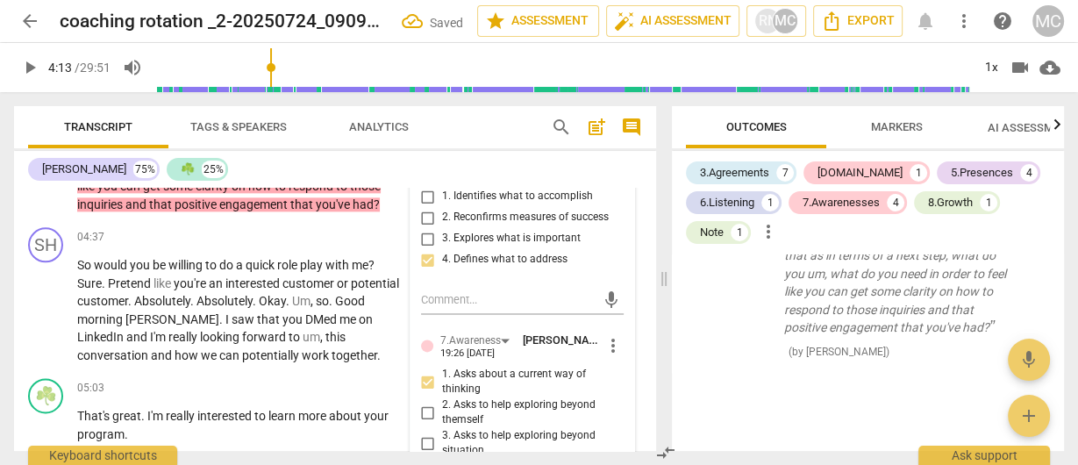
scroll to position [1840, 0]
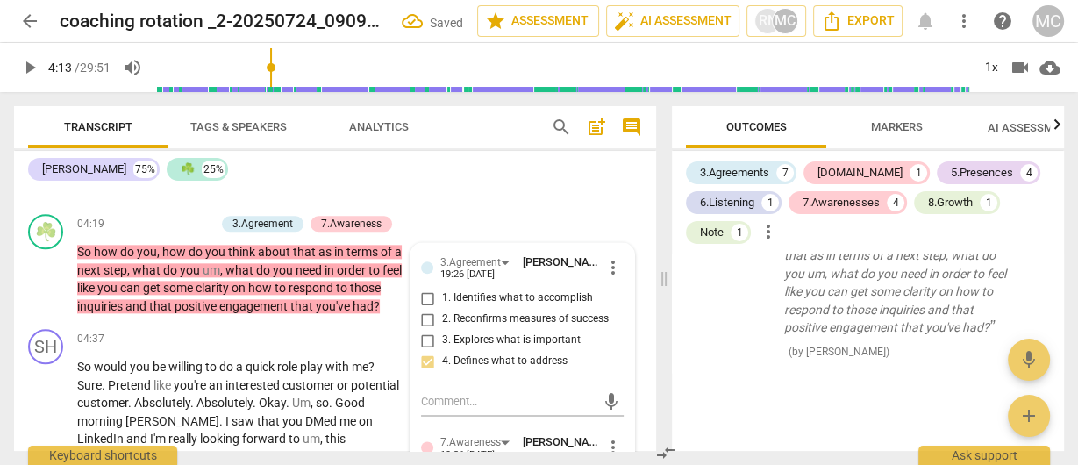
click at [177, 233] on p "Add competency" at bounding box center [173, 225] width 83 height 16
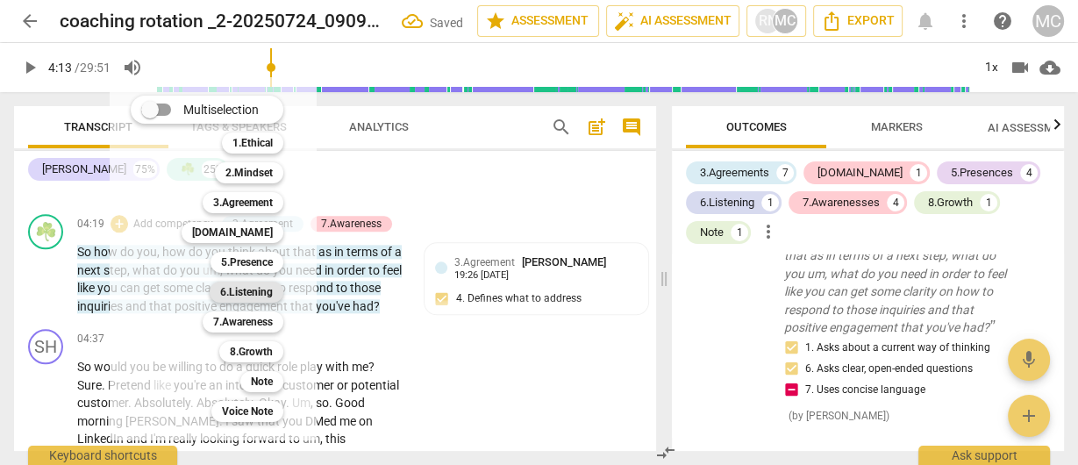
click at [247, 288] on b "6.Listening" at bounding box center [246, 292] width 53 height 21
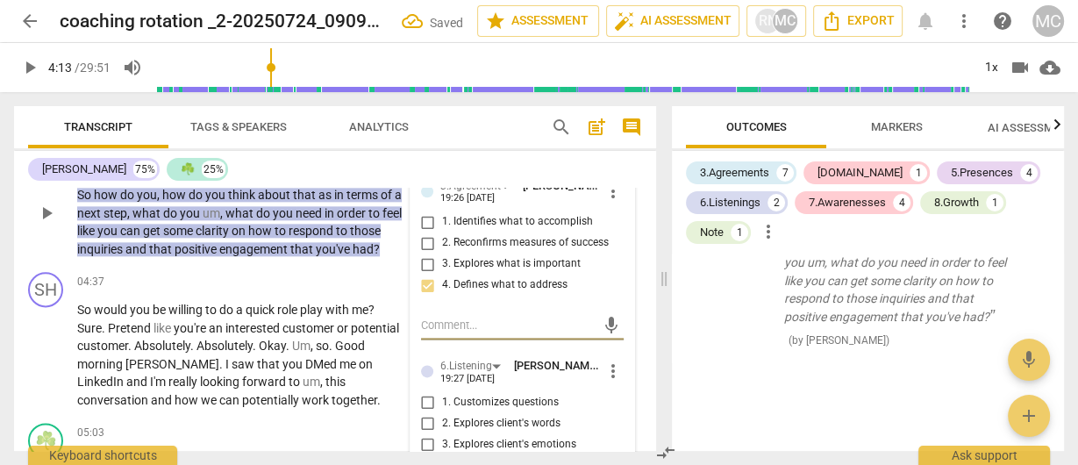
scroll to position [2051, 0]
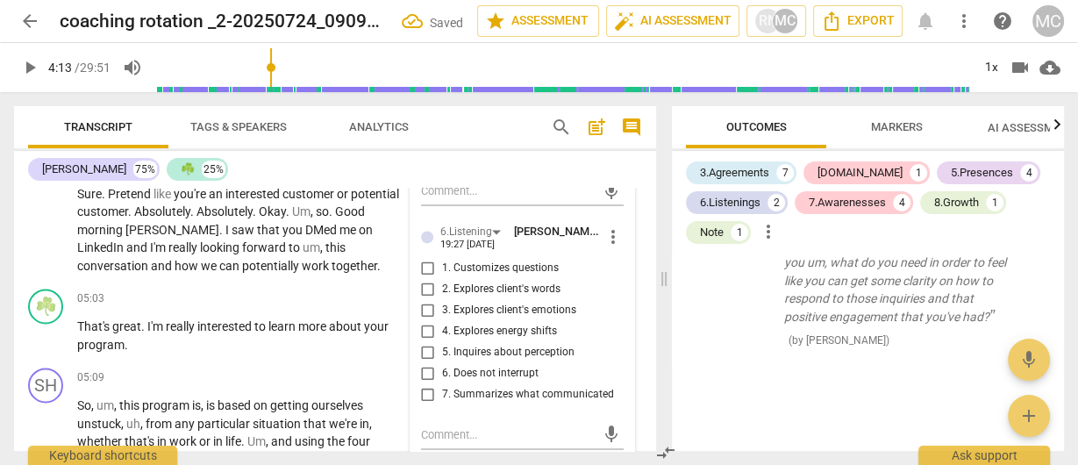
click at [466, 276] on span "1. Customizes questions" at bounding box center [500, 269] width 117 height 16
click at [442, 279] on input "1. Customizes questions" at bounding box center [428, 268] width 28 height 21
click at [478, 403] on span "7. Summarizes what communicated" at bounding box center [528, 395] width 172 height 16
click at [442, 405] on input "7. Summarizes what communicated" at bounding box center [428, 394] width 28 height 21
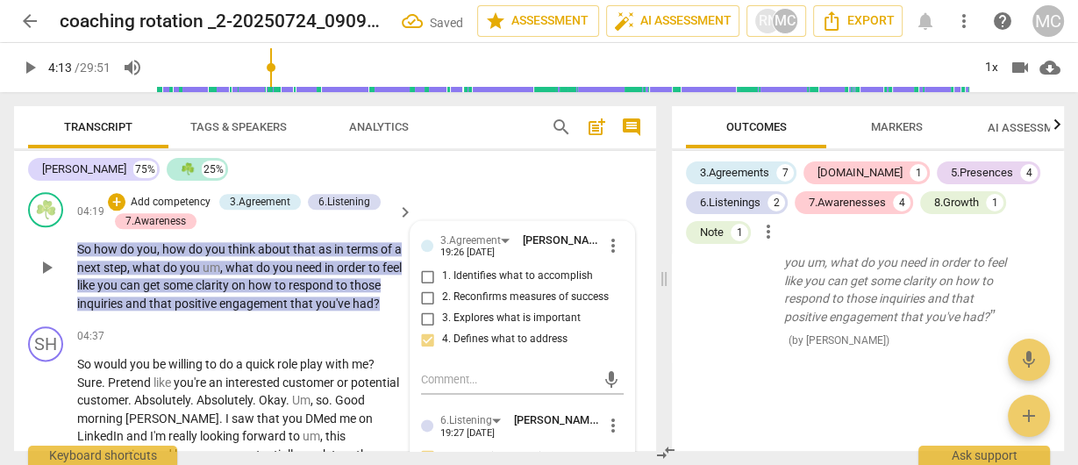
scroll to position [1840, 0]
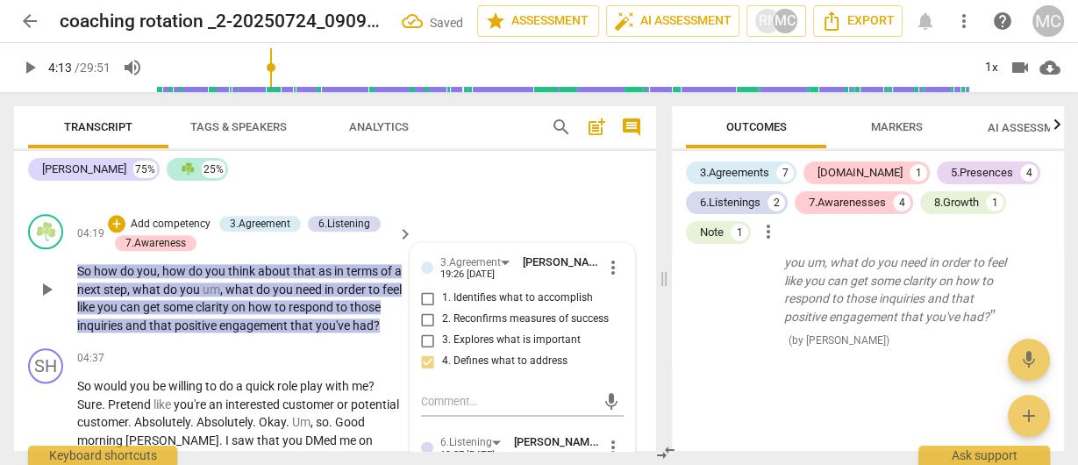
click at [167, 233] on p "Add competency" at bounding box center [170, 225] width 83 height 16
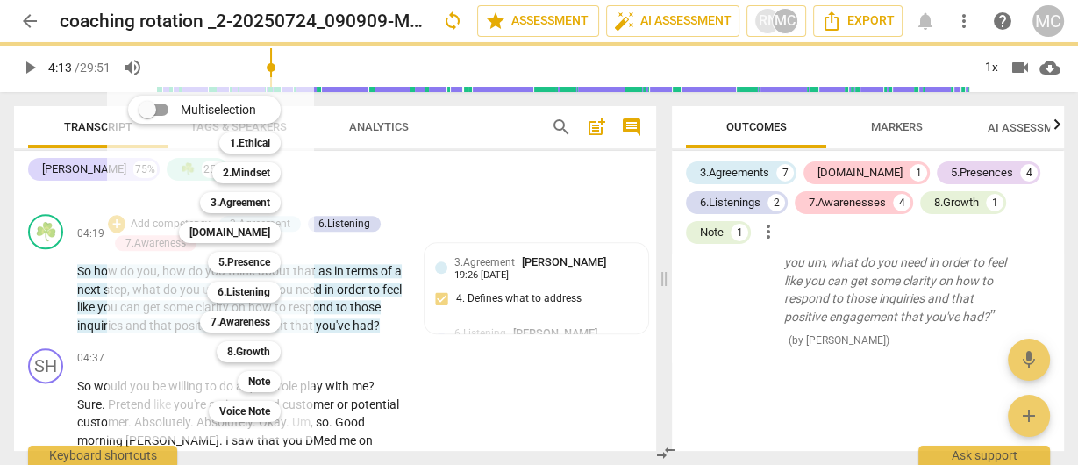
click at [243, 258] on b "5.Presence" at bounding box center [245, 262] width 52 height 21
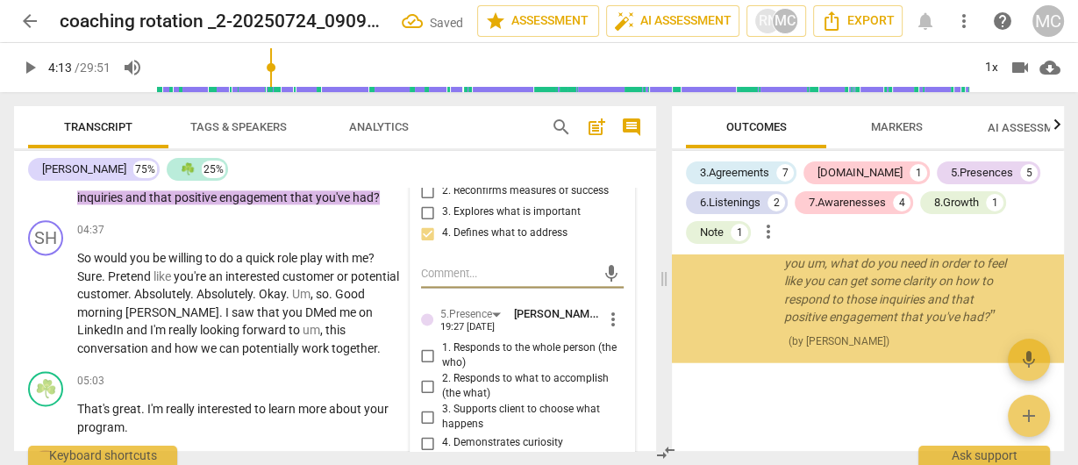
scroll to position [2051, 0]
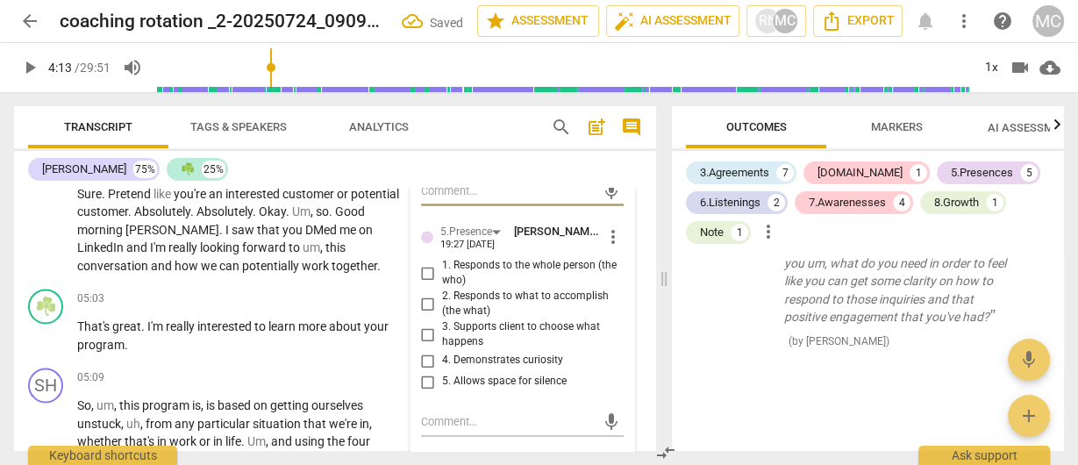
click at [464, 319] on span "2. Responds to what to accomplish (the what)" at bounding box center [529, 304] width 175 height 31
click at [442, 314] on input "2. Responds to what to accomplish (the what)" at bounding box center [428, 303] width 28 height 21
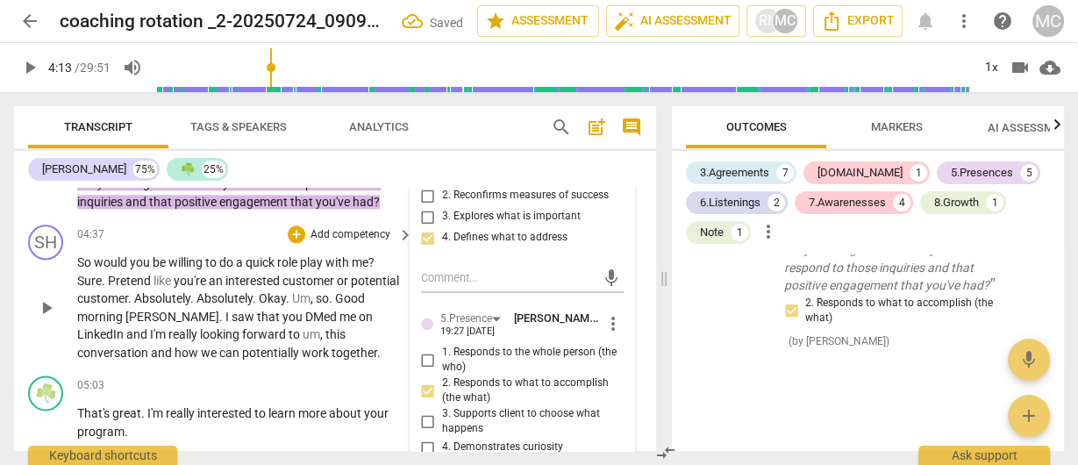
scroll to position [1981, 0]
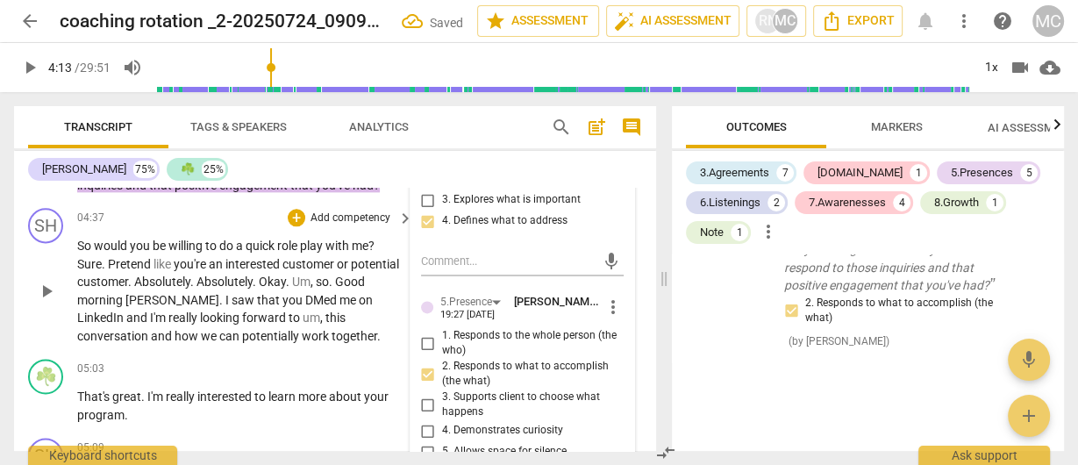
click at [247, 253] on span "quick" at bounding box center [262, 246] width 32 height 14
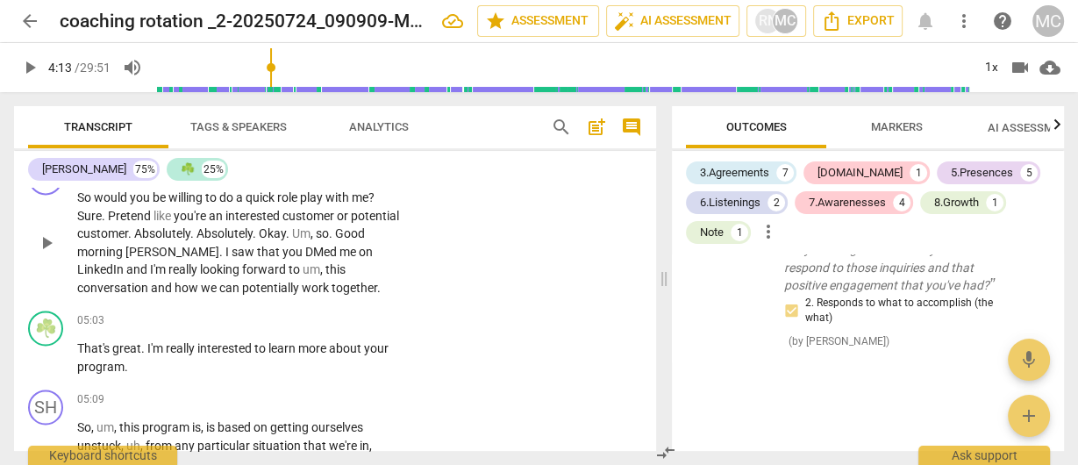
scroll to position [2051, 0]
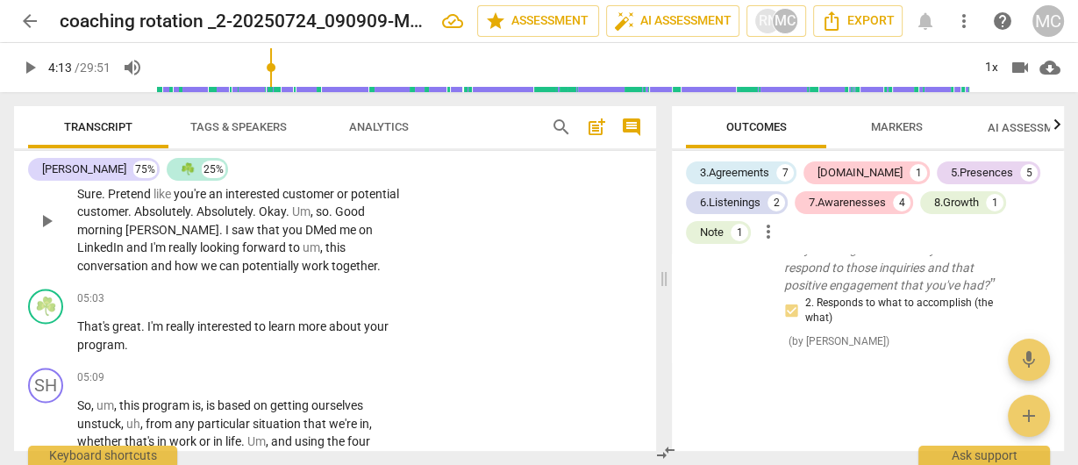
click at [332, 183] on span "with" at bounding box center [339, 175] width 26 height 14
click at [82, 201] on span "Sure" at bounding box center [89, 194] width 25 height 14
click at [79, 201] on span "Sure" at bounding box center [89, 194] width 25 height 14
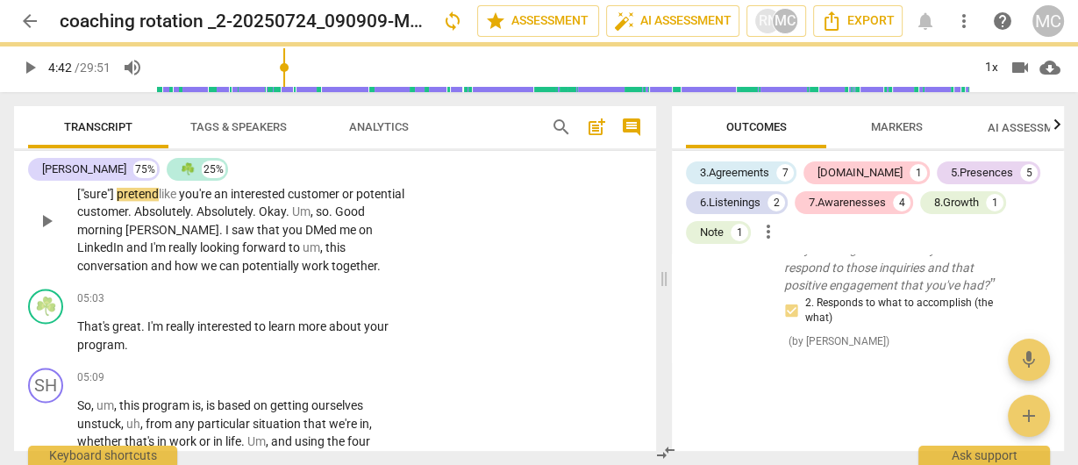
click at [163, 275] on p "So would you be willing to do a quick role play with me, [" sure"] pretend like…" at bounding box center [240, 221] width 327 height 108
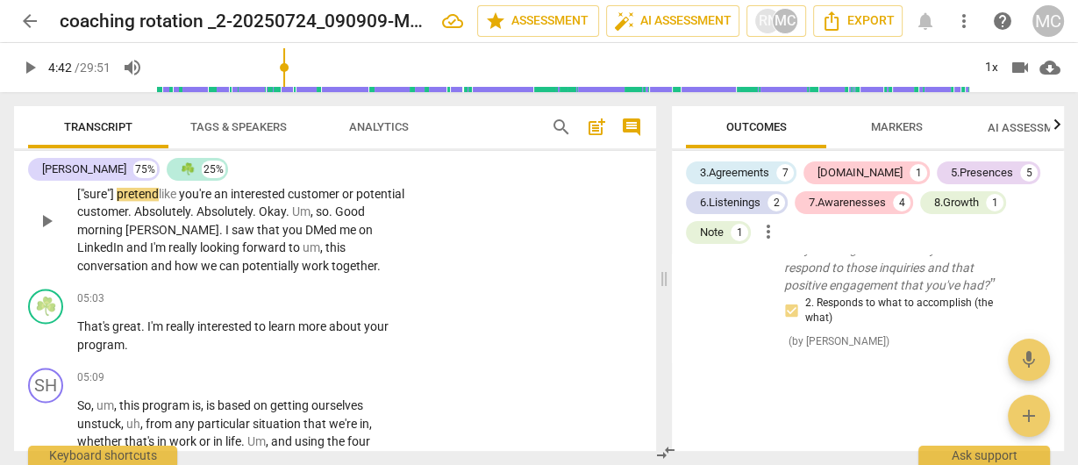
click at [223, 201] on span "an" at bounding box center [222, 194] width 17 height 14
click at [190, 219] on span "Absolutely" at bounding box center [162, 211] width 56 height 14
click at [25, 68] on span "pause" at bounding box center [29, 67] width 21 height 21
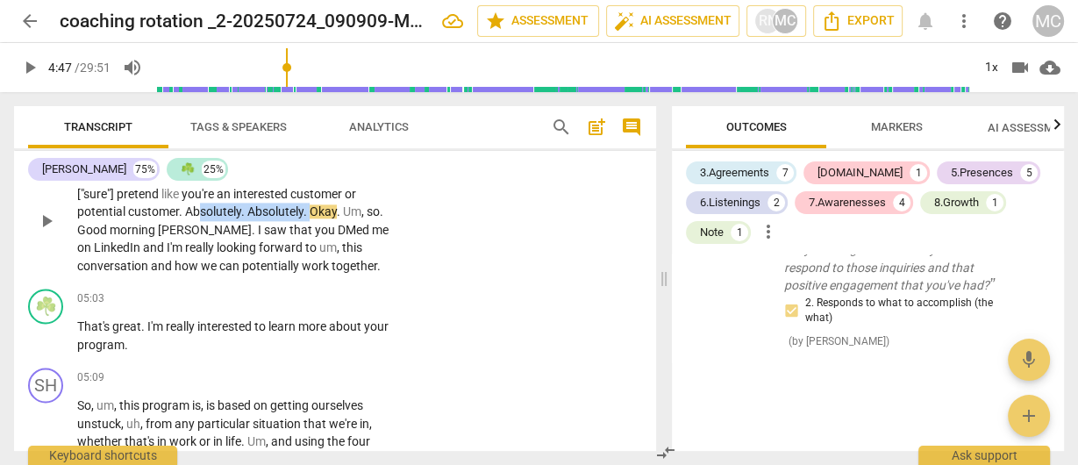
drag, startPoint x: 313, startPoint y: 268, endPoint x: 199, endPoint y: 264, distance: 114.1
click at [201, 264] on p "So would you be willing to do a quick role play with me , ["sure"] pretend like…" at bounding box center [240, 221] width 327 height 108
click at [189, 219] on span "Absolutely" at bounding box center [213, 211] width 56 height 14
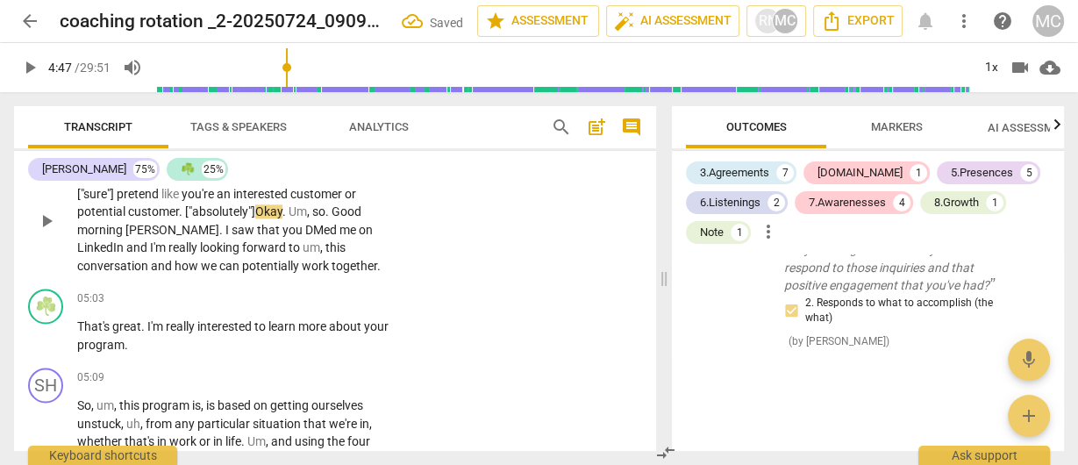
click at [175, 273] on span "and" at bounding box center [163, 266] width 24 height 14
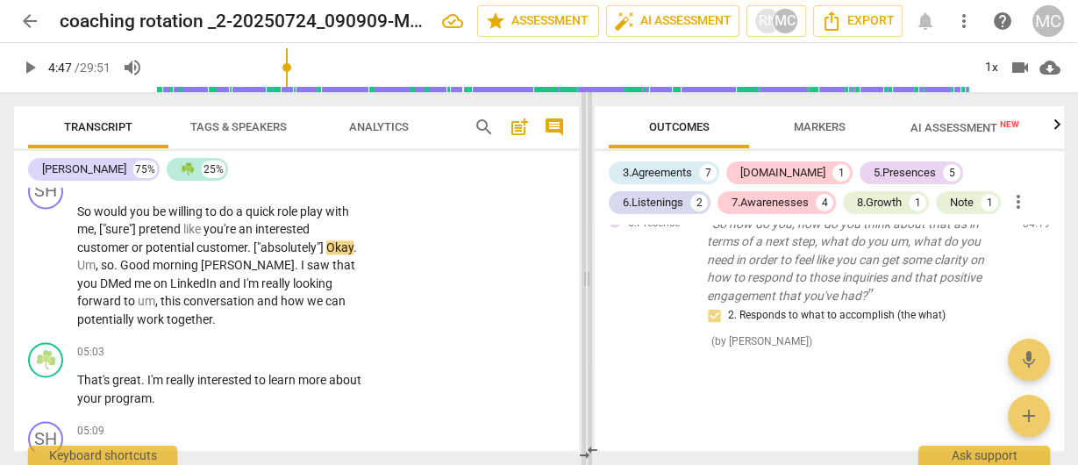
scroll to position [2217, 0]
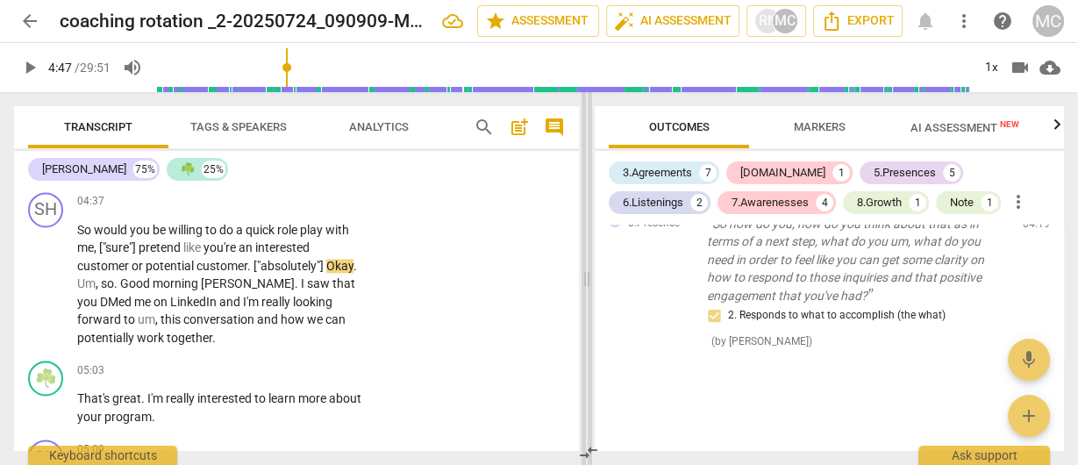
drag, startPoint x: 666, startPoint y: 275, endPoint x: 589, endPoint y: 270, distance: 77.3
click at [589, 270] on span at bounding box center [587, 278] width 11 height 373
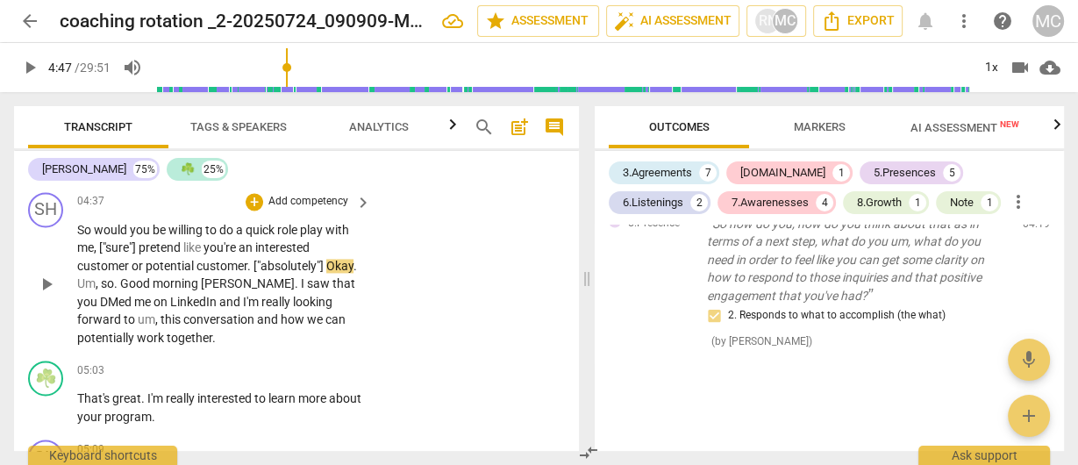
click at [219, 279] on span "[PERSON_NAME]" at bounding box center [248, 283] width 94 height 14
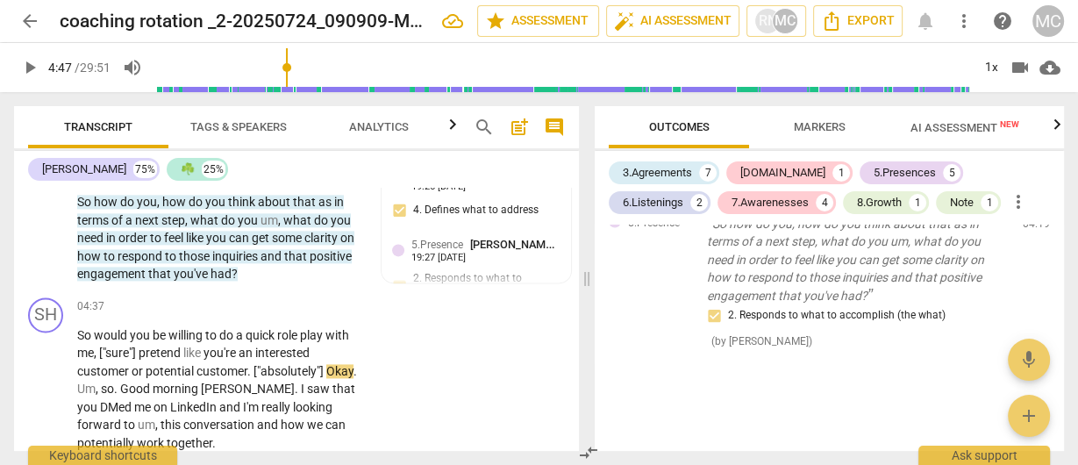
scroll to position [2146, 0]
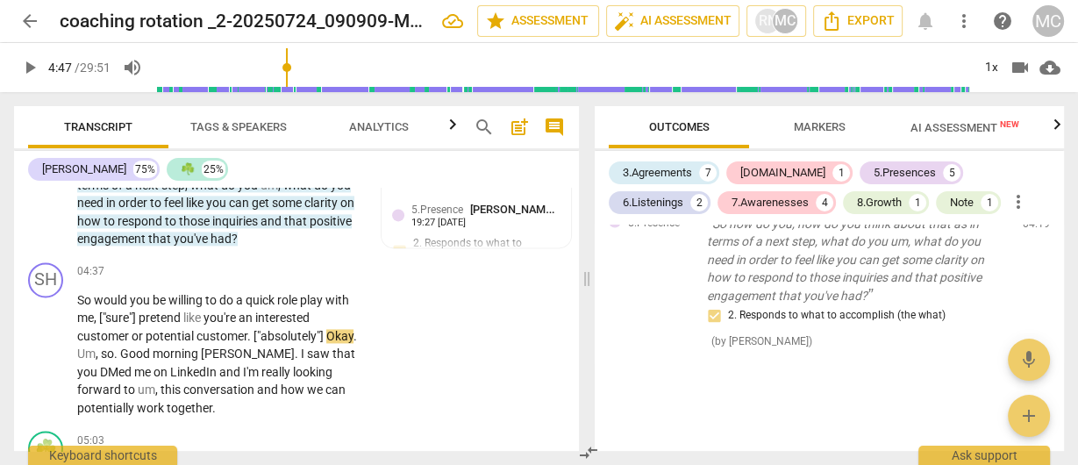
click at [372, 143] on button "Analytics" at bounding box center [379, 127] width 140 height 42
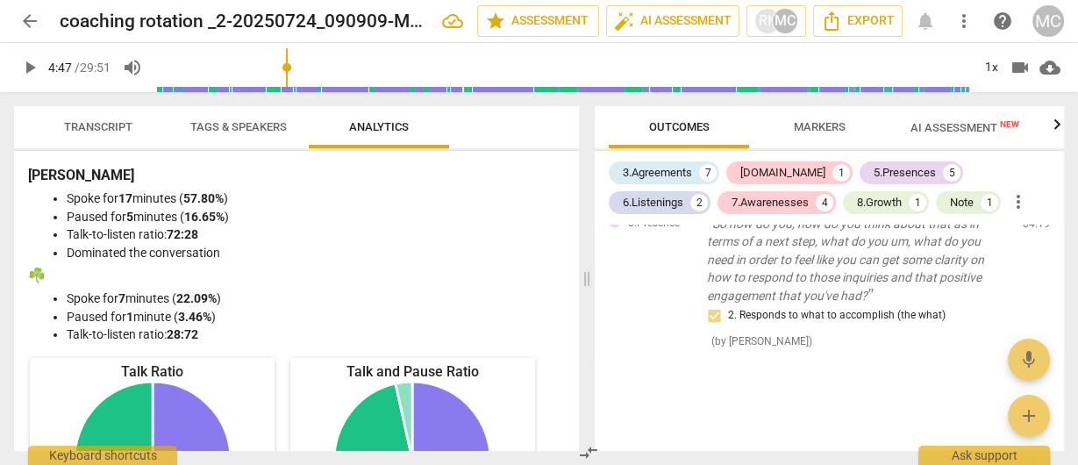
click at [107, 131] on span "Transcript" at bounding box center [98, 126] width 68 height 13
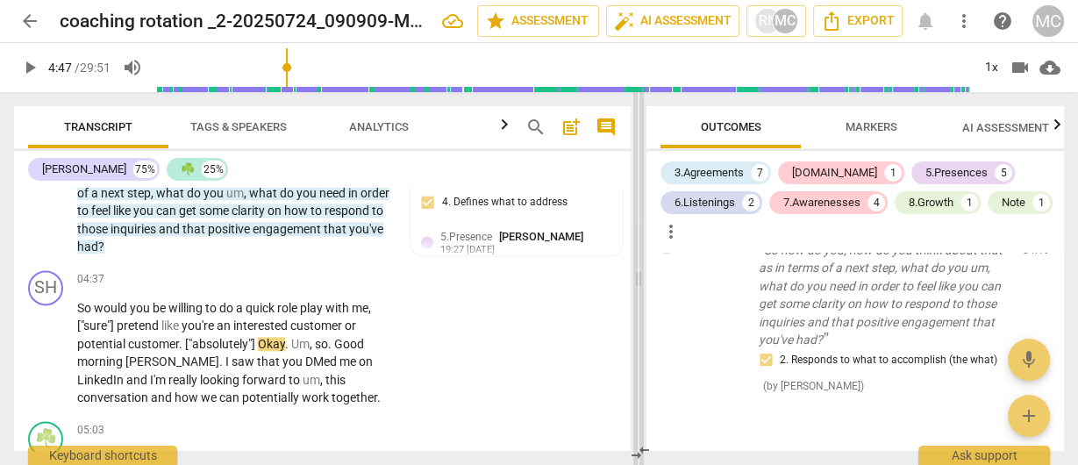
scroll to position [2064, 0]
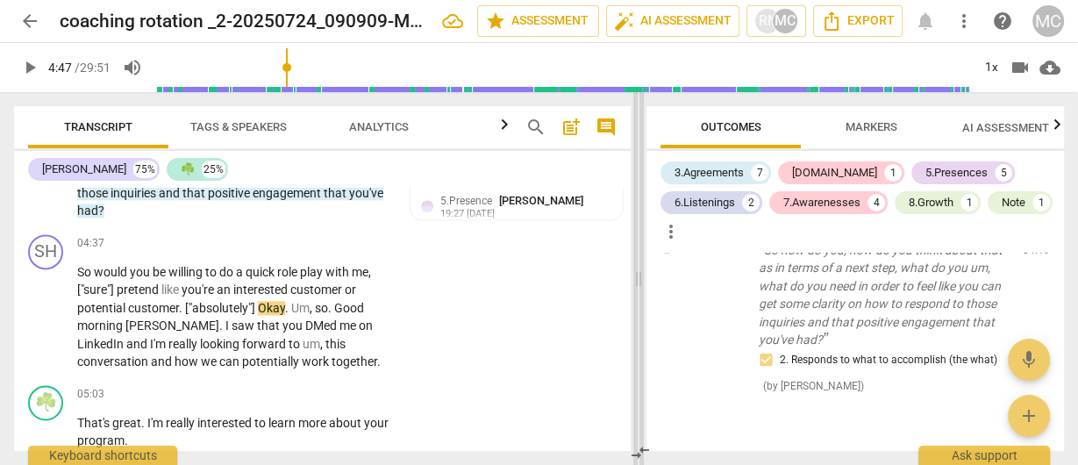
drag, startPoint x: 583, startPoint y: 282, endPoint x: 634, endPoint y: 276, distance: 52.0
click at [634, 276] on span at bounding box center [639, 278] width 11 height 373
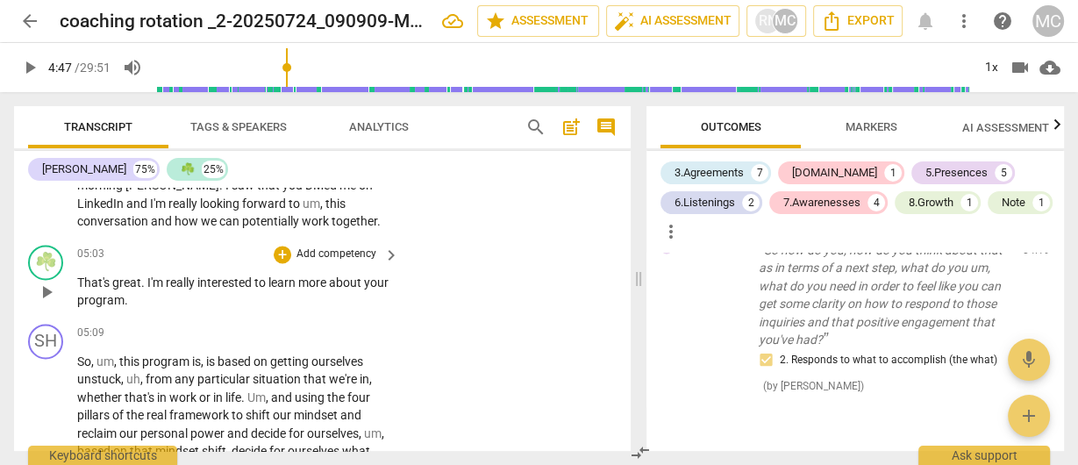
scroll to position [2134, 0]
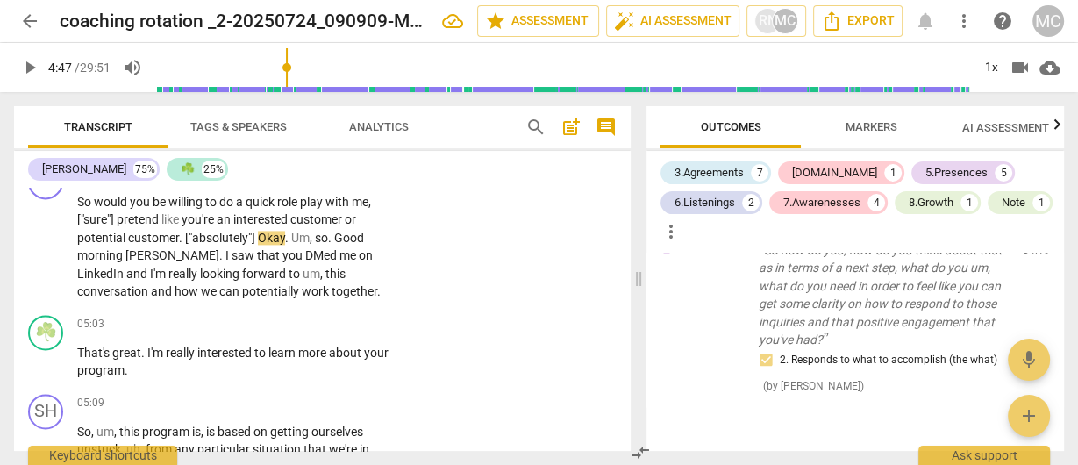
click at [864, 130] on span "Markers" at bounding box center [872, 126] width 52 height 13
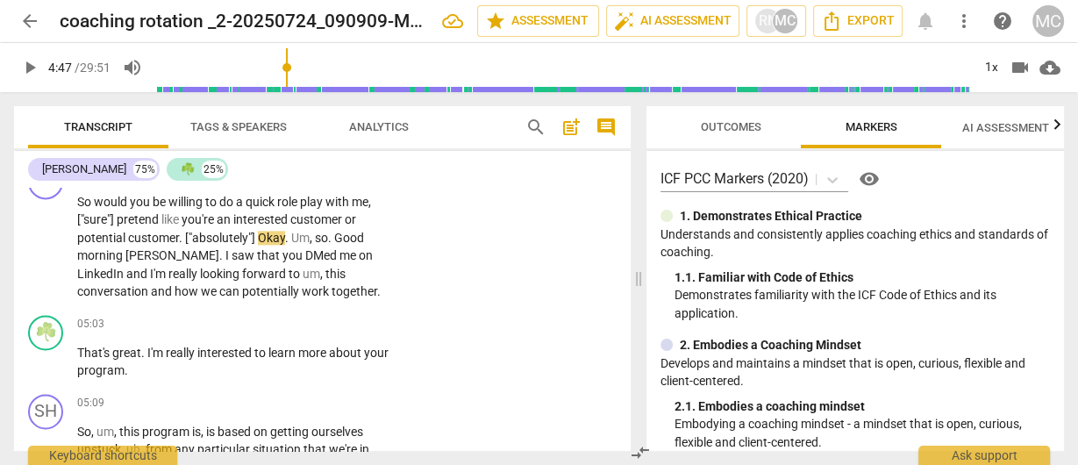
drag, startPoint x: 636, startPoint y: 274, endPoint x: 686, endPoint y: 219, distance: 74.6
click at [634, 266] on span at bounding box center [639, 278] width 11 height 373
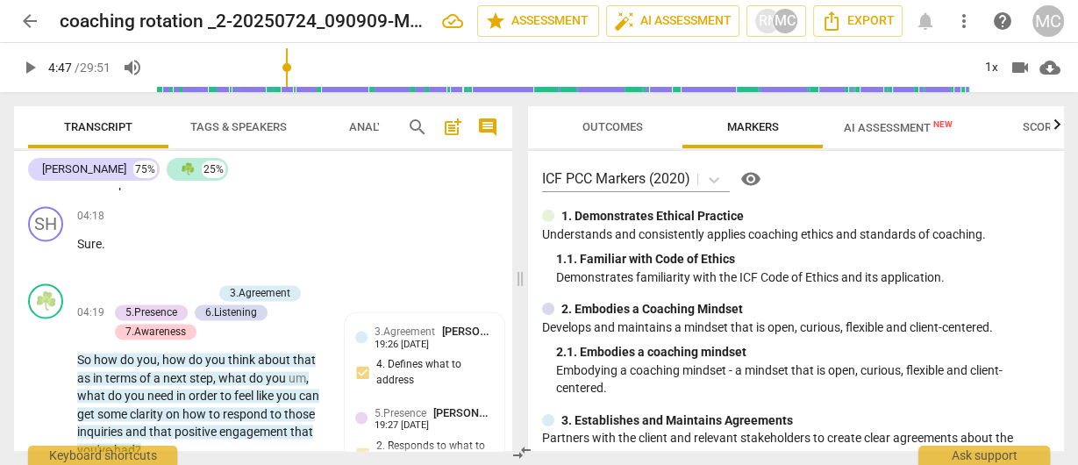
scroll to position [2425, 0]
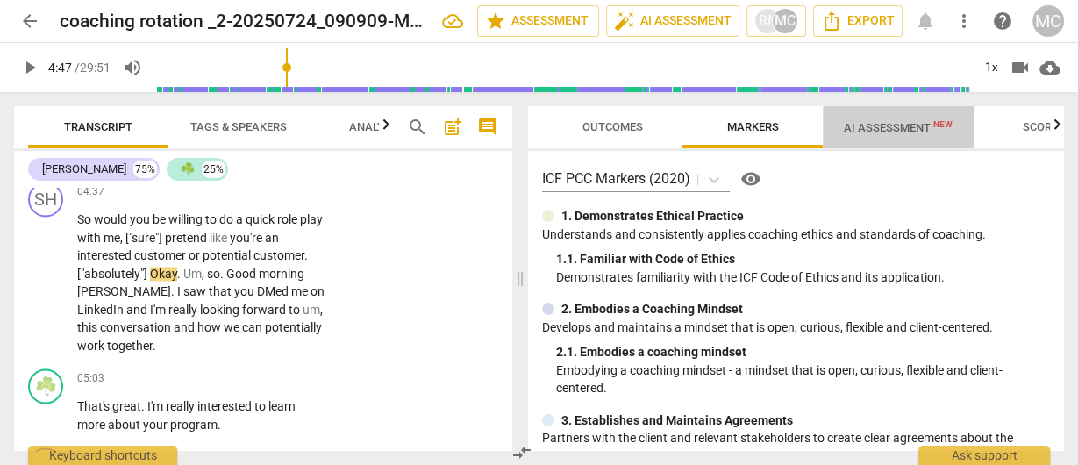
click at [897, 129] on span "AI Assessment New" at bounding box center [898, 127] width 109 height 13
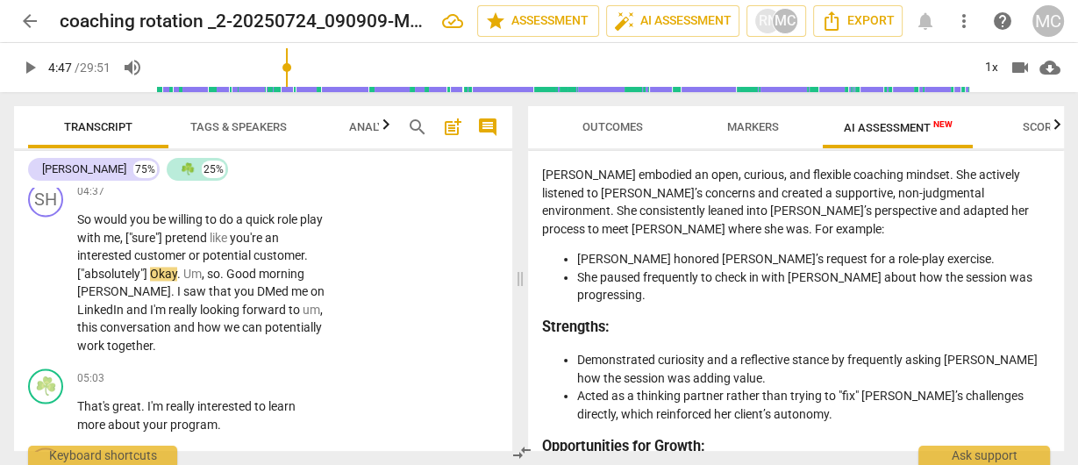
scroll to position [632, 0]
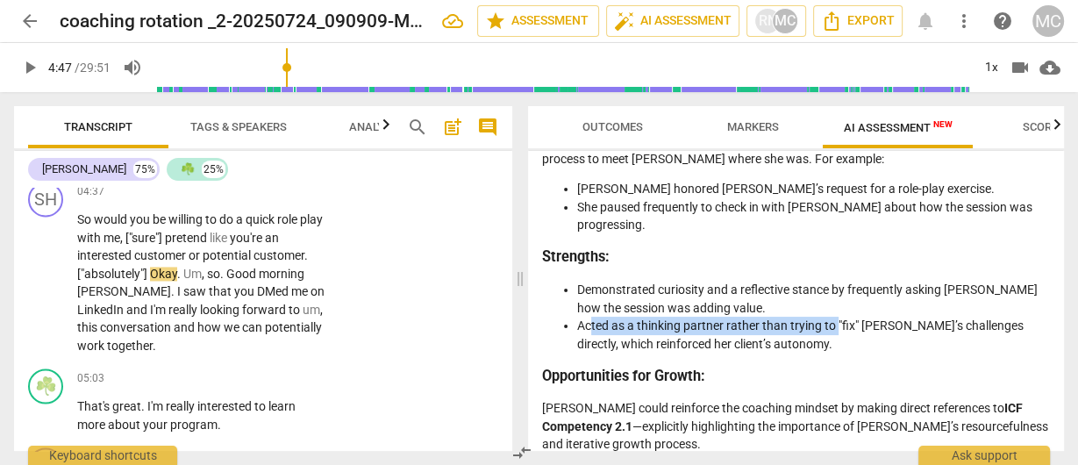
drag, startPoint x: 590, startPoint y: 307, endPoint x: 837, endPoint y: 301, distance: 247.5
click at [837, 317] on li "Acted as a thinking partner rather than trying to "fix" [PERSON_NAME]’s challen…" at bounding box center [813, 335] width 473 height 36
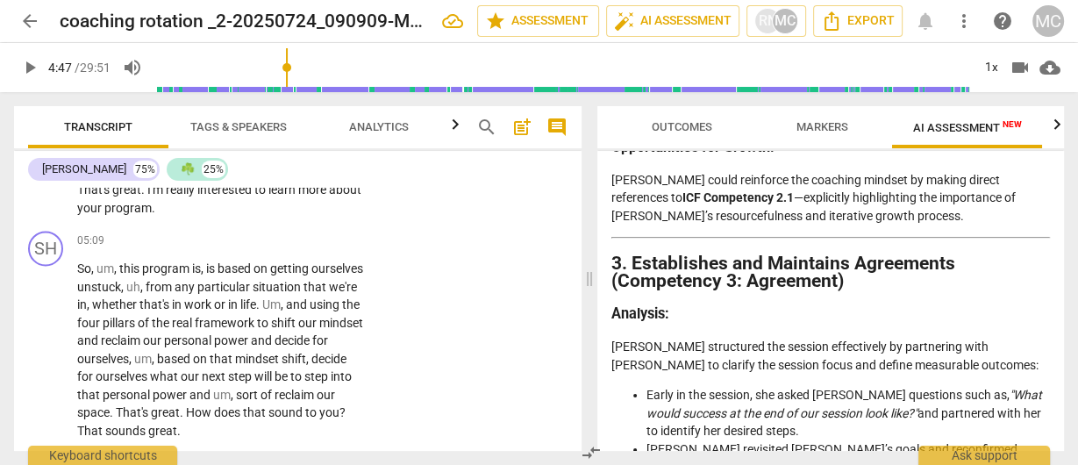
scroll to position [2226, 0]
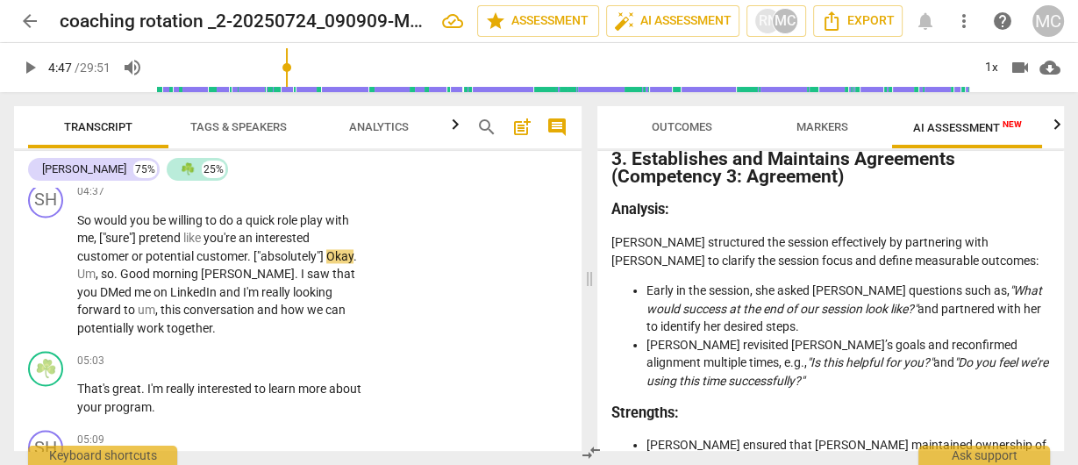
drag, startPoint x: 517, startPoint y: 273, endPoint x: 586, endPoint y: 283, distance: 70.1
click at [586, 283] on span at bounding box center [589, 278] width 11 height 373
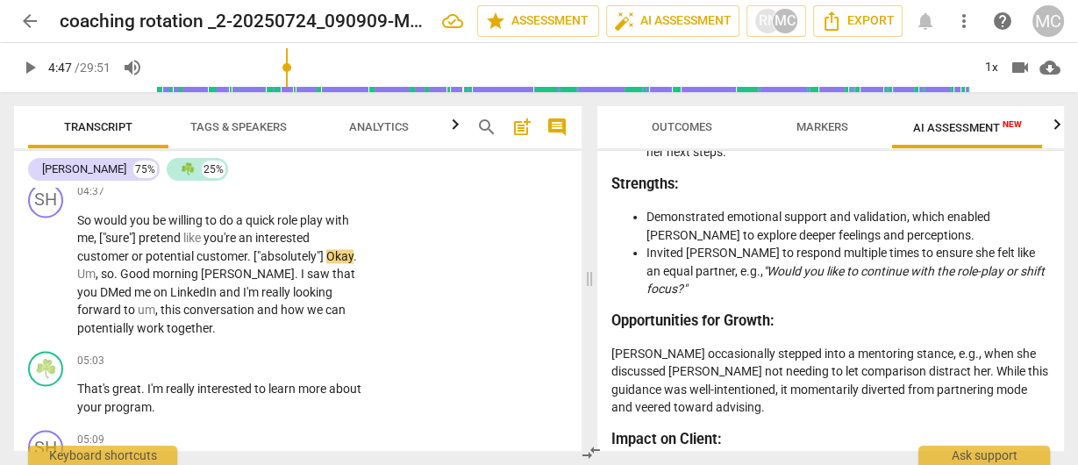
scroll to position [1859, 0]
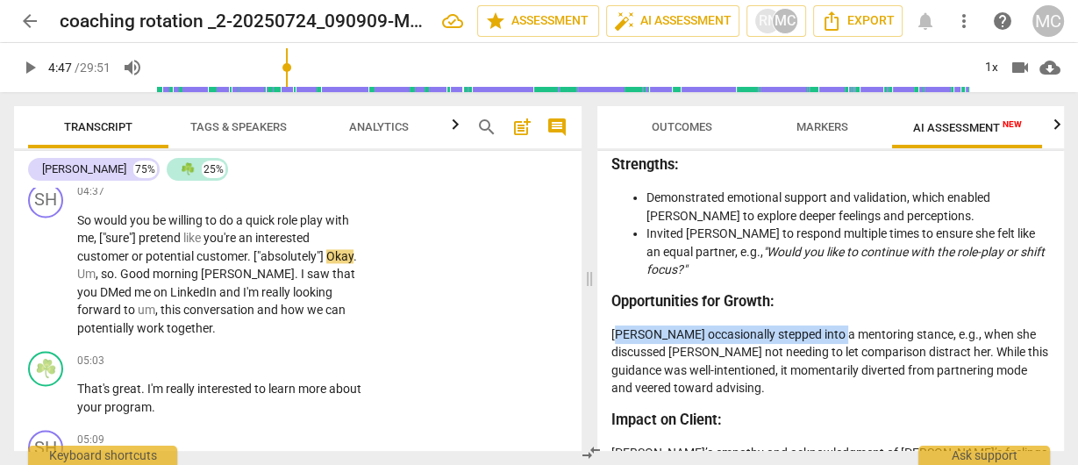
drag, startPoint x: 616, startPoint y: 278, endPoint x: 837, endPoint y: 281, distance: 221.2
click at [837, 326] on p "[PERSON_NAME] occasionally stepped into a mentoring stance, e.g., when she disc…" at bounding box center [831, 362] width 439 height 72
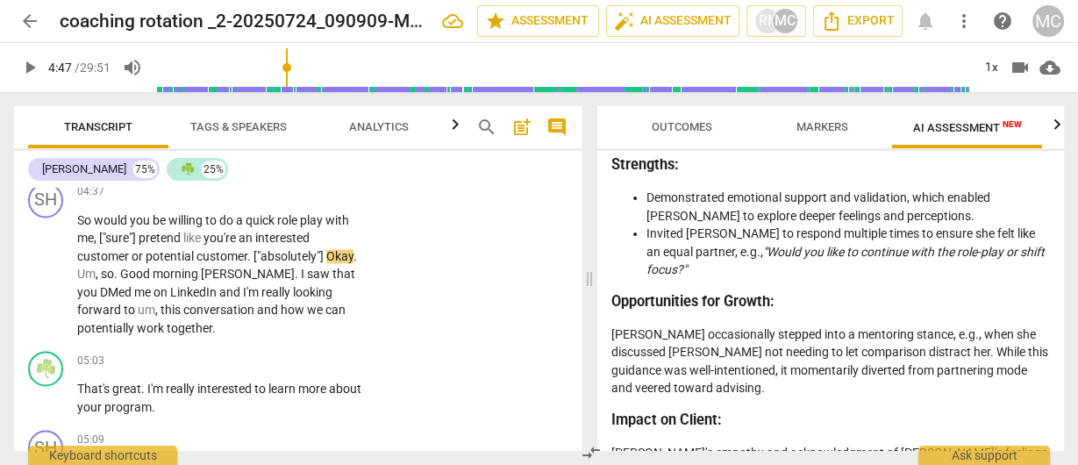
click at [861, 326] on p "[PERSON_NAME] occasionally stepped into a mentoring stance, e.g., when she disc…" at bounding box center [831, 362] width 439 height 72
click at [262, 285] on span "really" at bounding box center [278, 292] width 32 height 14
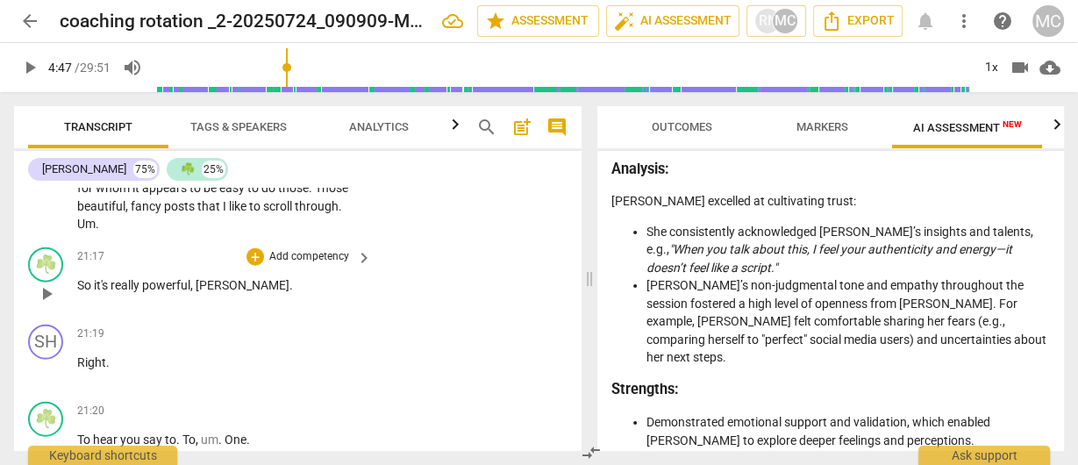
scroll to position [8776, 0]
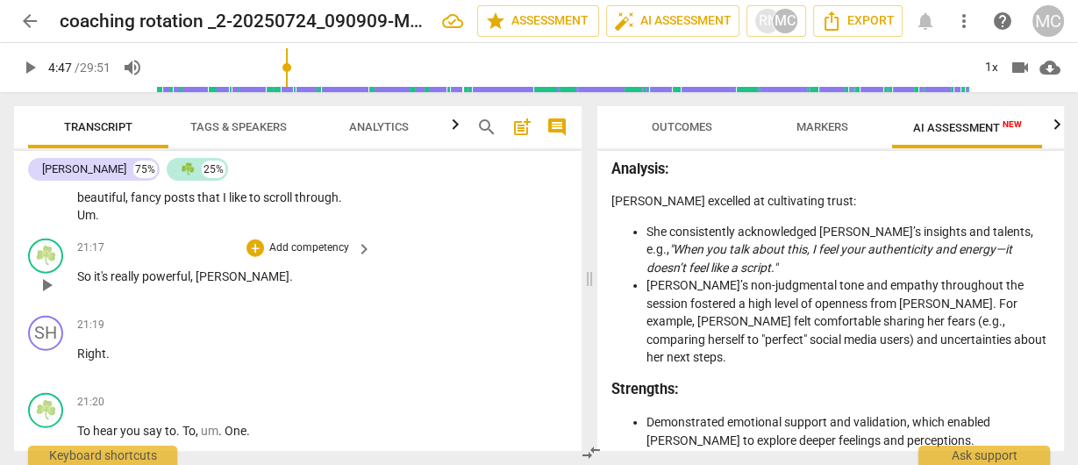
click at [84, 283] on span "So" at bounding box center [85, 276] width 17 height 14
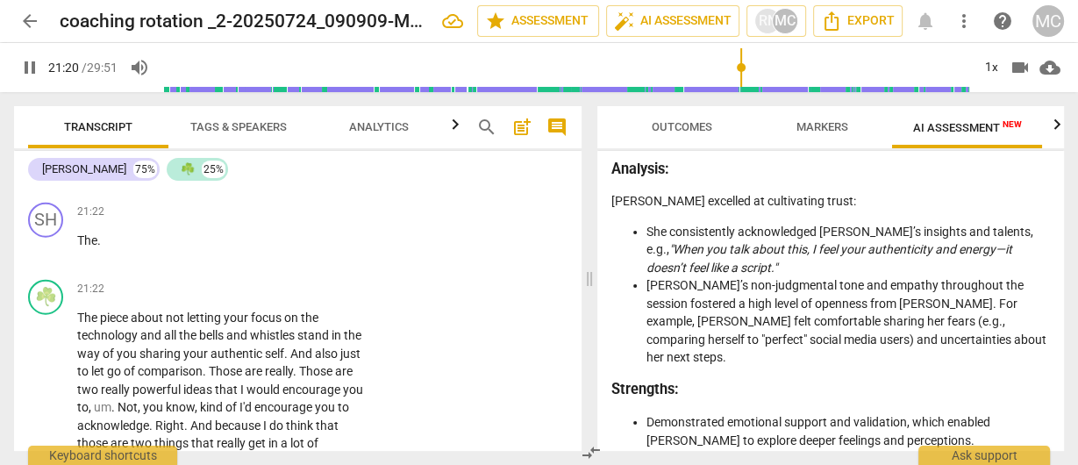
click at [31, 72] on span "pause" at bounding box center [29, 67] width 21 height 21
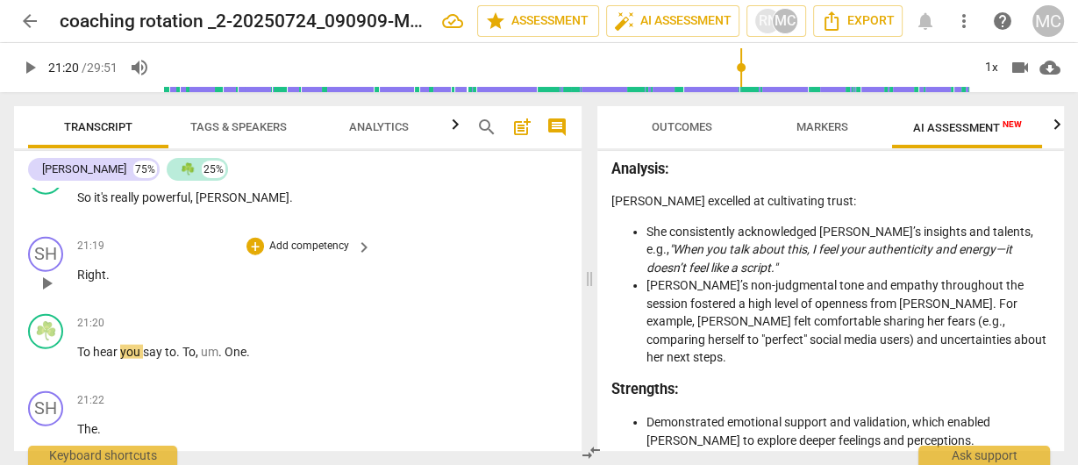
scroll to position [8833, 0]
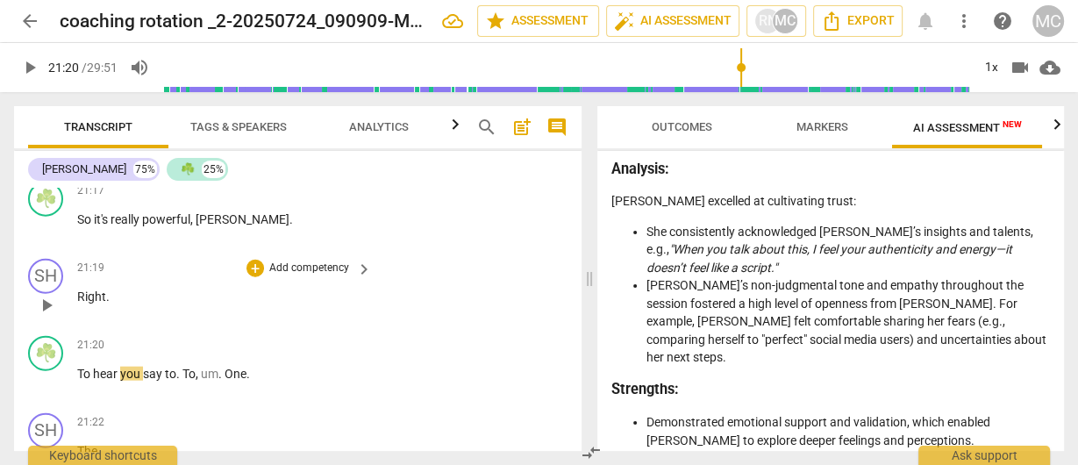
click at [79, 304] on span "Right" at bounding box center [91, 297] width 29 height 14
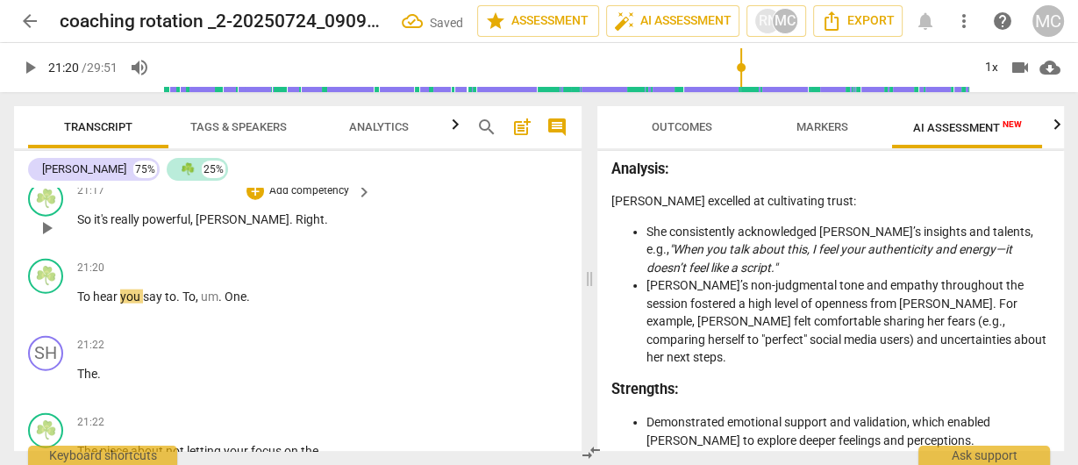
click at [296, 226] on span "Right" at bounding box center [310, 219] width 29 height 14
click at [271, 229] on p "So it's really powerful , [PERSON_NAME], right ." at bounding box center [220, 220] width 286 height 18
click at [77, 304] on span "To" at bounding box center [85, 297] width 16 height 14
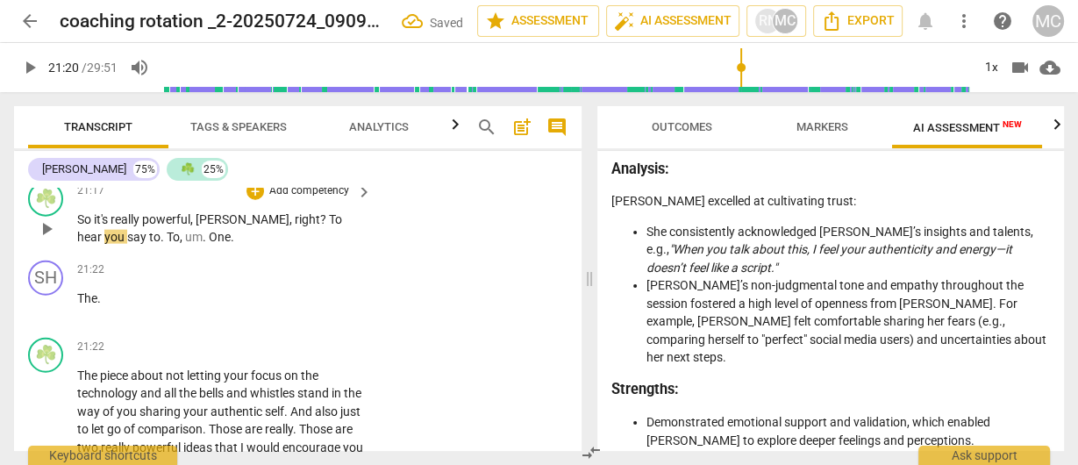
click at [104, 244] on span "hear" at bounding box center [90, 237] width 27 height 14
click at [161, 244] on span "." at bounding box center [164, 237] width 6 height 14
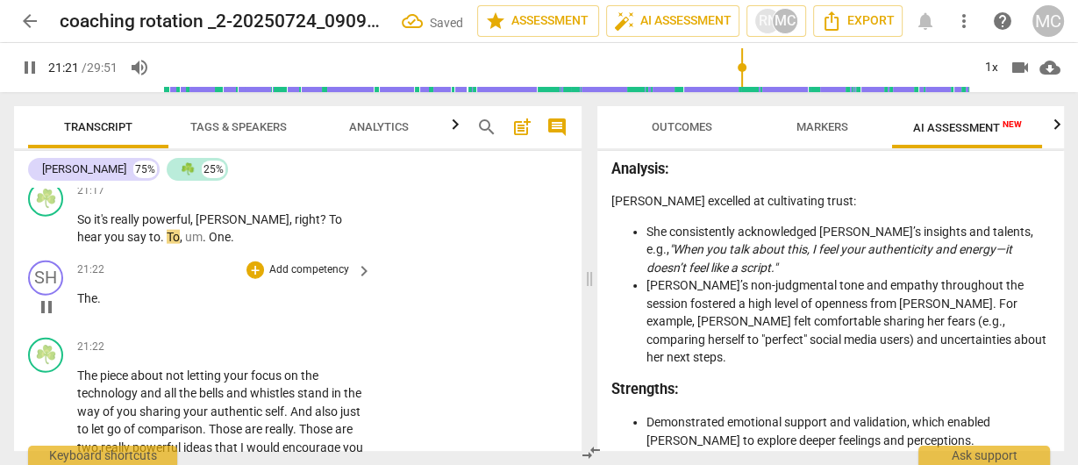
click at [75, 319] on div "play_arrow pause" at bounding box center [54, 307] width 45 height 23
click at [80, 305] on span "The" at bounding box center [87, 298] width 20 height 14
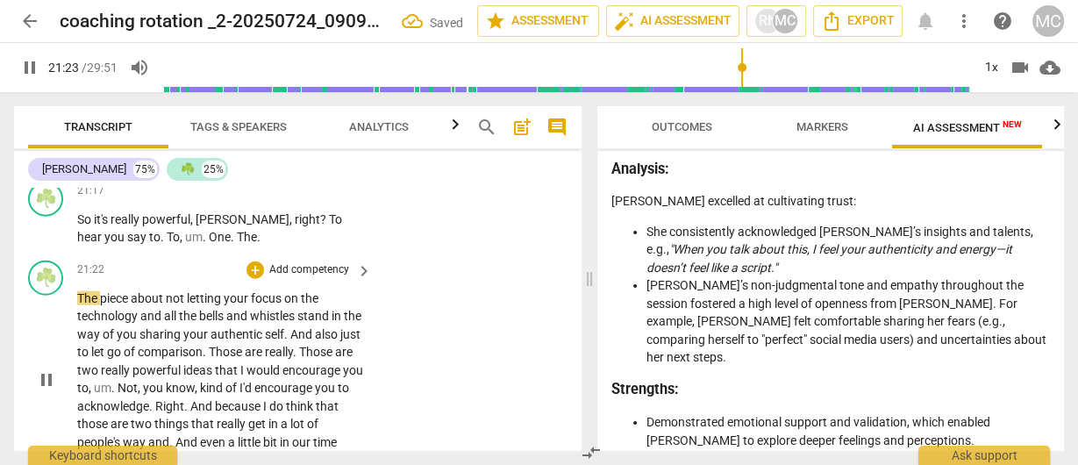
scroll to position [8756, 0]
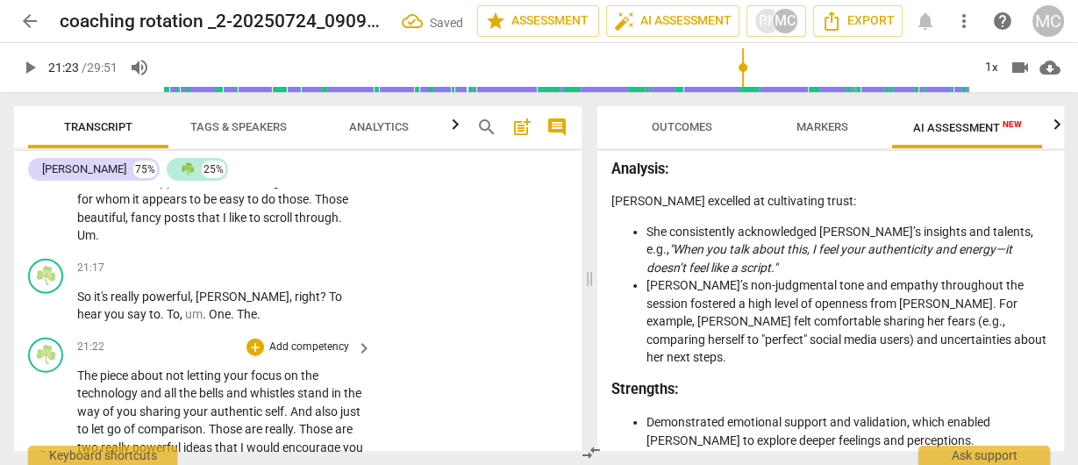
click at [77, 383] on span "The" at bounding box center [88, 376] width 23 height 14
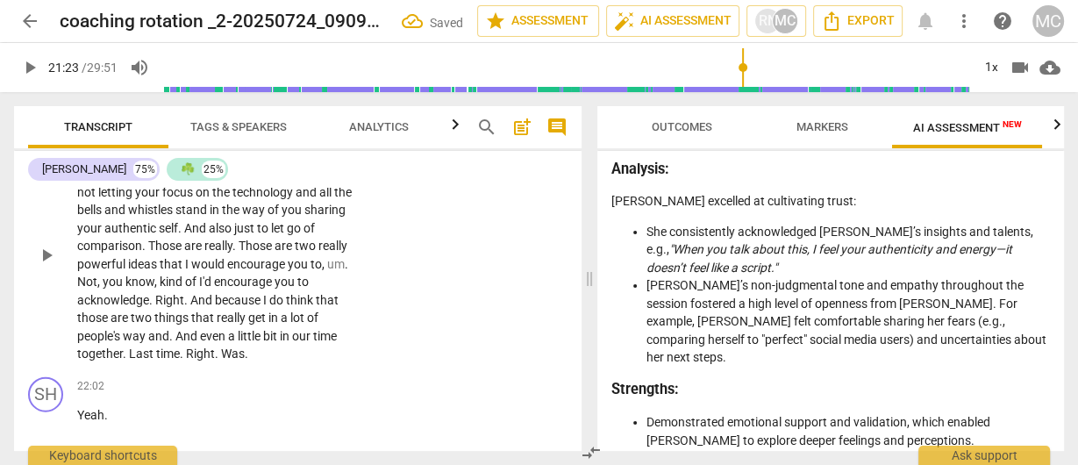
scroll to position [8826, 0]
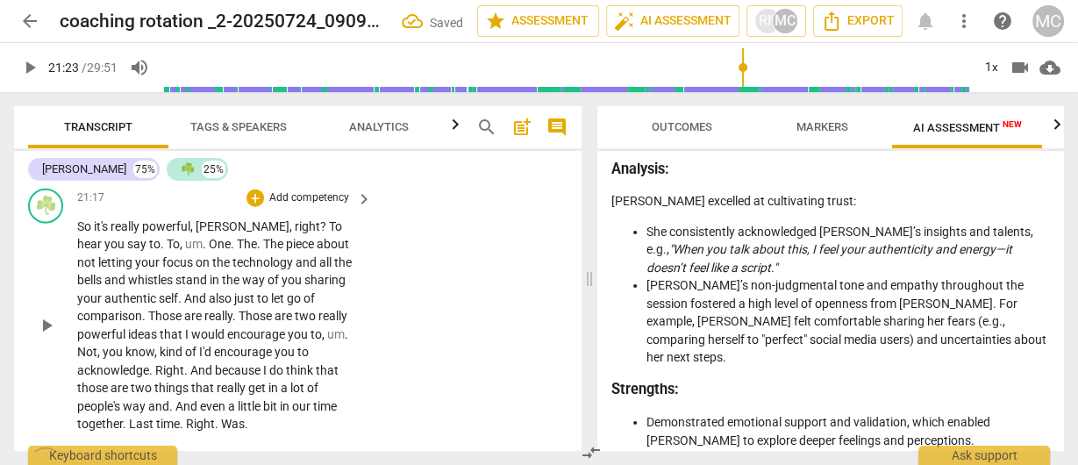
click at [184, 305] on span "And" at bounding box center [196, 298] width 25 height 14
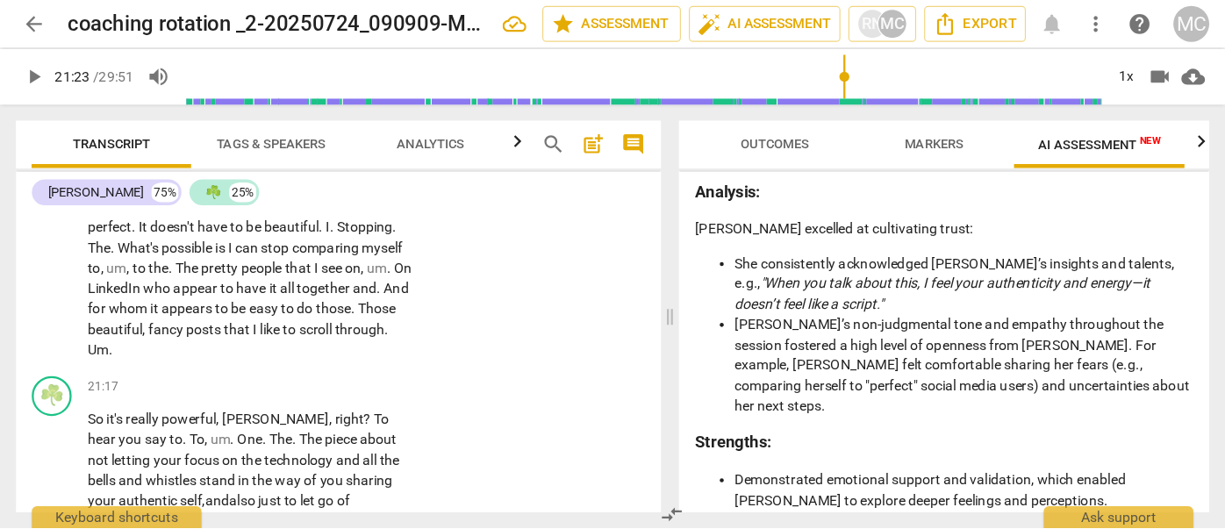
scroll to position [8686, 0]
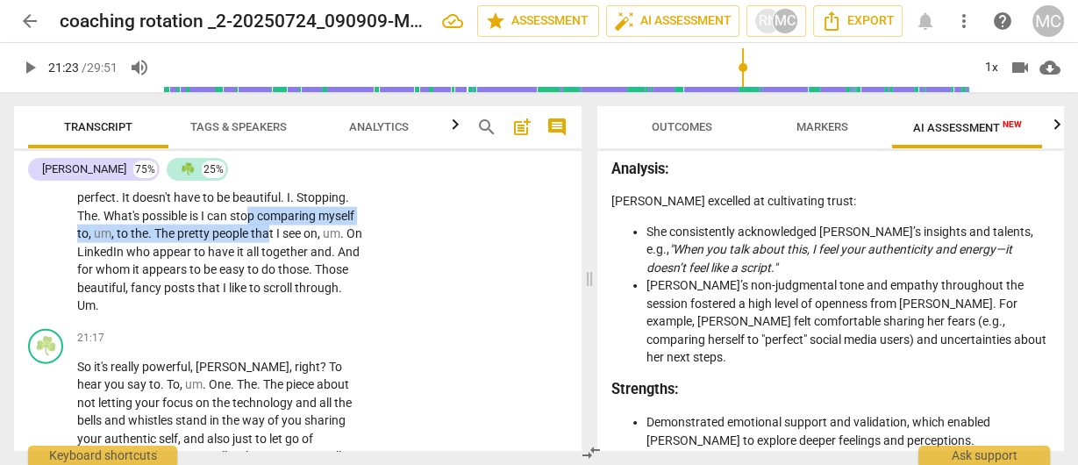
drag, startPoint x: 258, startPoint y: 261, endPoint x: 270, endPoint y: 269, distance: 14.6
click at [270, 269] on p "Well , I think the possibilities grow exponentially . Uh , and they're only lim…" at bounding box center [220, 36] width 286 height 558
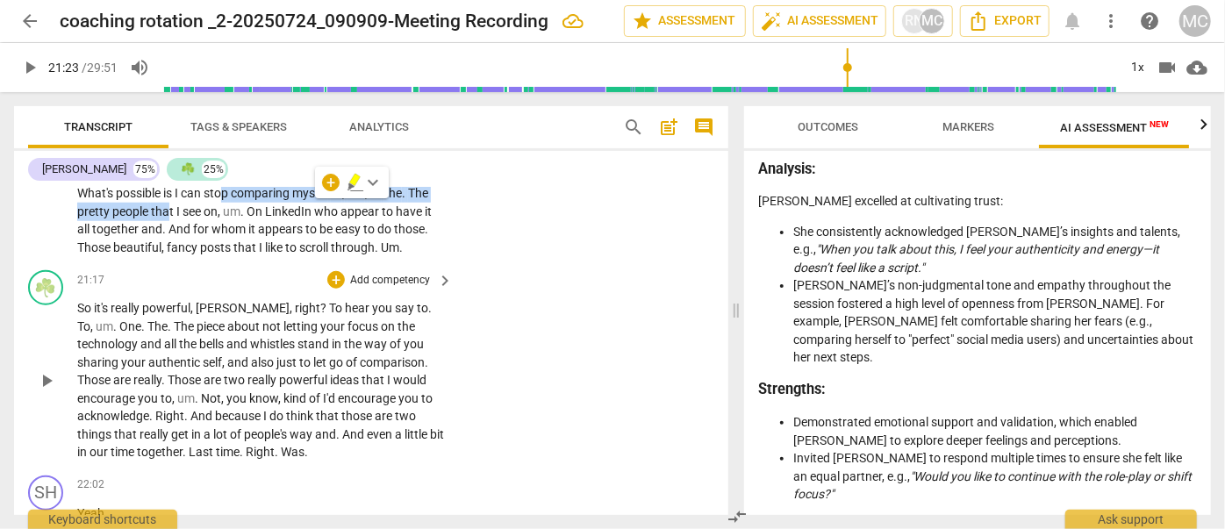
scroll to position [7569, 0]
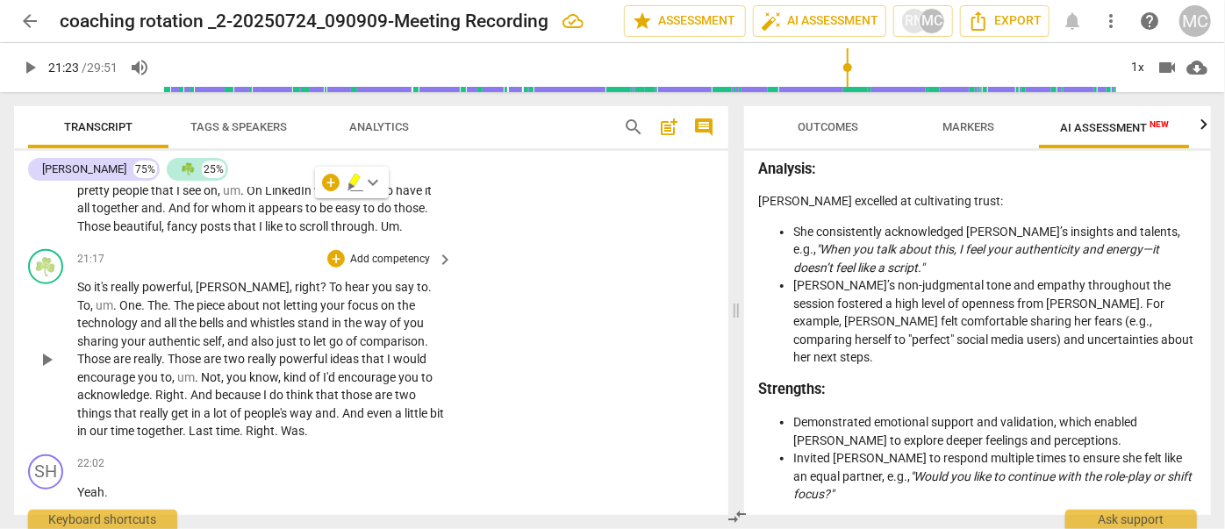
click at [276, 348] on span "just" at bounding box center [287, 341] width 23 height 14
click at [372, 268] on p "Add competency" at bounding box center [389, 260] width 83 height 16
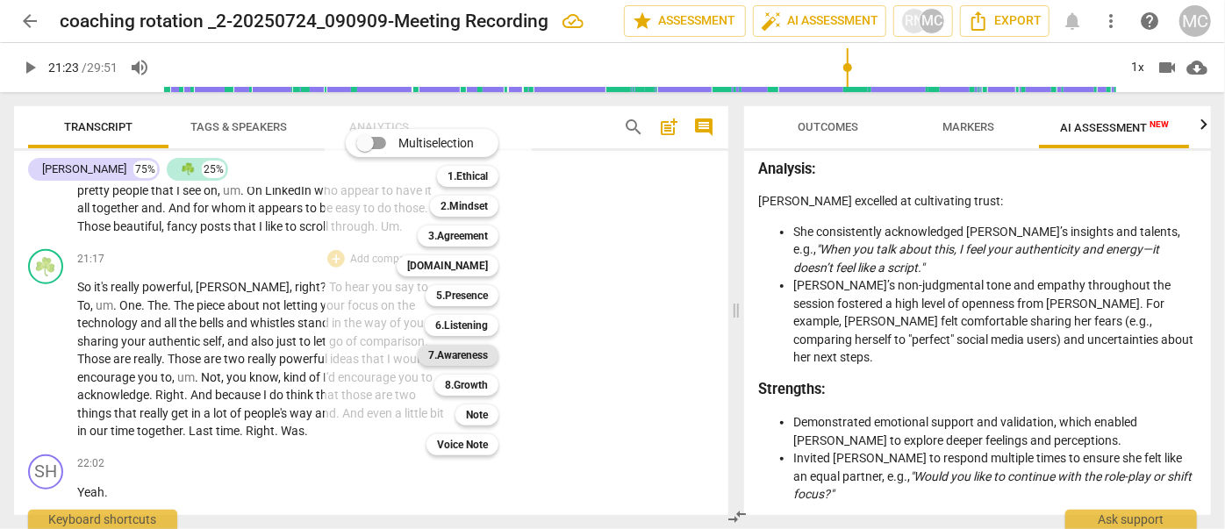
click at [454, 354] on b "7.Awareness" at bounding box center [458, 355] width 60 height 21
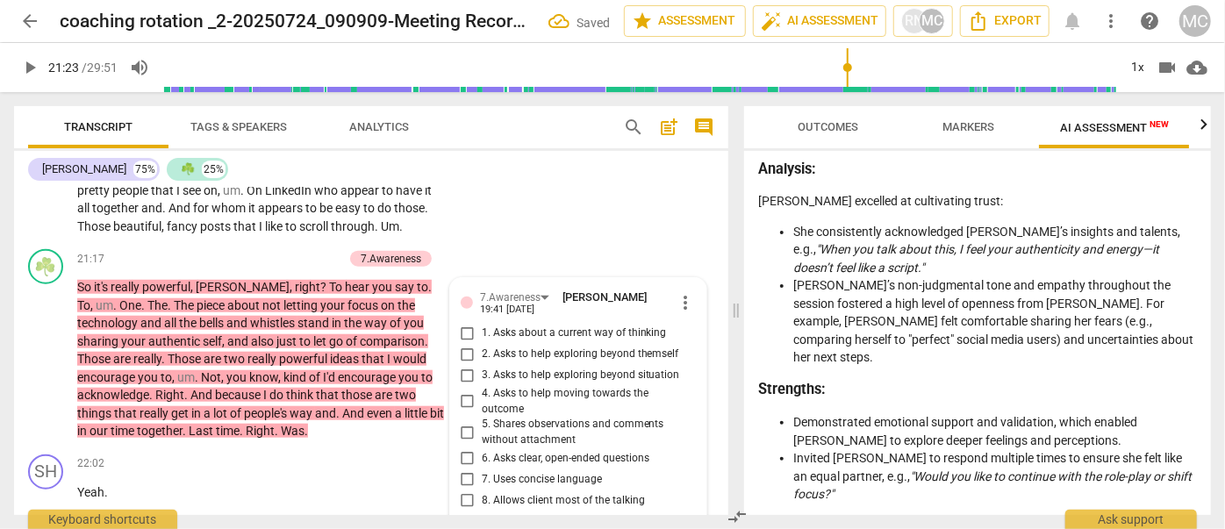
scroll to position [7791, 0]
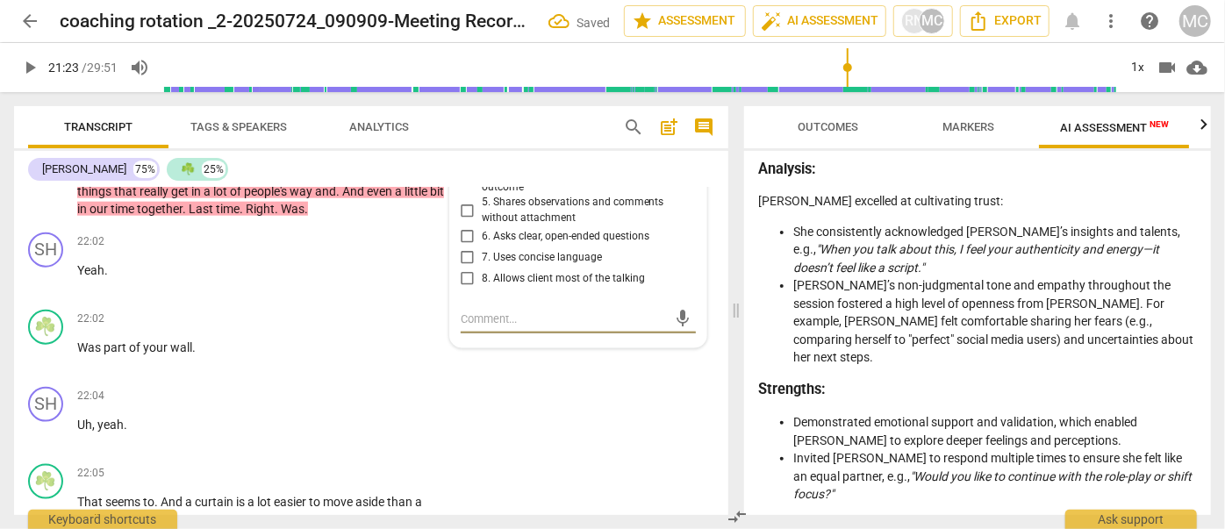
click at [498, 245] on span "6. Asks clear, open-ended questions" at bounding box center [566, 237] width 168 height 16
click at [482, 247] on input "6. Asks clear, open-ended questions" at bounding box center [468, 236] width 28 height 21
click at [498, 245] on span "6. Asks clear, open-ended questions" at bounding box center [566, 237] width 168 height 16
click at [482, 247] on input "6. Asks clear, open-ended questions" at bounding box center [468, 236] width 28 height 21
click at [509, 327] on textarea at bounding box center [564, 319] width 207 height 17
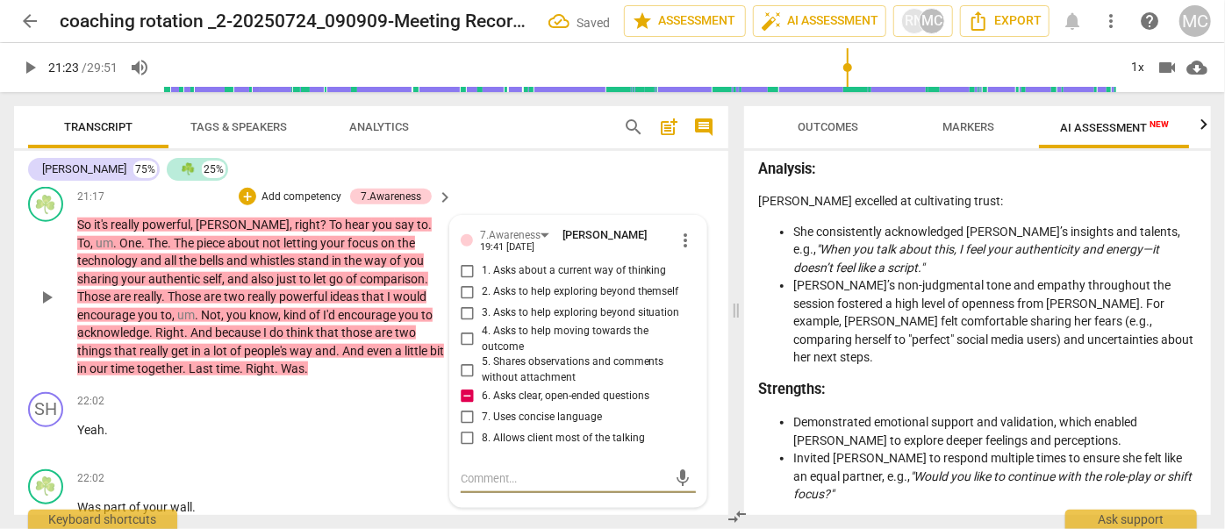
scroll to position [7711, 0]
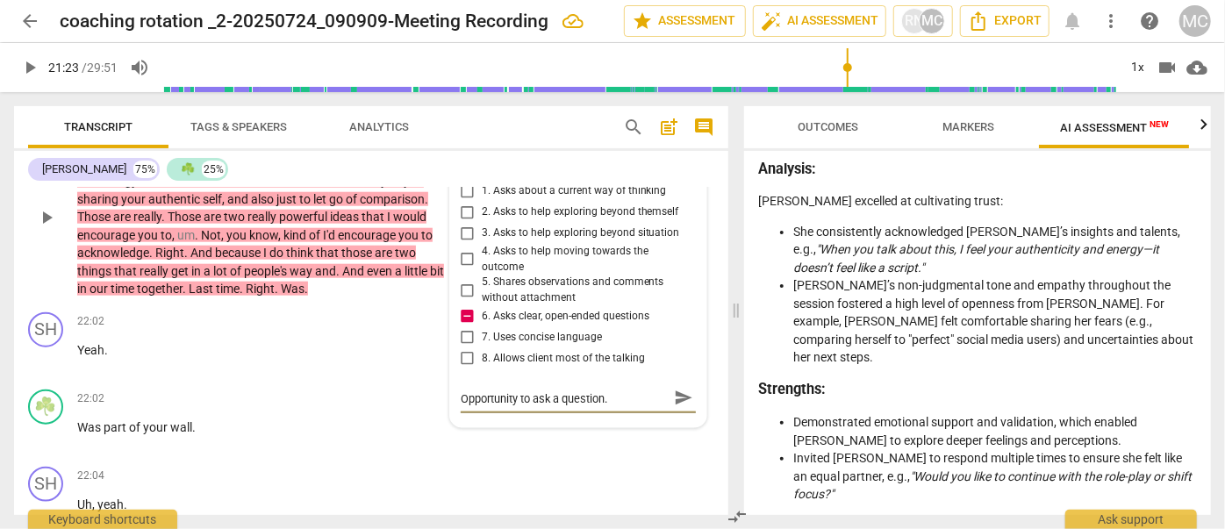
click at [682, 408] on span "send" at bounding box center [683, 398] width 19 height 19
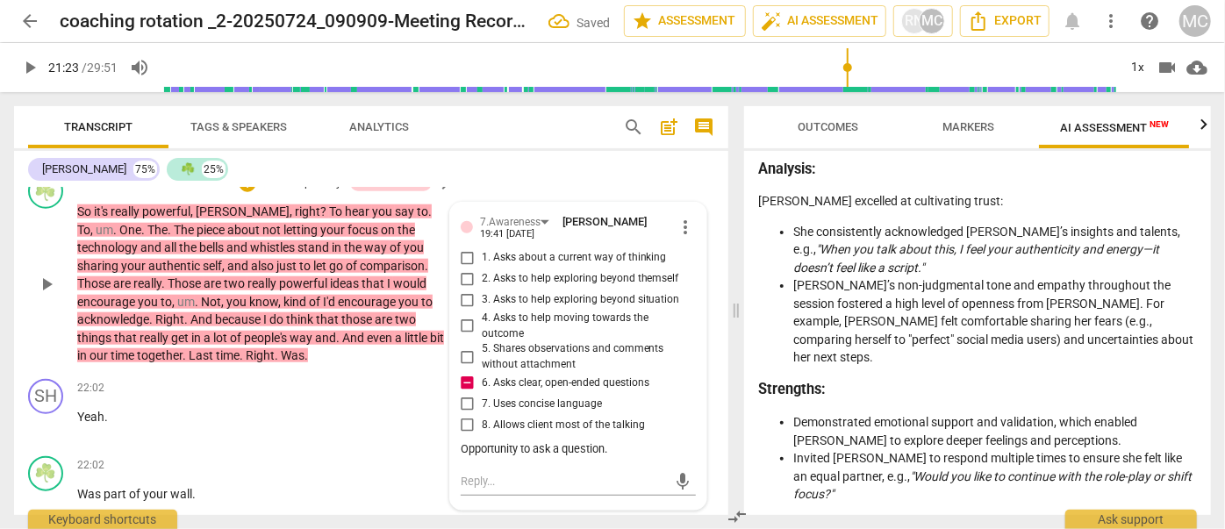
scroll to position [7631, 0]
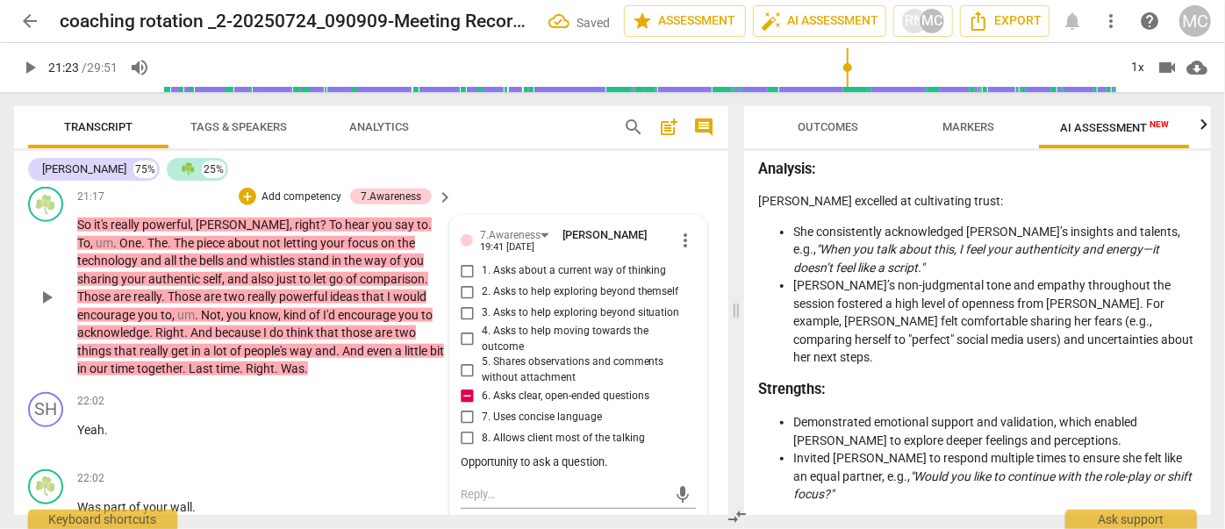
click at [677, 251] on span "more_vert" at bounding box center [685, 240] width 21 height 21
click at [684, 273] on li "Edit" at bounding box center [700, 272] width 61 height 33
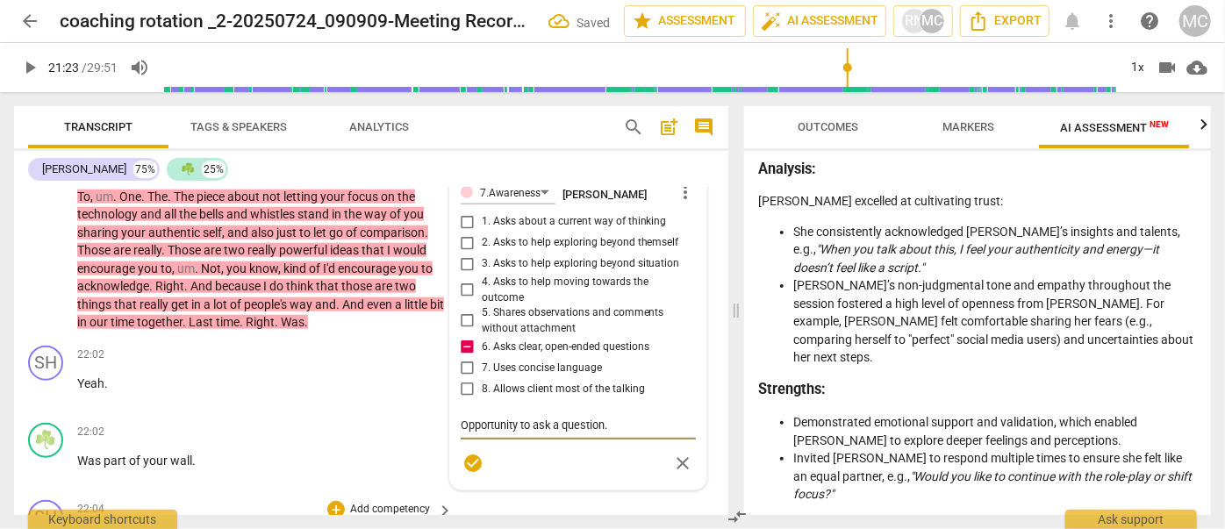
scroll to position [7711, 0]
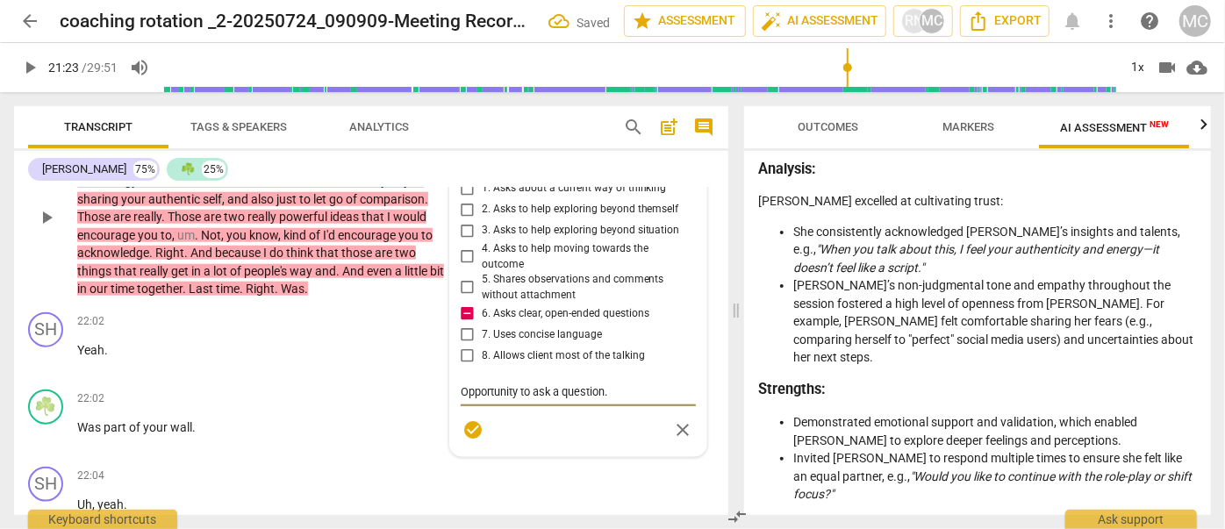
click at [622, 400] on textarea "Opportunity to ask a question." at bounding box center [578, 391] width 235 height 17
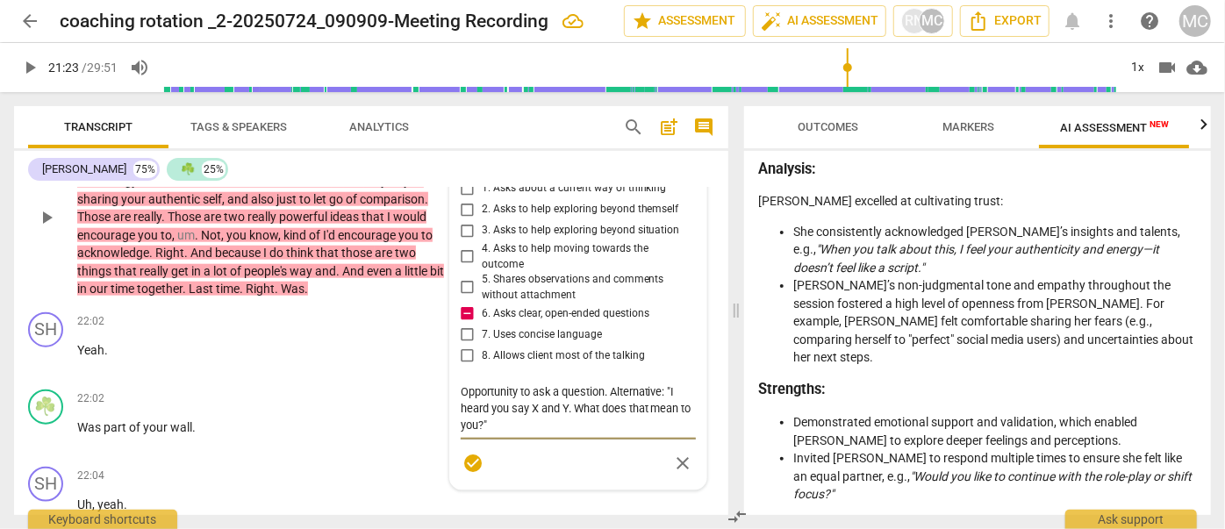
click at [471, 474] on span "check_circle" at bounding box center [472, 463] width 21 height 21
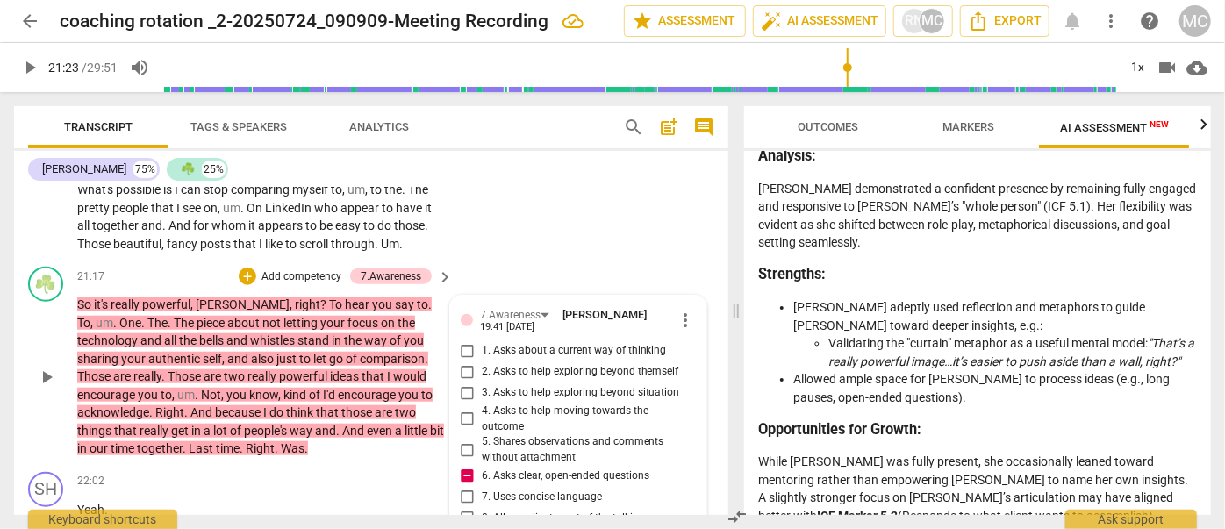
scroll to position [2193, 0]
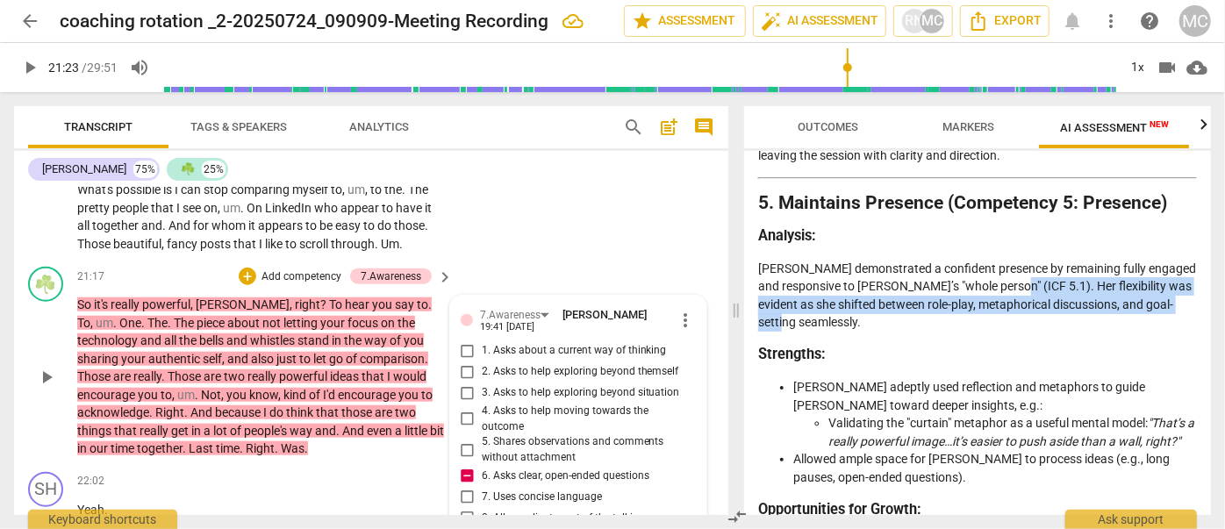
drag, startPoint x: 1022, startPoint y: 236, endPoint x: 828, endPoint y: 266, distance: 196.2
click at [828, 266] on p "[PERSON_NAME] demonstrated a confident presence by remaining fully engaged and …" at bounding box center [977, 296] width 439 height 72
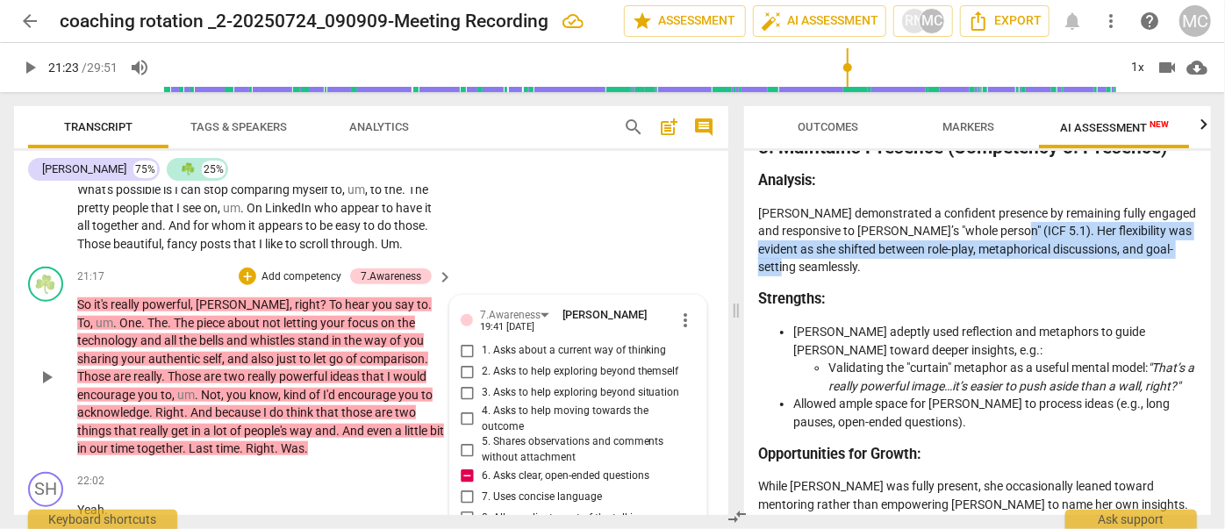
scroll to position [2273, 0]
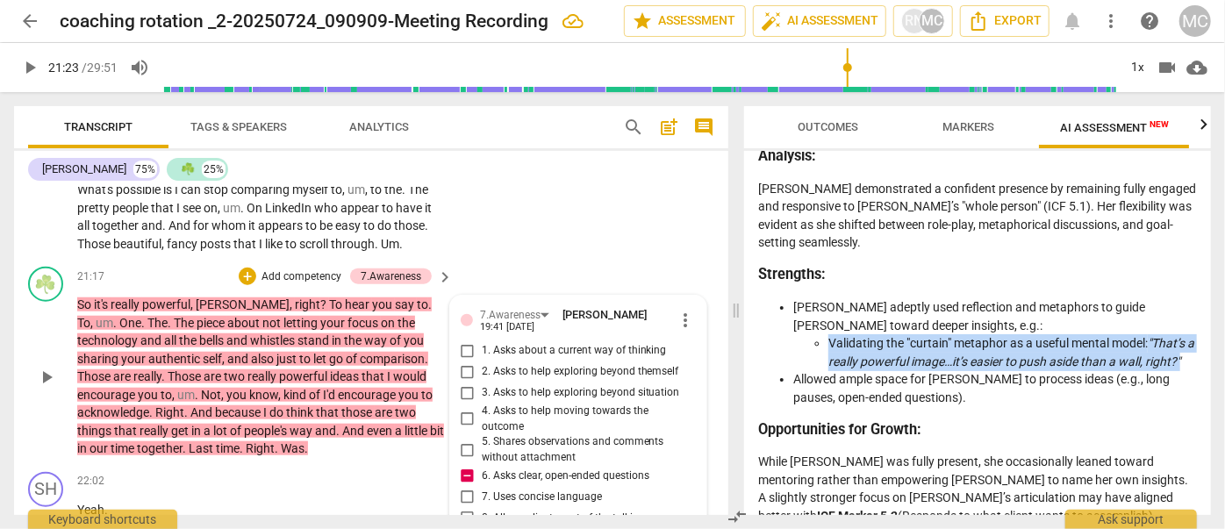
drag, startPoint x: 871, startPoint y: 319, endPoint x: 831, endPoint y: 292, distance: 48.2
click at [831, 334] on li "Validating the "curtain" metaphor as a useful mental model: "That’s a really po…" at bounding box center [1012, 352] width 369 height 36
click at [878, 336] on em ""That’s a really powerful image…it’s easier to push aside than a wall, right?"" at bounding box center [1011, 352] width 366 height 32
click at [905, 334] on li "Validating the "curtain" metaphor as a useful mental model: "That’s a really po…" at bounding box center [1012, 352] width 369 height 36
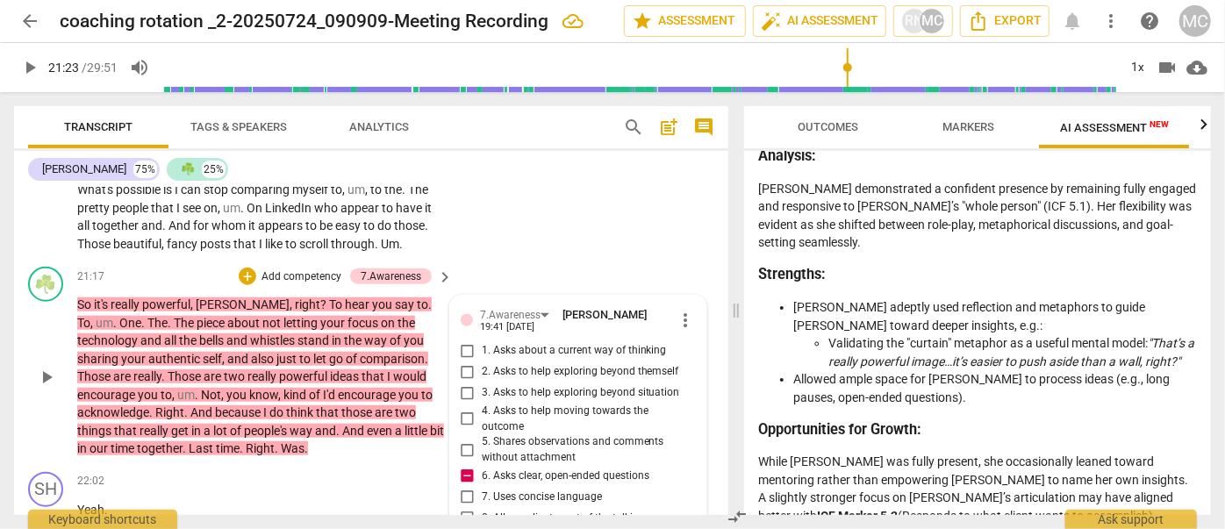
click at [290, 247] on p "Well , I think the possibilities grow exponentially . Uh , and they're only lim…" at bounding box center [260, 46] width 367 height 414
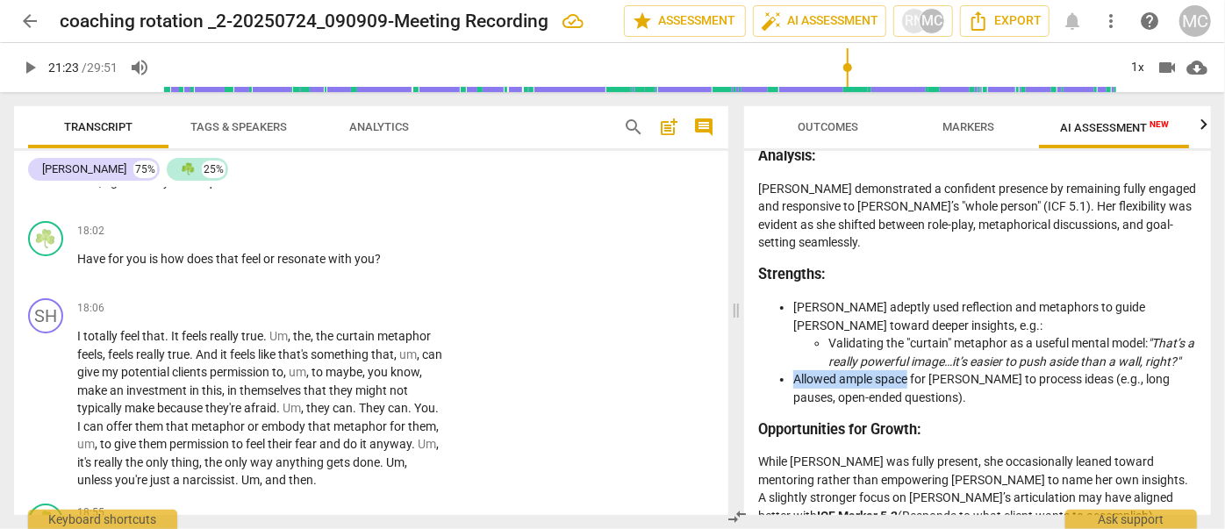
drag, startPoint x: 793, startPoint y: 339, endPoint x: 909, endPoint y: 338, distance: 115.8
click at [909, 370] on li "Allowed ample space for [PERSON_NAME] to process ideas (e.g., long pauses, open…" at bounding box center [995, 388] width 404 height 36
click at [938, 370] on li "Allowed ample space for [PERSON_NAME] to process ideas (e.g., long pauses, open…" at bounding box center [995, 388] width 404 height 36
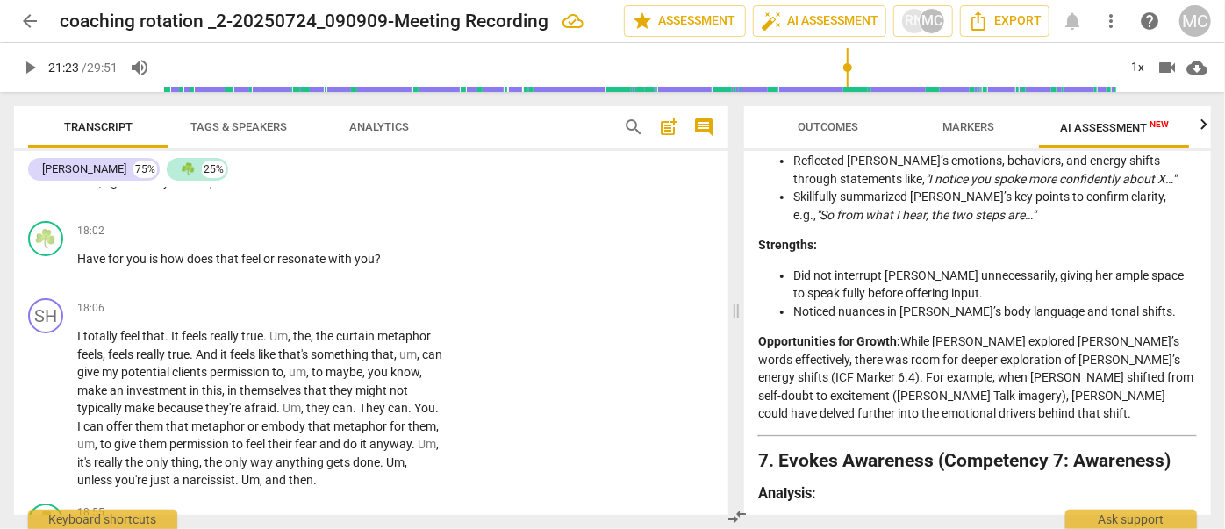
scroll to position [2831, 0]
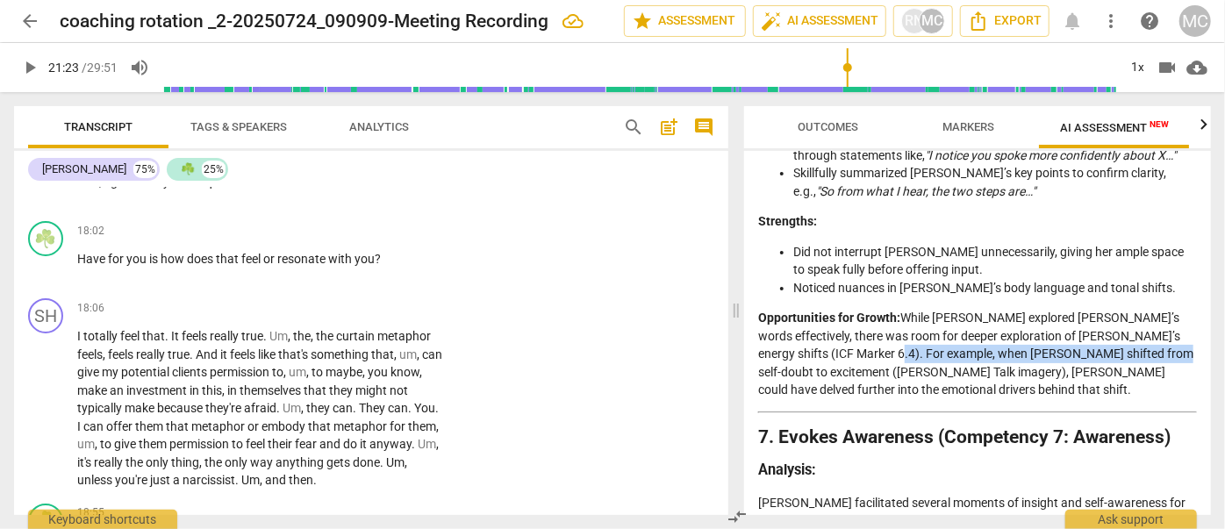
drag, startPoint x: 855, startPoint y: 315, endPoint x: 1085, endPoint y: 312, distance: 229.9
click at [1085, 312] on p "Opportunities for Growth: While [PERSON_NAME] explored [PERSON_NAME]’s words ef…" at bounding box center [977, 354] width 439 height 90
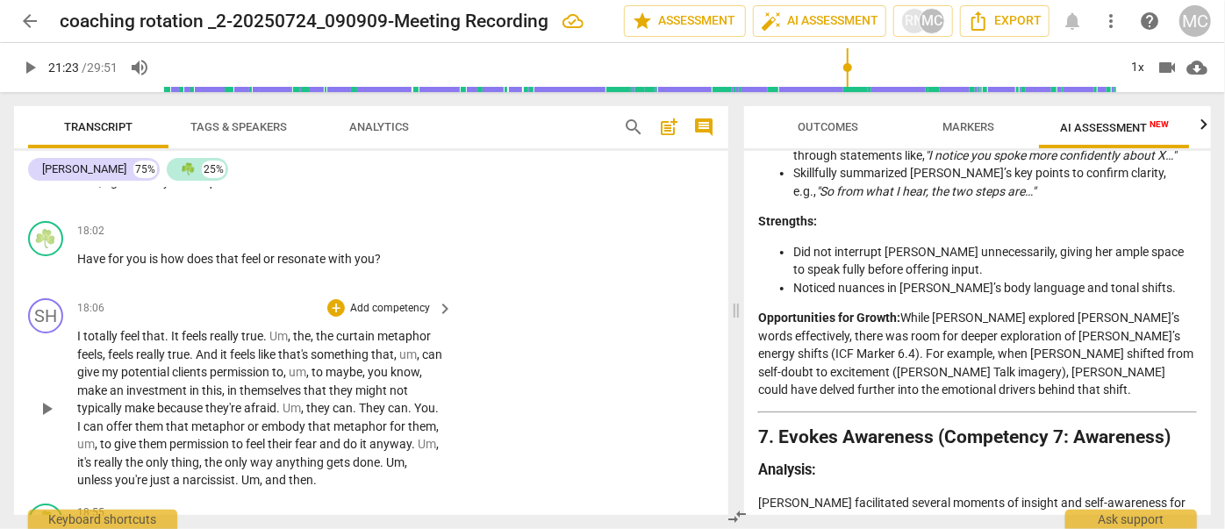
click at [217, 362] on span "And" at bounding box center [208, 355] width 25 height 14
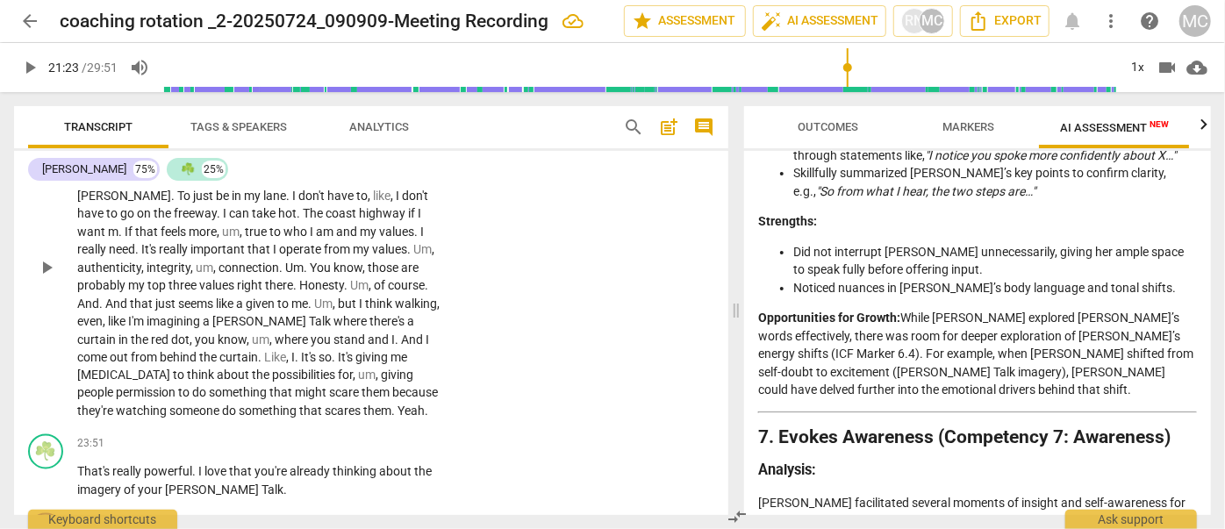
scroll to position [8328, 0]
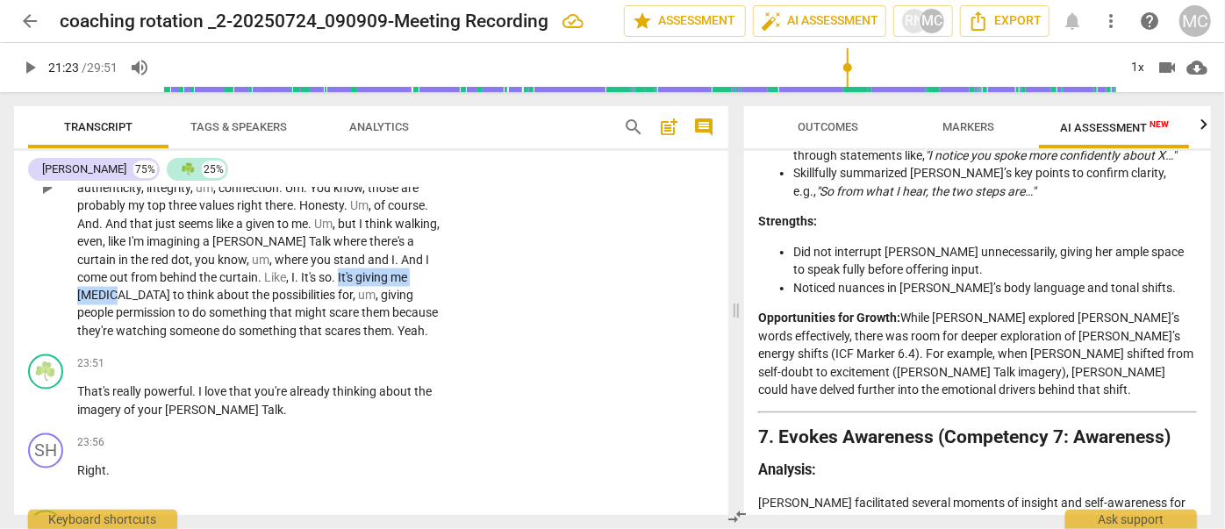
drag, startPoint x: 197, startPoint y: 305, endPoint x: 297, endPoint y: 312, distance: 101.2
click at [297, 312] on p "Right , right , right . And I'm literally using my framework to reshift the way…" at bounding box center [260, 188] width 367 height 306
click at [361, 283] on span "keyboard_arrow_down" at bounding box center [359, 285] width 21 height 21
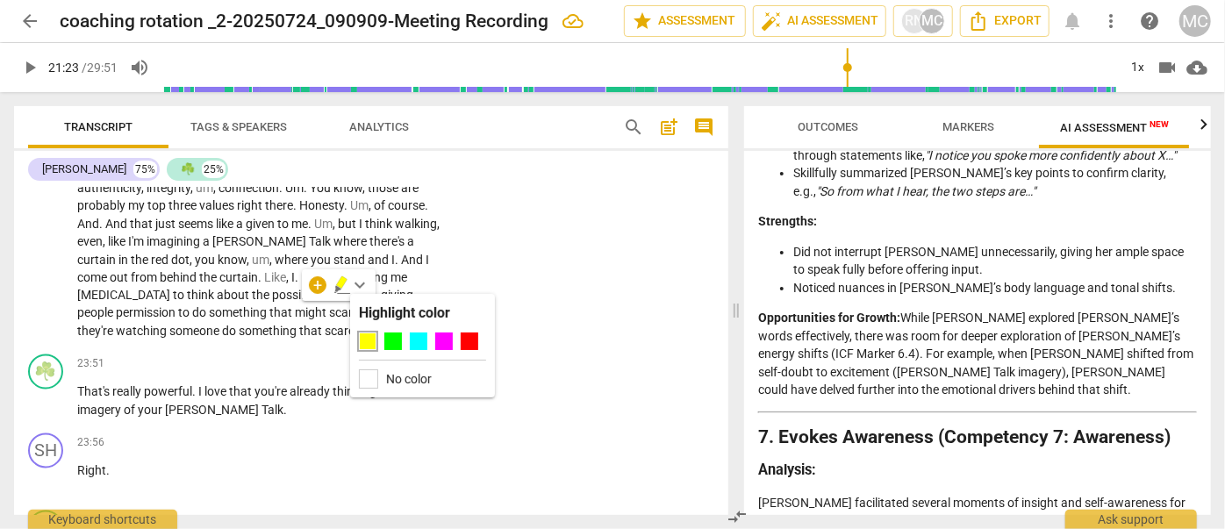
click at [405, 339] on div at bounding box center [422, 345] width 127 height 25
click at [417, 337] on div at bounding box center [419, 342] width 18 height 18
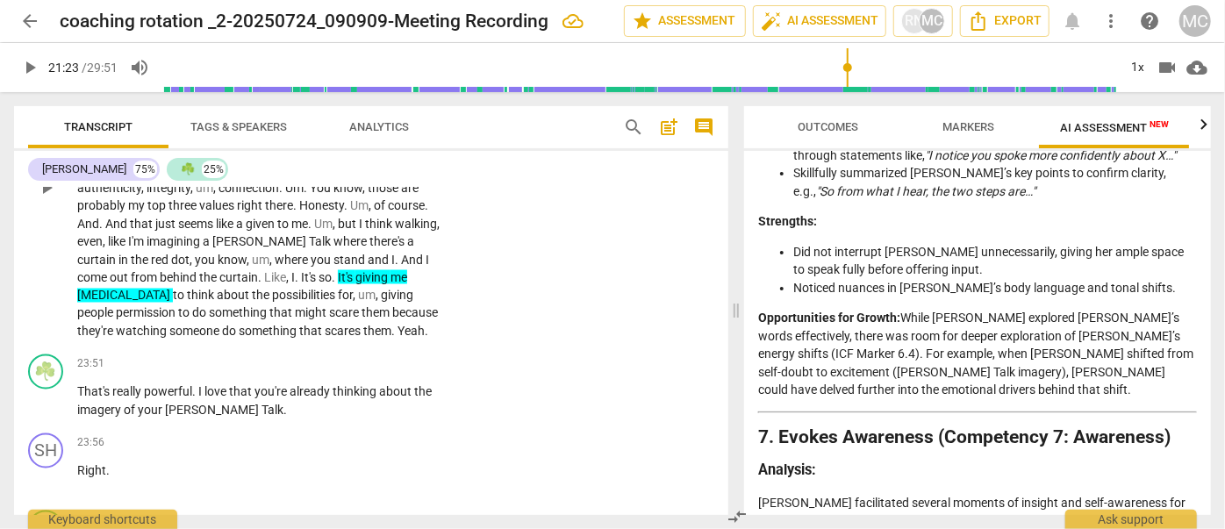
click at [222, 336] on span "someone" at bounding box center [195, 332] width 53 height 14
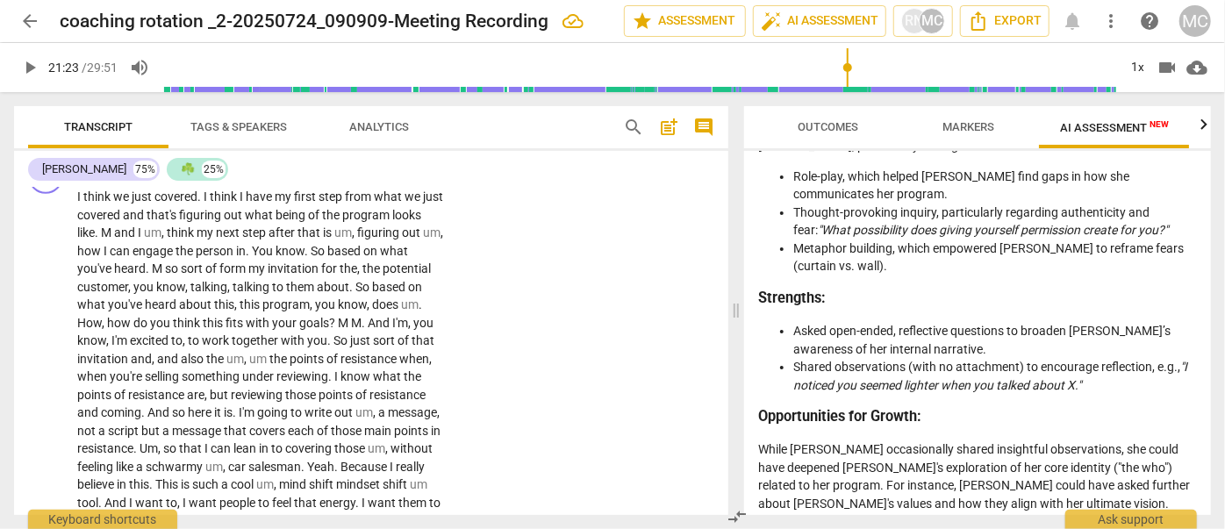
scroll to position [3230, 0]
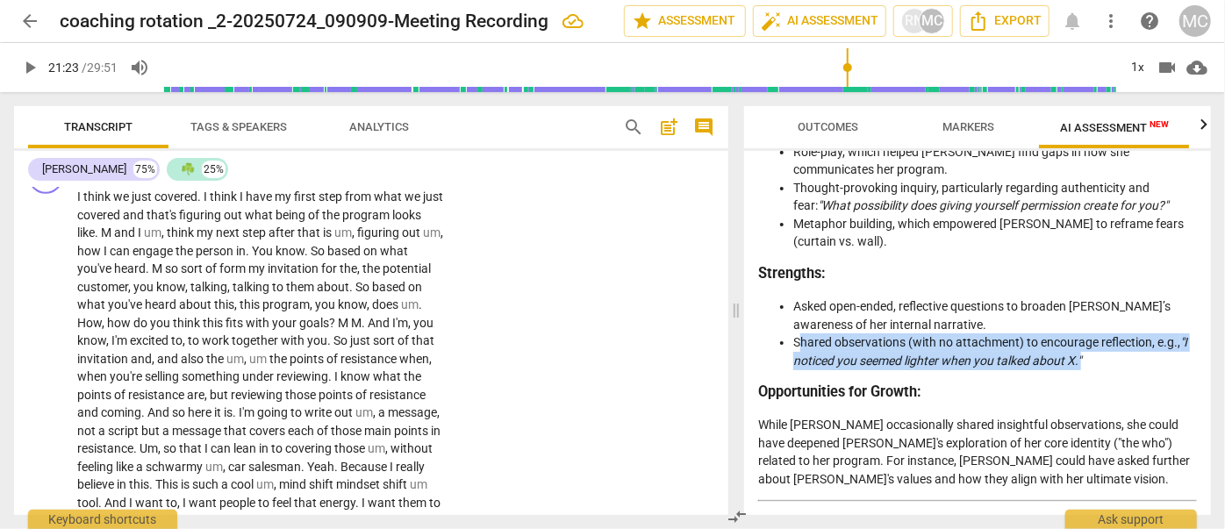
drag, startPoint x: 1093, startPoint y: 297, endPoint x: 798, endPoint y: 294, distance: 295.7
click at [798, 333] on li "Shared observations (with no attachment) to encourage reflection, e.g., "I noti…" at bounding box center [995, 351] width 404 height 36
click at [809, 333] on li "Shared observations (with no attachment) to encourage reflection, e.g., "I noti…" at bounding box center [995, 351] width 404 height 36
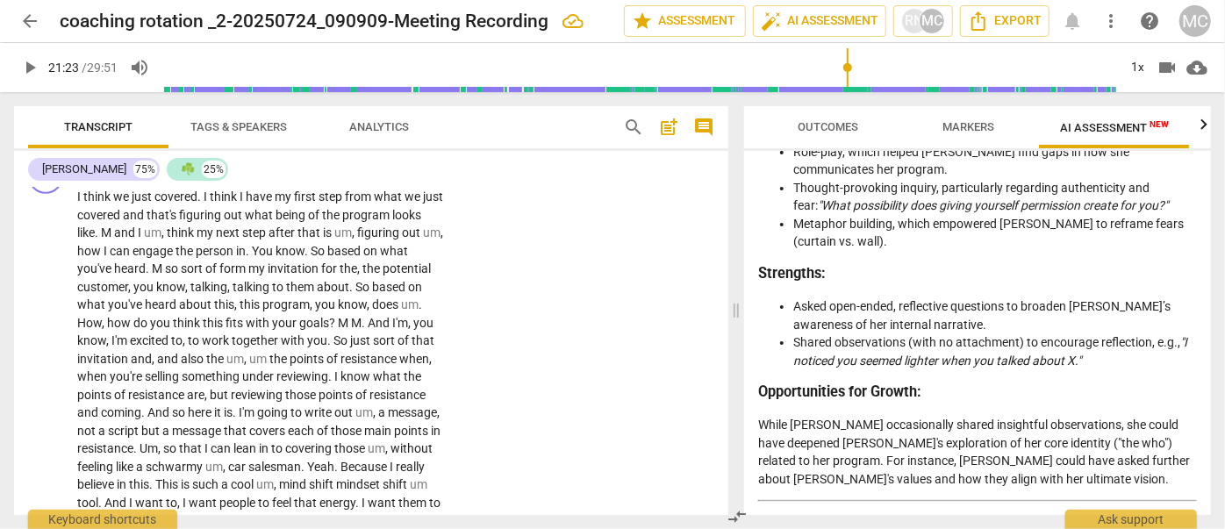
click at [863, 335] on em ""I noticed you seemed lighter when you talked about X."" at bounding box center [990, 351] width 394 height 32
click at [234, 312] on span "this" at bounding box center [224, 304] width 20 height 14
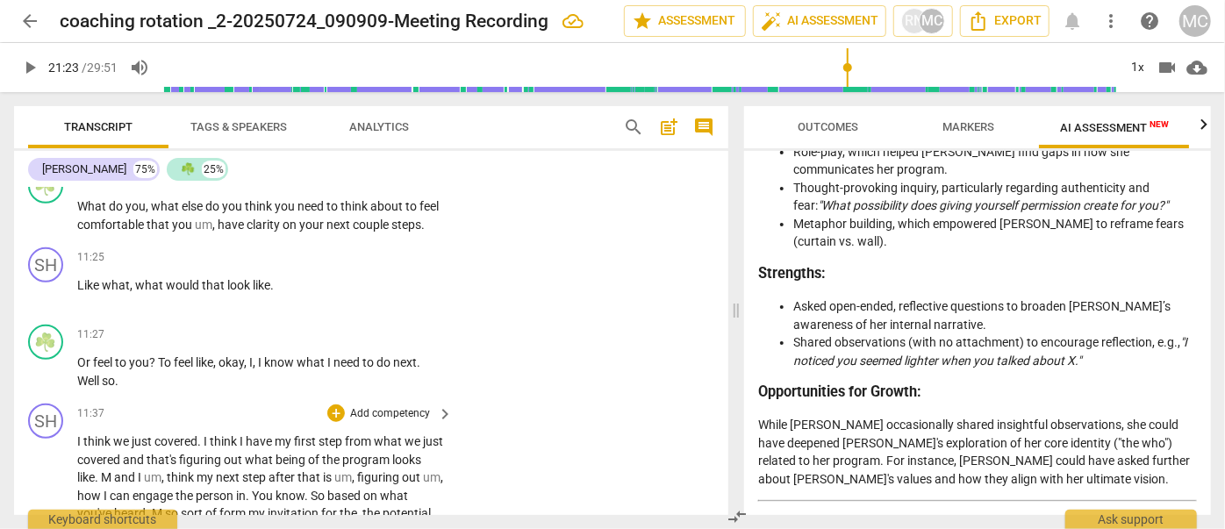
scroll to position [3758, 0]
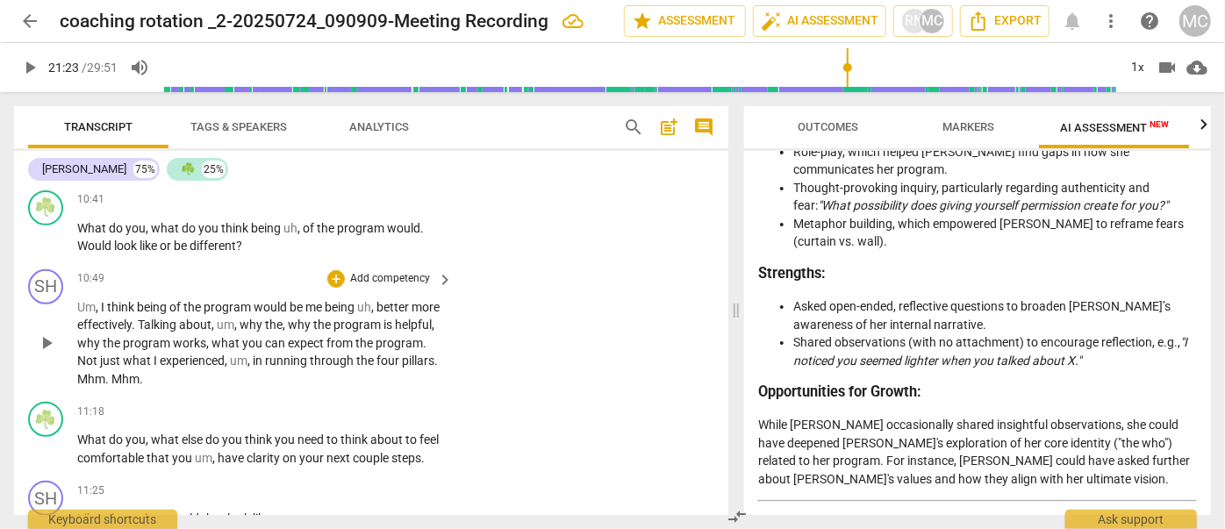
click at [254, 289] on div "10:49 + Add competency keyboard_arrow_right" at bounding box center [265, 278] width 377 height 19
click at [867, 335] on em ""I noticed you seemed lighter when you talked about X."" at bounding box center [990, 351] width 394 height 32
click at [921, 335] on em ""I noticed you seemed lighter when you talked about X."" at bounding box center [990, 351] width 394 height 32
click at [1003, 335] on em ""I noticed you seemed lighter when you talked about X."" at bounding box center [990, 351] width 394 height 32
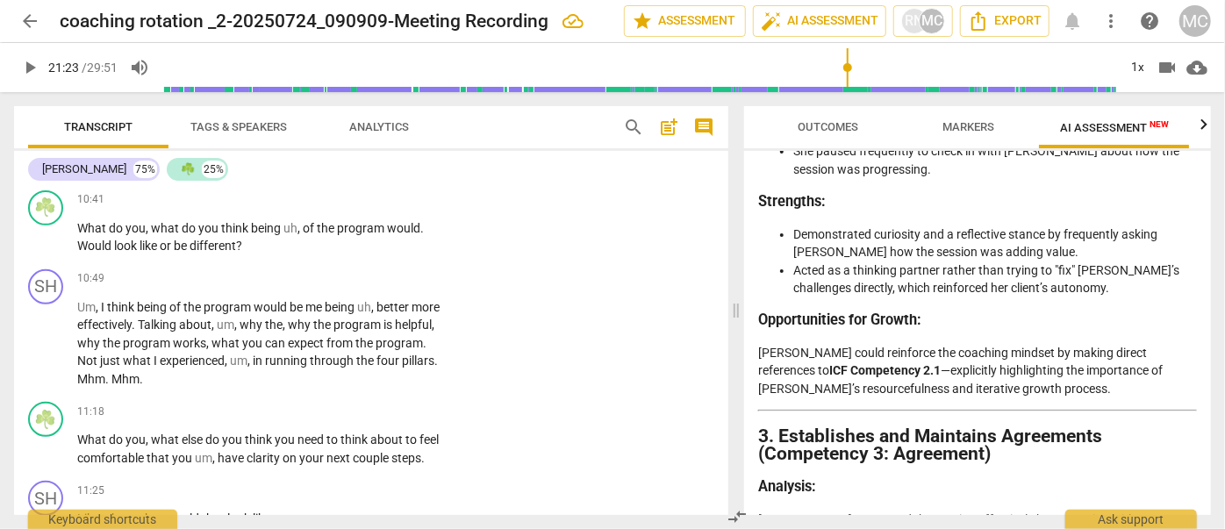
scroll to position [3199, 0]
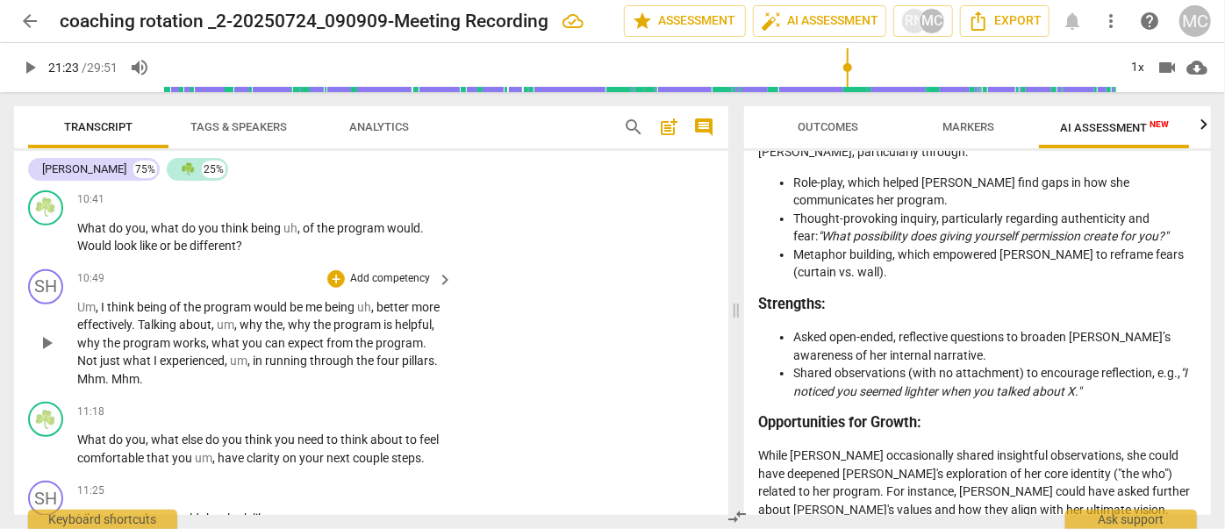
click at [154, 368] on span "what" at bounding box center [138, 361] width 31 height 14
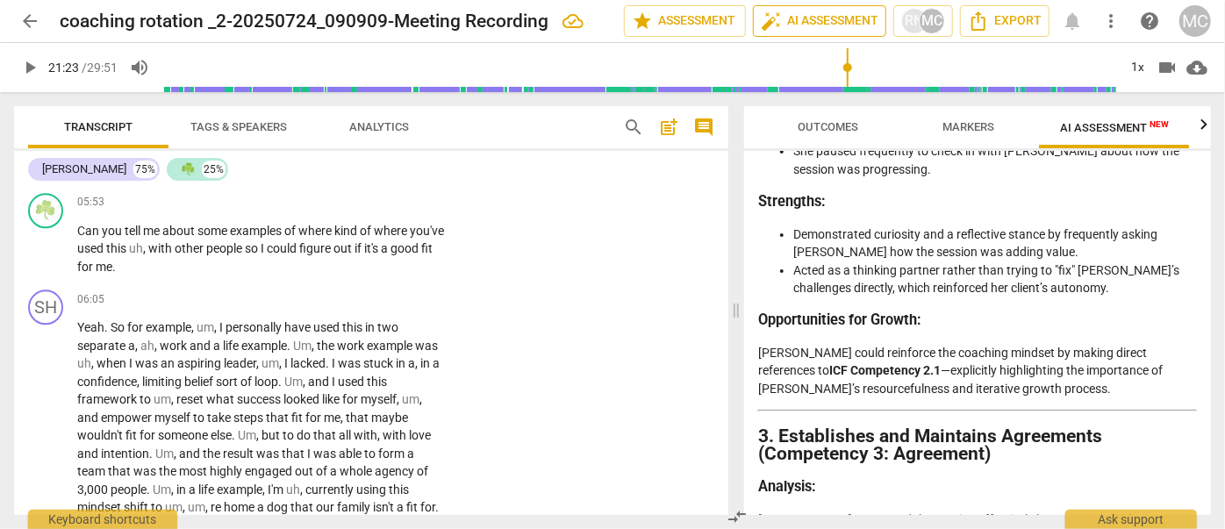
scroll to position [2381, 0]
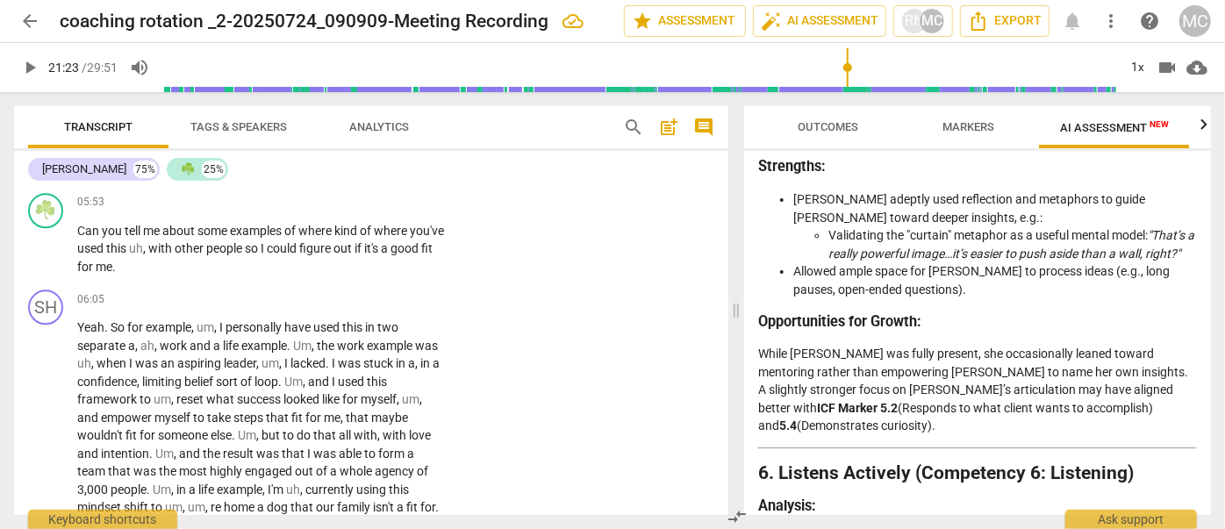
click at [1086, 313] on h3 "Opportunities for Growth:" at bounding box center [977, 322] width 439 height 18
click at [840, 135] on span "Outcomes" at bounding box center [828, 128] width 103 height 24
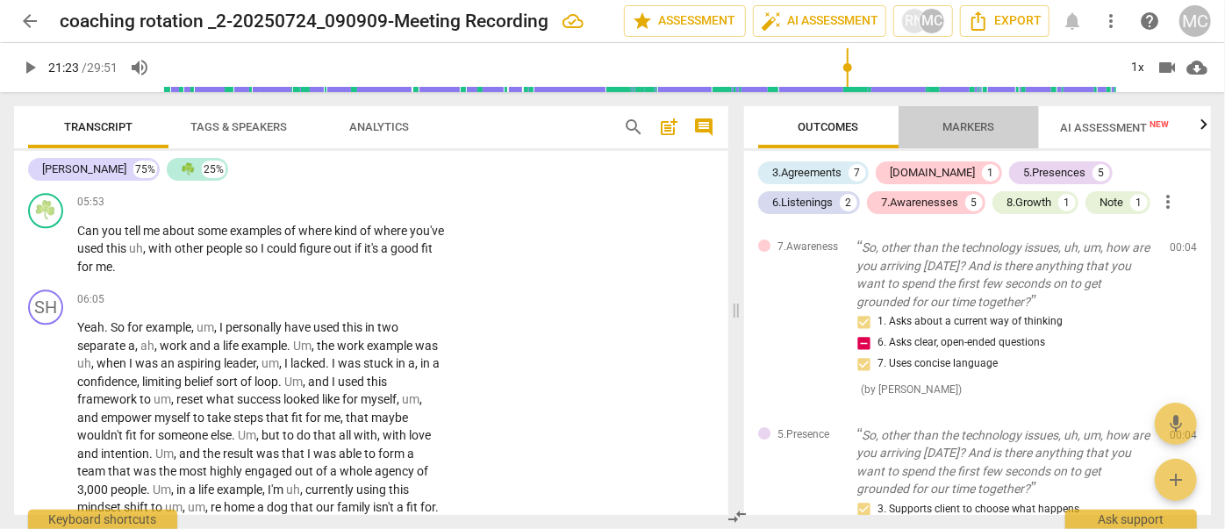
click at [978, 130] on span "Markers" at bounding box center [969, 126] width 52 height 13
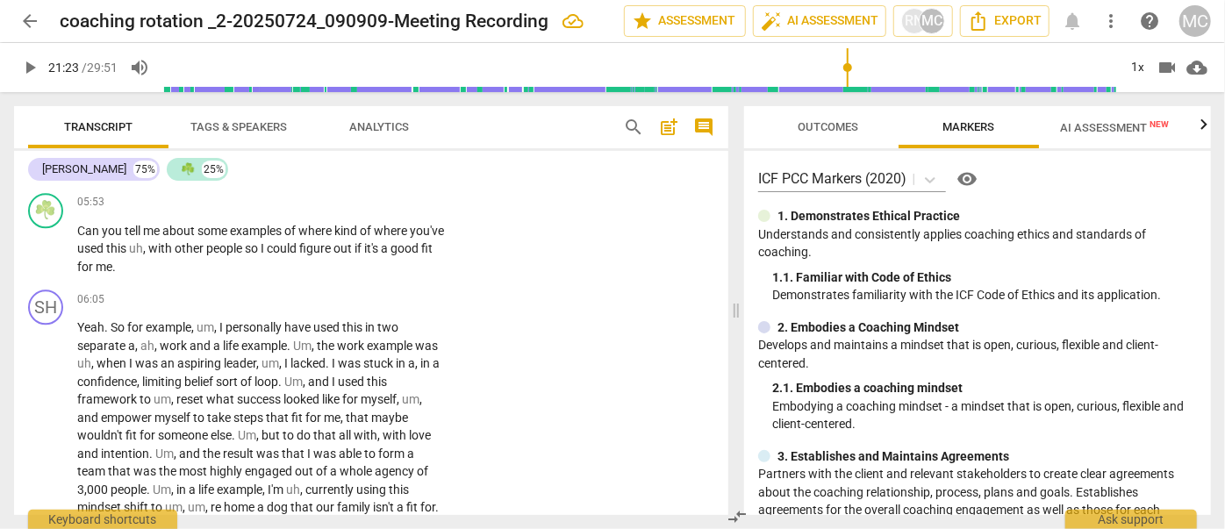
click at [531, 134] on div "Transcript Tags & Speakers Analytics" at bounding box center [311, 127] width 567 height 42
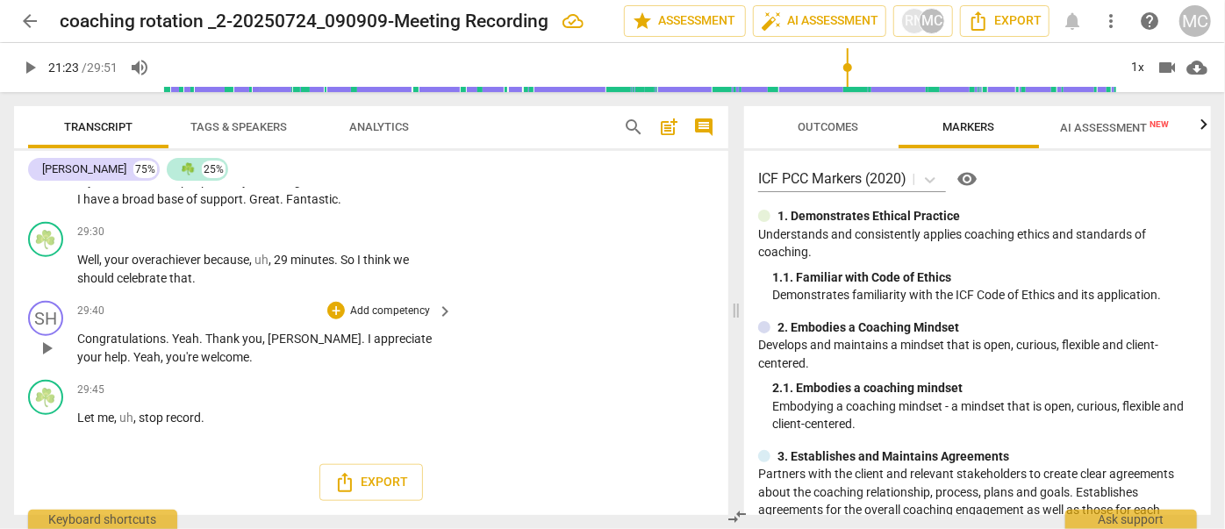
drag, startPoint x: 250, startPoint y: 392, endPoint x: 244, endPoint y: 373, distance: 20.3
click at [220, 346] on span "Thank" at bounding box center [223, 339] width 37 height 14
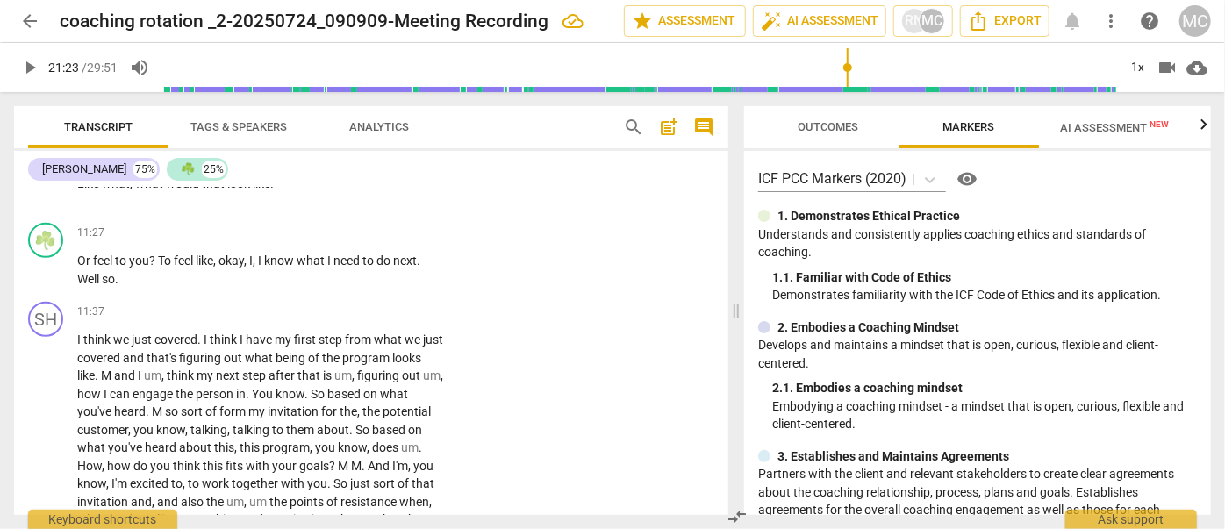
scroll to position [10932, 0]
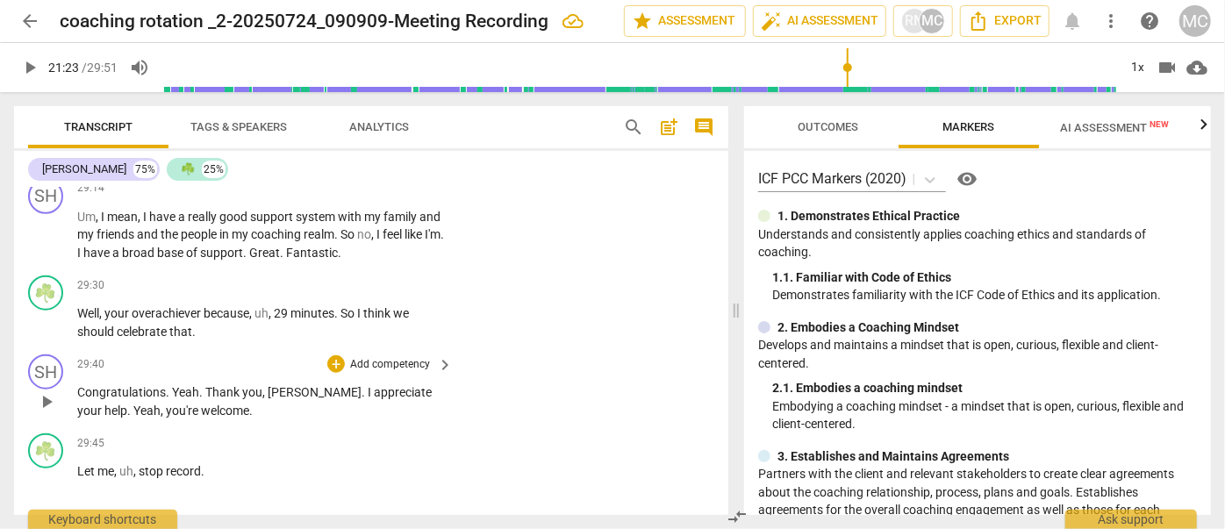
click at [822, 122] on span "Outcomes" at bounding box center [829, 126] width 61 height 13
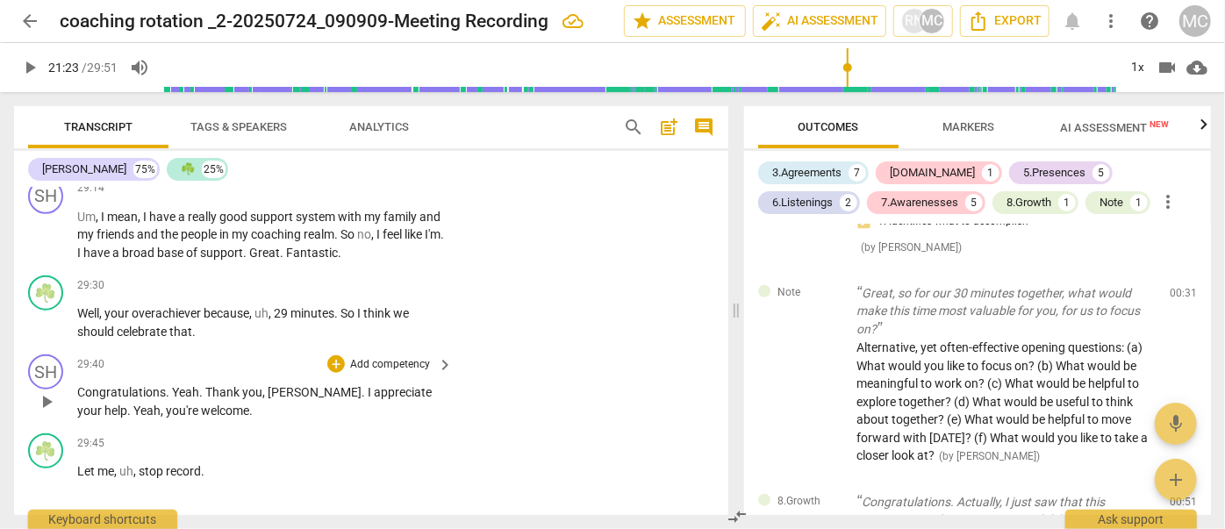
scroll to position [1436, 0]
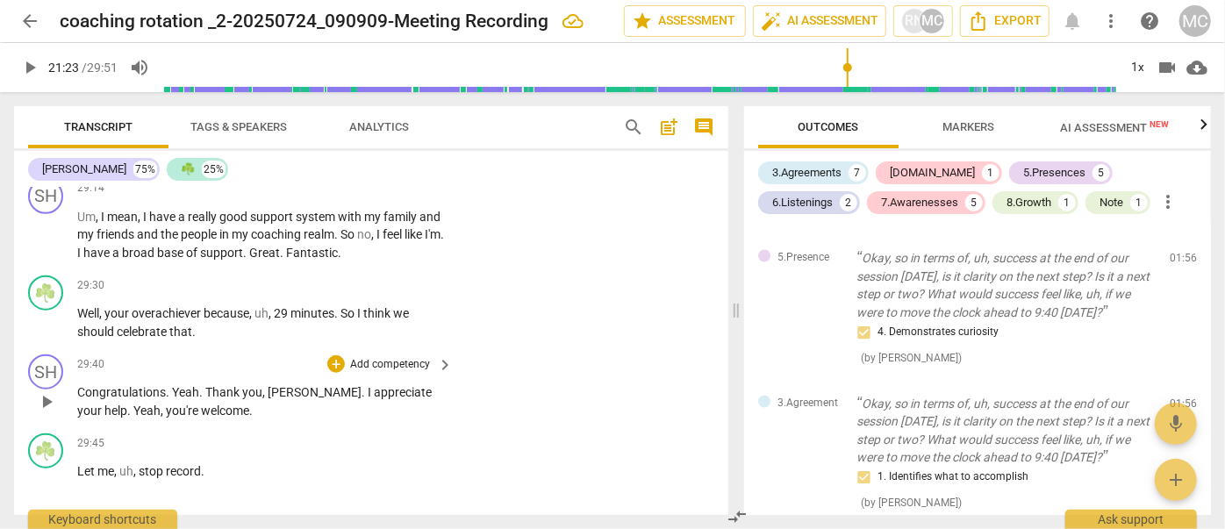
drag, startPoint x: 1104, startPoint y: 128, endPoint x: 1100, endPoint y: 147, distance: 18.9
click at [1104, 128] on span "AI Assessment New" at bounding box center [1114, 127] width 109 height 13
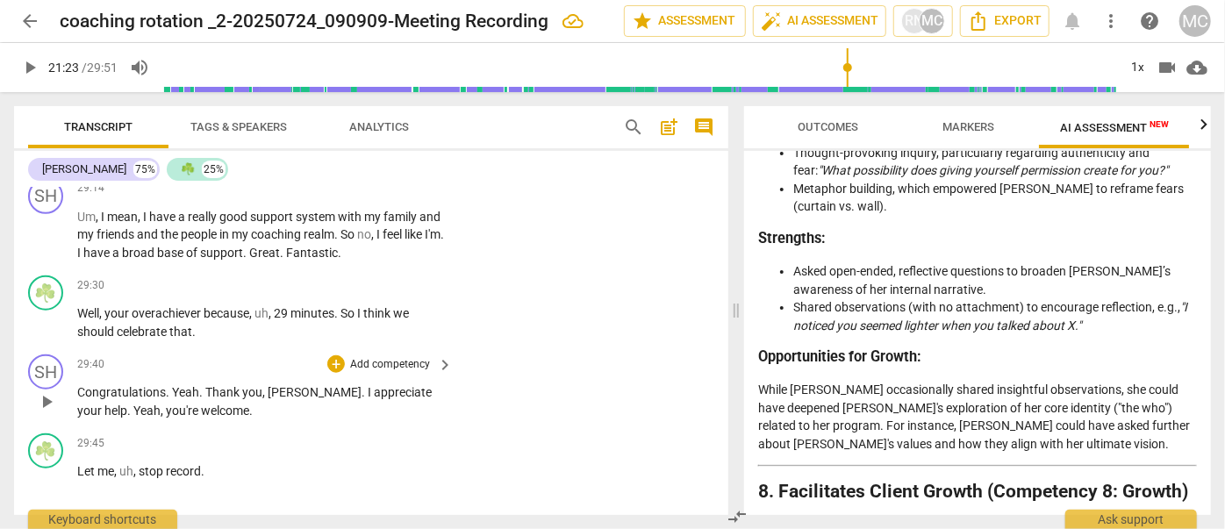
scroll to position [3271, 0]
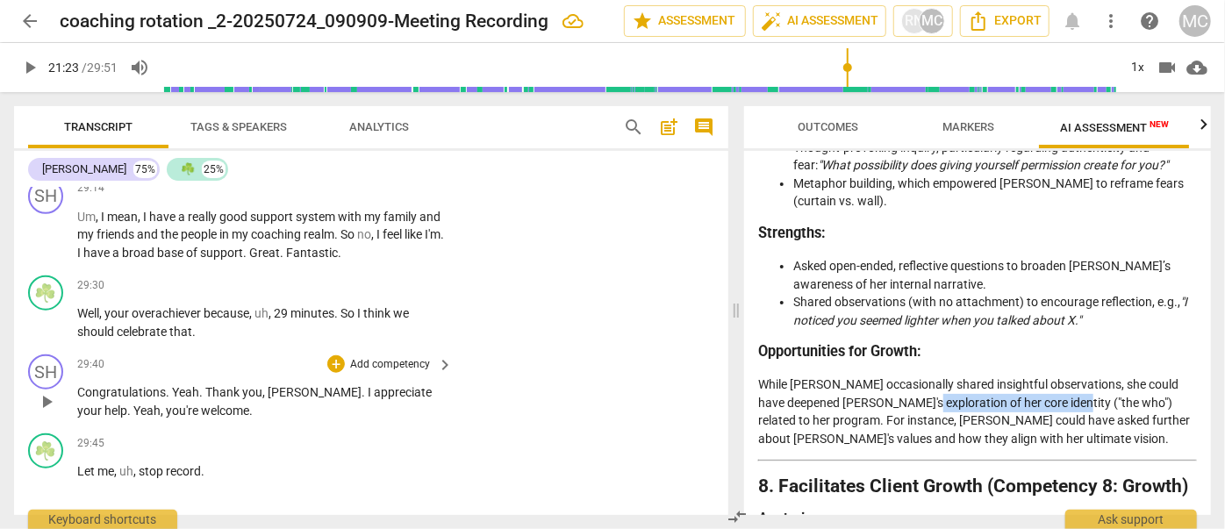
drag, startPoint x: 931, startPoint y: 343, endPoint x: 1076, endPoint y: 337, distance: 144.9
click at [1076, 376] on p "While [PERSON_NAME] occasionally shared insightful observations, she could have…" at bounding box center [977, 412] width 439 height 72
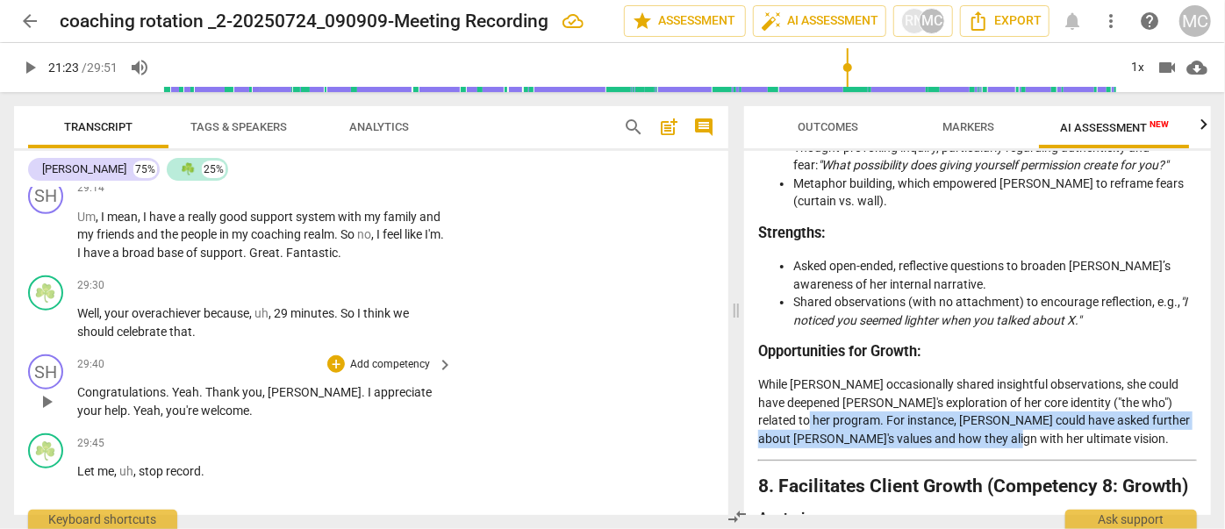
drag, startPoint x: 977, startPoint y: 383, endPoint x: 811, endPoint y: 362, distance: 167.3
click at [811, 376] on p "While [PERSON_NAME] occasionally shared insightful observations, she could have…" at bounding box center [977, 412] width 439 height 72
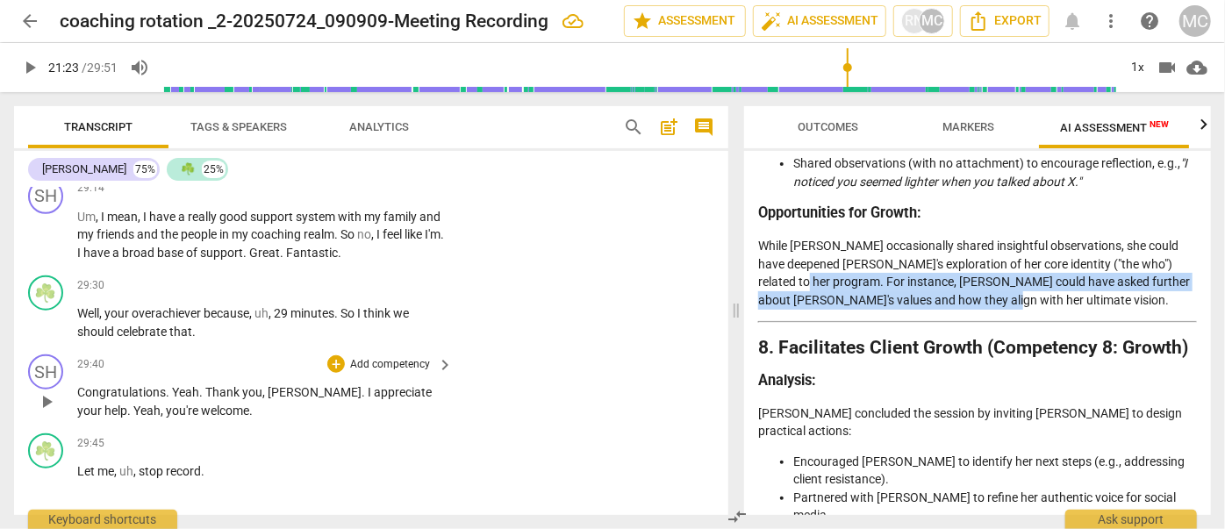
scroll to position [3430, 0]
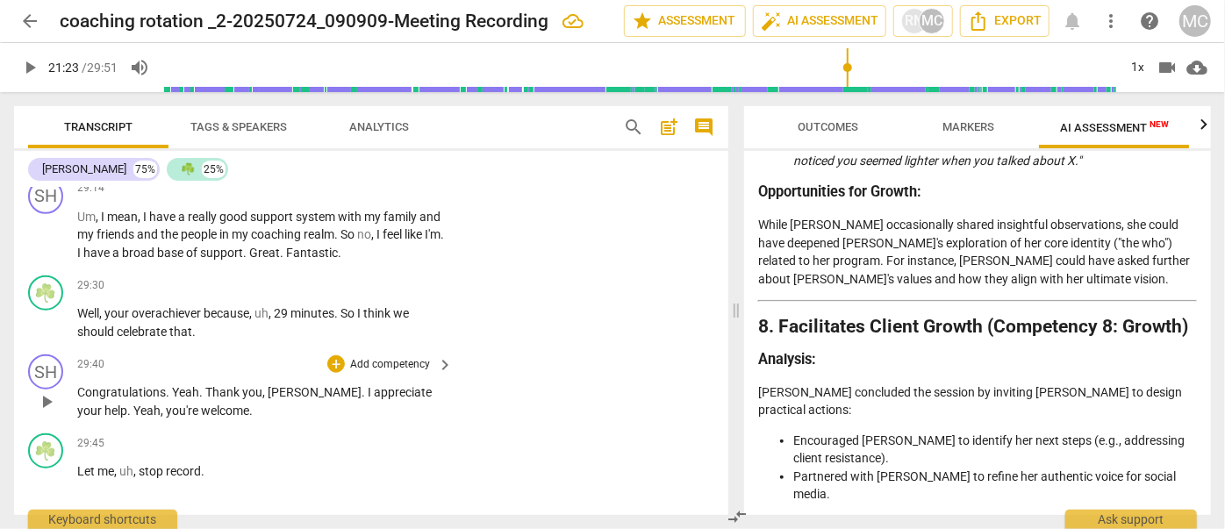
click at [890, 383] on p "[PERSON_NAME] concluded the session by inviting [PERSON_NAME] to design practic…" at bounding box center [977, 401] width 439 height 36
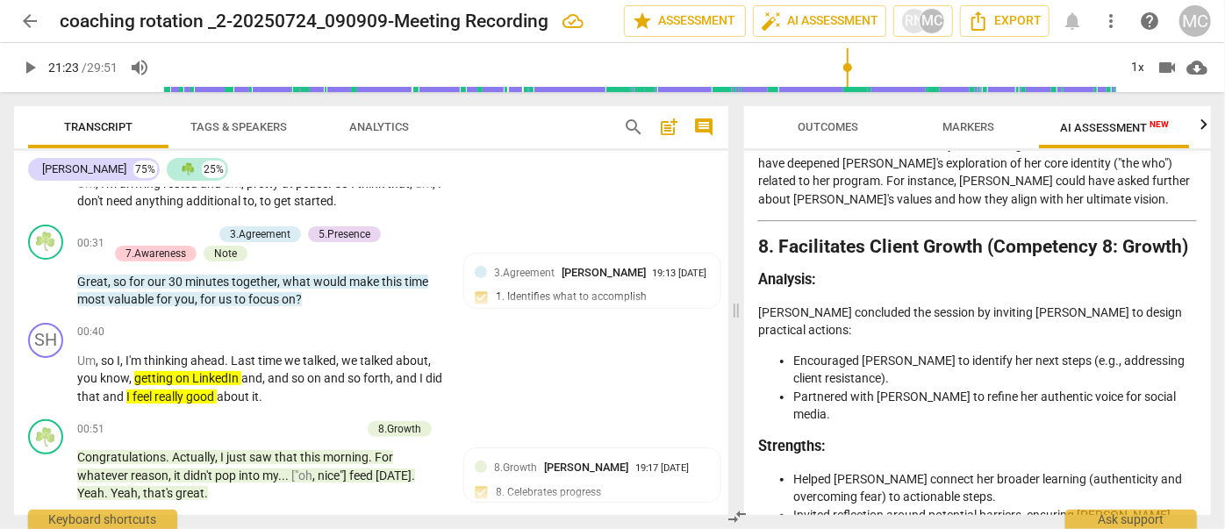
scroll to position [0, 0]
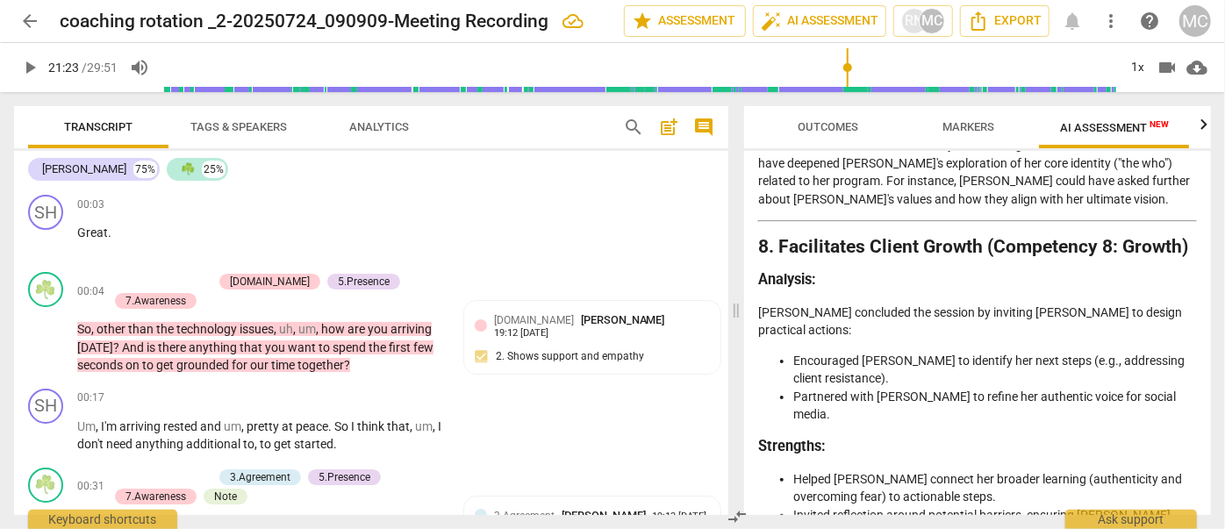
drag, startPoint x: 166, startPoint y: 432, endPoint x: 135, endPoint y: 207, distance: 226.7
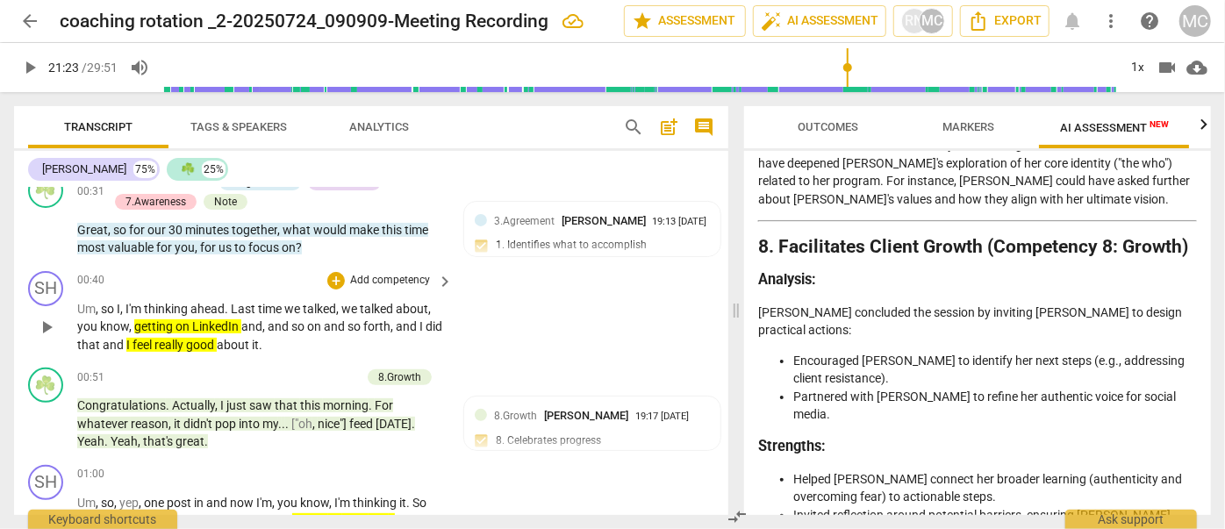
scroll to position [319, 0]
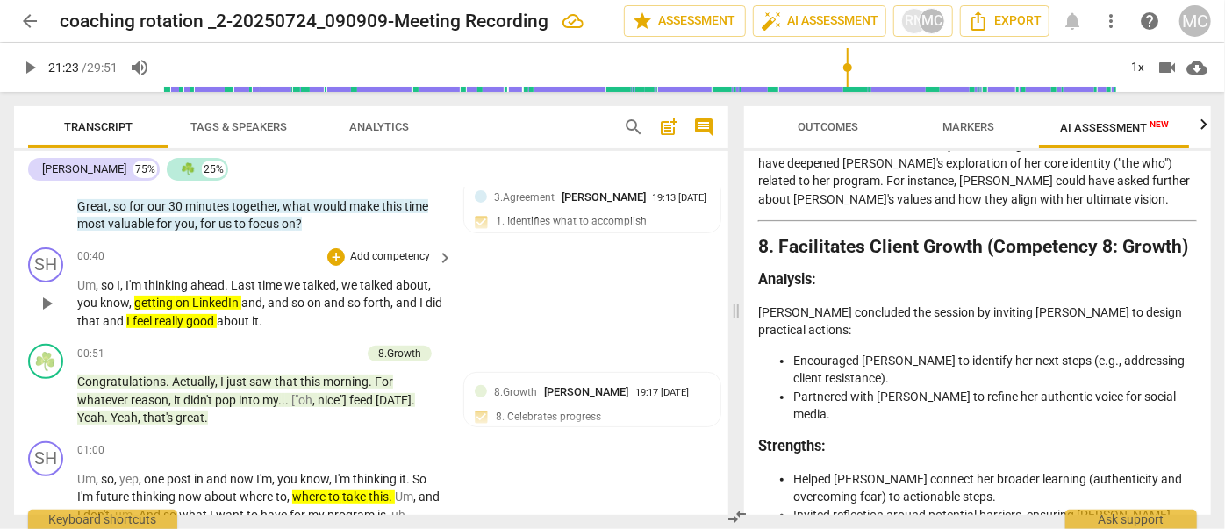
click at [287, 323] on p "Um , so I , I'm thinking ahead . Last time we talked , we talked about , you kn…" at bounding box center [260, 303] width 367 height 54
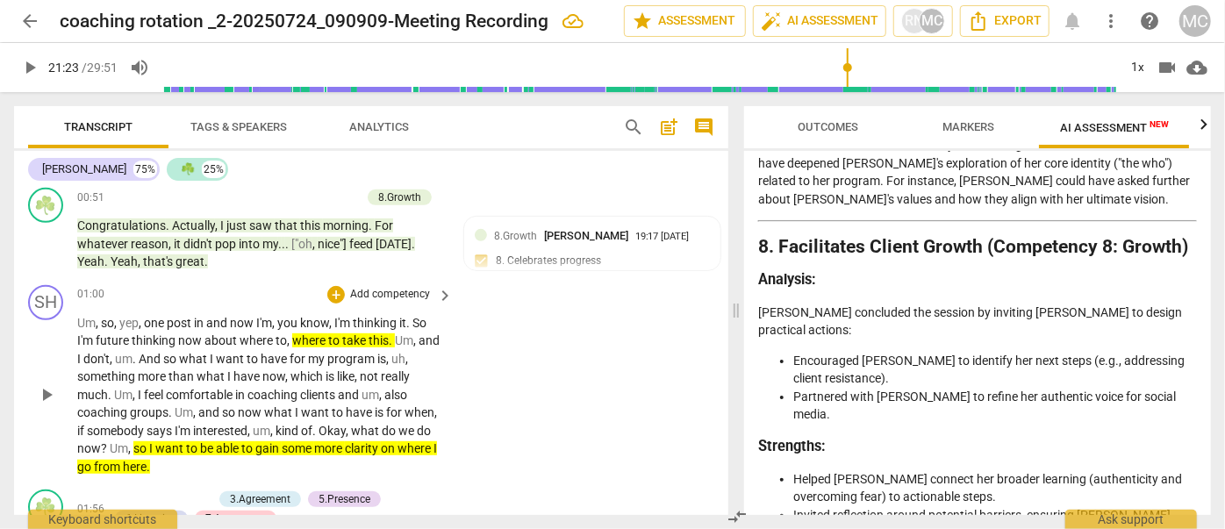
scroll to position [478, 0]
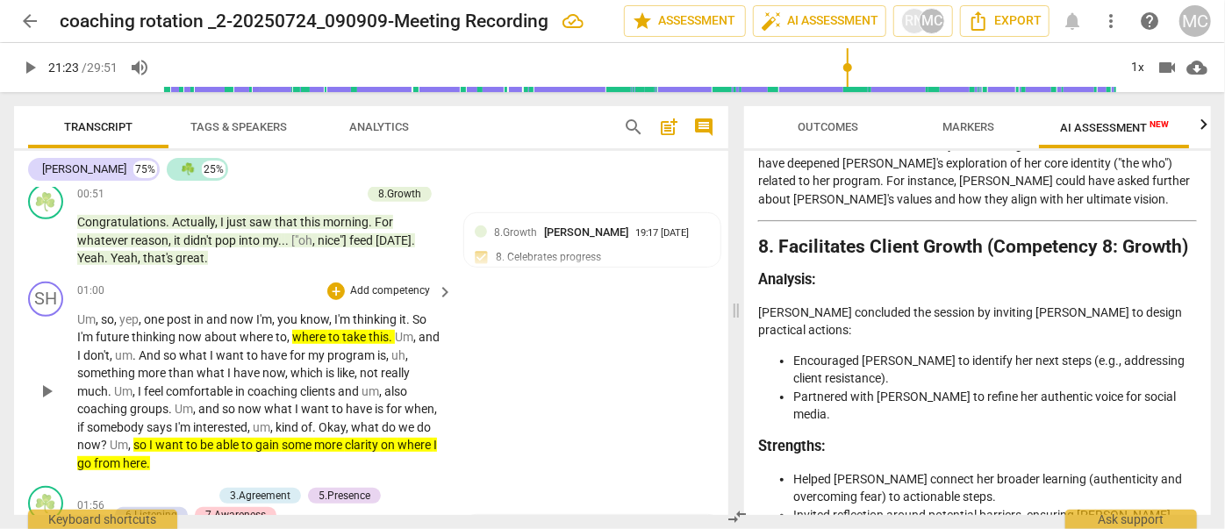
click at [190, 387] on span "comfortable" at bounding box center [200, 391] width 69 height 14
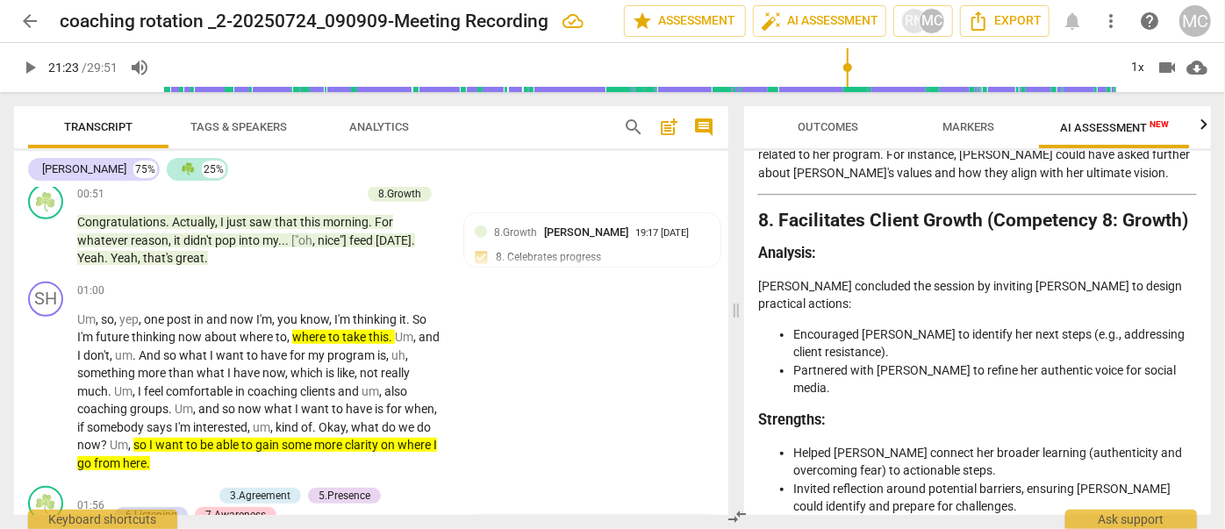
scroll to position [3589, 0]
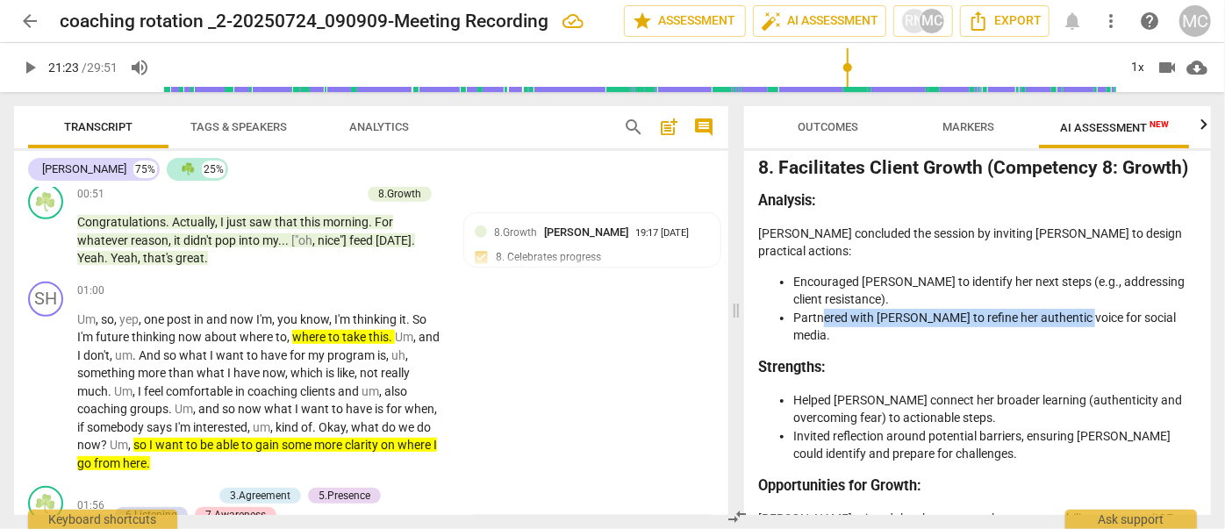
drag, startPoint x: 820, startPoint y: 242, endPoint x: 1066, endPoint y: 235, distance: 245.8
click at [1066, 309] on li "Partnered with [PERSON_NAME] to refine her authentic voice for social media." at bounding box center [995, 327] width 404 height 36
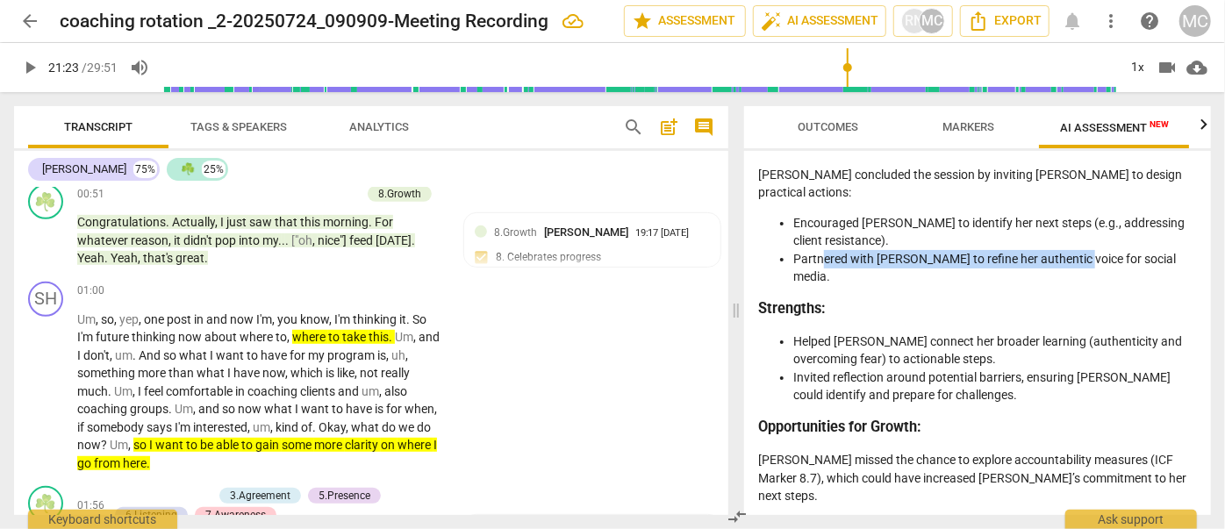
scroll to position [3669, 0]
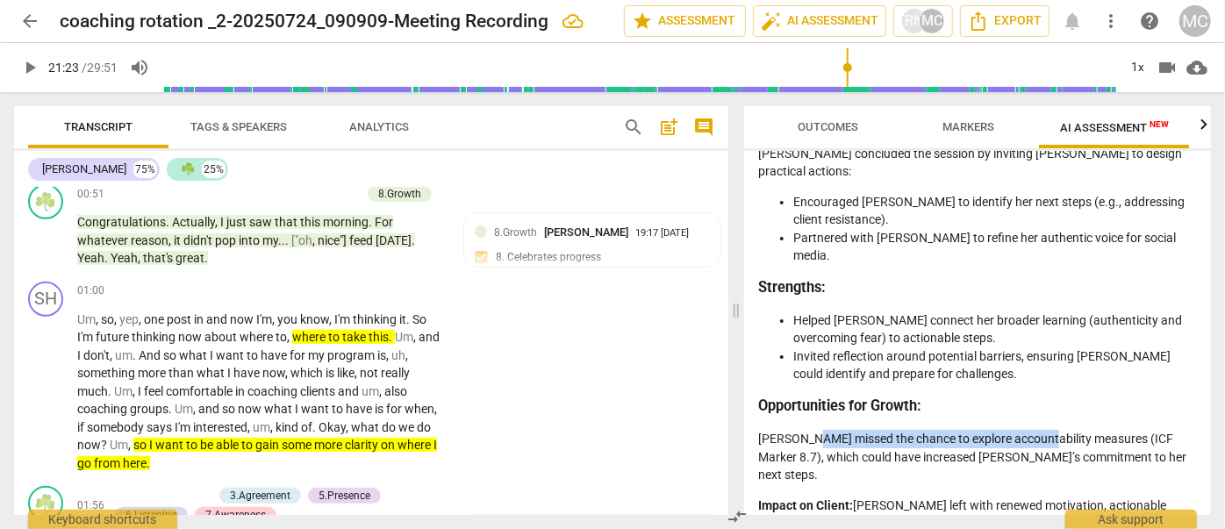
drag, startPoint x: 811, startPoint y: 346, endPoint x: 1088, endPoint y: 346, distance: 277.3
click at [1067, 430] on p "[PERSON_NAME] missed the chance to explore accountability measures (ICF Marker …" at bounding box center [977, 457] width 439 height 54
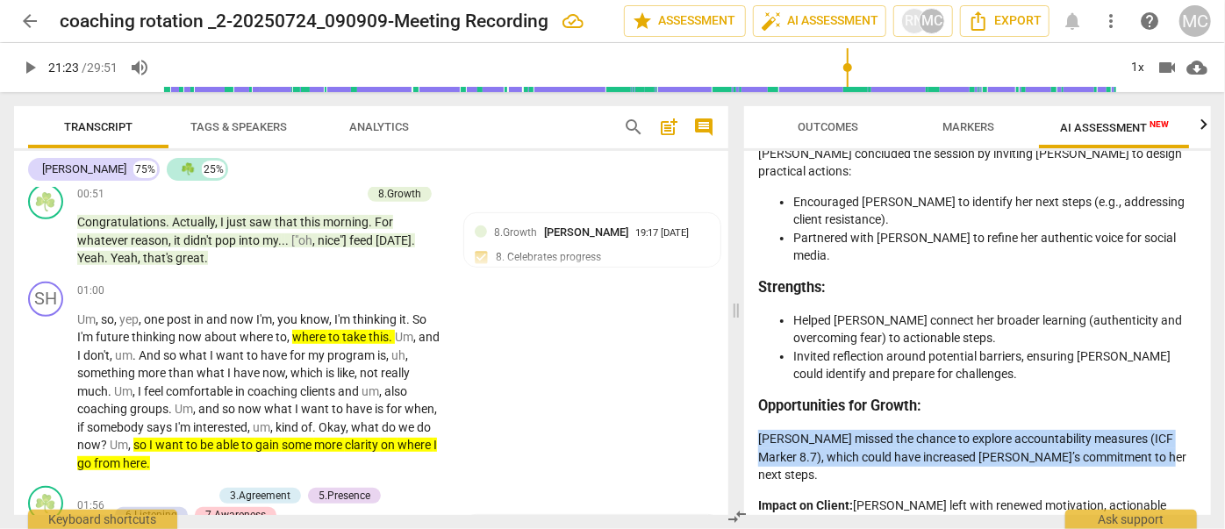
drag, startPoint x: 1149, startPoint y: 367, endPoint x: 758, endPoint y: 344, distance: 391.2
click at [758, 430] on p "[PERSON_NAME] missed the chance to explore accountability measures (ICF Marker …" at bounding box center [977, 457] width 439 height 54
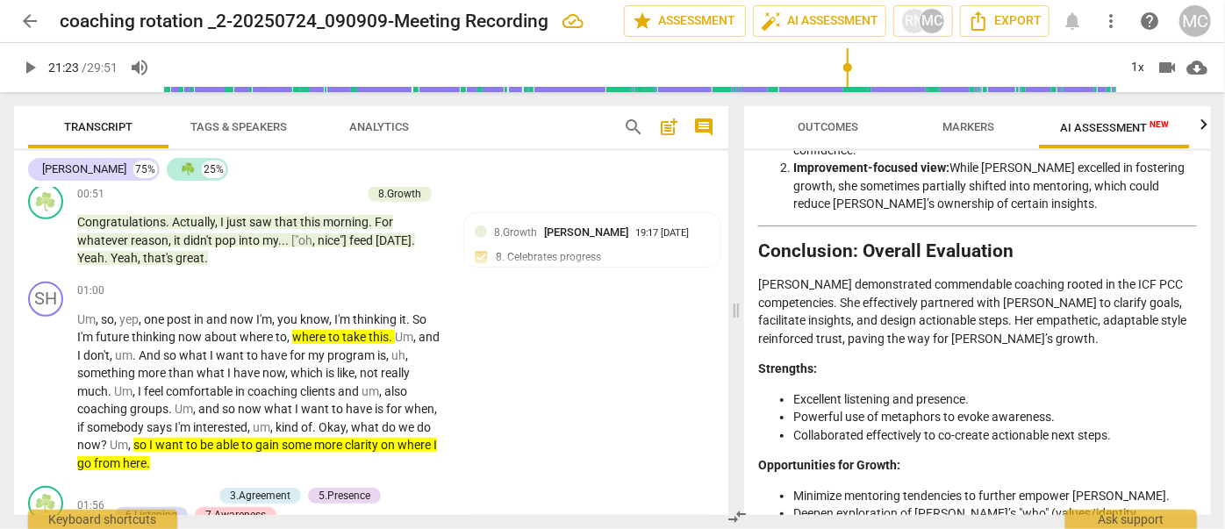
scroll to position [4228, 0]
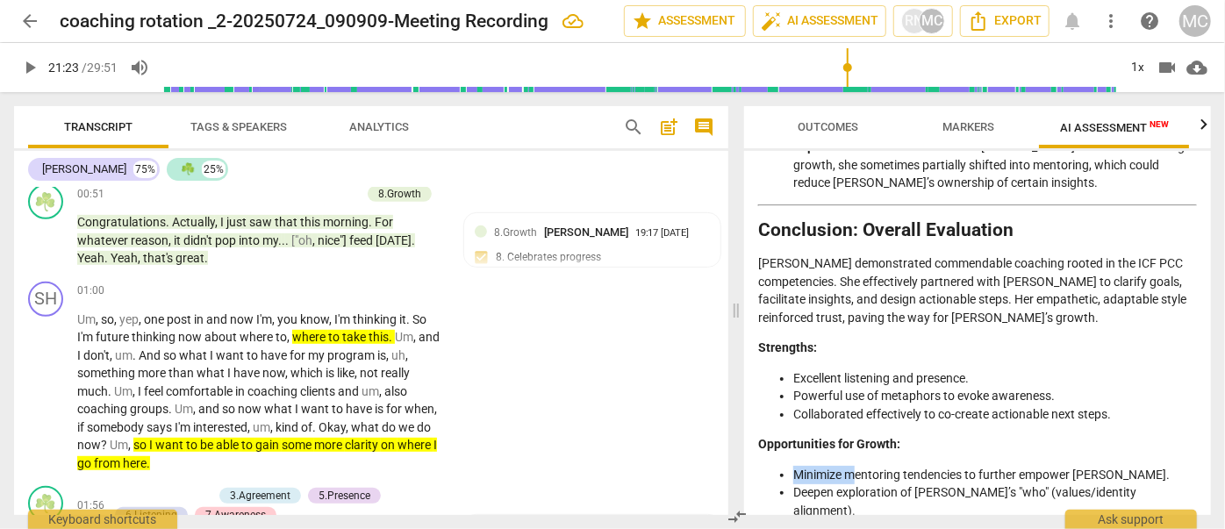
drag, startPoint x: 798, startPoint y: 351, endPoint x: 856, endPoint y: 357, distance: 58.2
click at [856, 466] on li "Minimize mentoring tendencies to further empower [PERSON_NAME]." at bounding box center [995, 475] width 404 height 18
click at [866, 484] on li "Deepen exploration of [PERSON_NAME]’s "who" (values/identity alignment)." at bounding box center [995, 502] width 404 height 36
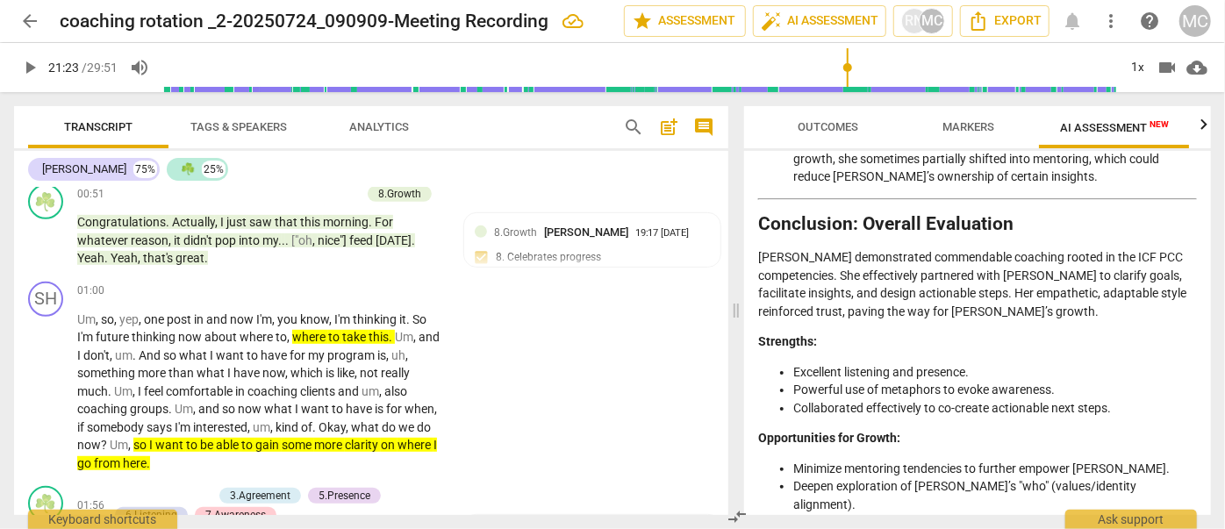
drag, startPoint x: 758, startPoint y: 436, endPoint x: 1185, endPoint y: 424, distance: 426.7
drag, startPoint x: 1186, startPoint y: 434, endPoint x: 1031, endPoint y: 440, distance: 154.6
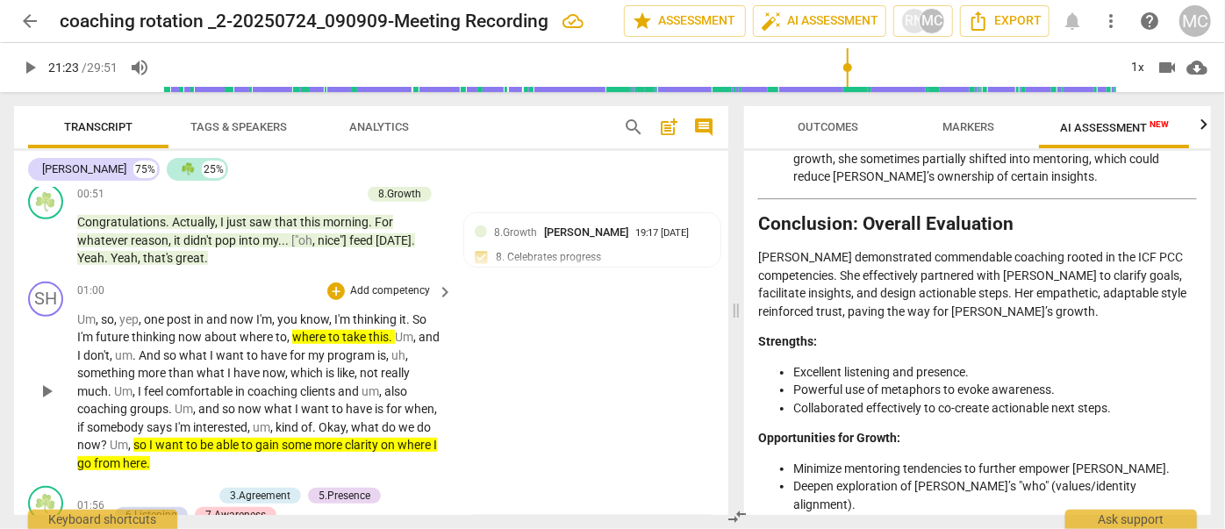
click at [183, 376] on span "than" at bounding box center [182, 373] width 28 height 14
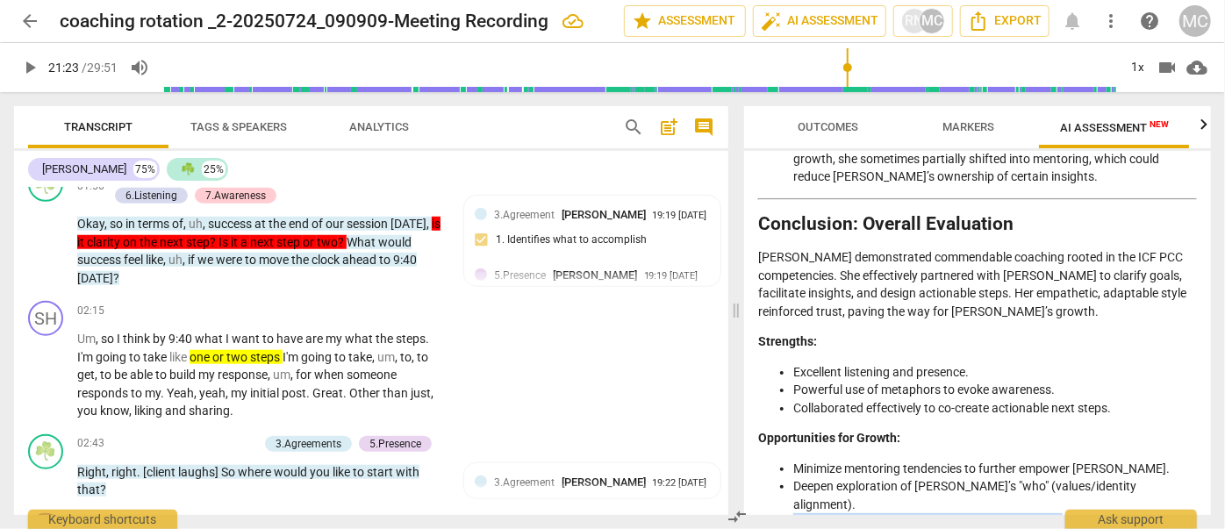
drag, startPoint x: 994, startPoint y: 378, endPoint x: 791, endPoint y: 373, distance: 203.7
click at [791, 460] on ul "Minimize mentoring tendencies to further empower [PERSON_NAME]. Deepen explorat…" at bounding box center [977, 496] width 439 height 72
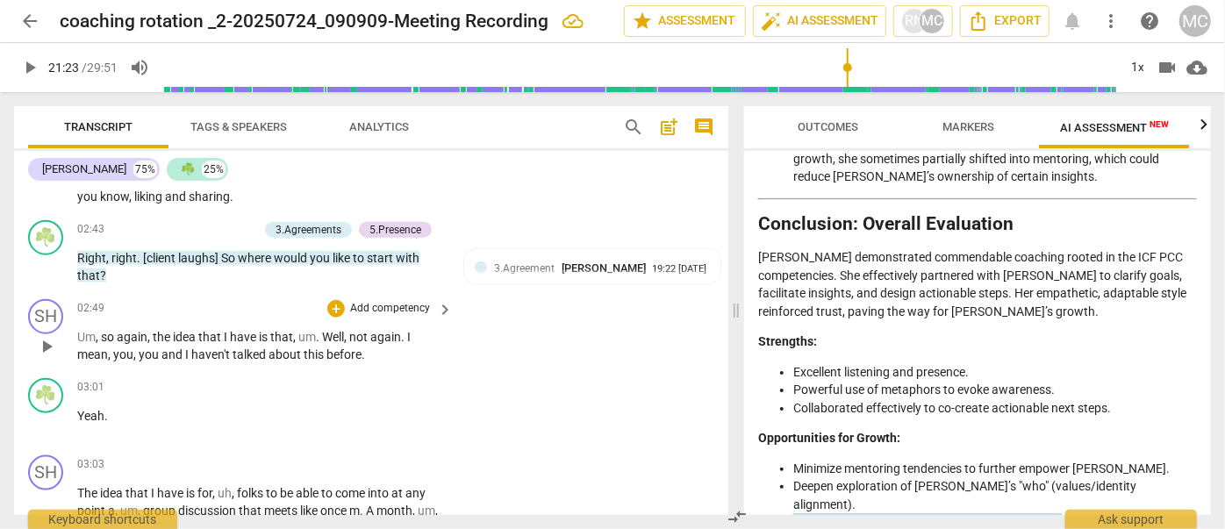
scroll to position [1036, 0]
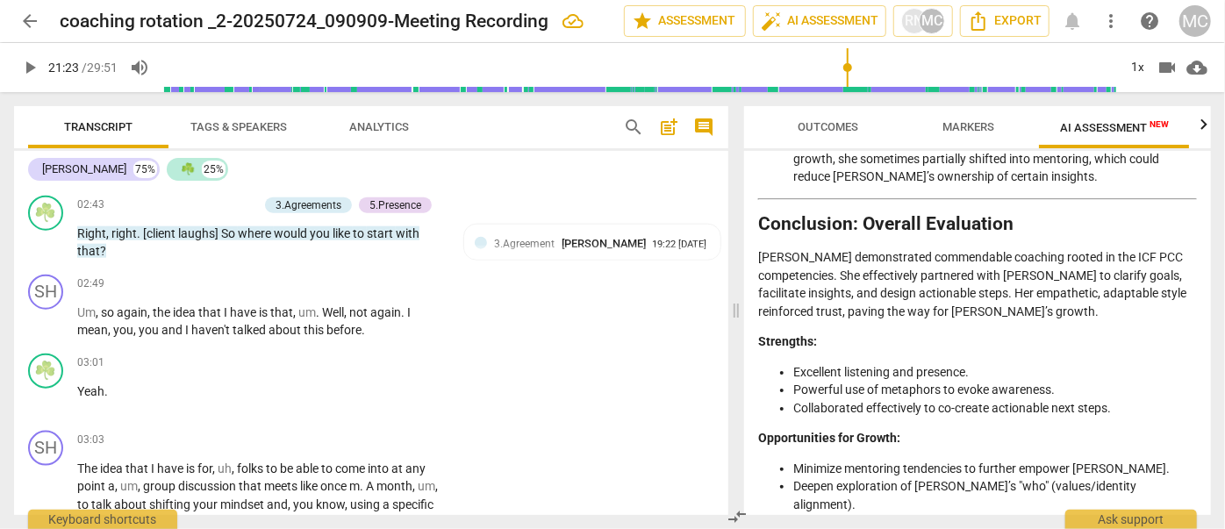
click at [842, 460] on li "Minimize mentoring tendencies to further empower [PERSON_NAME]." at bounding box center [995, 469] width 404 height 18
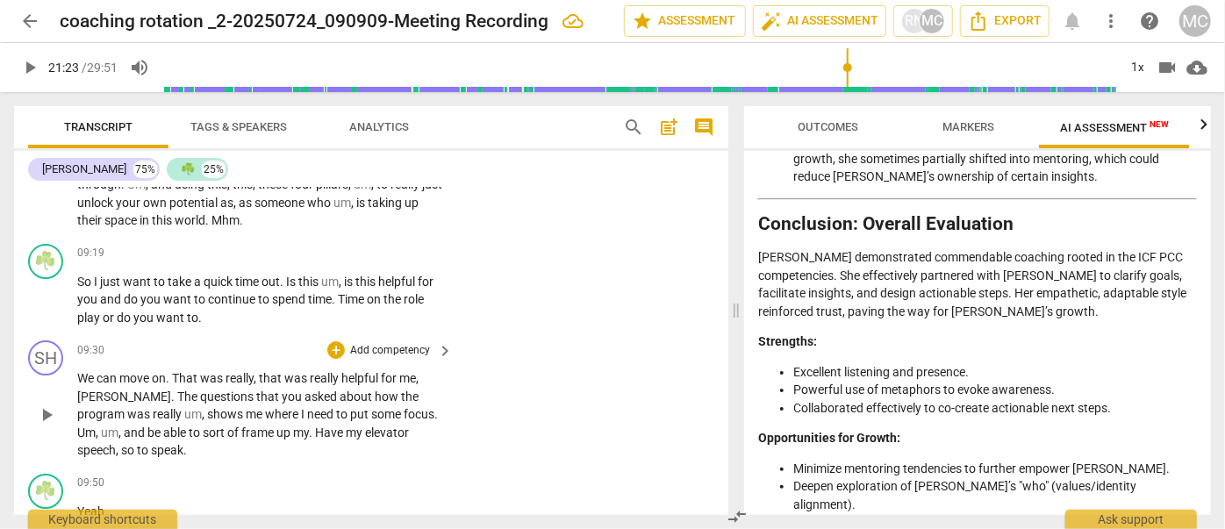
scroll to position [3031, 0]
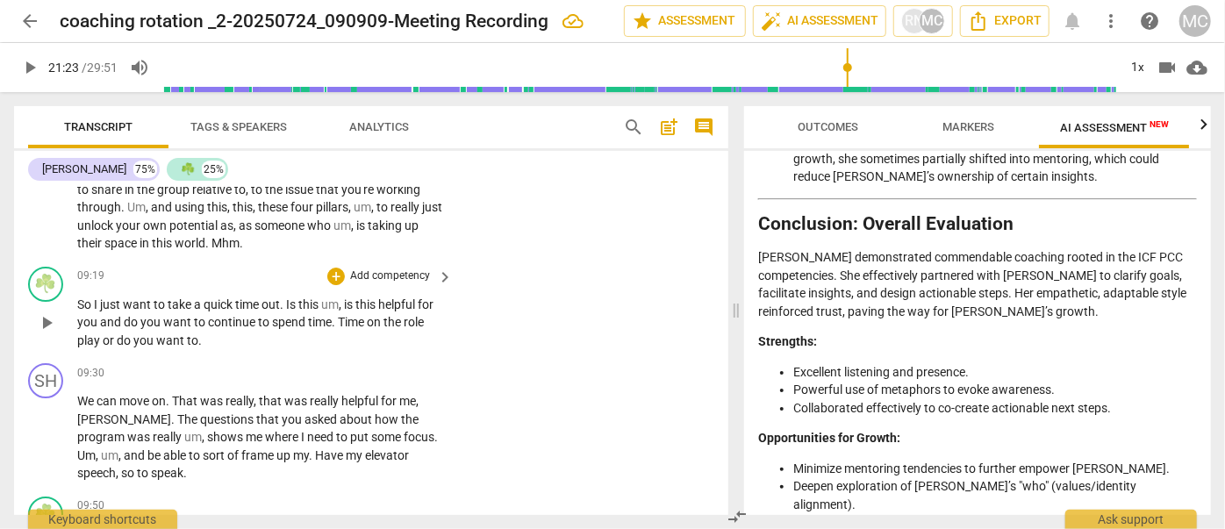
click at [393, 284] on p "Add competency" at bounding box center [389, 277] width 83 height 16
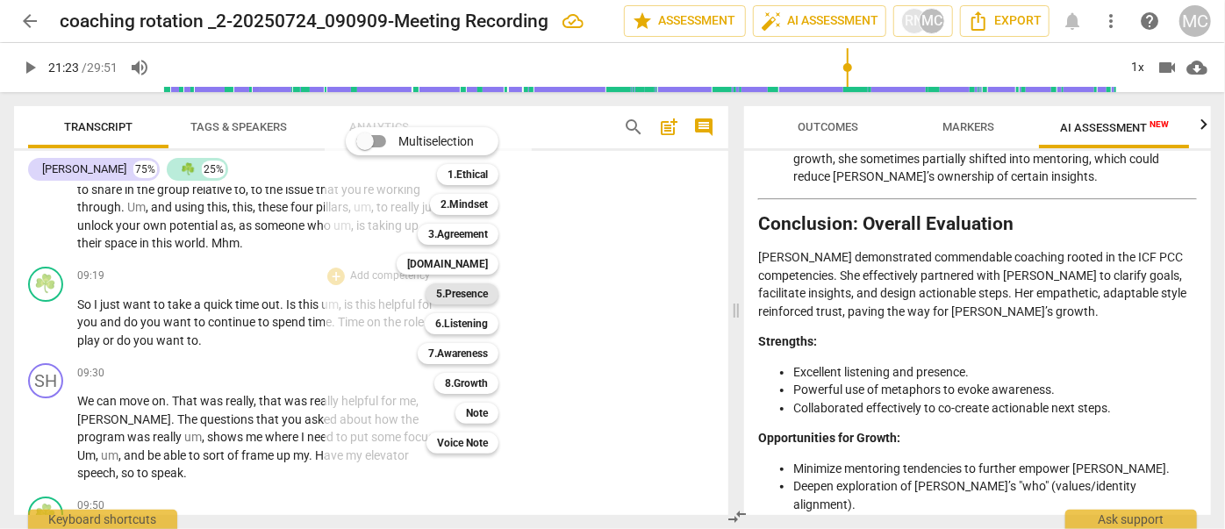
click at [475, 293] on b "5.Presence" at bounding box center [462, 293] width 52 height 21
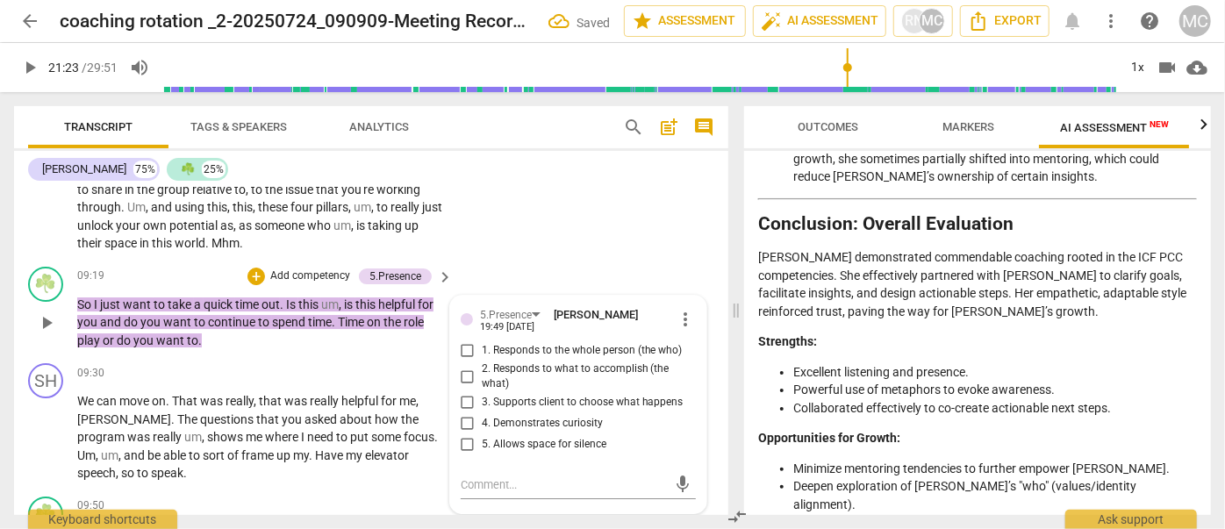
click at [528, 411] on span "3. Supports client to choose what happens" at bounding box center [583, 403] width 202 height 16
click at [482, 413] on input "3. Supports client to choose what happens" at bounding box center [468, 402] width 28 height 21
click at [305, 426] on span "asked" at bounding box center [322, 419] width 35 height 14
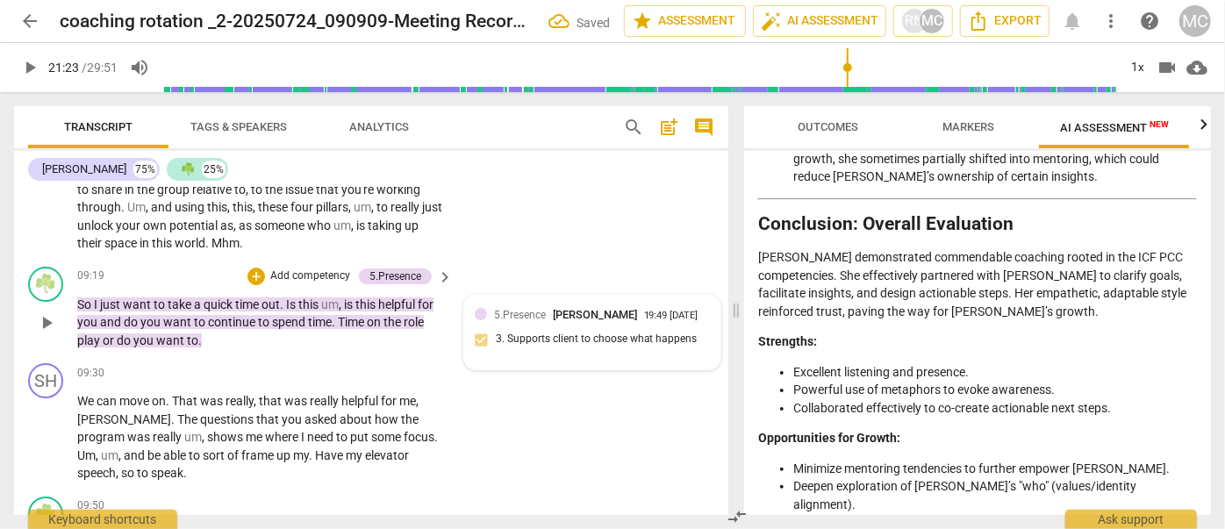
click at [533, 314] on div "5.Presence [PERSON_NAME] 19:49 [DATE] 3. Supports client to choose what happens" at bounding box center [592, 333] width 256 height 75
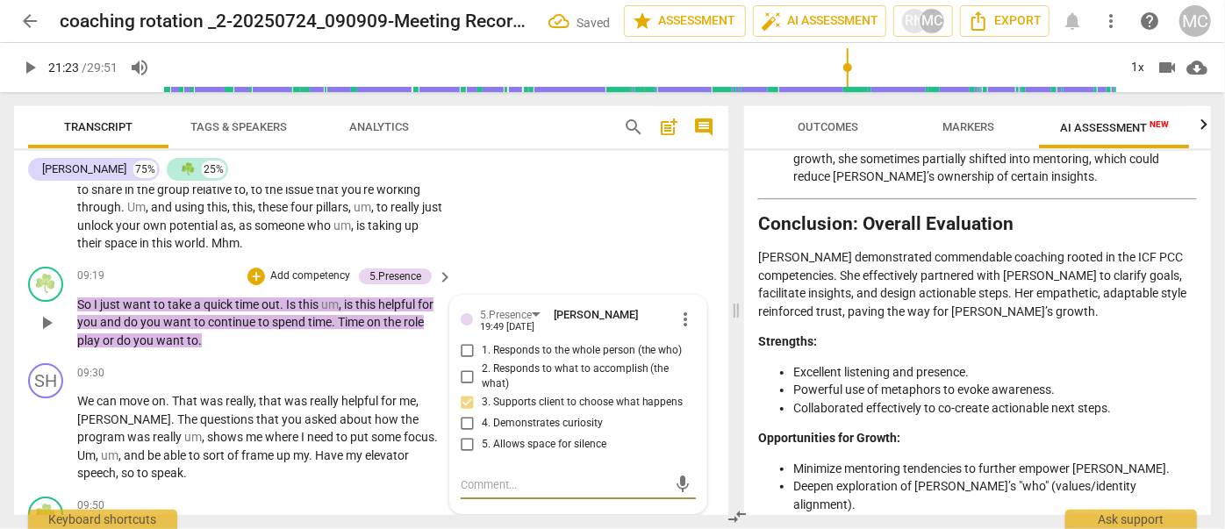
click at [523, 432] on span "4. Demonstrates curiosity" at bounding box center [542, 424] width 121 height 16
click at [482, 434] on input "4. Demonstrates curiosity" at bounding box center [468, 423] width 28 height 21
click at [401, 426] on span "the" at bounding box center [410, 419] width 18 height 14
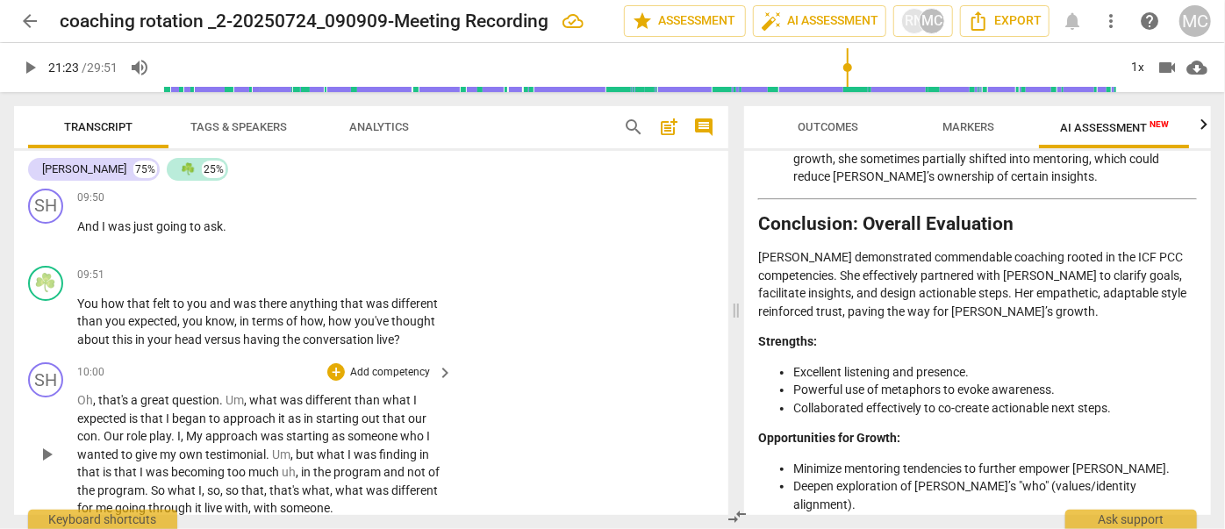
scroll to position [3430, 0]
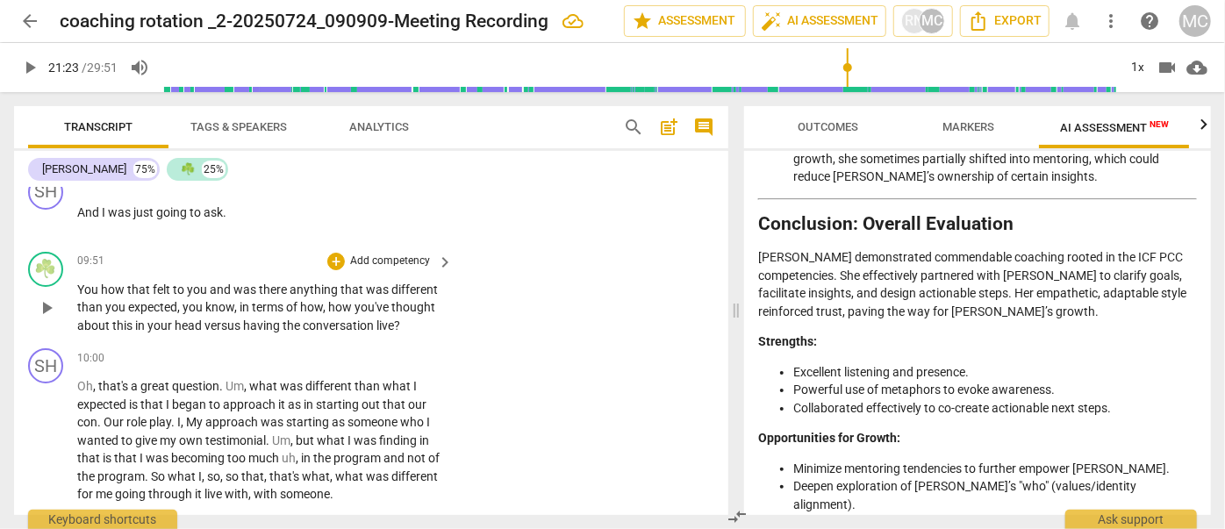
click at [383, 284] on div "09:51 + Add competency keyboard_arrow_right You how that felt to you and was th…" at bounding box center [265, 293] width 377 height 83
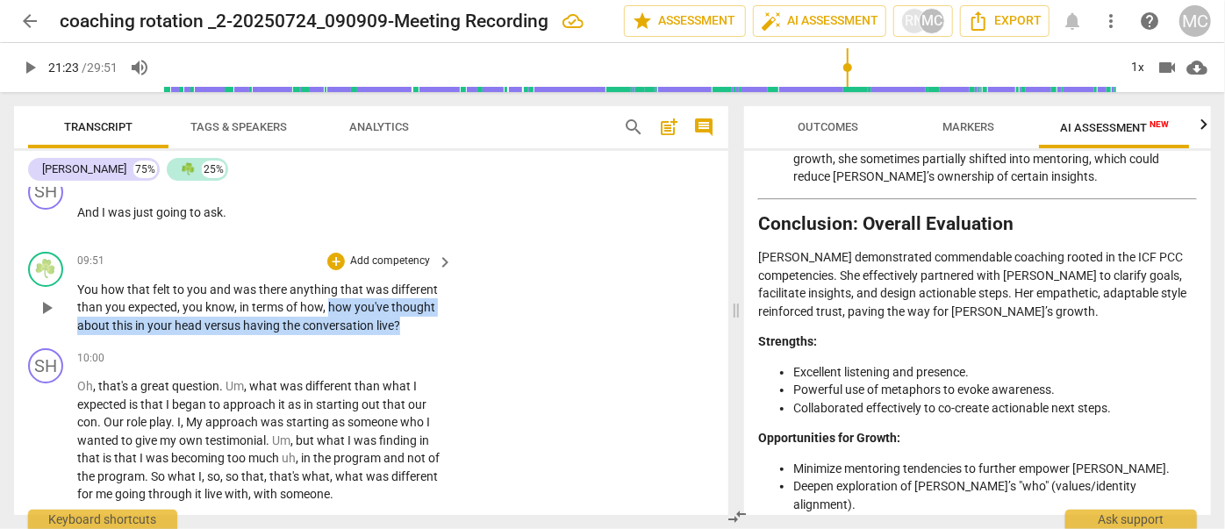
drag, startPoint x: 405, startPoint y: 342, endPoint x: 327, endPoint y: 322, distance: 79.8
click at [327, 322] on p "You how that felt to you and was there anything that was different than you exp…" at bounding box center [260, 308] width 367 height 54
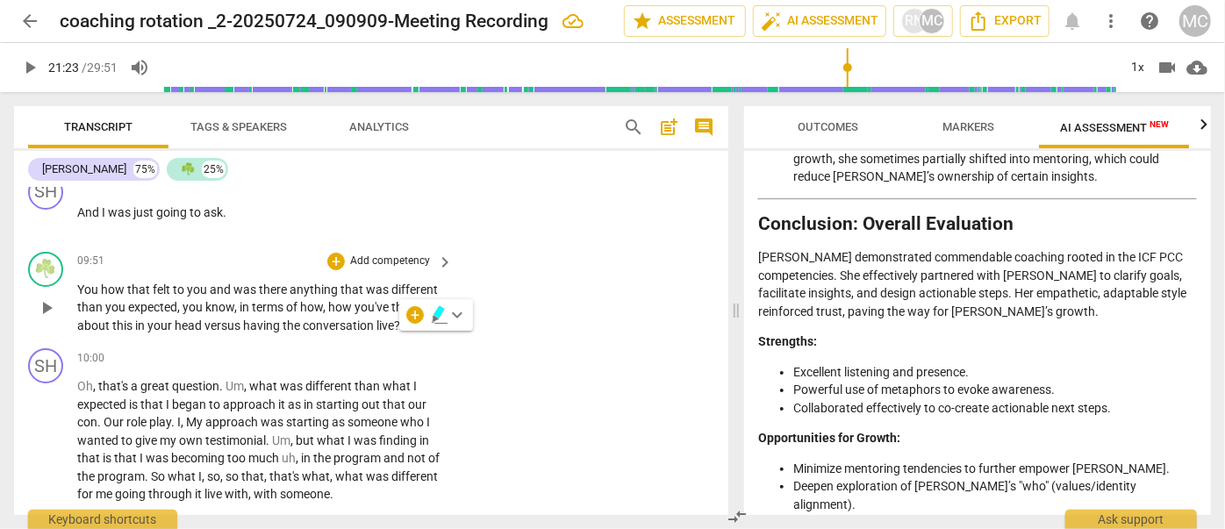
click at [261, 314] on span "terms" at bounding box center [269, 307] width 34 height 14
click at [369, 269] on p "Add competency" at bounding box center [389, 262] width 83 height 16
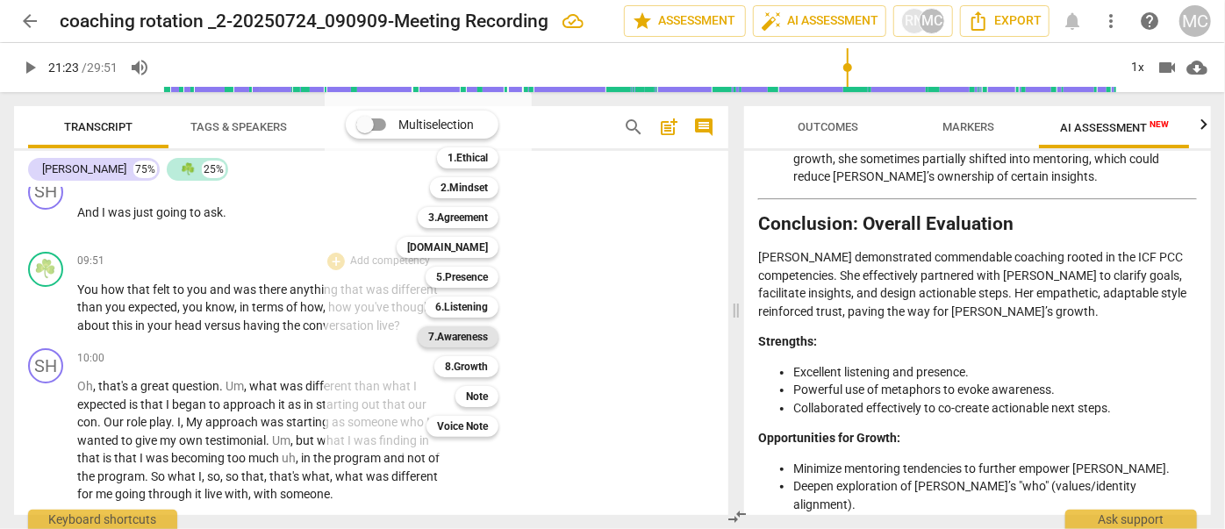
click at [448, 333] on b "7.Awareness" at bounding box center [458, 336] width 60 height 21
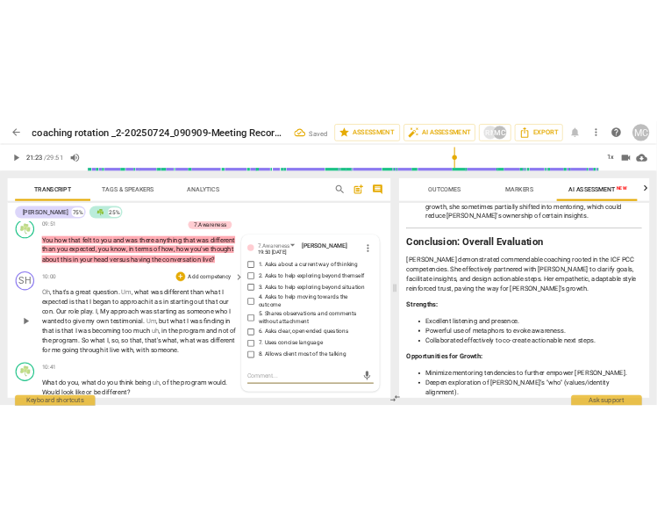
scroll to position [3474, 0]
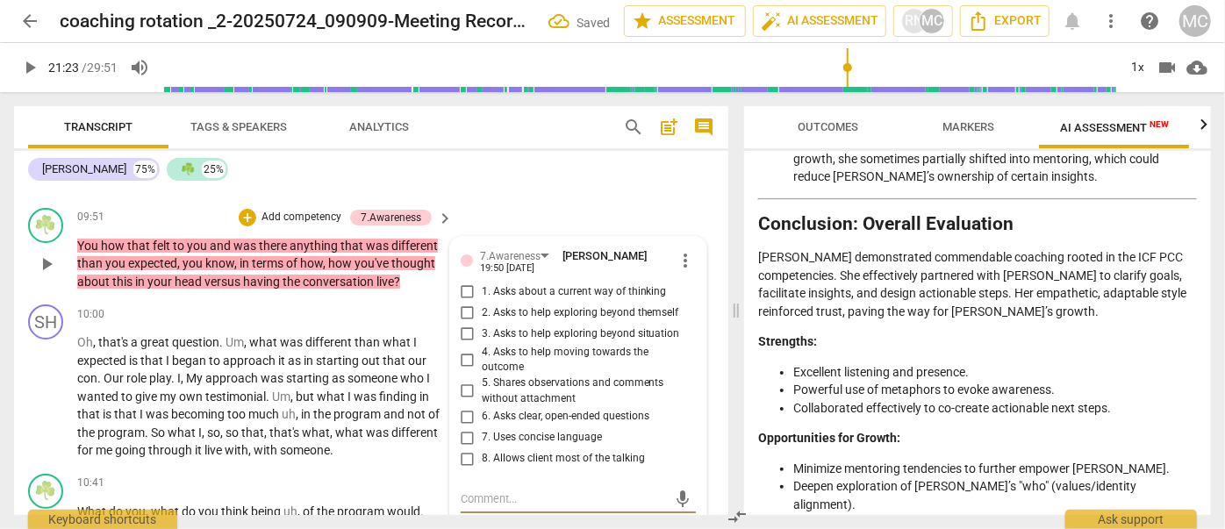
click at [502, 321] on span "2. Asks to help exploring beyond themself" at bounding box center [580, 313] width 197 height 16
click at [482, 324] on input "2. Asks to help exploring beyond themself" at bounding box center [468, 313] width 28 height 21
click at [496, 342] on span "3. Asks to help exploring beyond situation" at bounding box center [581, 334] width 198 height 16
click at [482, 343] on input "3. Asks to help exploring beyond situation" at bounding box center [468, 334] width 28 height 21
click at [505, 425] on span "6. Asks clear, open-ended questions" at bounding box center [566, 417] width 168 height 16
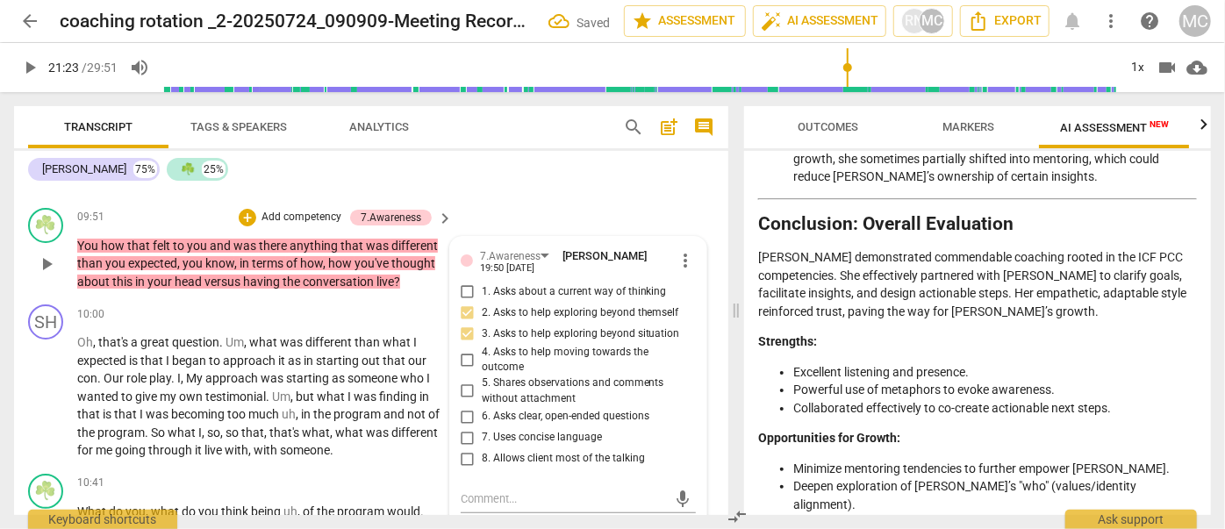
click at [482, 425] on input "6. Asks clear, open-ended questions" at bounding box center [468, 416] width 28 height 21
click at [505, 446] on span "7. Uses concise language" at bounding box center [542, 438] width 120 height 16
click at [482, 447] on input "7. Uses concise language" at bounding box center [468, 437] width 28 height 21
click at [264, 385] on span "was" at bounding box center [273, 378] width 25 height 14
